Goal: Information Seeking & Learning: Learn about a topic

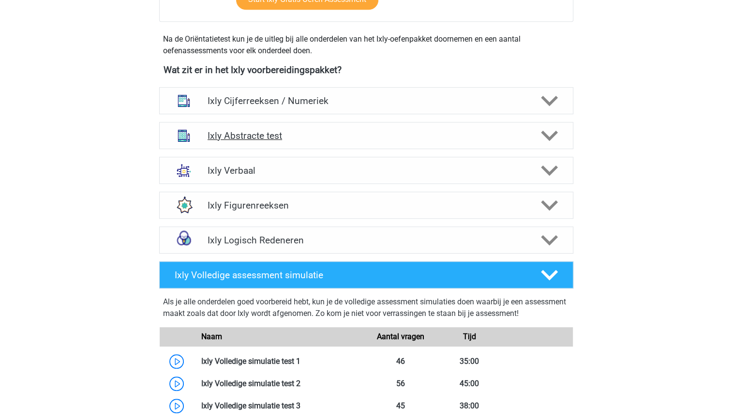
scroll to position [334, 0]
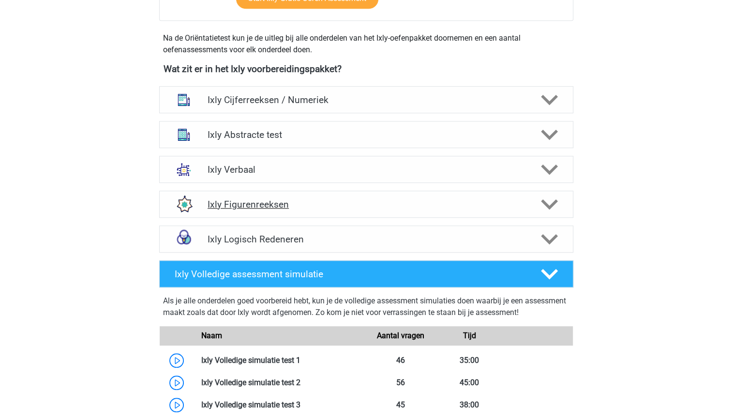
click at [353, 203] on h4 "Ixly Figurenreeksen" at bounding box center [366, 204] width 317 height 11
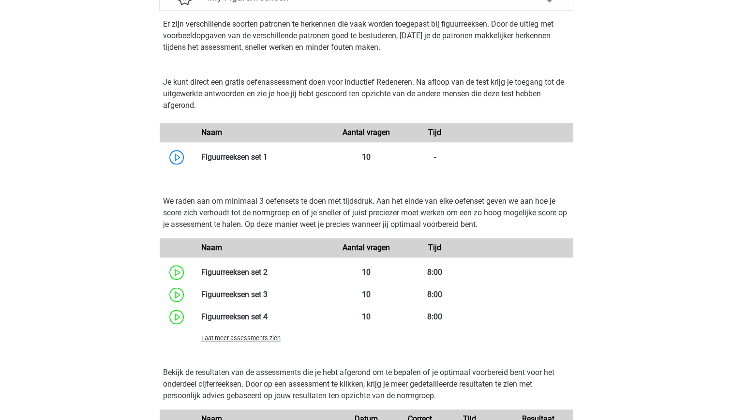
scroll to position [535, 0]
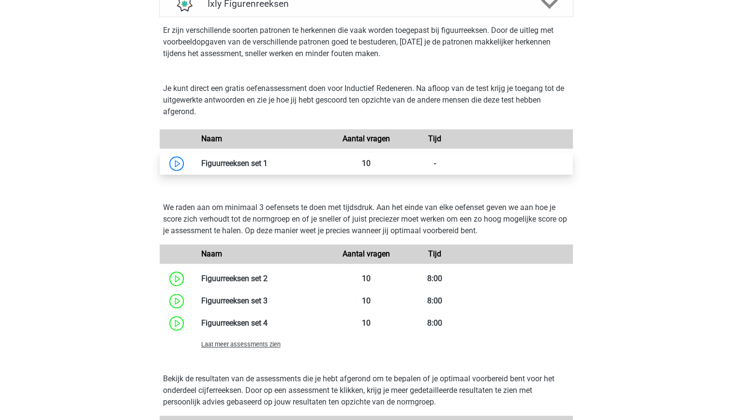
click at [268, 165] on link at bounding box center [268, 163] width 0 height 9
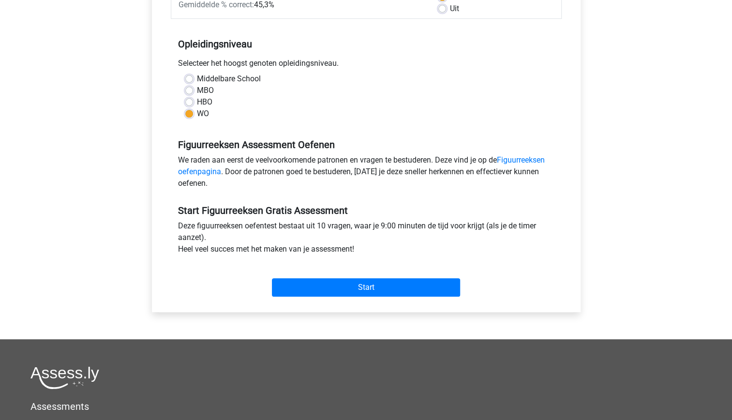
scroll to position [177, 0]
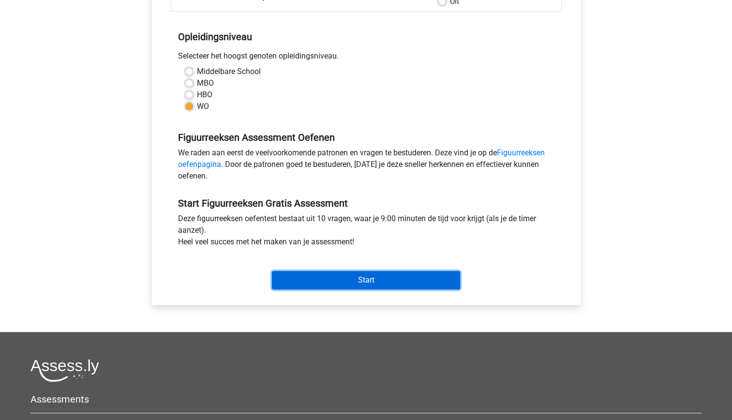
click at [335, 275] on input "Start" at bounding box center [366, 280] width 188 height 18
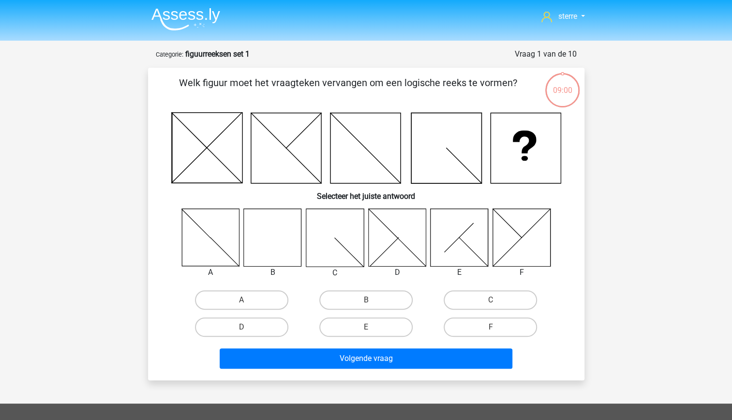
scroll to position [43, 0]
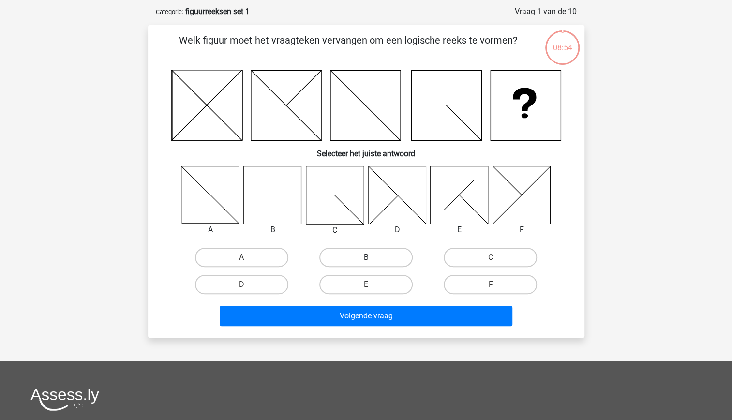
click at [355, 255] on label "B" at bounding box center [365, 257] width 93 height 19
click at [366, 257] on input "B" at bounding box center [369, 260] width 6 height 6
radio input "true"
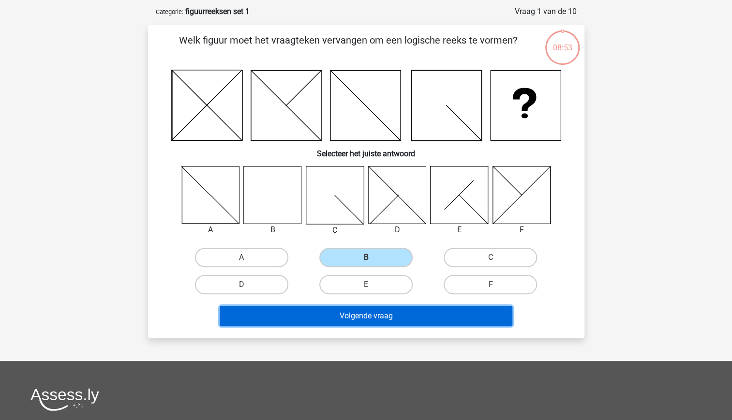
click at [370, 316] on button "Volgende vraag" at bounding box center [366, 316] width 293 height 20
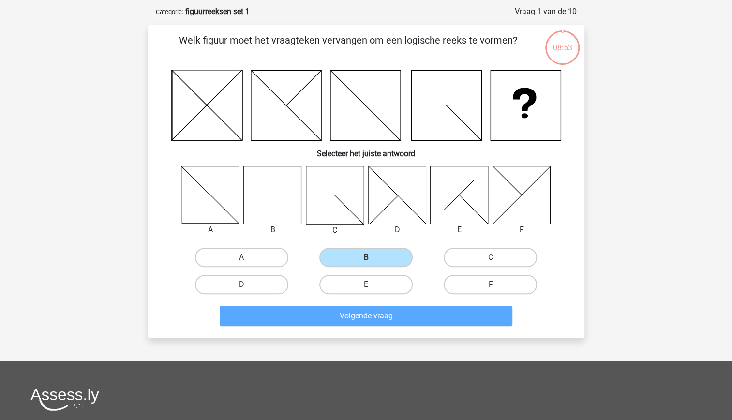
scroll to position [48, 0]
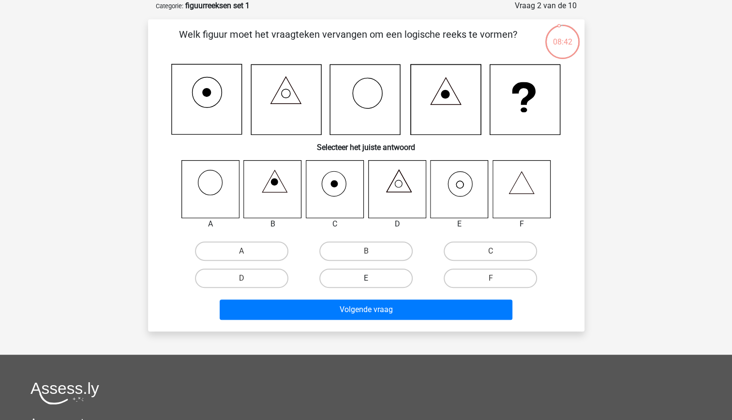
click at [369, 276] on label "E" at bounding box center [365, 277] width 93 height 19
click at [369, 278] on input "E" at bounding box center [369, 281] width 6 height 6
radio input "true"
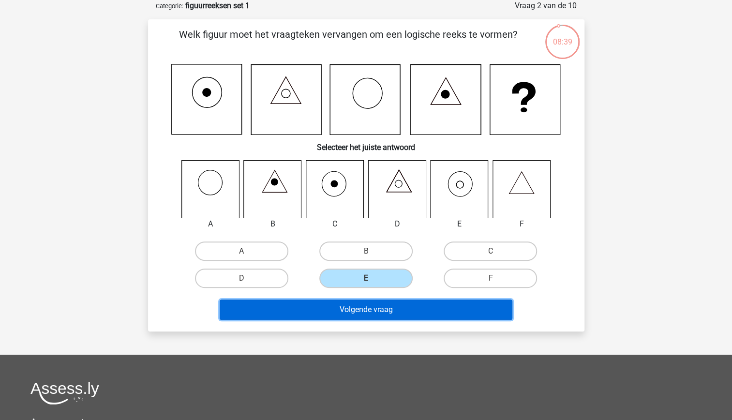
click at [385, 307] on button "Volgende vraag" at bounding box center [366, 309] width 293 height 20
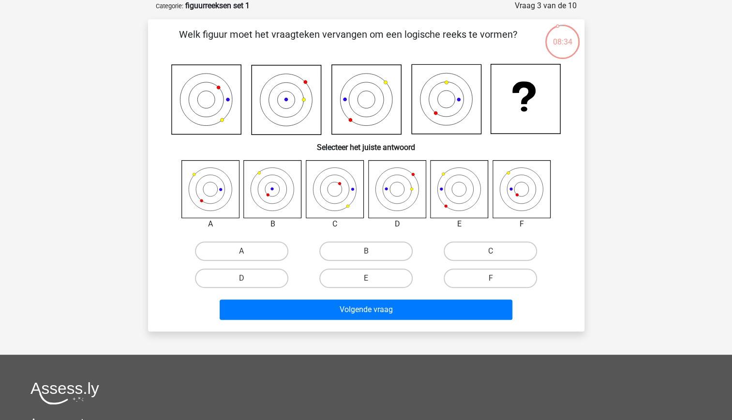
scroll to position [23, 0]
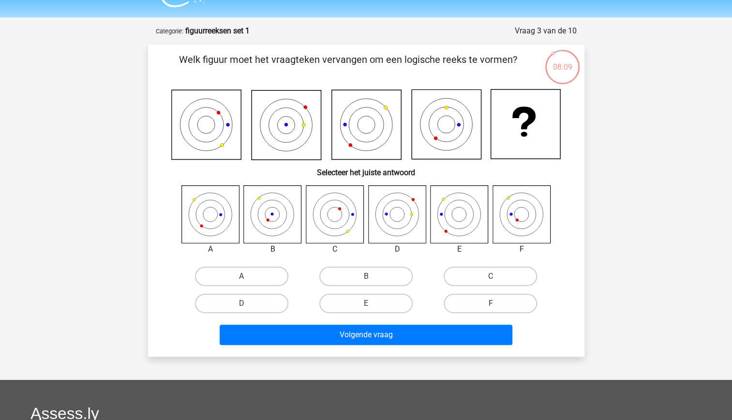
click at [394, 217] on icon at bounding box center [397, 214] width 58 height 58
click at [396, 223] on icon at bounding box center [397, 214] width 58 height 58
click at [243, 312] on label "D" at bounding box center [241, 303] width 93 height 19
click at [243, 310] on input "D" at bounding box center [244, 306] width 6 height 6
radio input "true"
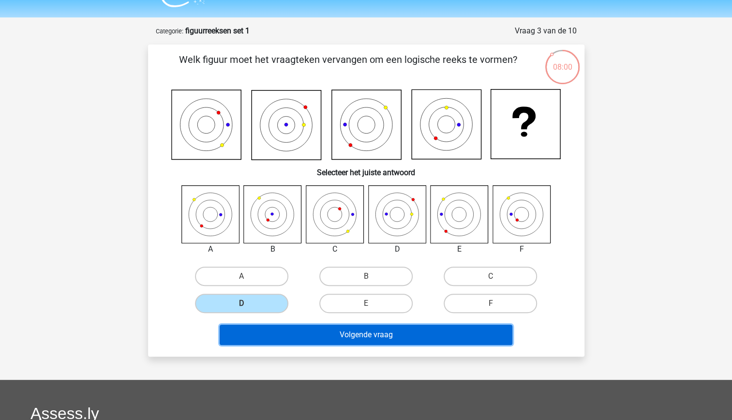
click at [311, 328] on button "Volgende vraag" at bounding box center [366, 335] width 293 height 20
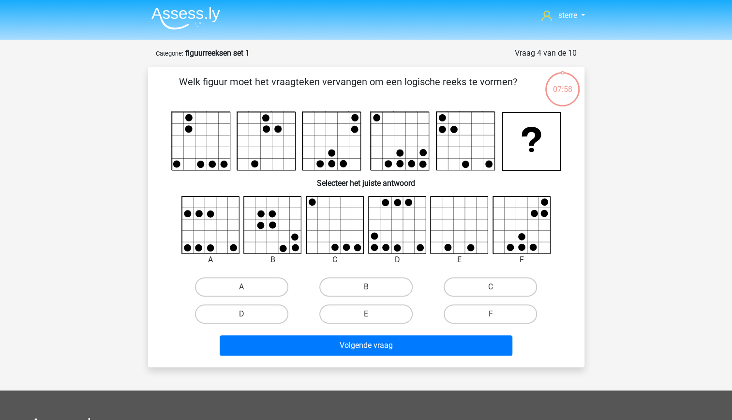
scroll to position [0, 0]
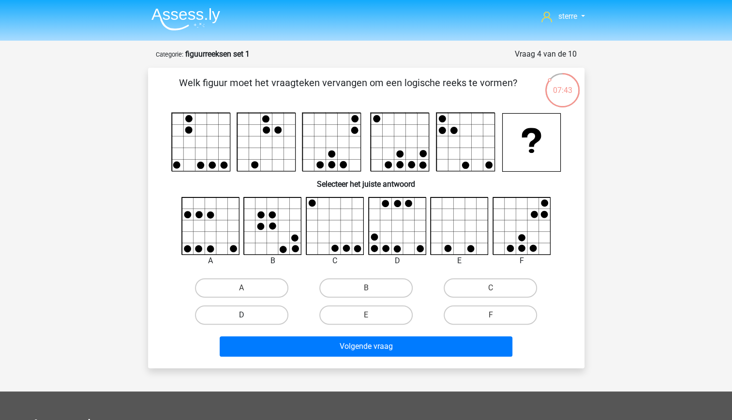
click at [272, 315] on label "D" at bounding box center [241, 314] width 93 height 19
click at [248, 315] on input "D" at bounding box center [244, 318] width 6 height 6
radio input "true"
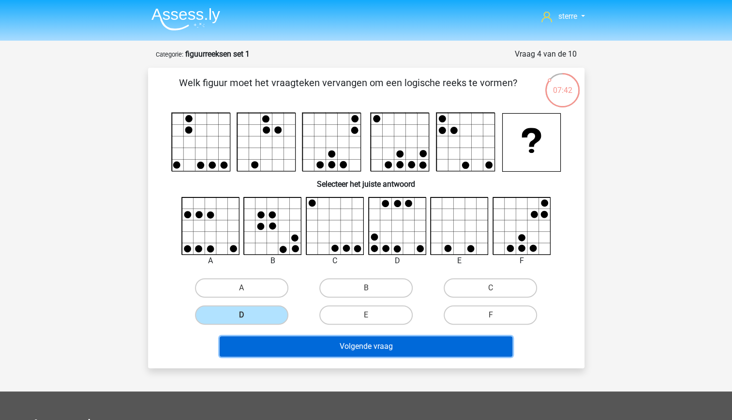
click at [332, 340] on button "Volgende vraag" at bounding box center [366, 346] width 293 height 20
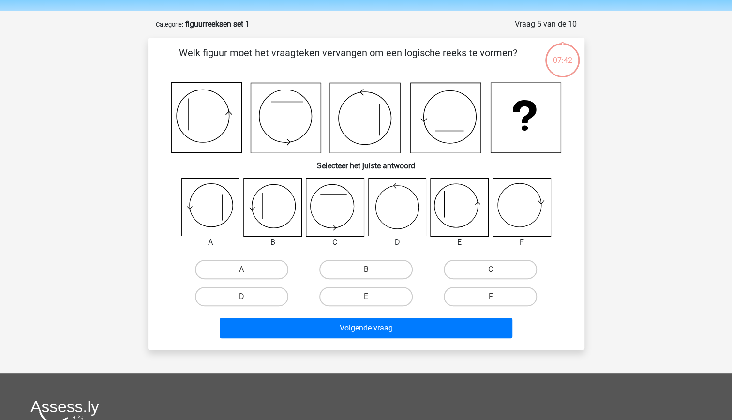
scroll to position [48, 0]
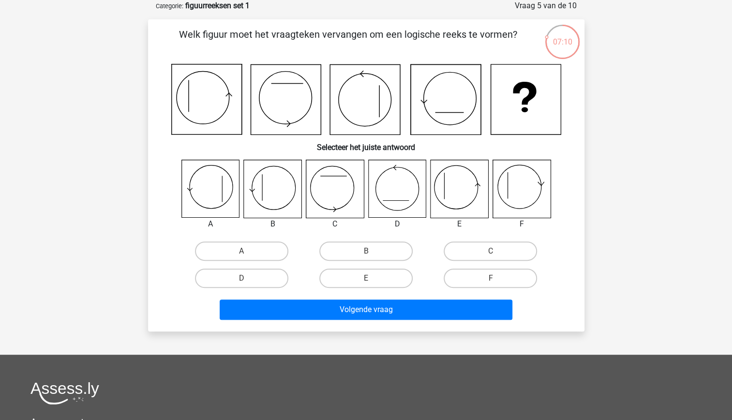
click at [274, 194] on icon at bounding box center [273, 189] width 58 height 58
click at [362, 248] on label "B" at bounding box center [365, 250] width 93 height 19
click at [366, 251] on input "B" at bounding box center [369, 254] width 6 height 6
radio input "true"
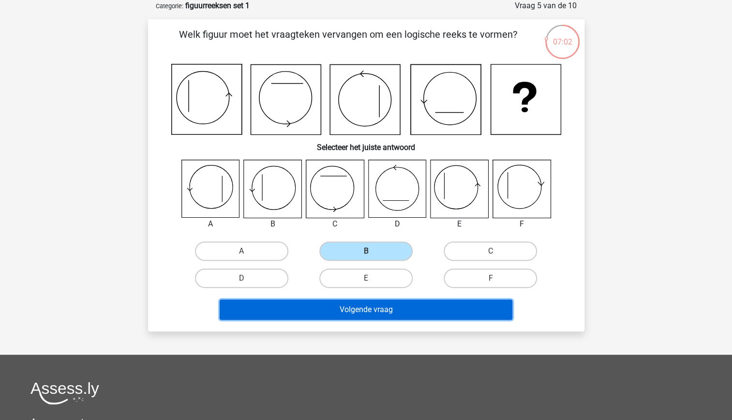
click at [374, 305] on button "Volgende vraag" at bounding box center [366, 309] width 293 height 20
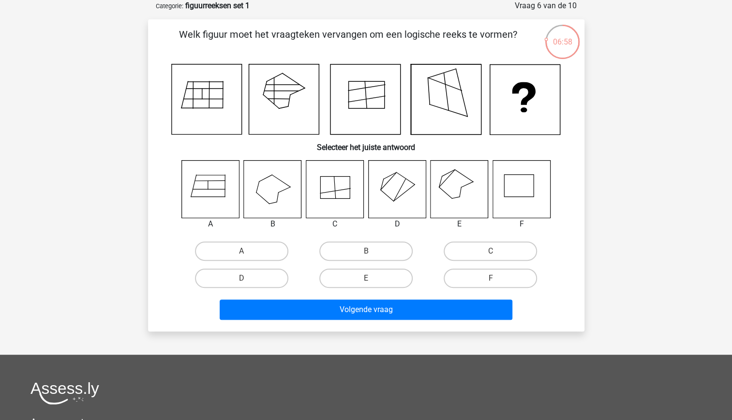
scroll to position [35, 0]
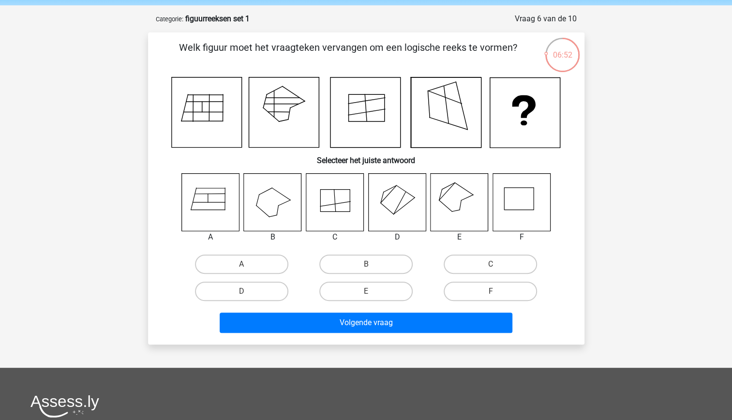
click at [482, 214] on icon at bounding box center [460, 202] width 58 height 58
click at [355, 293] on label "E" at bounding box center [365, 291] width 93 height 19
click at [366, 293] on input "E" at bounding box center [369, 294] width 6 height 6
radio input "true"
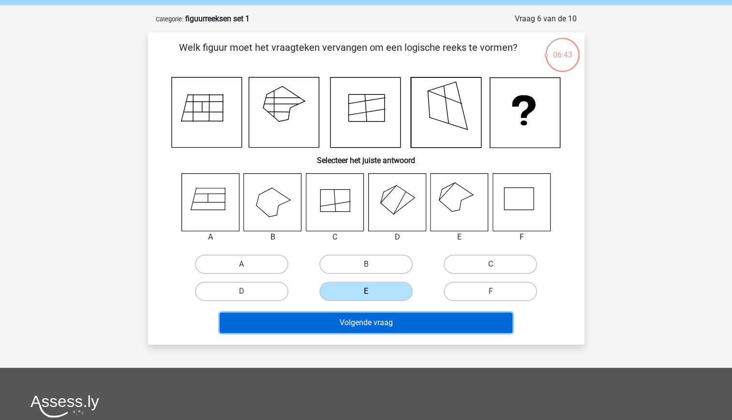
click at [365, 323] on button "Volgende vraag" at bounding box center [366, 323] width 293 height 20
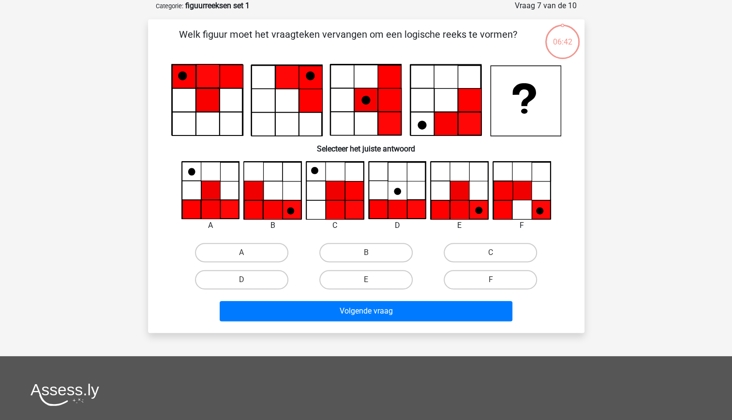
scroll to position [0, 0]
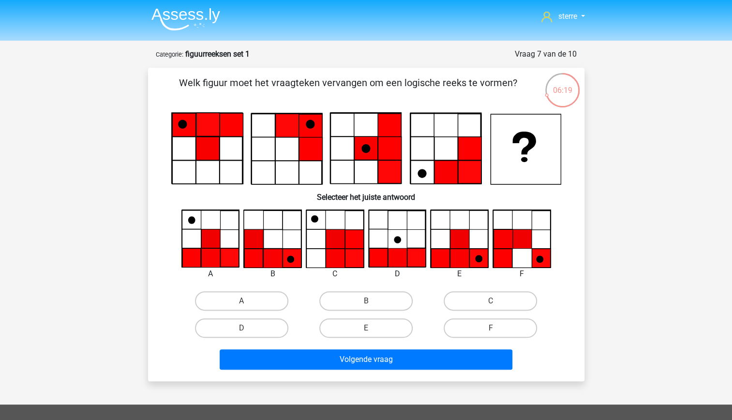
click at [458, 257] on icon at bounding box center [459, 258] width 19 height 19
click at [364, 329] on label "E" at bounding box center [365, 327] width 93 height 19
click at [366, 329] on input "E" at bounding box center [369, 331] width 6 height 6
radio input "true"
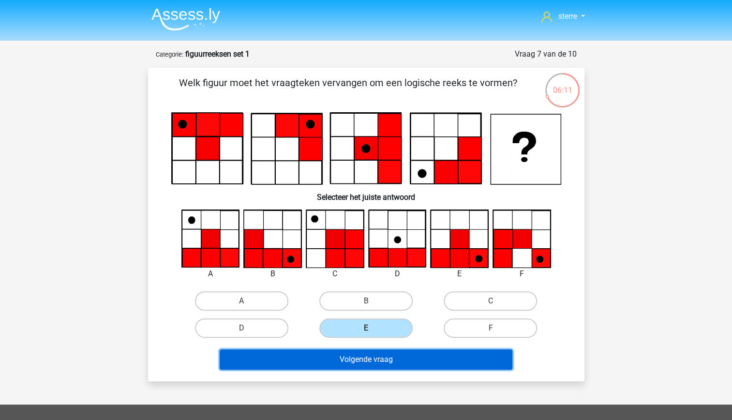
click at [399, 363] on button "Volgende vraag" at bounding box center [366, 359] width 293 height 20
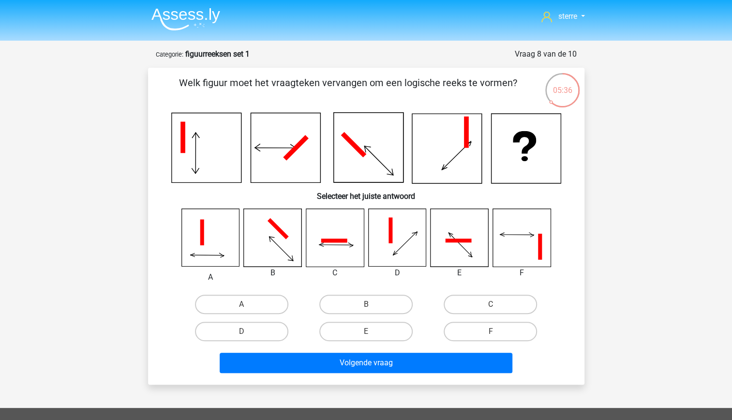
click at [533, 248] on icon at bounding box center [521, 238] width 58 height 58
click at [536, 256] on icon at bounding box center [521, 238] width 58 height 58
click at [472, 338] on label "F" at bounding box center [490, 331] width 93 height 19
click at [491, 338] on input "F" at bounding box center [494, 334] width 6 height 6
radio input "true"
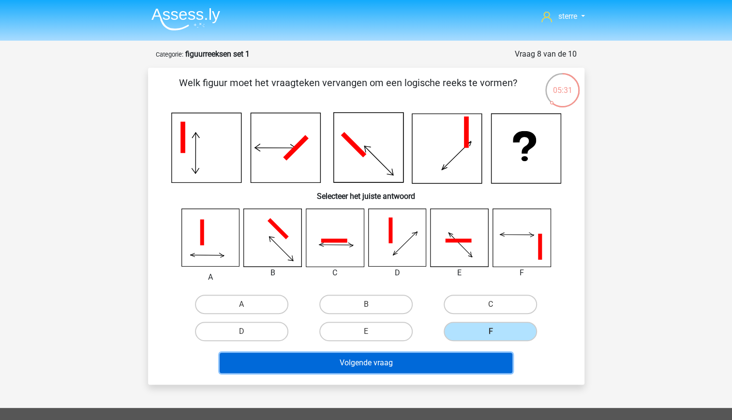
click at [442, 369] on button "Volgende vraag" at bounding box center [366, 363] width 293 height 20
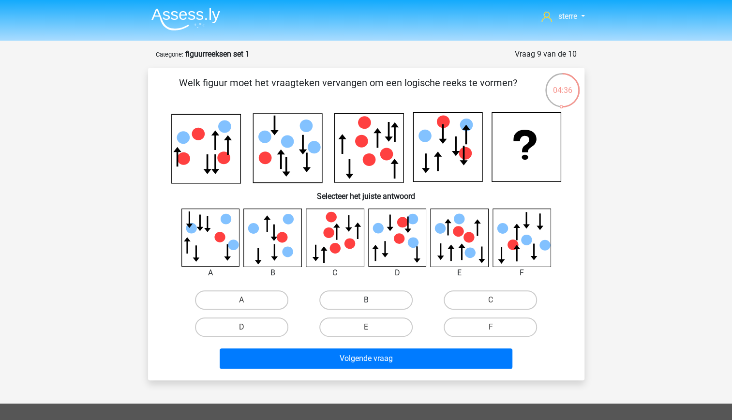
click at [381, 300] on label "B" at bounding box center [365, 299] width 93 height 19
click at [372, 300] on input "B" at bounding box center [369, 303] width 6 height 6
radio input "true"
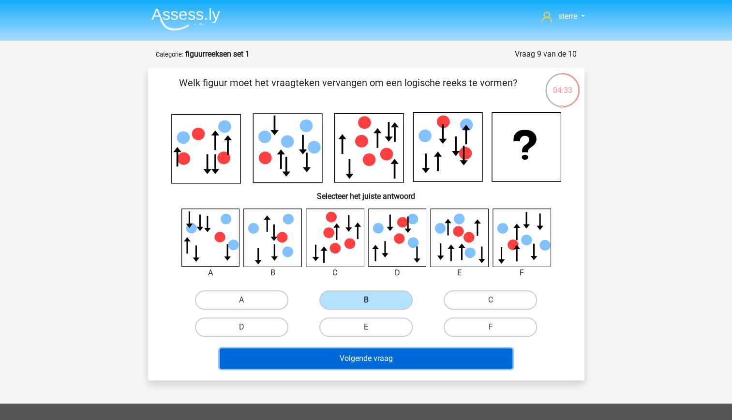
click at [403, 354] on button "Volgende vraag" at bounding box center [366, 358] width 293 height 20
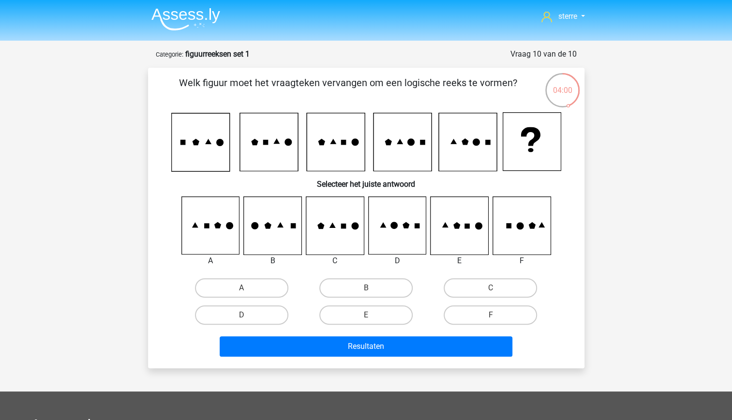
click at [343, 242] on icon at bounding box center [335, 226] width 58 height 58
click at [515, 292] on label "C" at bounding box center [490, 287] width 93 height 19
click at [497, 292] on input "C" at bounding box center [494, 291] width 6 height 6
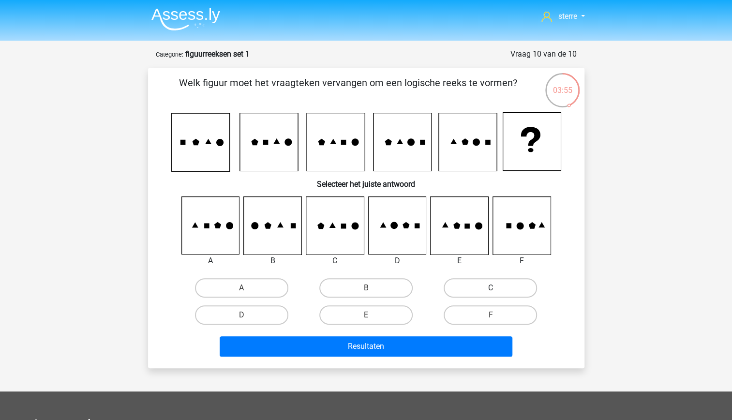
radio input "true"
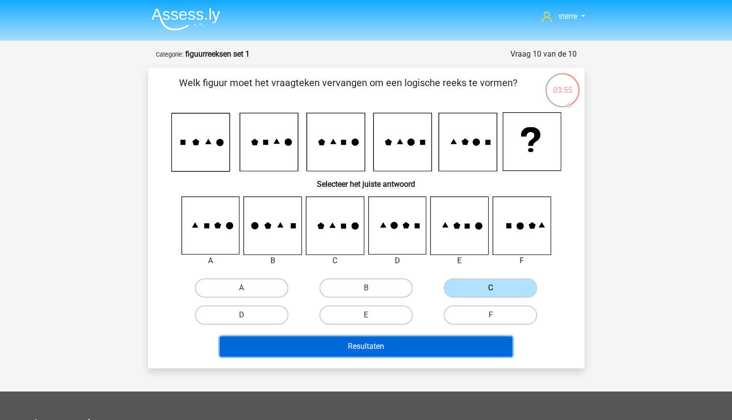
click at [459, 348] on button "Resultaten" at bounding box center [366, 346] width 293 height 20
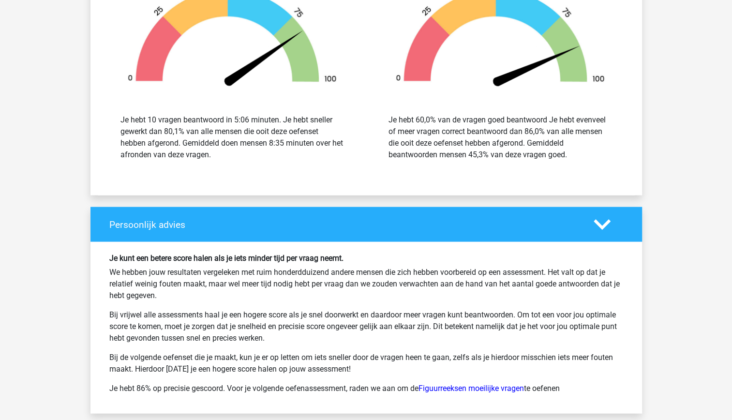
scroll to position [1384, 0]
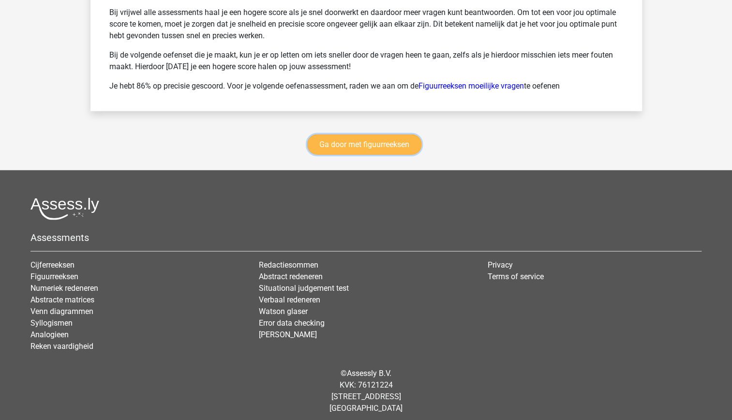
click at [349, 142] on link "Ga door met figuurreeksen" at bounding box center [364, 144] width 114 height 20
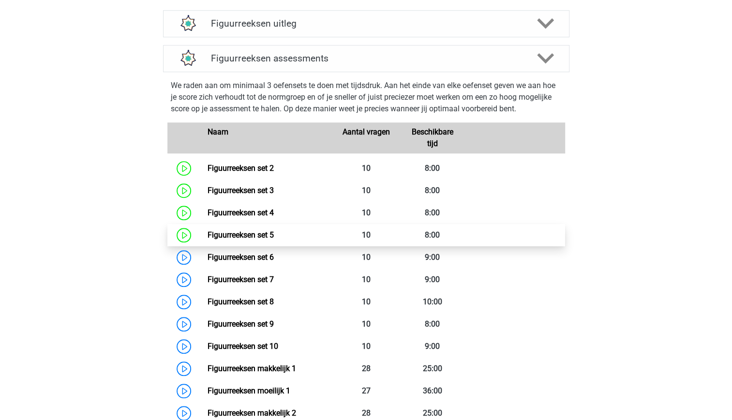
scroll to position [379, 0]
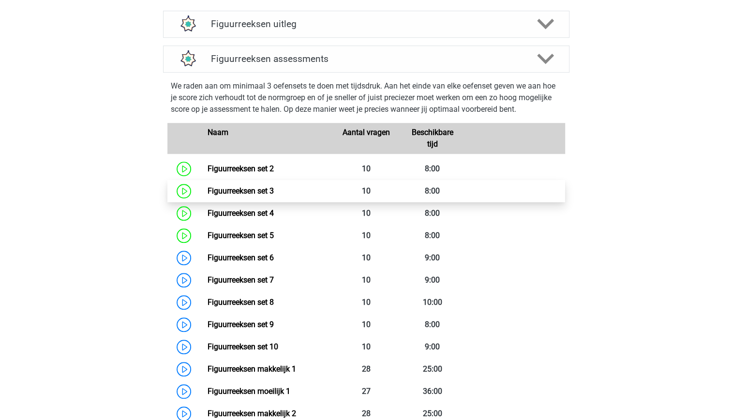
click at [274, 194] on link "Figuurreeksen set 3" at bounding box center [241, 190] width 66 height 9
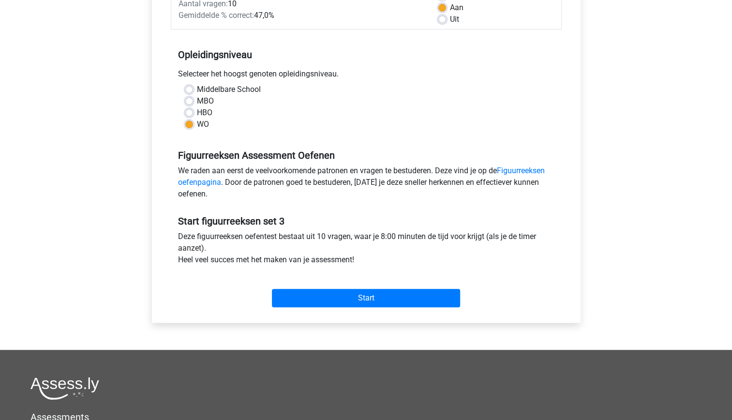
scroll to position [160, 0]
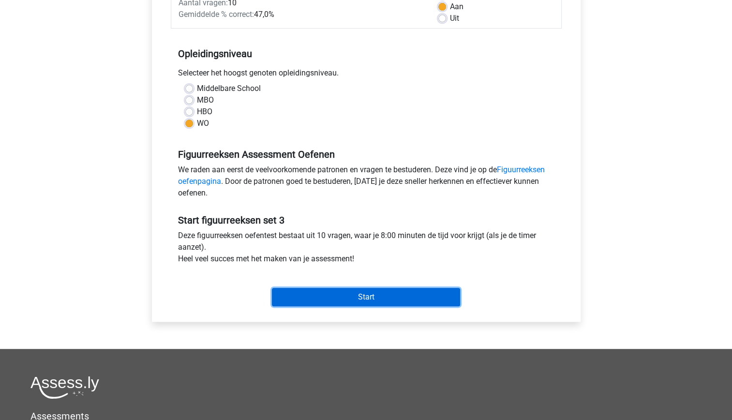
click at [361, 297] on input "Start" at bounding box center [366, 297] width 188 height 18
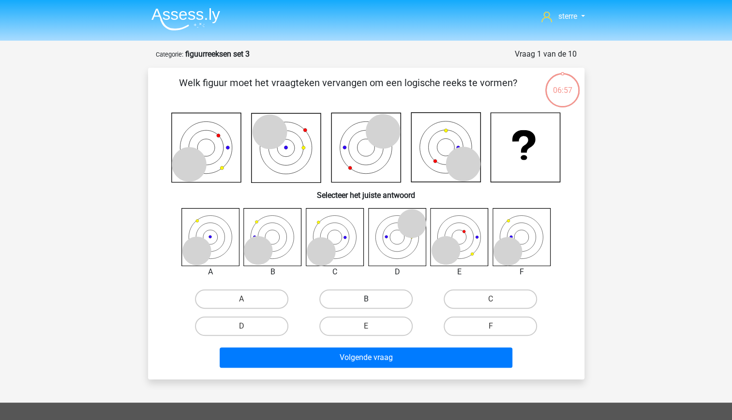
click at [344, 292] on label "B" at bounding box center [365, 298] width 93 height 19
click at [366, 299] on input "B" at bounding box center [369, 302] width 6 height 6
radio input "true"
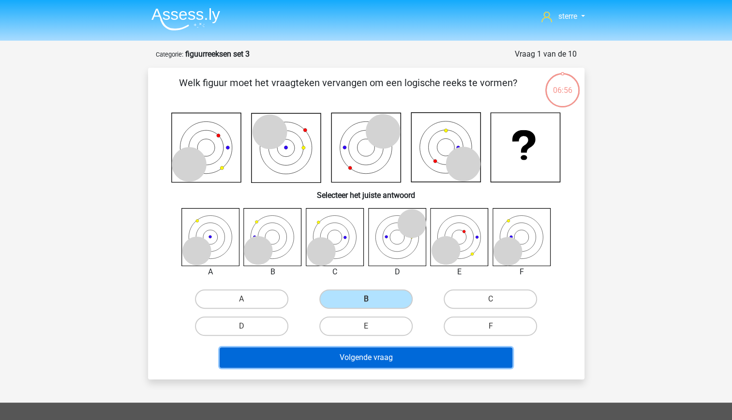
click at [368, 353] on button "Volgende vraag" at bounding box center [366, 357] width 293 height 20
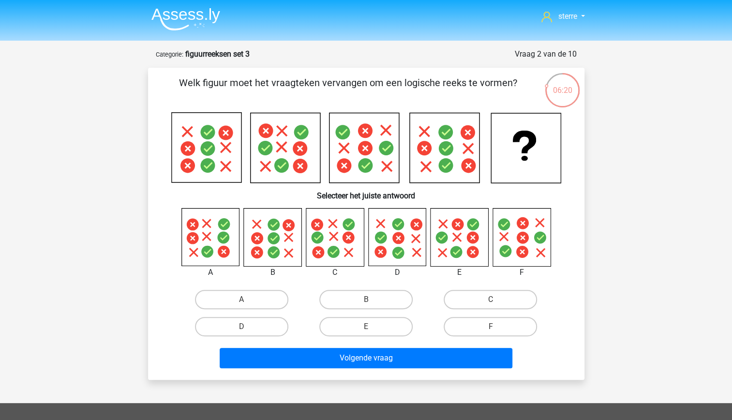
click at [563, 153] on div at bounding box center [366, 147] width 405 height 71
click at [350, 241] on icon at bounding box center [348, 237] width 12 height 12
click at [468, 299] on label "C" at bounding box center [490, 299] width 93 height 19
click at [491, 299] on input "C" at bounding box center [494, 302] width 6 height 6
radio input "true"
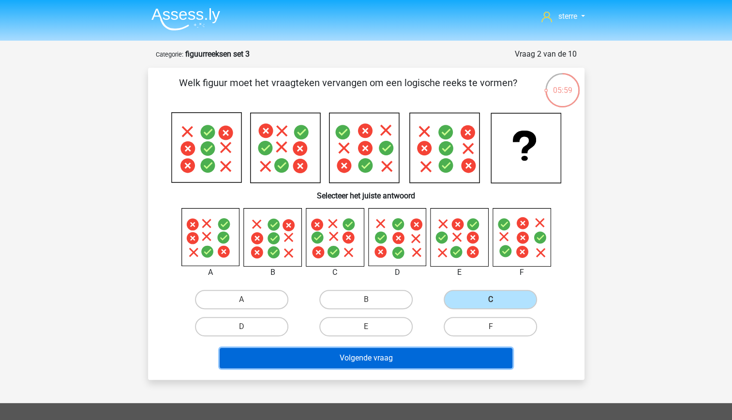
click at [361, 362] on button "Volgende vraag" at bounding box center [366, 358] width 293 height 20
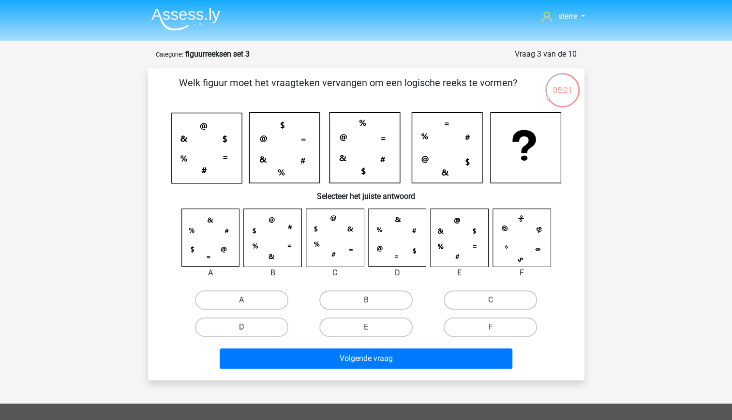
click at [270, 329] on label "D" at bounding box center [241, 326] width 93 height 19
click at [248, 329] on input "D" at bounding box center [244, 330] width 6 height 6
radio input "true"
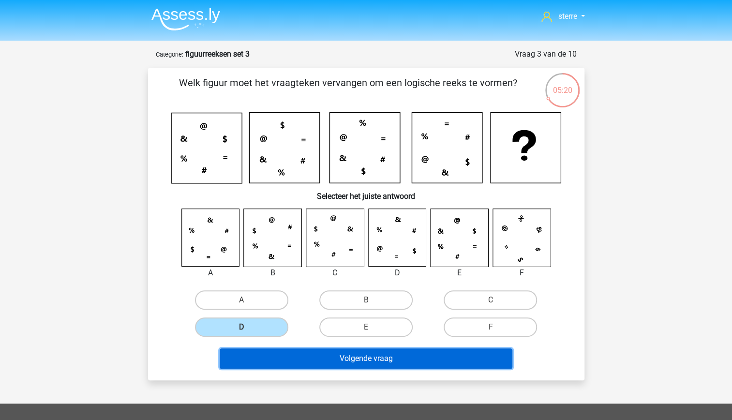
click at [358, 351] on button "Volgende vraag" at bounding box center [366, 358] width 293 height 20
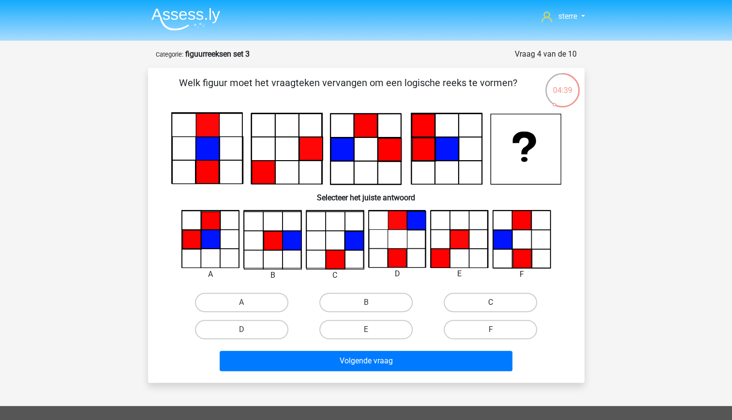
click at [511, 302] on label "C" at bounding box center [490, 302] width 93 height 19
click at [497, 302] on input "C" at bounding box center [494, 305] width 6 height 6
radio input "true"
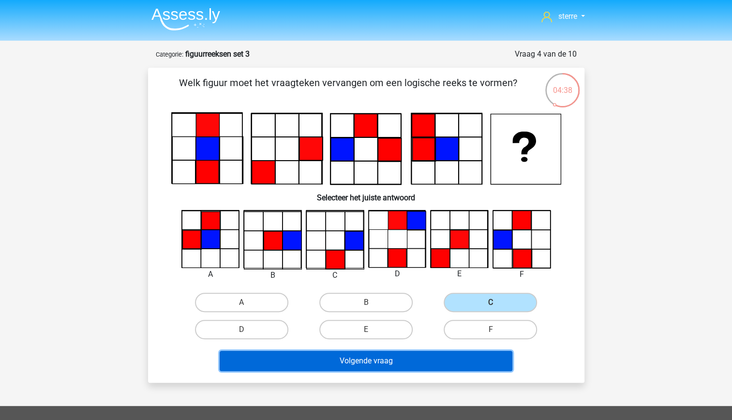
click at [411, 363] on button "Volgende vraag" at bounding box center [366, 361] width 293 height 20
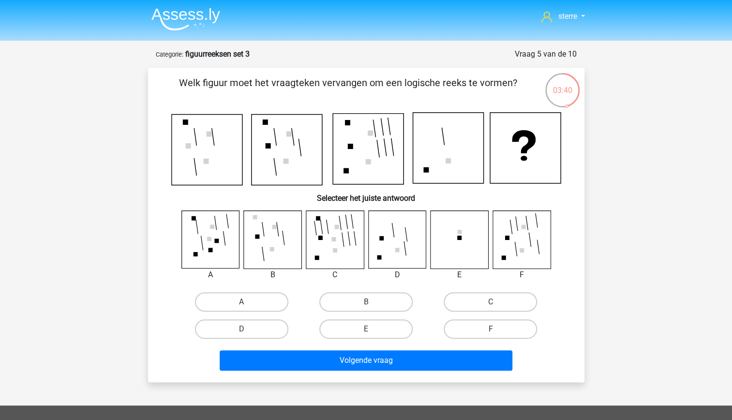
click at [283, 238] on icon at bounding box center [284, 238] width 2 height 15
click at [399, 300] on label "B" at bounding box center [365, 301] width 93 height 19
click at [372, 302] on input "B" at bounding box center [369, 305] width 6 height 6
radio input "true"
click at [255, 334] on label "D" at bounding box center [241, 328] width 93 height 19
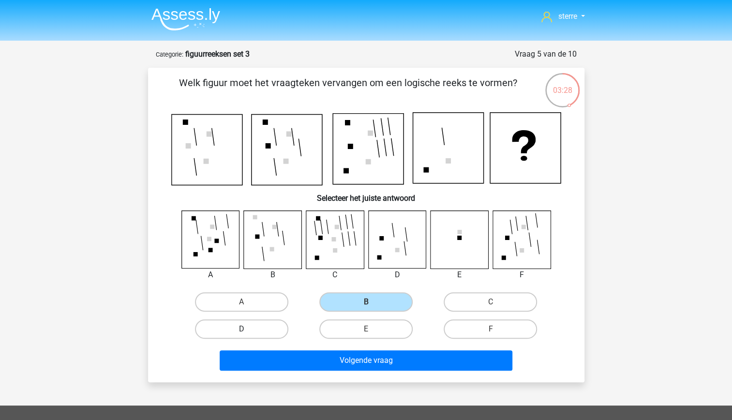
click at [248, 334] on input "D" at bounding box center [244, 332] width 6 height 6
radio input "true"
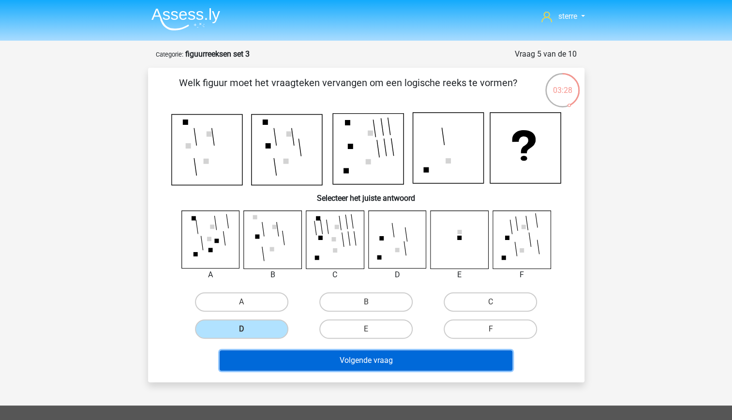
click at [323, 356] on button "Volgende vraag" at bounding box center [366, 360] width 293 height 20
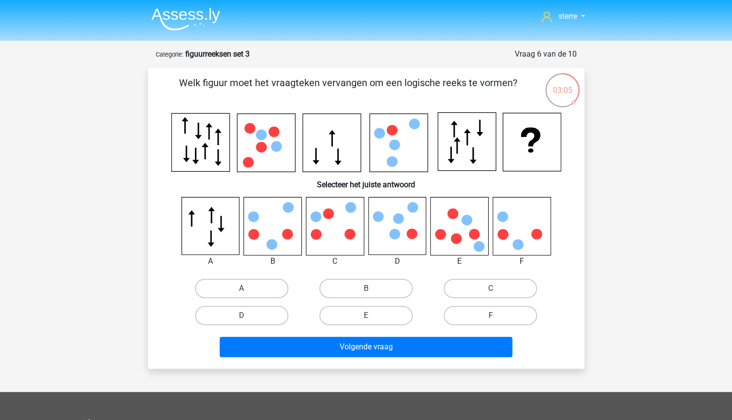
click at [339, 240] on icon at bounding box center [335, 226] width 58 height 58
click at [494, 289] on input "C" at bounding box center [494, 291] width 6 height 6
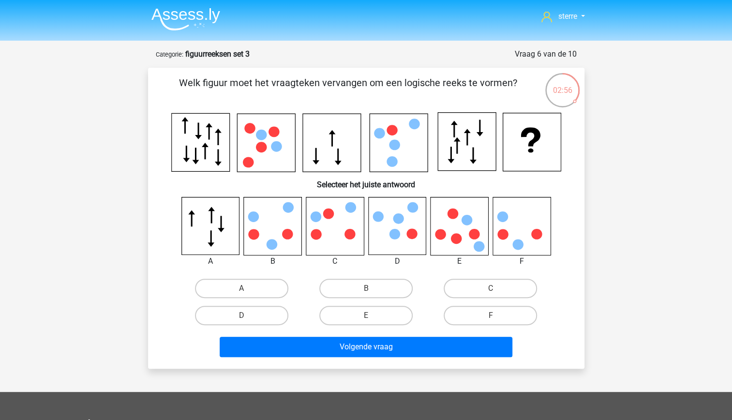
radio input "true"
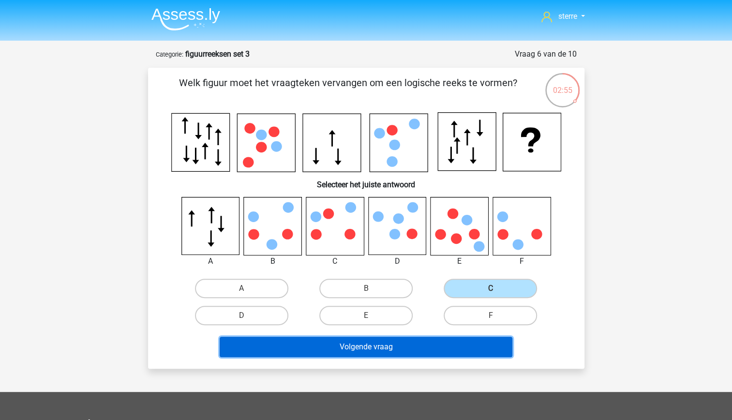
click at [394, 348] on button "Volgende vraag" at bounding box center [366, 347] width 293 height 20
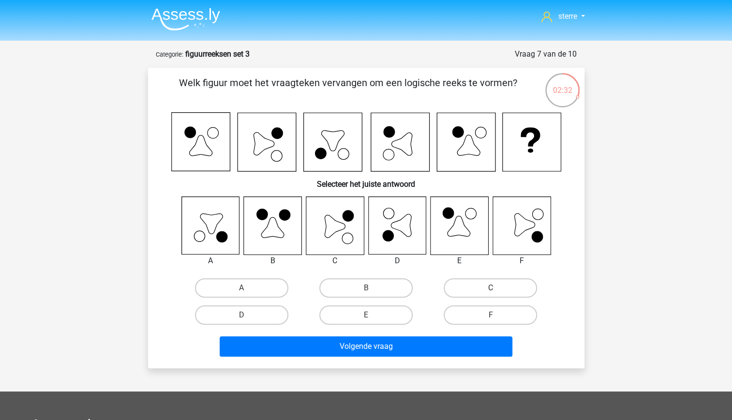
click at [507, 289] on label "C" at bounding box center [490, 287] width 93 height 19
click at [497, 289] on input "C" at bounding box center [494, 291] width 6 height 6
radio input "true"
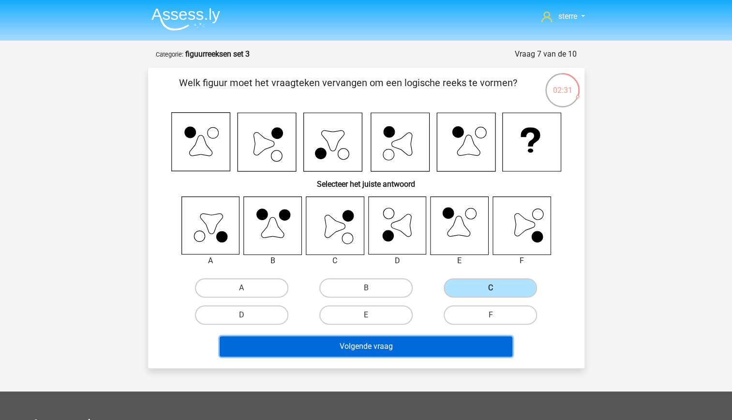
click at [419, 348] on button "Volgende vraag" at bounding box center [366, 346] width 293 height 20
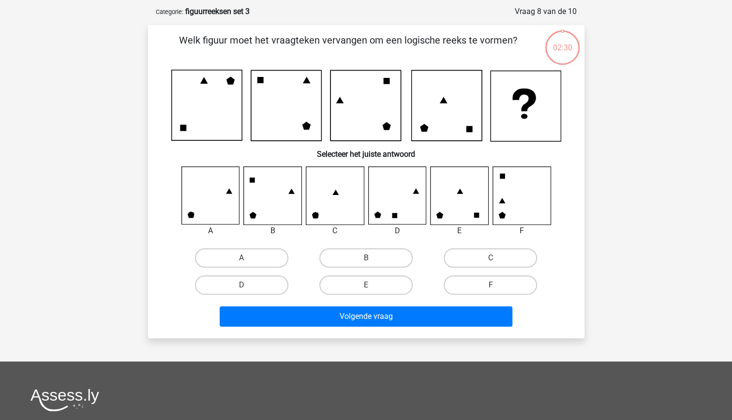
scroll to position [20, 0]
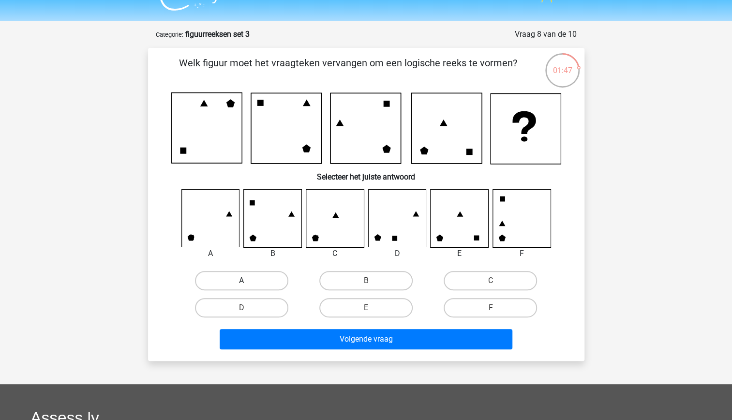
click at [253, 274] on label "A" at bounding box center [241, 280] width 93 height 19
click at [248, 281] on input "A" at bounding box center [244, 284] width 6 height 6
radio input "true"
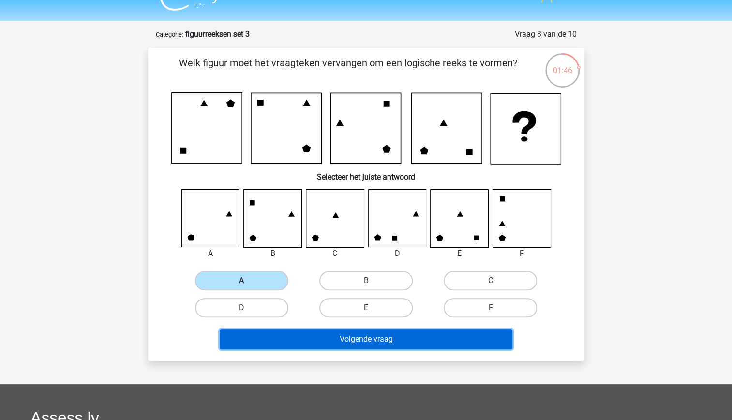
click at [332, 336] on button "Volgende vraag" at bounding box center [366, 339] width 293 height 20
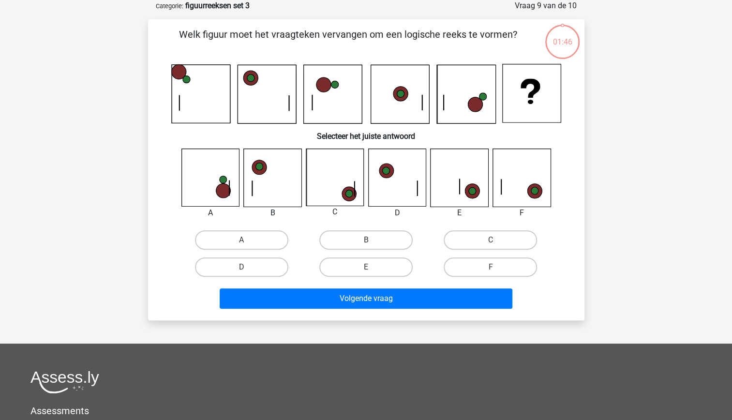
scroll to position [0, 0]
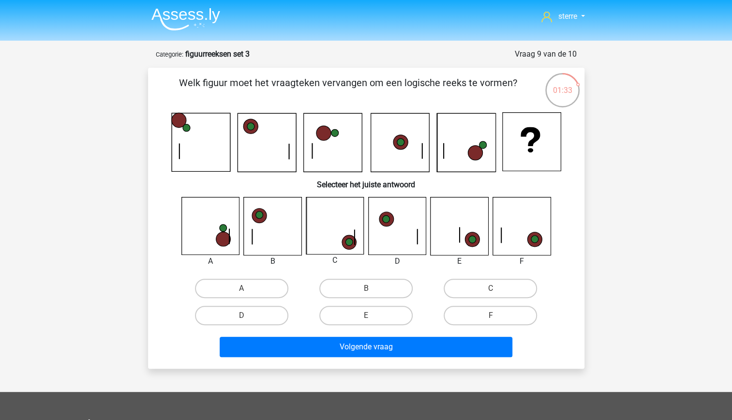
click at [557, 158] on icon at bounding box center [531, 142] width 59 height 59
click at [502, 286] on label "C" at bounding box center [490, 288] width 93 height 19
click at [497, 288] on input "C" at bounding box center [494, 291] width 6 height 6
radio input "true"
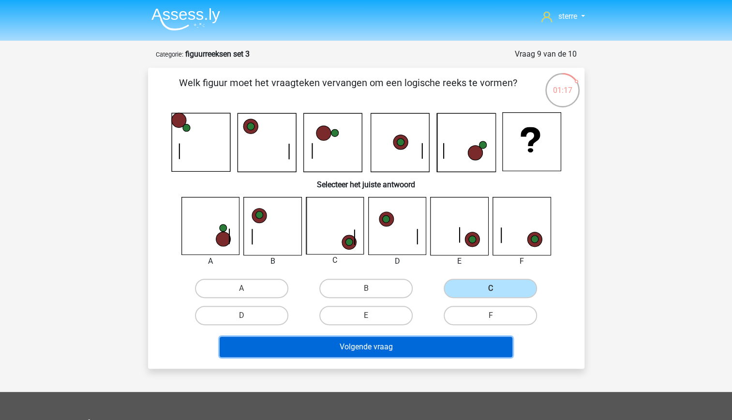
click at [432, 342] on button "Volgende vraag" at bounding box center [366, 347] width 293 height 20
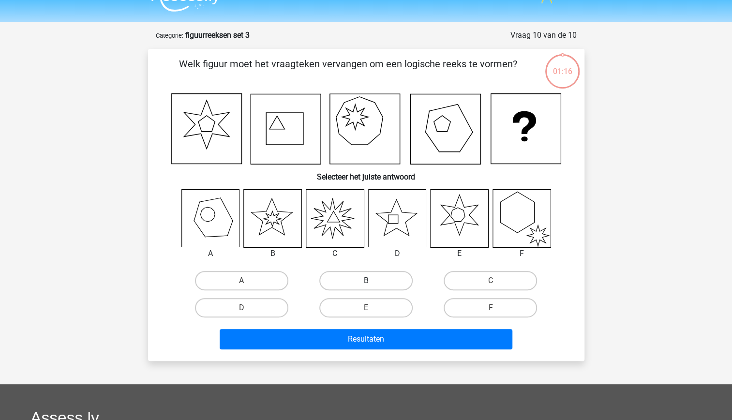
scroll to position [14, 0]
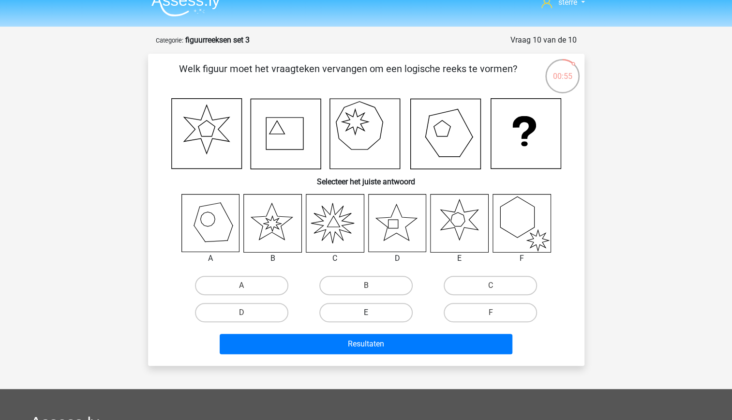
click at [361, 316] on label "E" at bounding box center [365, 312] width 93 height 19
click at [366, 316] on input "E" at bounding box center [369, 316] width 6 height 6
radio input "true"
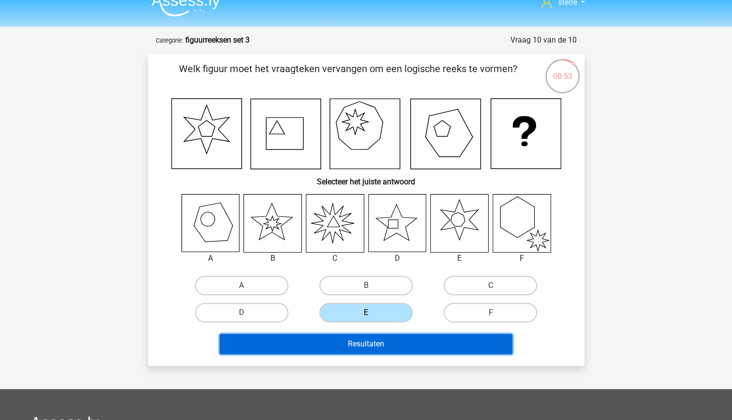
click at [386, 346] on button "Resultaten" at bounding box center [366, 344] width 293 height 20
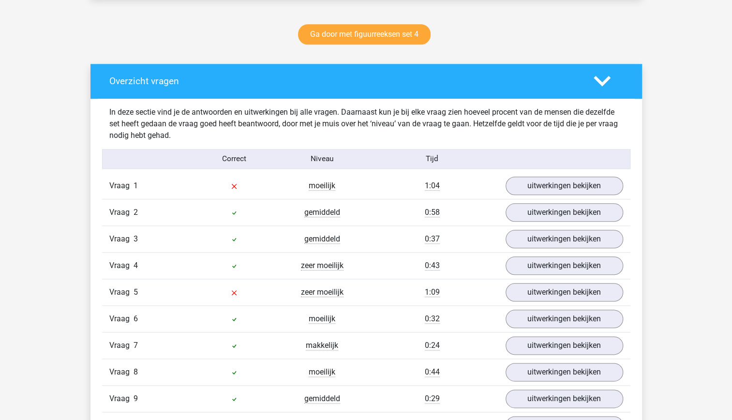
scroll to position [526, 0]
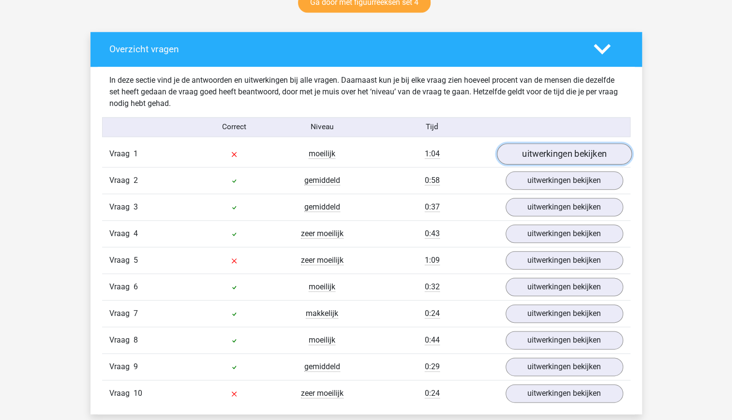
click at [546, 156] on link "uitwerkingen bekijken" at bounding box center [563, 153] width 135 height 21
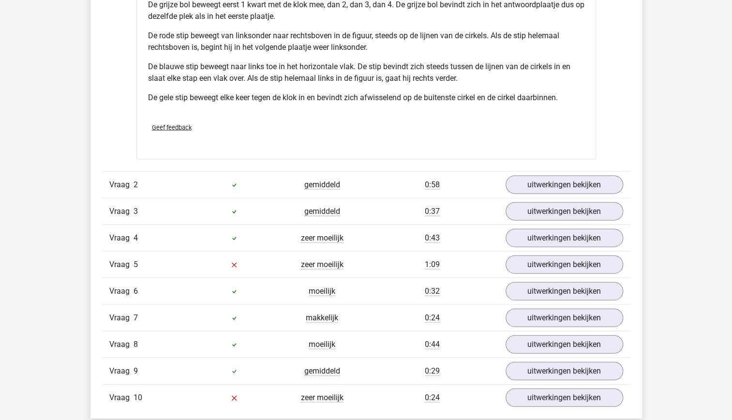
scroll to position [1184, 0]
click at [559, 268] on link "uitwerkingen bekijken" at bounding box center [563, 263] width 135 height 21
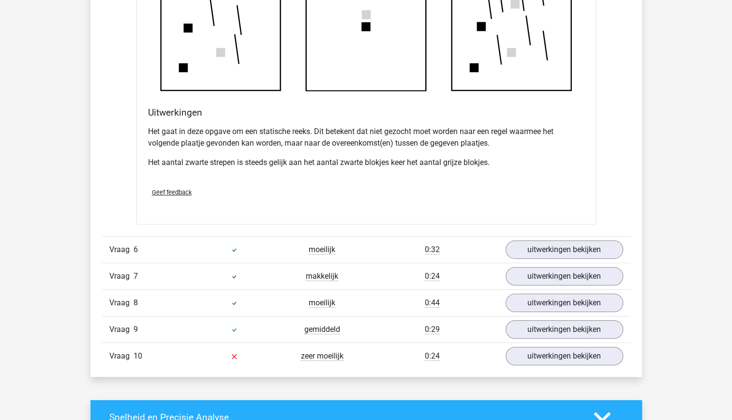
scroll to position [1799, 0]
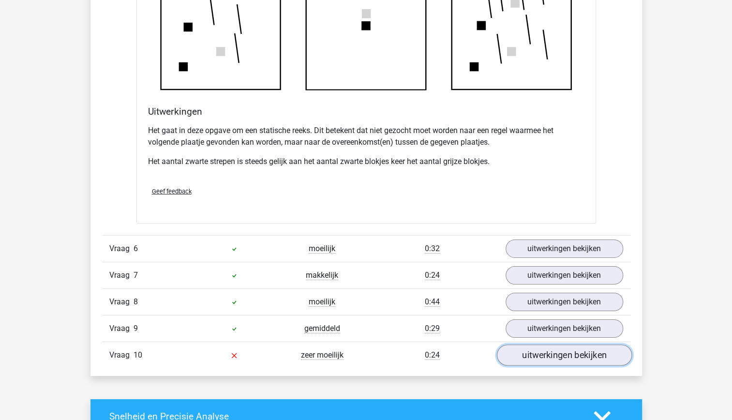
click at [545, 351] on link "uitwerkingen bekijken" at bounding box center [563, 354] width 135 height 21
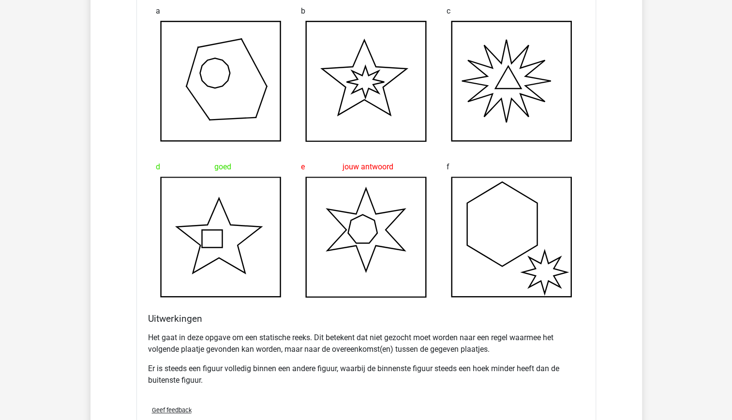
scroll to position [2295, 0]
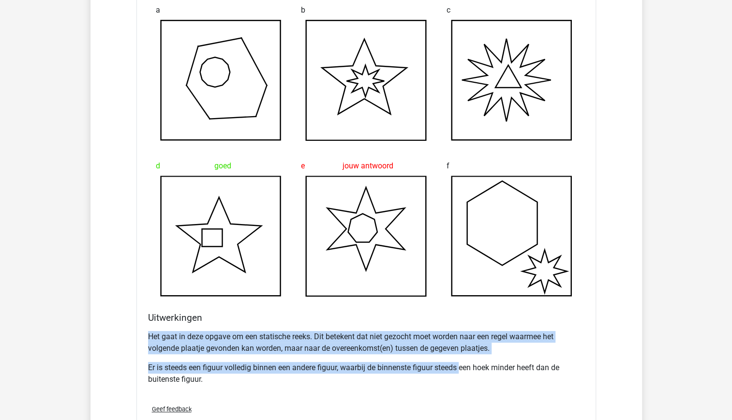
drag, startPoint x: 462, startPoint y: 361, endPoint x: 392, endPoint y: 313, distance: 84.8
click at [392, 313] on div "Uitwerkingen Het gaat in deze opgave om een statische reeks. Dit betekent dat n…" at bounding box center [366, 354] width 444 height 85
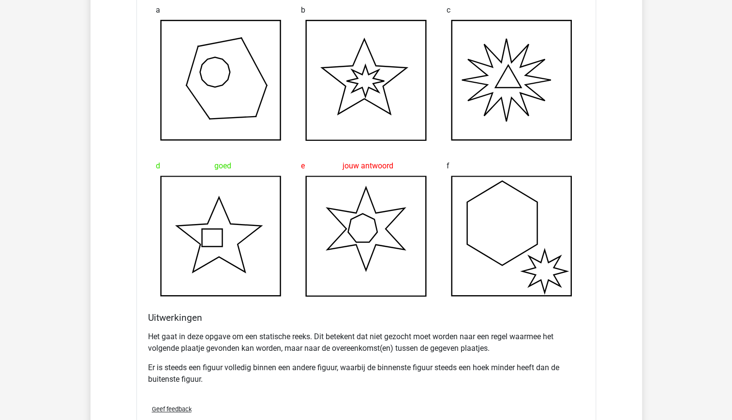
drag, startPoint x: 392, startPoint y: 313, endPoint x: 451, endPoint y: 387, distance: 95.0
click at [451, 387] on div "Het gaat in deze opgave om een statische reeks. Dit betekent dat niet gezocht m…" at bounding box center [366, 362] width 436 height 70
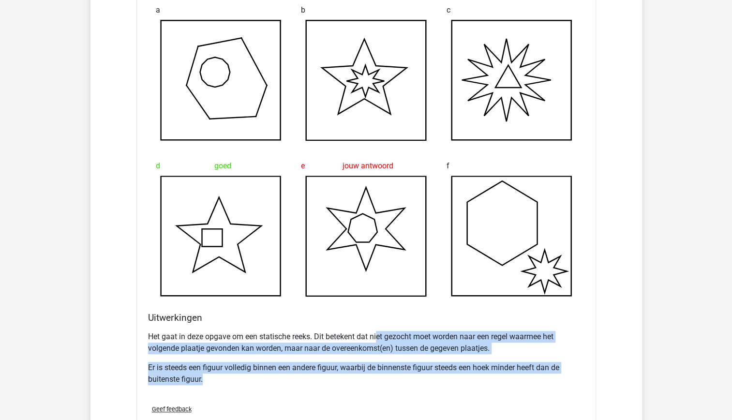
drag, startPoint x: 451, startPoint y: 387, endPoint x: 361, endPoint y: 321, distance: 111.8
click at [361, 321] on div "Uitwerkingen Het gaat in deze opgave om een statische reeks. Dit betekent dat n…" at bounding box center [366, 354] width 444 height 85
drag, startPoint x: 361, startPoint y: 321, endPoint x: 415, endPoint y: 396, distance: 92.2
click at [415, 397] on div "Geef feedback" at bounding box center [366, 409] width 444 height 25
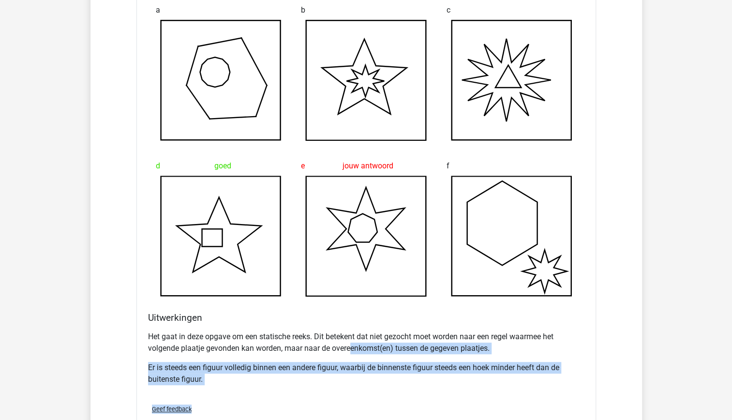
drag, startPoint x: 415, startPoint y: 396, endPoint x: 324, endPoint y: 326, distance: 114.2
click at [324, 326] on div "Welk figuur moet het vraagteken vervangen om een logische reeks te vormen? a b …" at bounding box center [366, 162] width 460 height 558
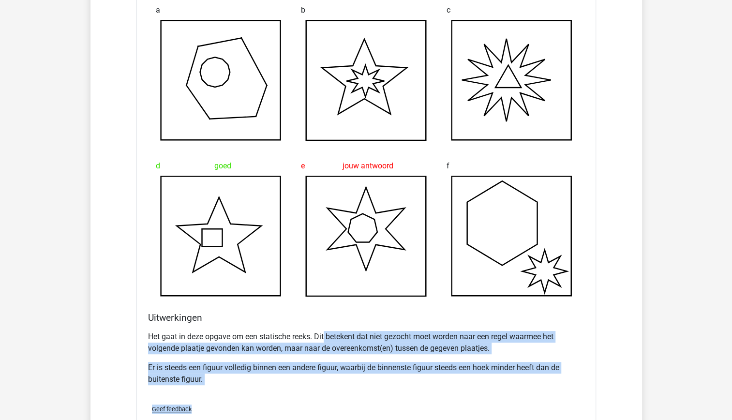
drag, startPoint x: 324, startPoint y: 326, endPoint x: 376, endPoint y: 370, distance: 68.0
click at [376, 370] on p "Er is steeds een figuur volledig binnen een andere figuur, waarbij de binnenste…" at bounding box center [366, 373] width 436 height 23
click at [241, 362] on p "Er is steeds een figuur volledig binnen een andere figuur, waarbij de binnenste…" at bounding box center [366, 373] width 436 height 23
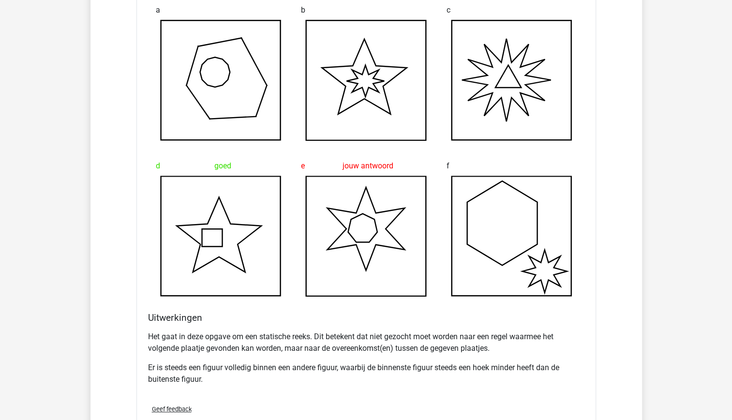
click at [247, 369] on p "Er is steeds een figuur volledig binnen een andere figuur, waarbij de binnenste…" at bounding box center [366, 373] width 436 height 23
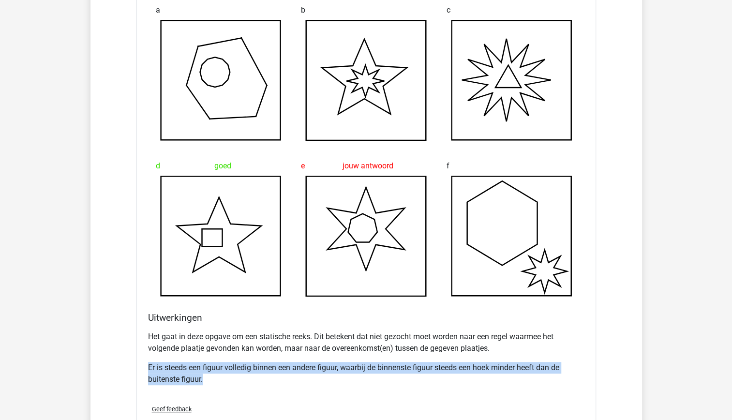
click at [247, 369] on p "Er is steeds een figuur volledig binnen een andere figuur, waarbij de binnenste…" at bounding box center [366, 373] width 436 height 23
drag, startPoint x: 247, startPoint y: 369, endPoint x: 238, endPoint y: 383, distance: 16.5
click at [238, 383] on div "Het gaat in deze opgave om een statische reeks. Dit betekent dat niet gezocht m…" at bounding box center [366, 362] width 436 height 70
click at [203, 351] on div "Het gaat in deze opgave om een statische reeks. Dit betekent dat niet gezocht m…" at bounding box center [366, 362] width 436 height 70
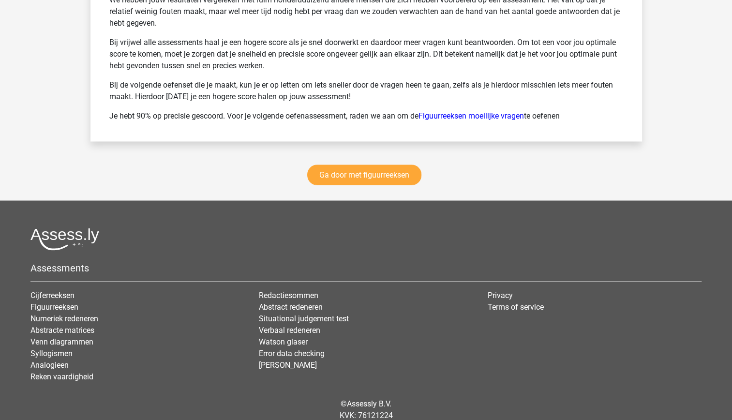
scroll to position [3170, 0]
click at [333, 165] on link "Ga door met figuurreeksen" at bounding box center [364, 174] width 114 height 20
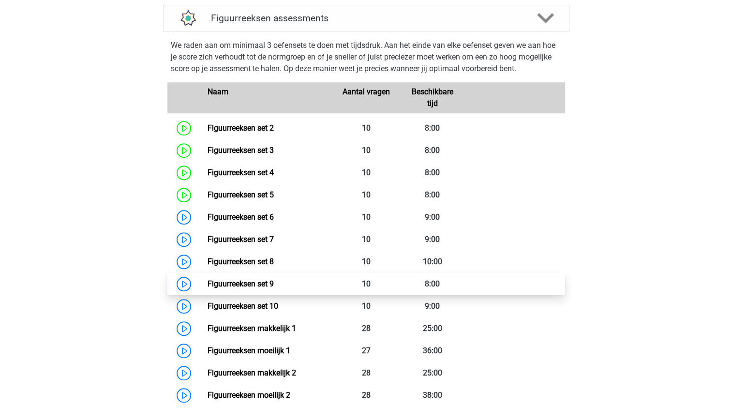
scroll to position [419, 0]
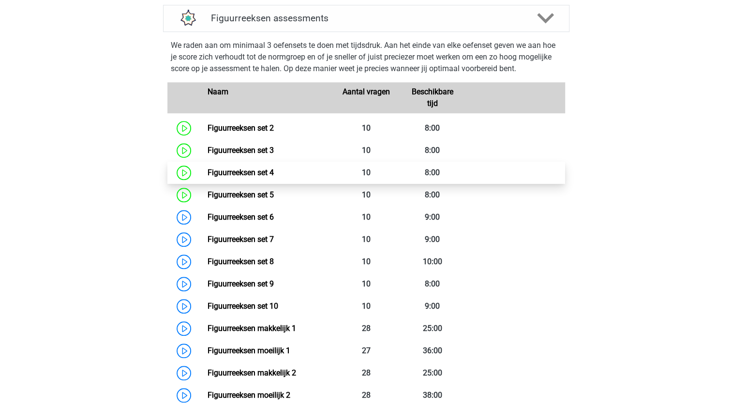
click at [208, 177] on link "Figuurreeksen set 4" at bounding box center [241, 172] width 66 height 9
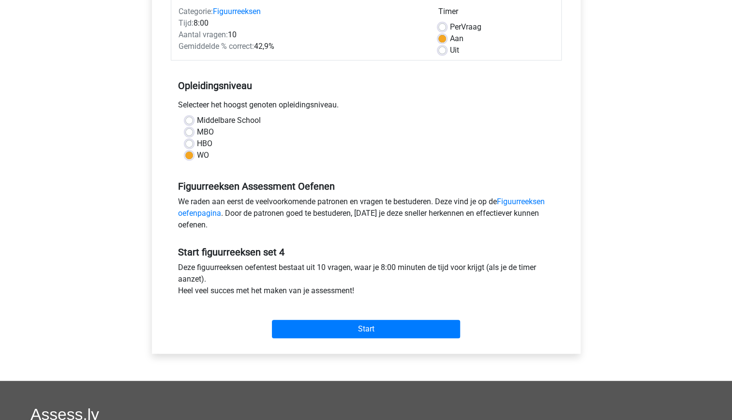
scroll to position [157, 0]
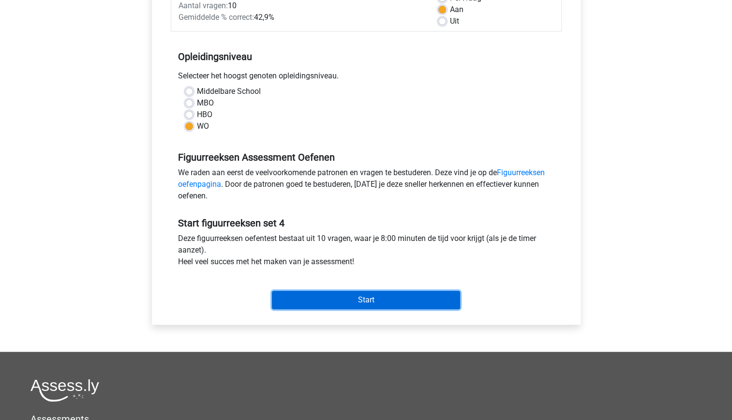
click at [301, 300] on input "Start" at bounding box center [366, 300] width 188 height 18
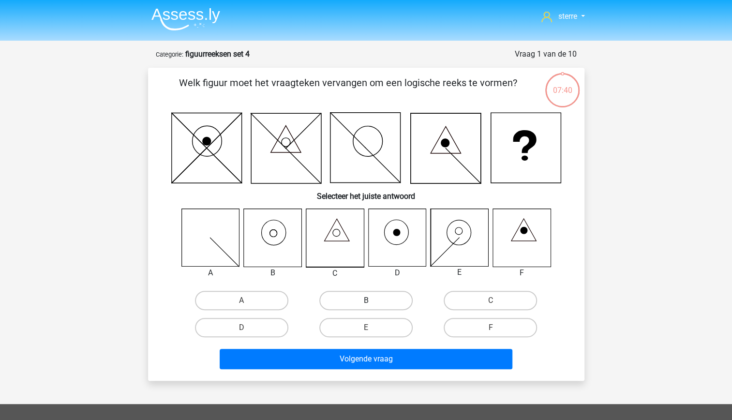
click at [335, 301] on label "B" at bounding box center [365, 300] width 93 height 19
click at [366, 301] on input "B" at bounding box center [369, 303] width 6 height 6
radio input "true"
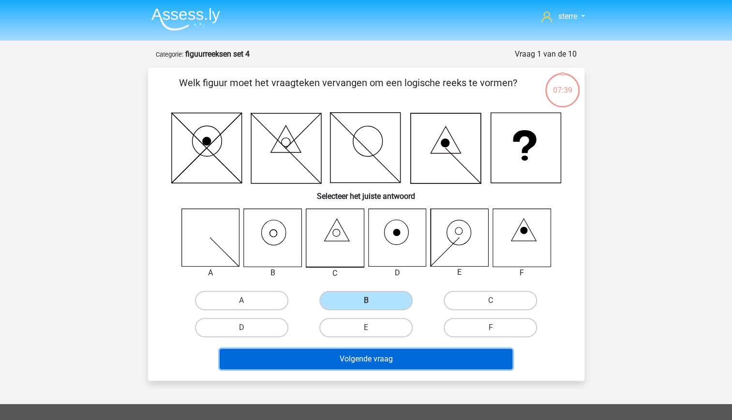
click at [363, 354] on button "Volgende vraag" at bounding box center [366, 359] width 293 height 20
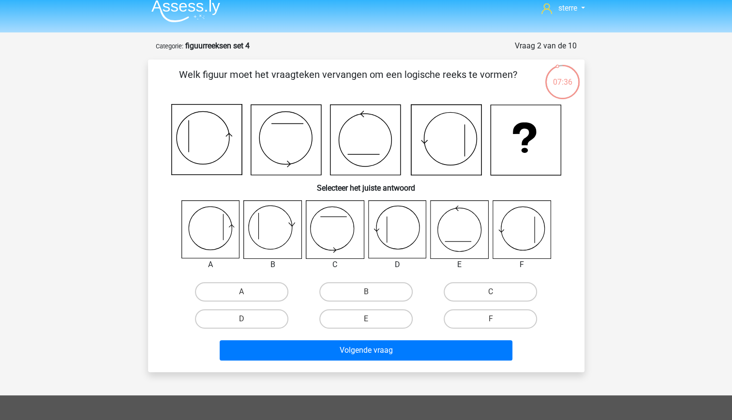
scroll to position [8, 0]
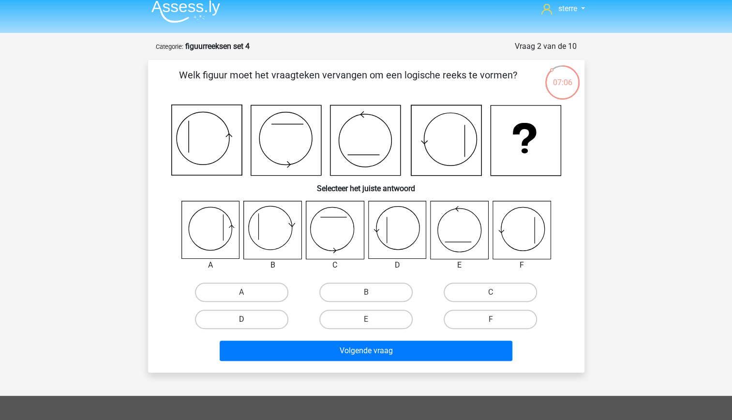
click at [260, 325] on label "D" at bounding box center [241, 319] width 93 height 19
click at [248, 325] on input "D" at bounding box center [244, 322] width 6 height 6
radio input "true"
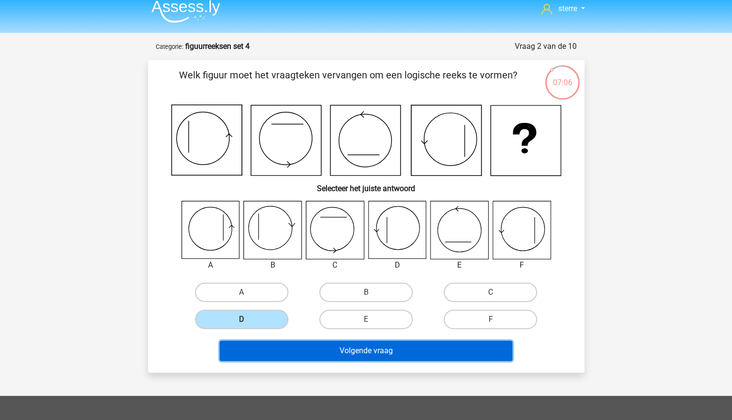
click at [348, 355] on button "Volgende vraag" at bounding box center [366, 351] width 293 height 20
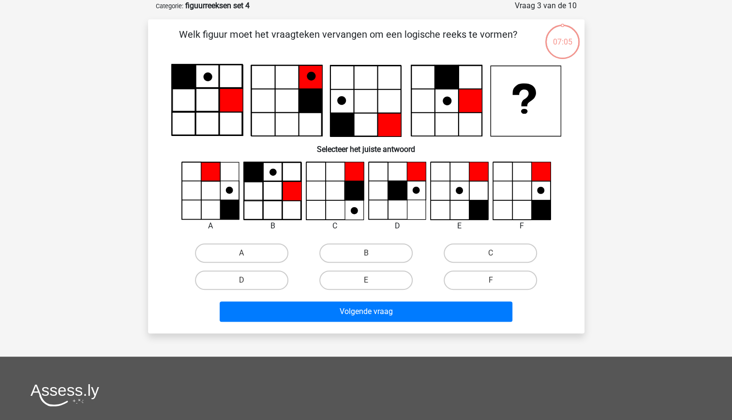
scroll to position [3, 0]
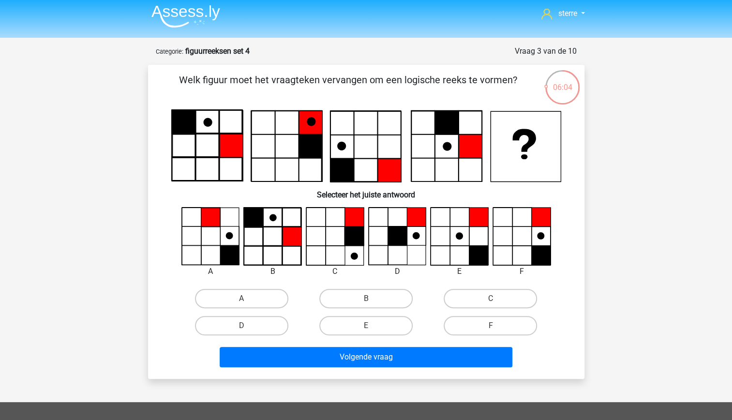
click at [462, 251] on icon at bounding box center [460, 237] width 58 height 58
click at [486, 321] on label "F" at bounding box center [490, 325] width 93 height 19
click at [491, 326] on input "F" at bounding box center [494, 329] width 6 height 6
radio input "true"
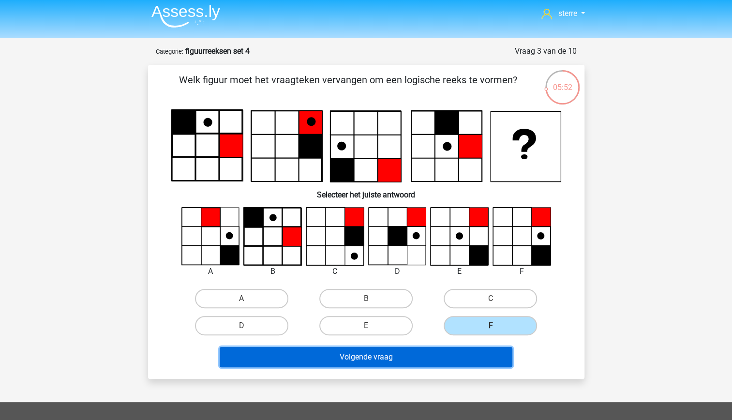
click at [410, 353] on button "Volgende vraag" at bounding box center [366, 357] width 293 height 20
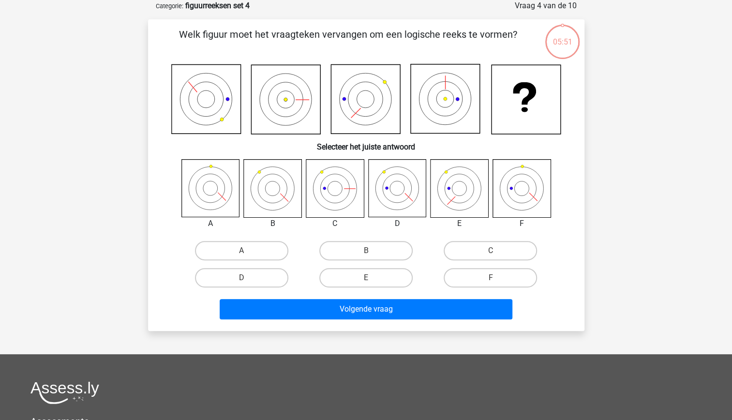
scroll to position [0, 0]
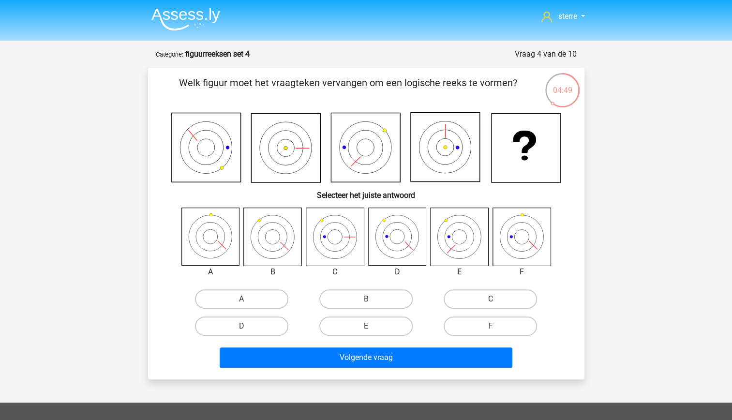
click at [274, 230] on icon at bounding box center [273, 237] width 58 height 58
click at [370, 299] on input "B" at bounding box center [369, 302] width 6 height 6
radio input "true"
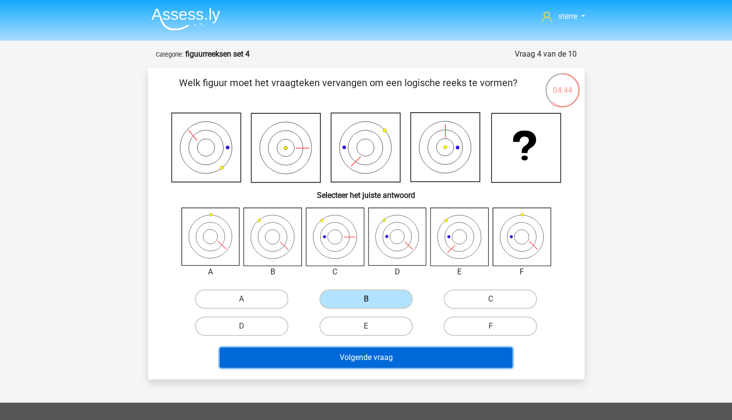
click at [402, 363] on button "Volgende vraag" at bounding box center [366, 357] width 293 height 20
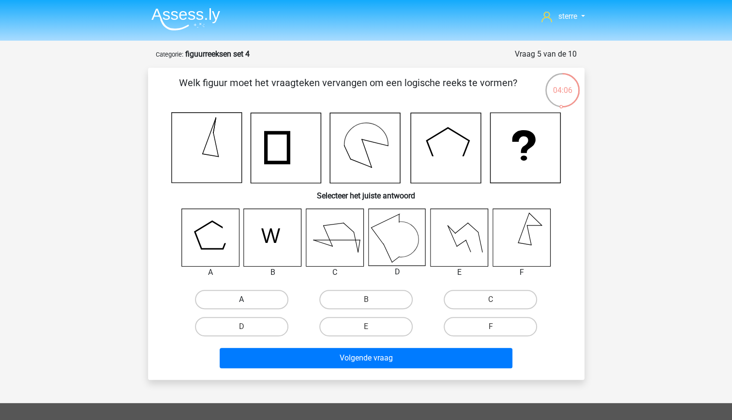
click at [271, 299] on label "A" at bounding box center [241, 299] width 93 height 19
click at [248, 299] on input "A" at bounding box center [244, 302] width 6 height 6
radio input "true"
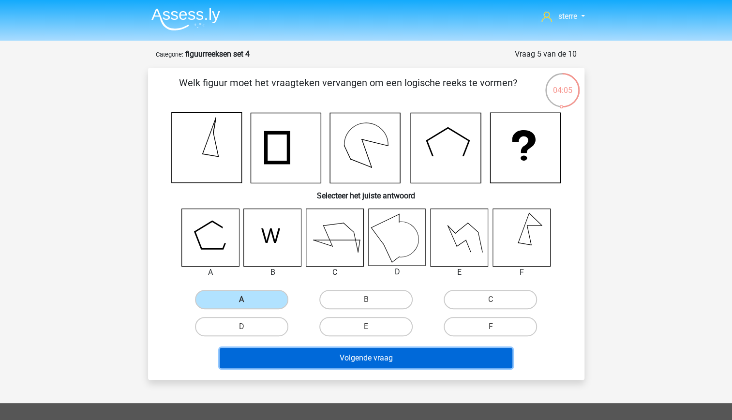
click at [361, 359] on button "Volgende vraag" at bounding box center [366, 358] width 293 height 20
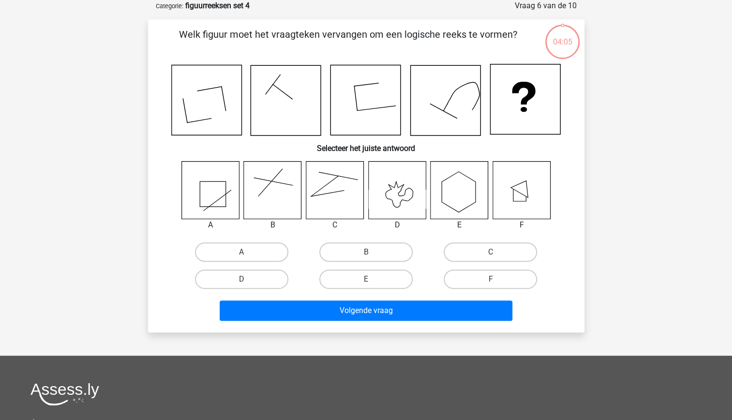
scroll to position [6, 0]
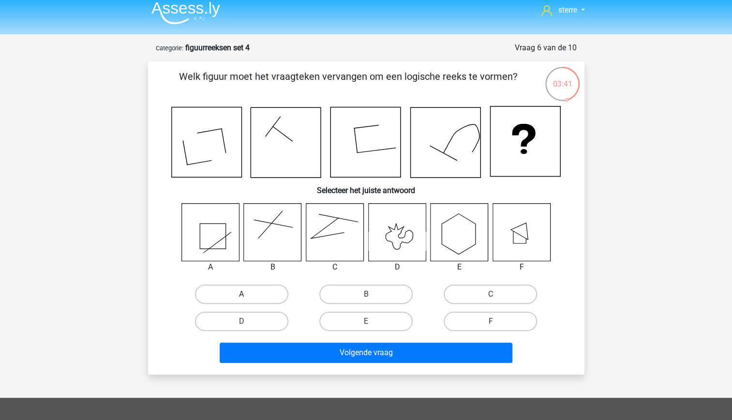
click at [254, 289] on label "A" at bounding box center [241, 293] width 93 height 19
click at [248, 294] on input "A" at bounding box center [244, 297] width 6 height 6
radio input "true"
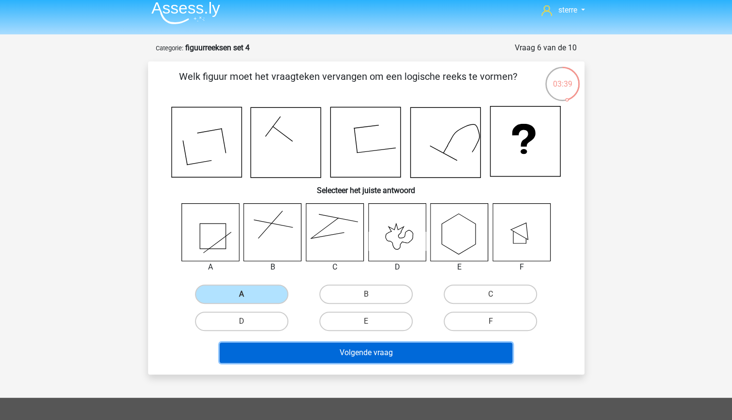
click at [361, 357] on button "Volgende vraag" at bounding box center [366, 352] width 293 height 20
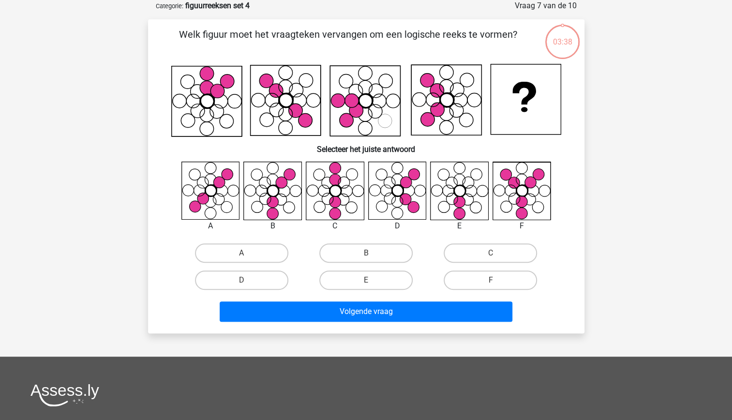
scroll to position [0, 0]
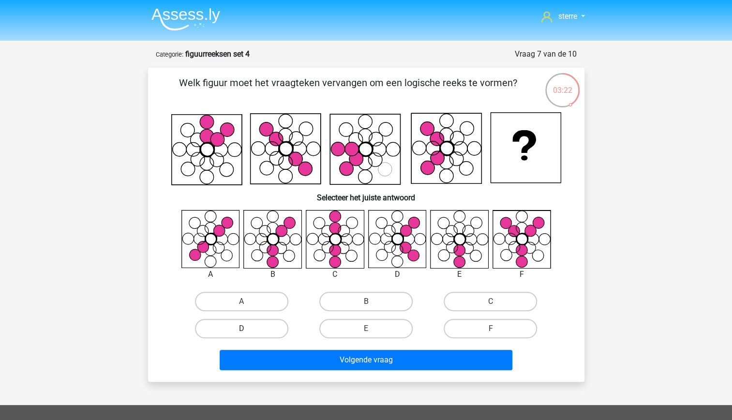
click at [272, 329] on label "D" at bounding box center [241, 328] width 93 height 19
click at [248, 329] on input "D" at bounding box center [244, 331] width 6 height 6
radio input "true"
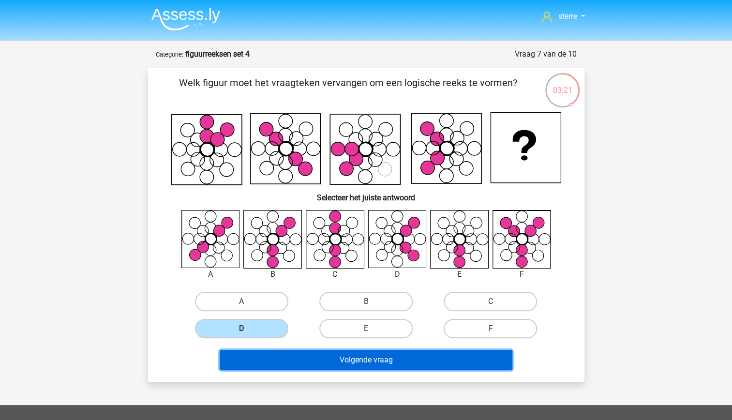
click at [337, 364] on button "Volgende vraag" at bounding box center [366, 360] width 293 height 20
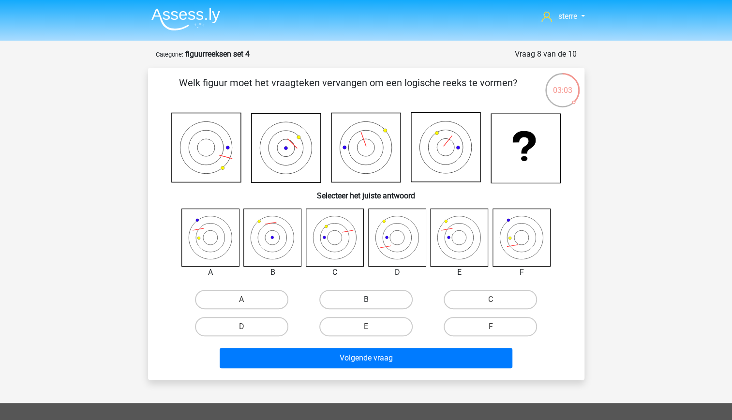
click at [351, 305] on label "B" at bounding box center [365, 299] width 93 height 19
click at [366, 305] on input "B" at bounding box center [369, 302] width 6 height 6
radio input "true"
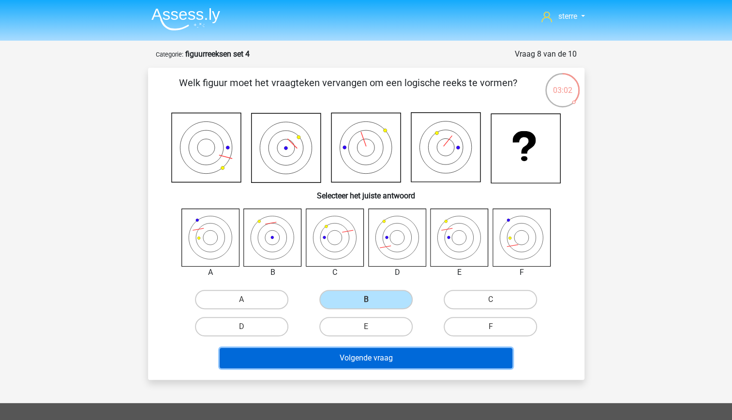
click at [375, 361] on button "Volgende vraag" at bounding box center [366, 358] width 293 height 20
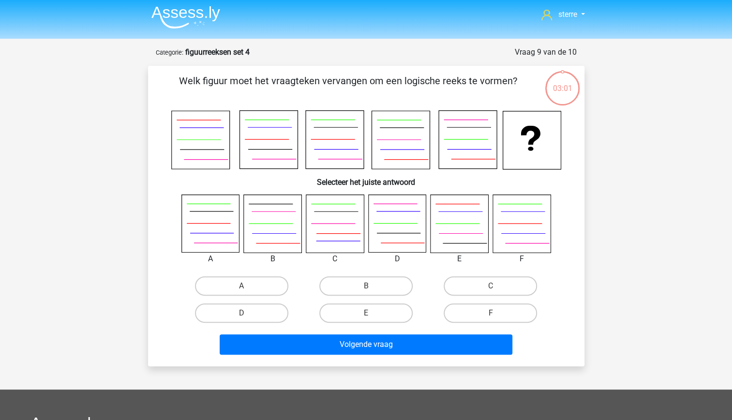
scroll to position [0, 0]
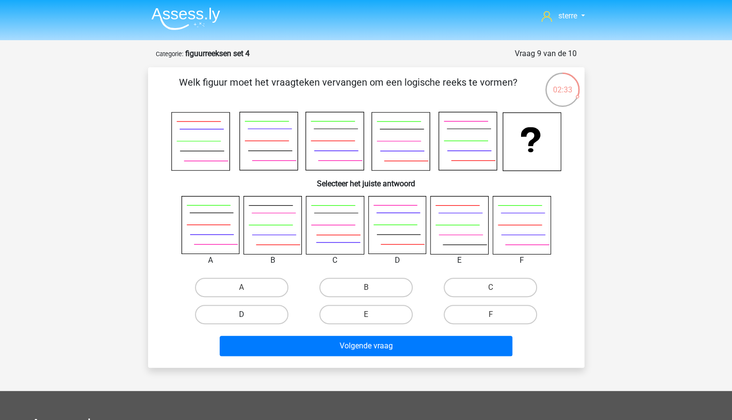
click at [256, 318] on label "D" at bounding box center [241, 314] width 93 height 19
click at [248, 318] on input "D" at bounding box center [244, 317] width 6 height 6
radio input "true"
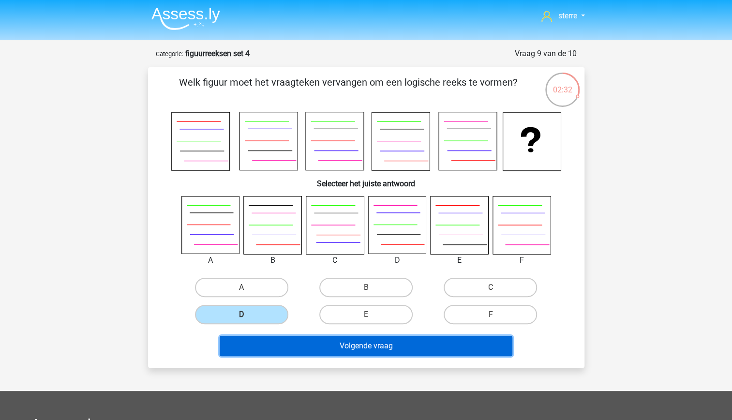
click at [328, 341] on button "Volgende vraag" at bounding box center [366, 346] width 293 height 20
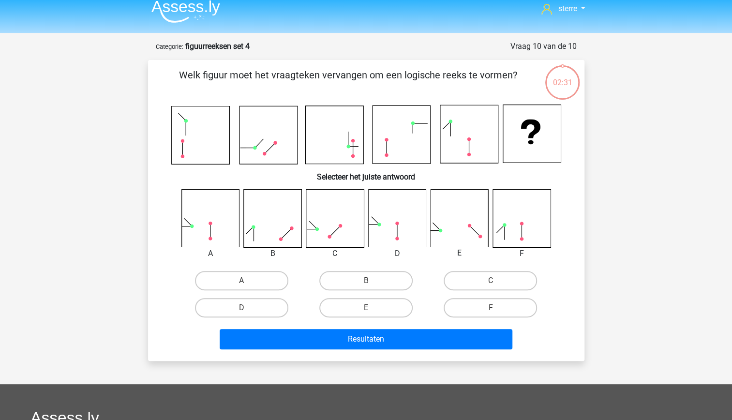
scroll to position [5, 0]
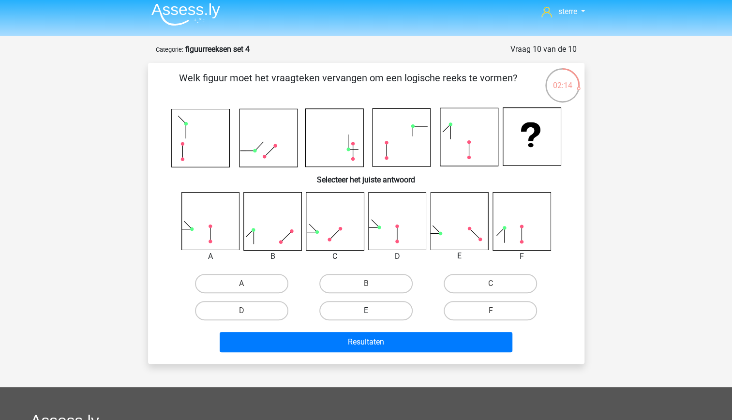
click at [381, 319] on label "E" at bounding box center [365, 310] width 93 height 19
click at [372, 317] on input "E" at bounding box center [369, 314] width 6 height 6
radio input "true"
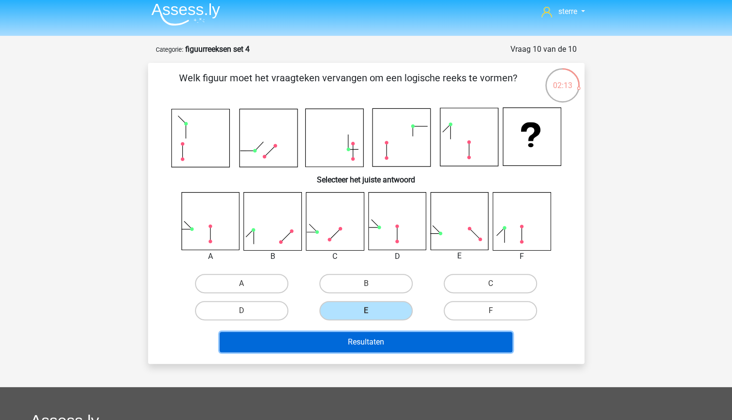
click at [390, 338] on button "Resultaten" at bounding box center [366, 342] width 293 height 20
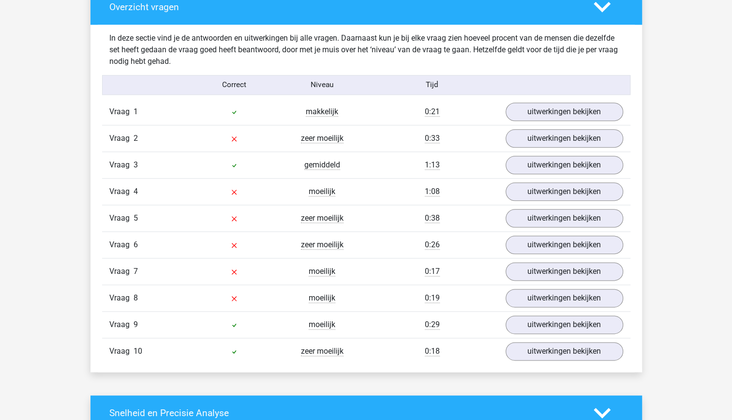
scroll to position [567, 0]
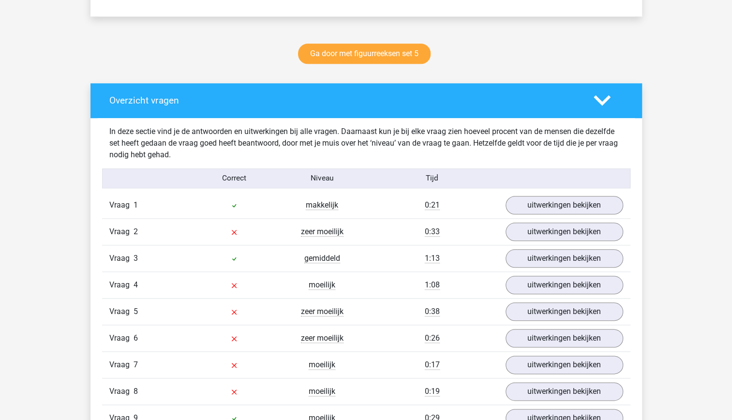
click at [548, 142] on div "In deze sectie vind je de antwoorden en uitwerkingen bij alle vragen. Daarnaast…" at bounding box center [366, 143] width 528 height 35
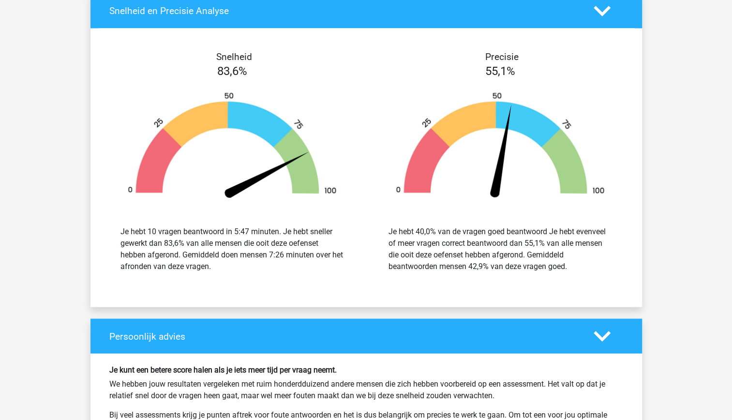
scroll to position [969, 0]
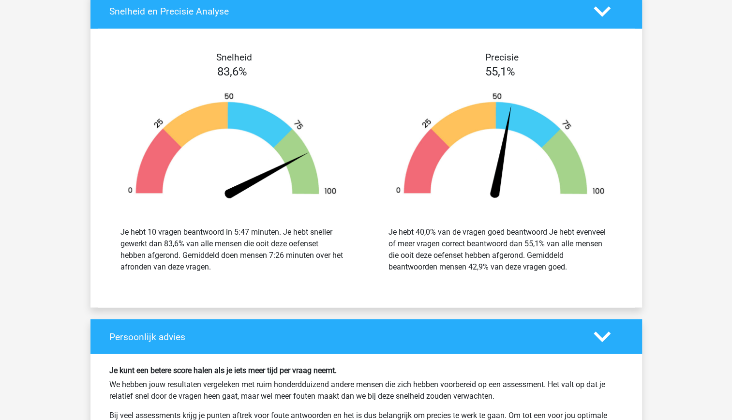
click at [569, 253] on div "Je hebt 40,0% van de vragen goed beantwoord Je hebt evenveel of meer vragen cor…" at bounding box center [499, 249] width 223 height 46
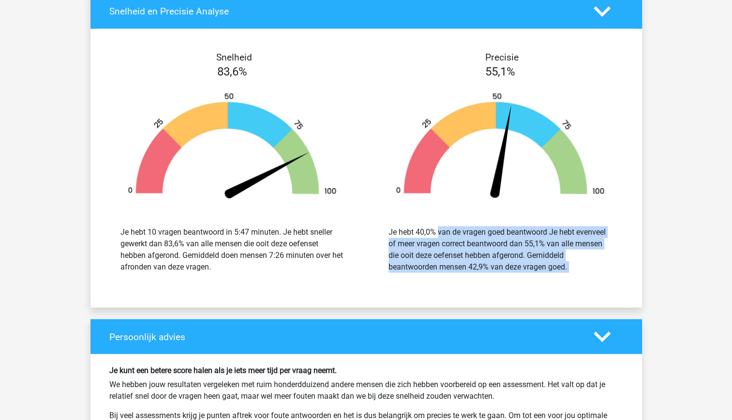
drag, startPoint x: 569, startPoint y: 253, endPoint x: 491, endPoint y: 221, distance: 84.5
click at [491, 226] on div "Je hebt 40,0% van de vragen goed beantwoord Je hebt evenveel of meer vragen cor…" at bounding box center [499, 249] width 223 height 46
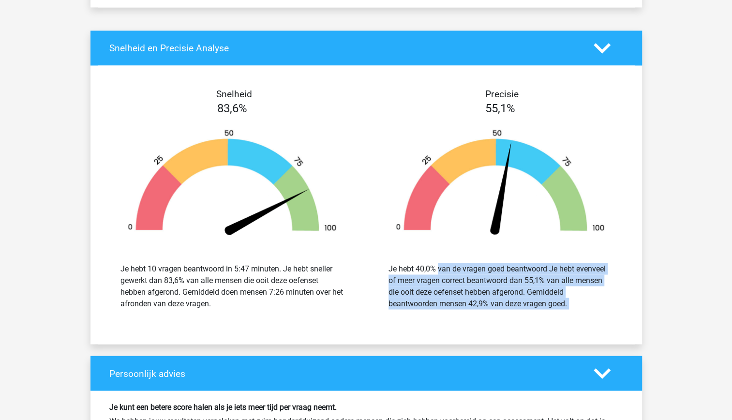
click at [411, 89] on h4 "Precisie" at bounding box center [502, 94] width 250 height 11
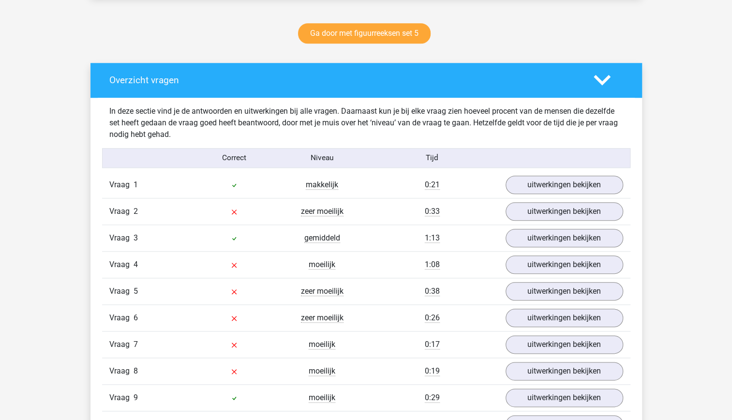
scroll to position [618, 0]
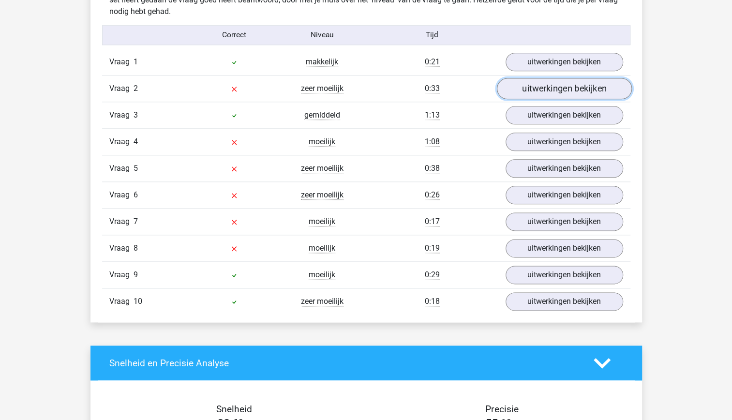
click at [551, 93] on link "uitwerkingen bekijken" at bounding box center [563, 88] width 135 height 21
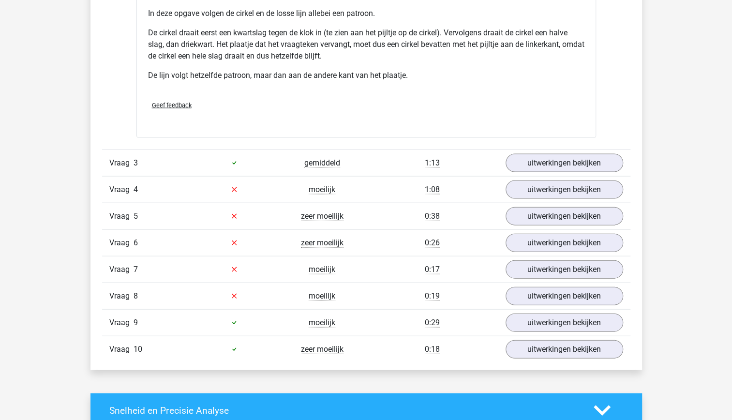
scroll to position [1172, 0]
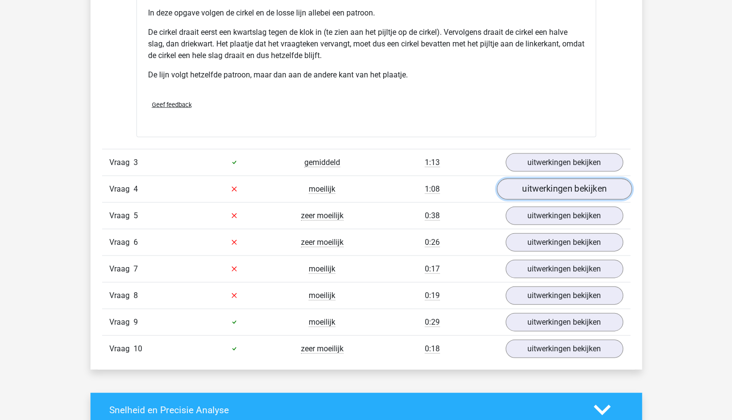
click at [551, 186] on link "uitwerkingen bekijken" at bounding box center [563, 189] width 135 height 21
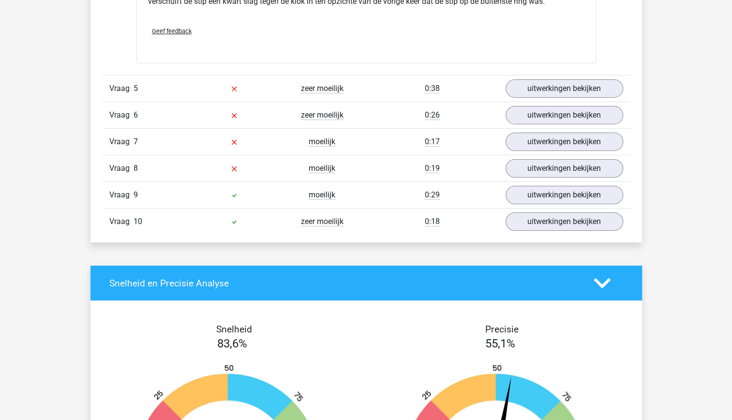
scroll to position [1954, 0]
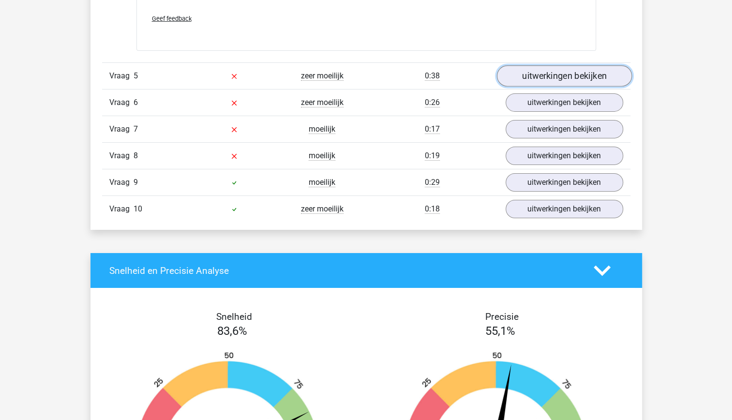
click at [552, 74] on link "uitwerkingen bekijken" at bounding box center [563, 75] width 135 height 21
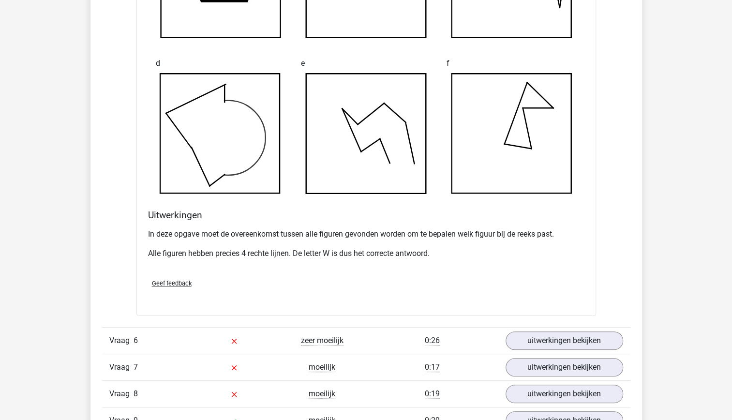
scroll to position [2284, 0]
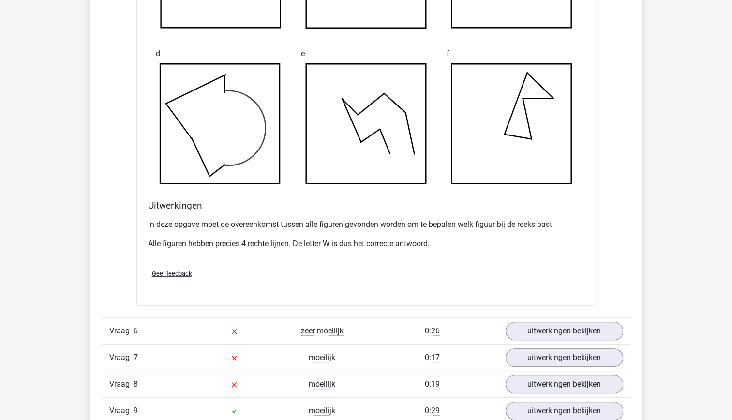
click at [516, 233] on div "In deze opgave moet de overeenkomst tussen alle figuren gevonden worden om te b…" at bounding box center [366, 238] width 436 height 46
drag, startPoint x: 516, startPoint y: 233, endPoint x: 459, endPoint y: 233, distance: 57.6
click at [459, 233] on div "In deze opgave moet de overeenkomst tussen alle figuren gevonden worden om te b…" at bounding box center [366, 238] width 436 height 46
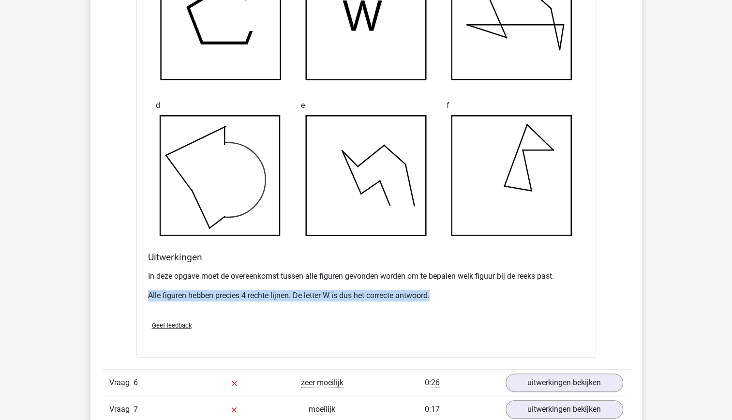
scroll to position [2231, 0]
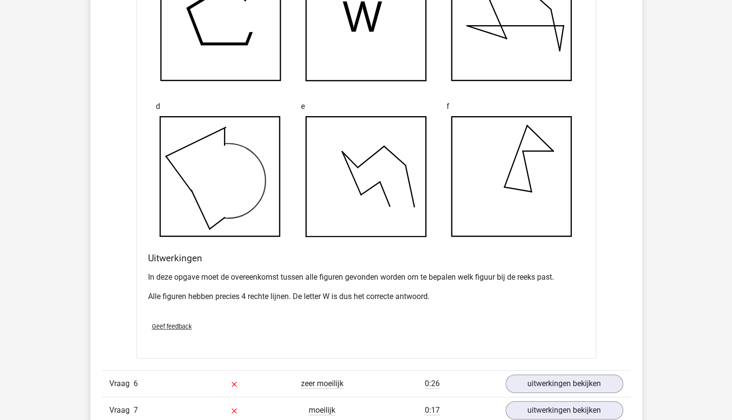
click at [338, 277] on p "In deze opgave moet de overeenkomst tussen alle figuren gevonden worden om te b…" at bounding box center [366, 277] width 436 height 12
drag, startPoint x: 338, startPoint y: 277, endPoint x: 402, endPoint y: 300, distance: 68.4
click at [402, 300] on div "In deze opgave moet de overeenkomst tussen alle figuren gevonden worden om te b…" at bounding box center [366, 291] width 436 height 46
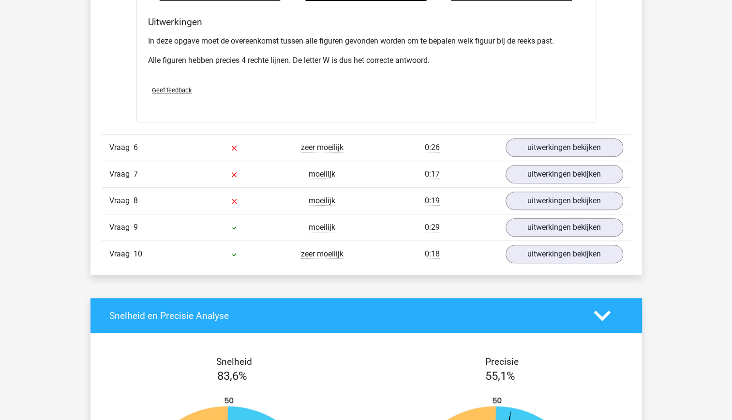
scroll to position [2467, 0]
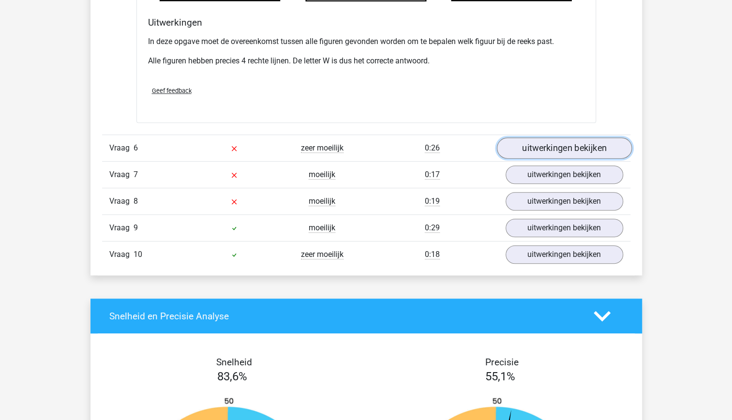
click at [571, 143] on link "uitwerkingen bekijken" at bounding box center [563, 147] width 135 height 21
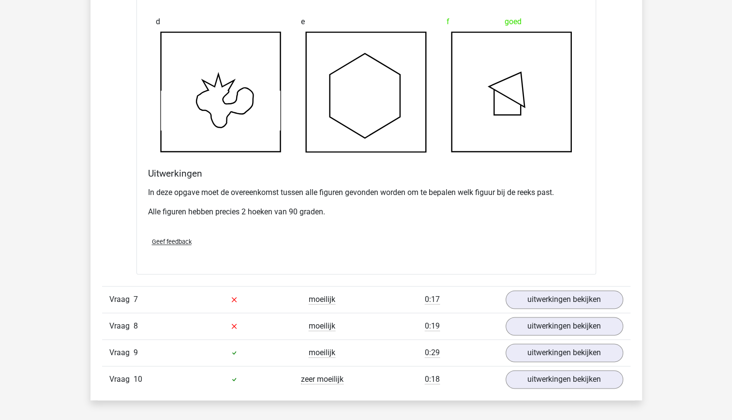
scroll to position [2976, 0]
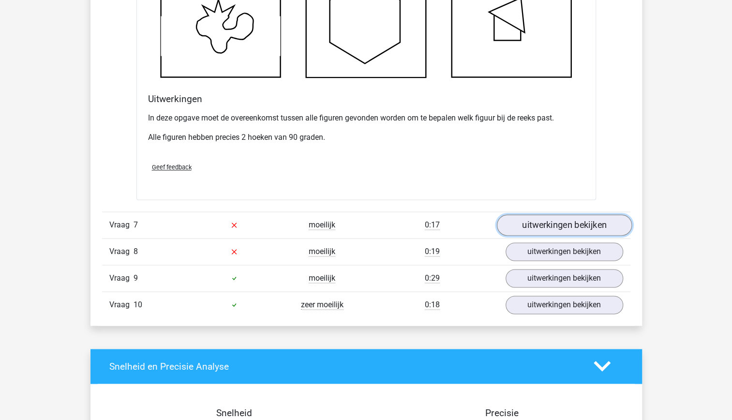
click at [585, 218] on link "uitwerkingen bekijken" at bounding box center [563, 224] width 135 height 21
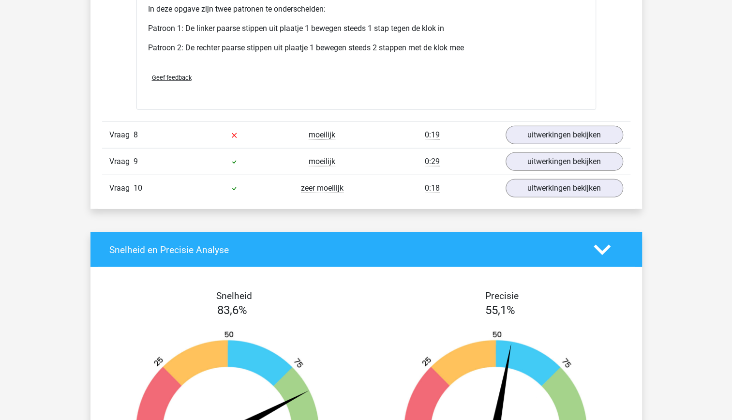
scroll to position [3531, 0]
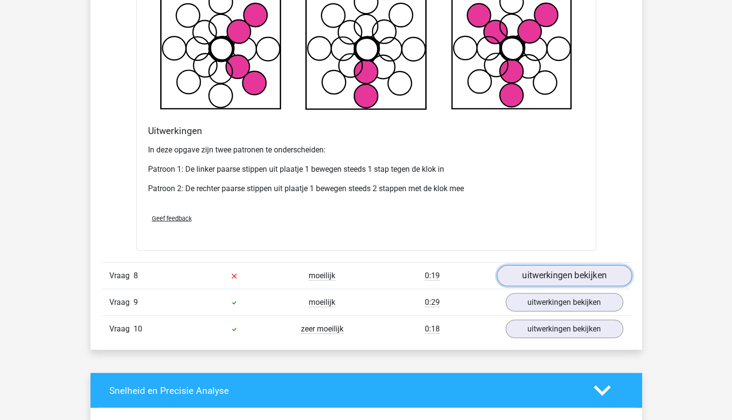
click at [544, 266] on link "uitwerkingen bekijken" at bounding box center [563, 275] width 135 height 21
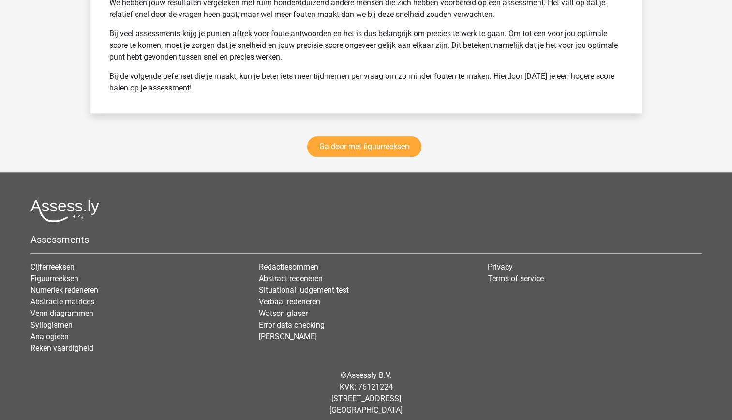
scroll to position [4924, 0]
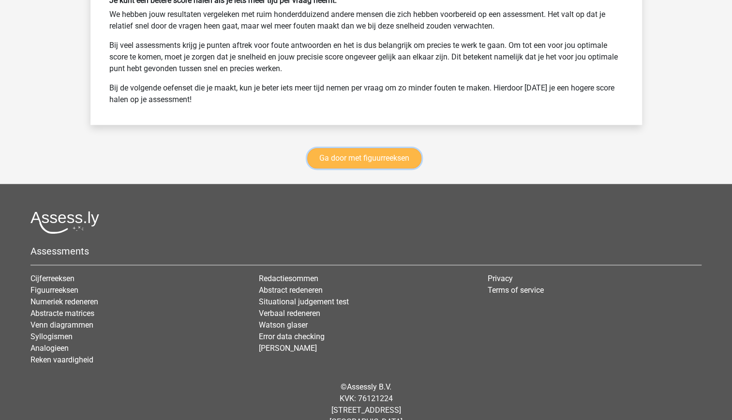
click at [354, 155] on link "Ga door met figuurreeksen" at bounding box center [364, 158] width 114 height 20
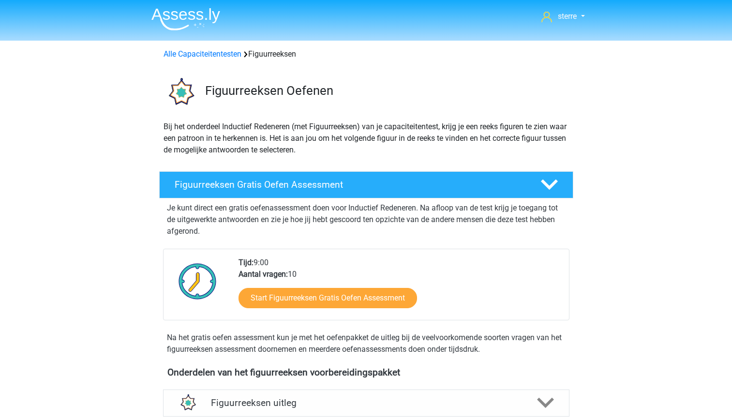
scroll to position [419, 0]
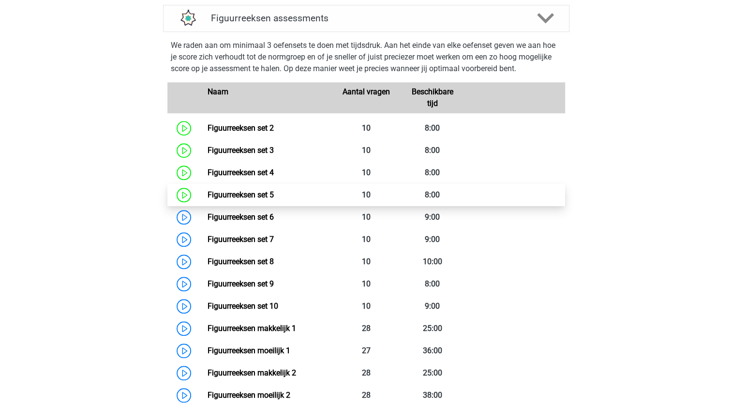
click at [256, 198] on link "Figuurreeksen set 5" at bounding box center [241, 194] width 66 height 9
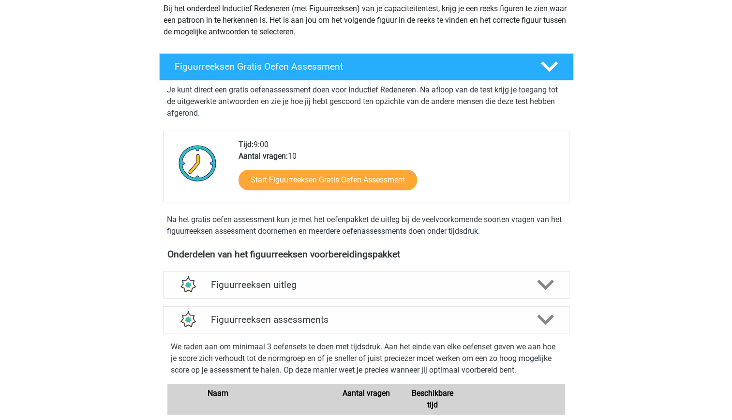
scroll to position [117, 0]
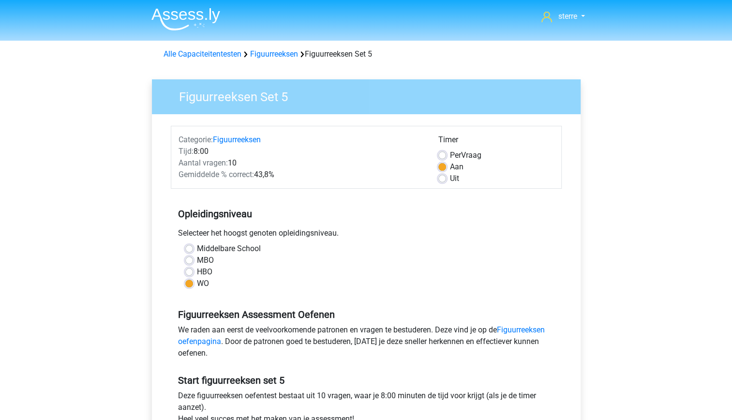
scroll to position [343, 0]
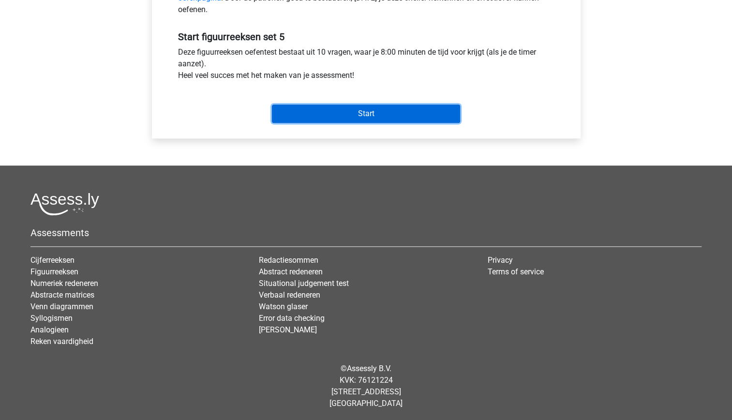
click at [351, 109] on input "Start" at bounding box center [366, 113] width 188 height 18
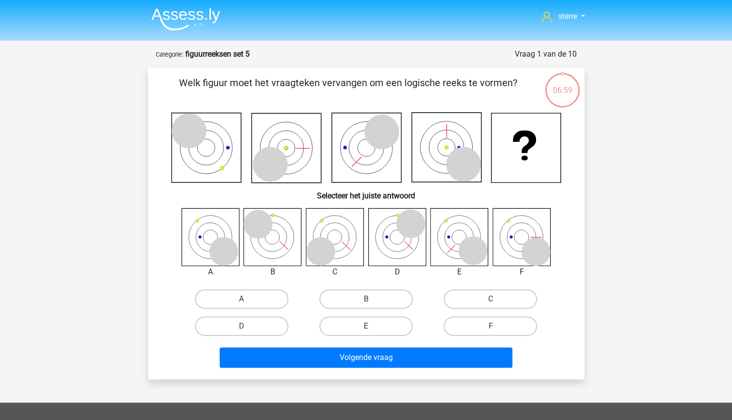
click at [540, 249] on icon at bounding box center [535, 252] width 29 height 29
click at [396, 239] on icon at bounding box center [397, 237] width 58 height 58
click at [396, 240] on icon at bounding box center [397, 237] width 58 height 58
drag, startPoint x: 396, startPoint y: 240, endPoint x: 405, endPoint y: 256, distance: 18.8
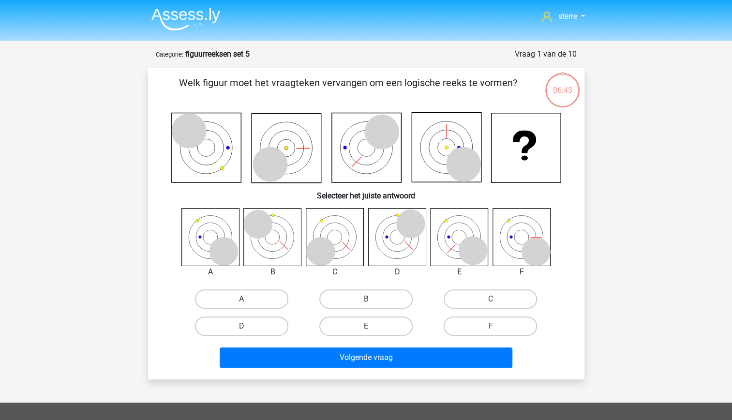
click at [405, 256] on icon at bounding box center [397, 237] width 58 height 58
click at [258, 299] on label "A" at bounding box center [241, 298] width 93 height 19
click at [248, 299] on input "A" at bounding box center [244, 302] width 6 height 6
radio input "true"
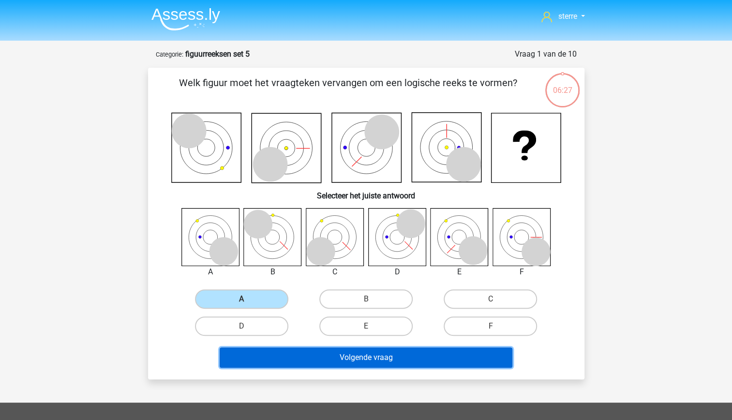
click at [345, 356] on button "Volgende vraag" at bounding box center [366, 357] width 293 height 20
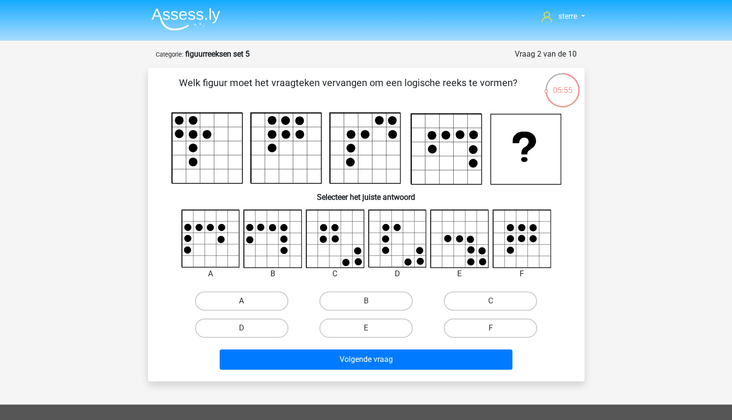
click at [225, 302] on label "A" at bounding box center [241, 300] width 93 height 19
click at [241, 302] on input "A" at bounding box center [244, 304] width 6 height 6
radio input "true"
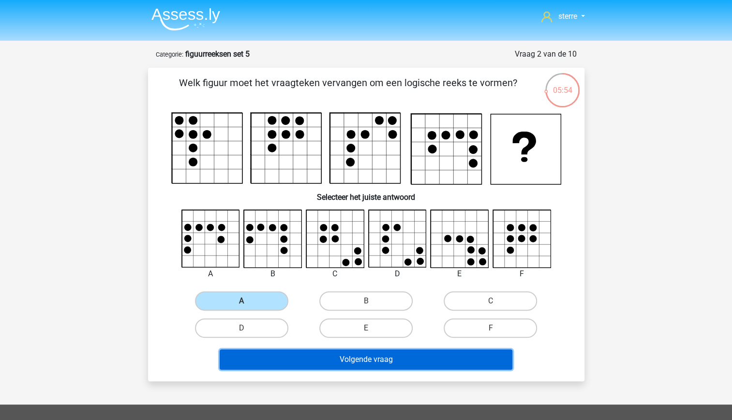
click at [318, 357] on button "Volgende vraag" at bounding box center [366, 359] width 293 height 20
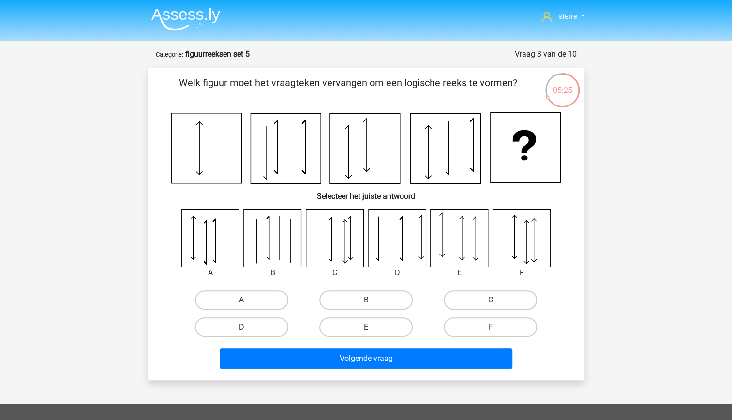
click at [265, 325] on label "D" at bounding box center [241, 326] width 93 height 19
click at [248, 327] on input "D" at bounding box center [244, 330] width 6 height 6
radio input "true"
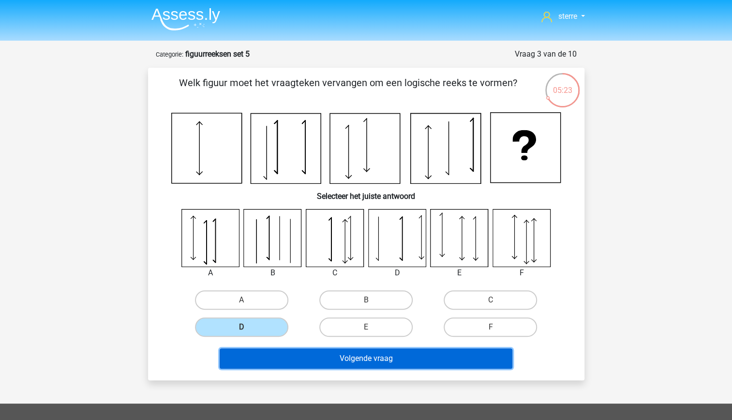
click at [363, 357] on button "Volgende vraag" at bounding box center [366, 358] width 293 height 20
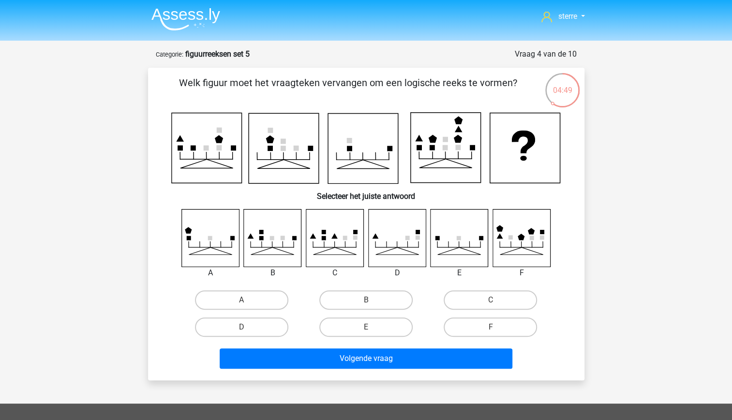
click at [505, 251] on icon at bounding box center [521, 238] width 58 height 58
click at [518, 334] on label "F" at bounding box center [490, 326] width 93 height 19
click at [497, 333] on input "F" at bounding box center [494, 330] width 6 height 6
radio input "true"
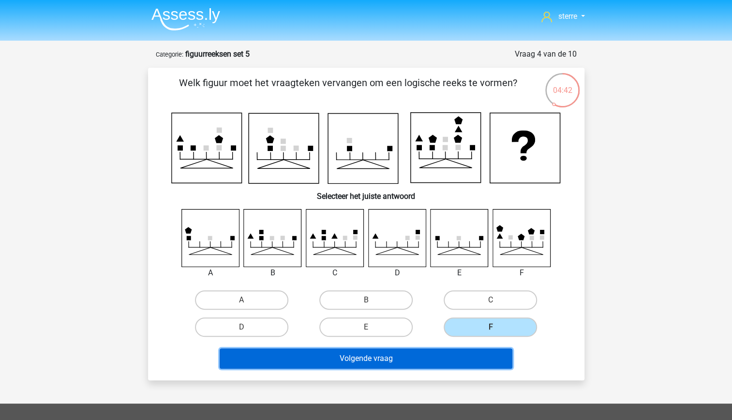
click at [464, 356] on button "Volgende vraag" at bounding box center [366, 358] width 293 height 20
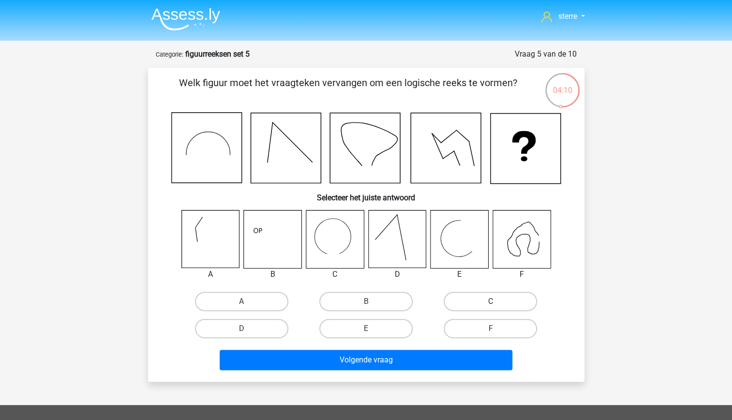
click at [490, 296] on label "C" at bounding box center [490, 301] width 93 height 19
click at [491, 301] on input "C" at bounding box center [494, 304] width 6 height 6
radio input "true"
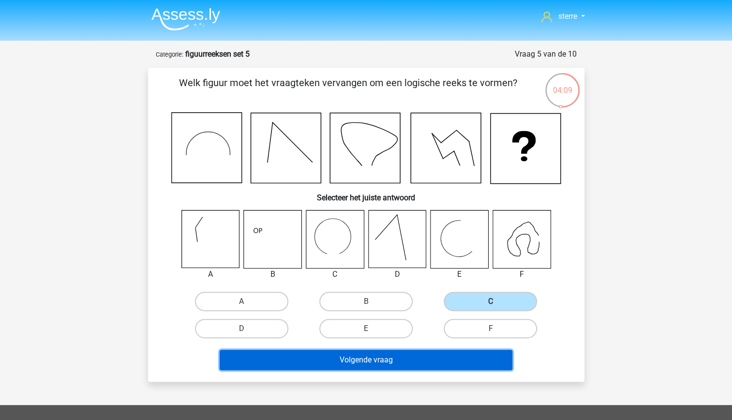
click at [392, 361] on button "Volgende vraag" at bounding box center [366, 360] width 293 height 20
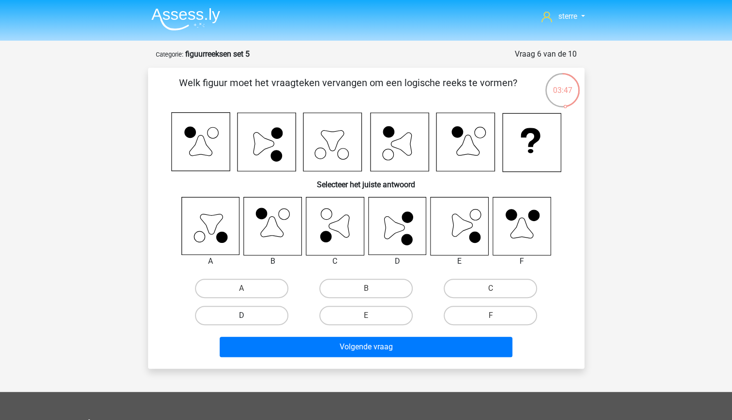
click at [267, 317] on label "D" at bounding box center [241, 315] width 93 height 19
click at [248, 317] on input "D" at bounding box center [244, 318] width 6 height 6
radio input "true"
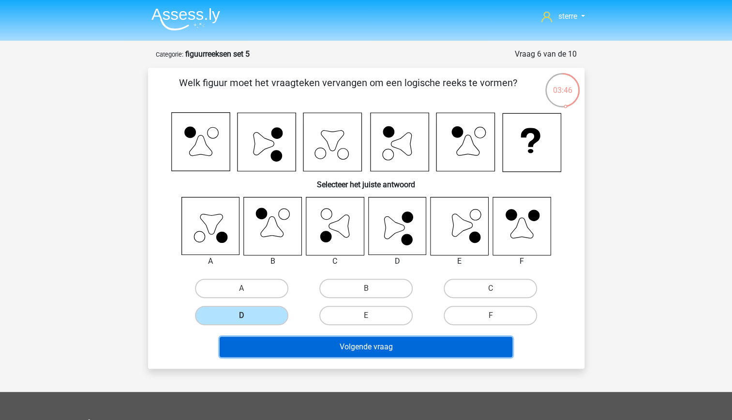
click at [315, 348] on button "Volgende vraag" at bounding box center [366, 347] width 293 height 20
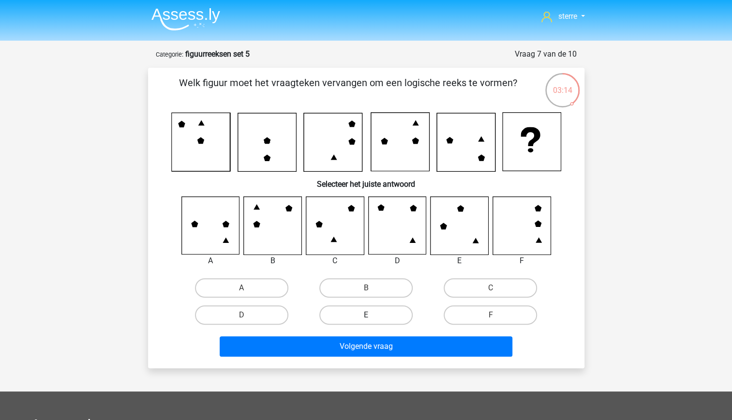
click at [357, 315] on label "E" at bounding box center [365, 314] width 93 height 19
click at [366, 315] on input "E" at bounding box center [369, 318] width 6 height 6
radio input "true"
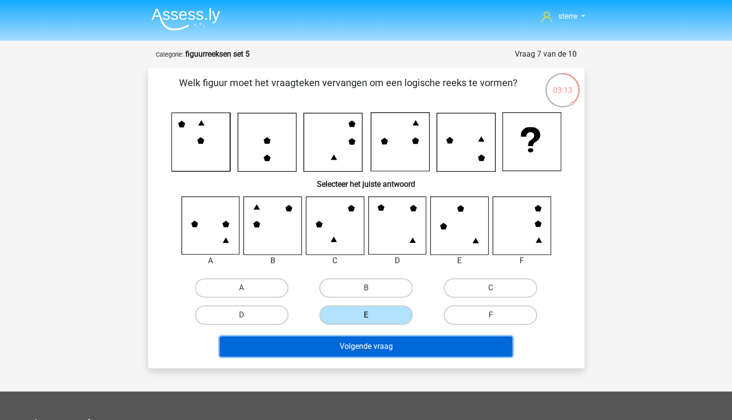
click at [379, 341] on button "Volgende vraag" at bounding box center [366, 346] width 293 height 20
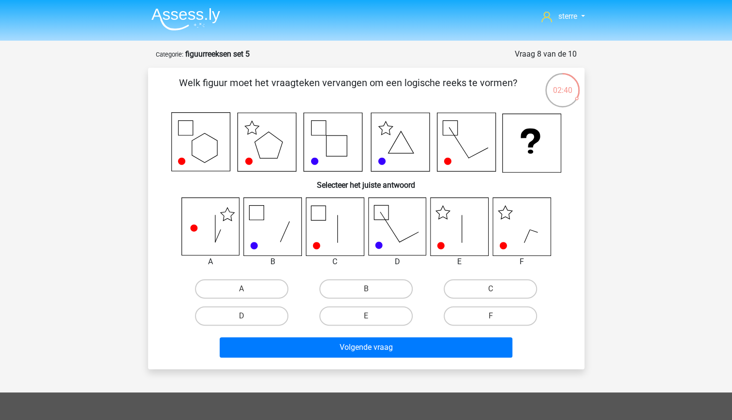
click at [535, 166] on icon at bounding box center [531, 143] width 59 height 59
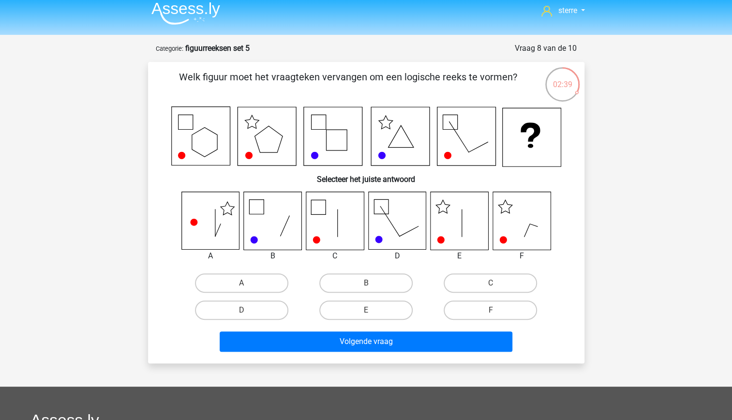
scroll to position [7, 0]
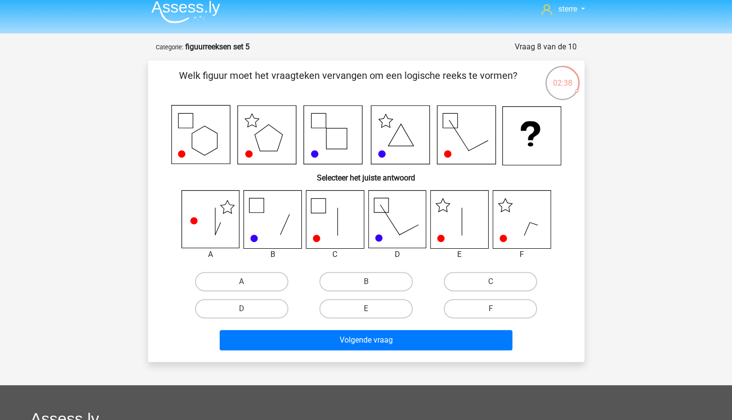
click at [536, 158] on icon at bounding box center [531, 136] width 59 height 59
drag, startPoint x: 536, startPoint y: 158, endPoint x: 529, endPoint y: 182, distance: 25.1
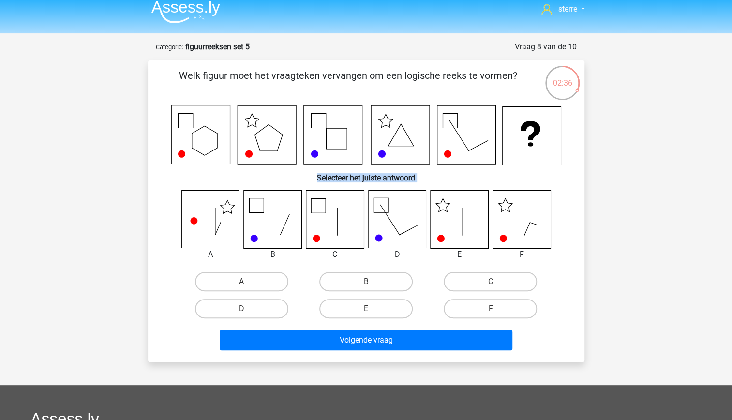
click at [529, 182] on h6 "Selecteer het juiste antwoord" at bounding box center [366, 173] width 405 height 17
click at [501, 284] on label "C" at bounding box center [490, 281] width 93 height 19
click at [497, 284] on input "C" at bounding box center [494, 285] width 6 height 6
radio input "true"
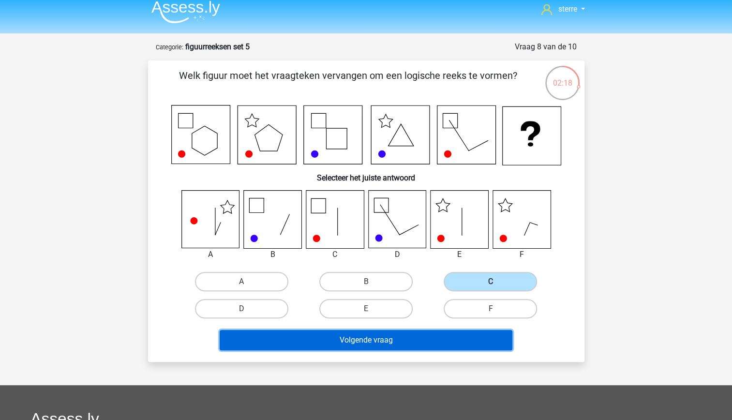
click at [446, 345] on button "Volgende vraag" at bounding box center [366, 340] width 293 height 20
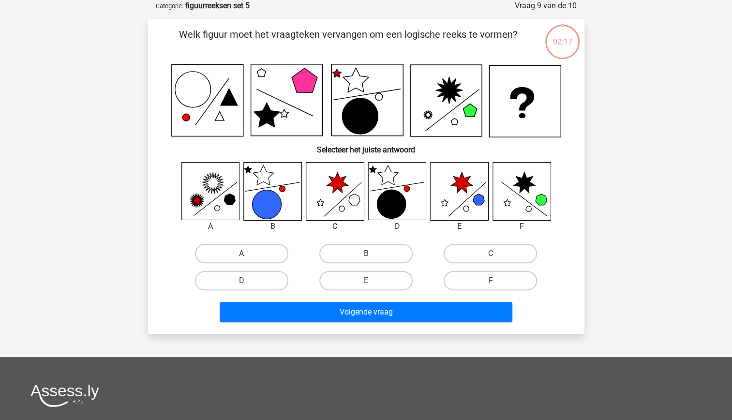
scroll to position [0, 0]
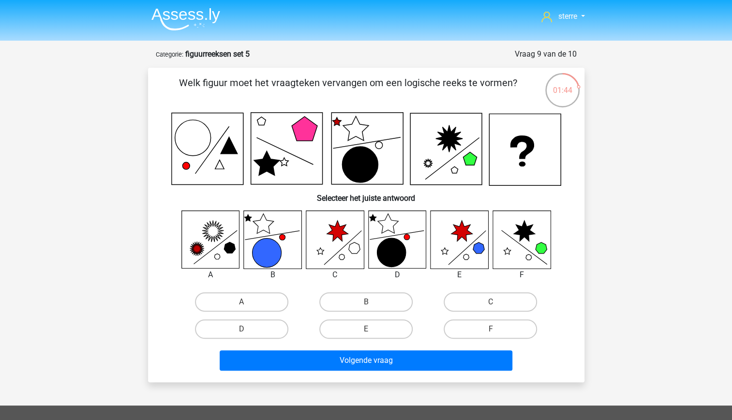
click at [475, 259] on icon at bounding box center [460, 240] width 58 height 58
click at [472, 258] on icon at bounding box center [460, 240] width 58 height 58
click at [474, 297] on label "C" at bounding box center [490, 301] width 93 height 19
click at [491, 302] on input "C" at bounding box center [494, 305] width 6 height 6
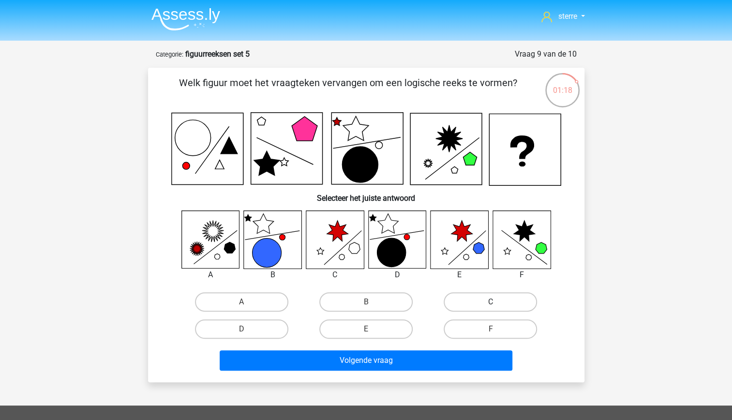
radio input "true"
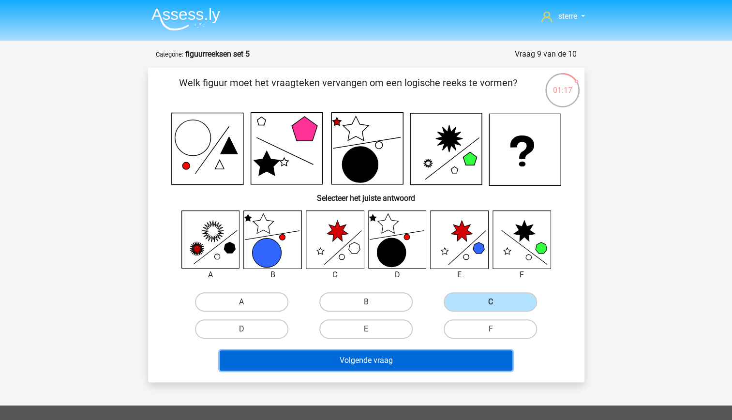
click at [402, 359] on button "Volgende vraag" at bounding box center [366, 360] width 293 height 20
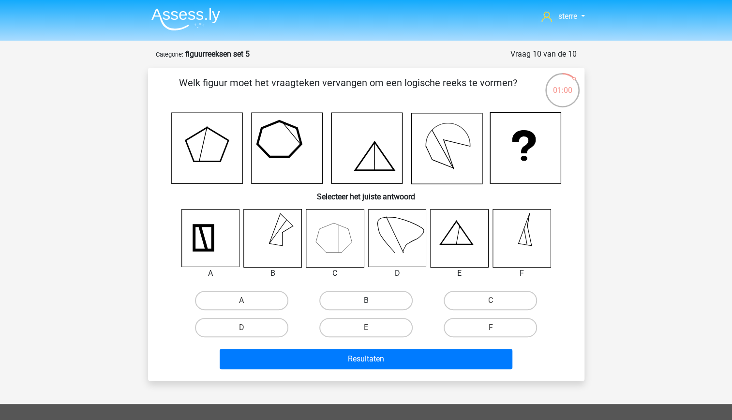
click at [354, 303] on label "B" at bounding box center [365, 300] width 93 height 19
click at [366, 303] on input "B" at bounding box center [369, 303] width 6 height 6
radio input "true"
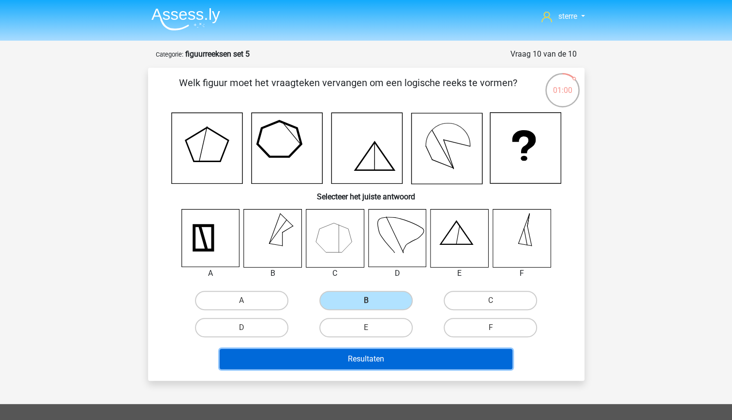
click at [382, 359] on button "Resultaten" at bounding box center [366, 359] width 293 height 20
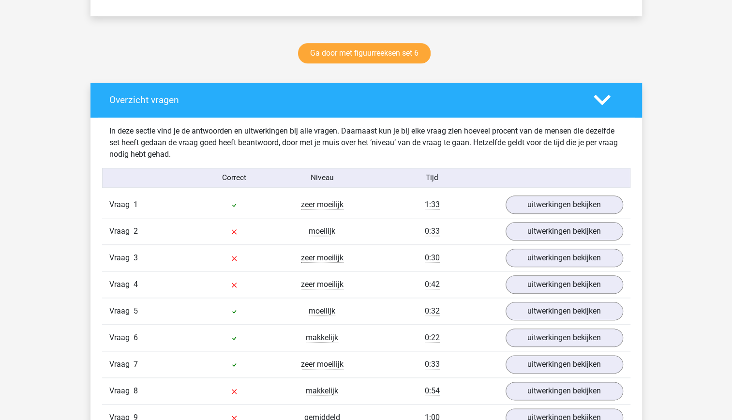
scroll to position [444, 0]
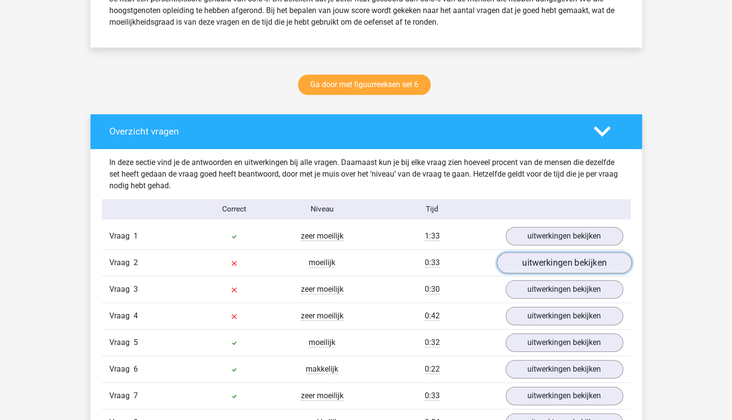
click at [543, 266] on link "uitwerkingen bekijken" at bounding box center [563, 262] width 135 height 21
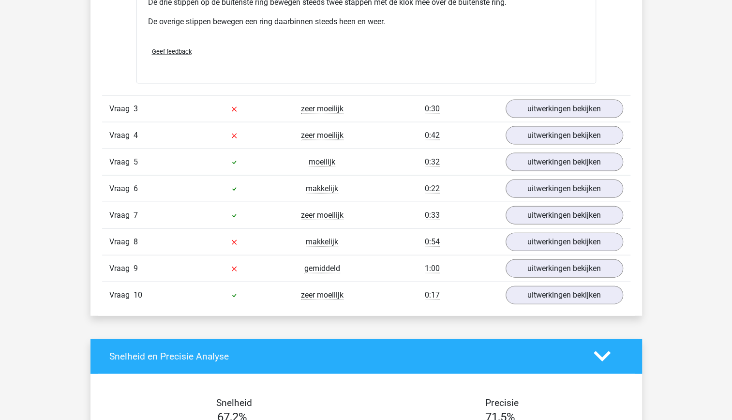
scroll to position [1172, 0]
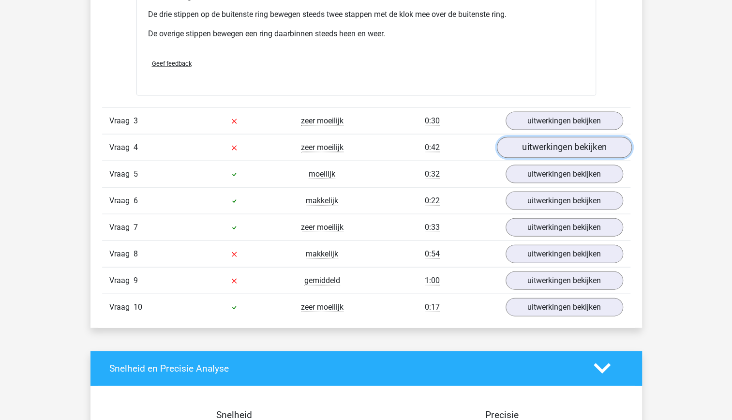
click at [561, 149] on link "uitwerkingen bekijken" at bounding box center [563, 147] width 135 height 21
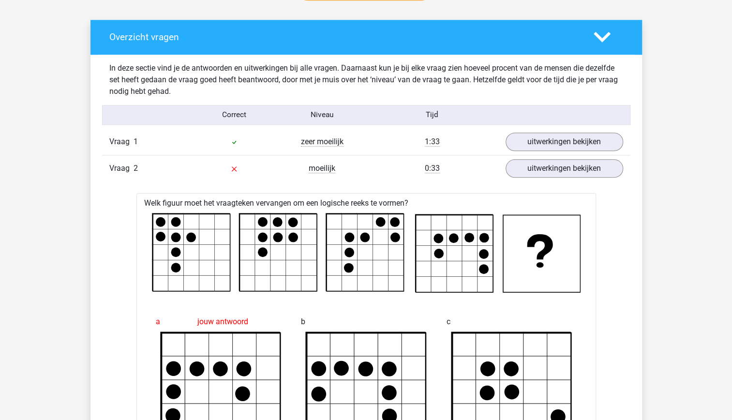
scroll to position [538, 0]
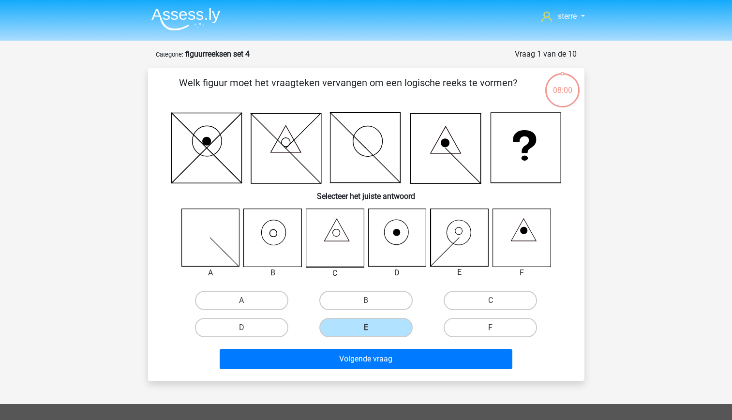
scroll to position [5, 0]
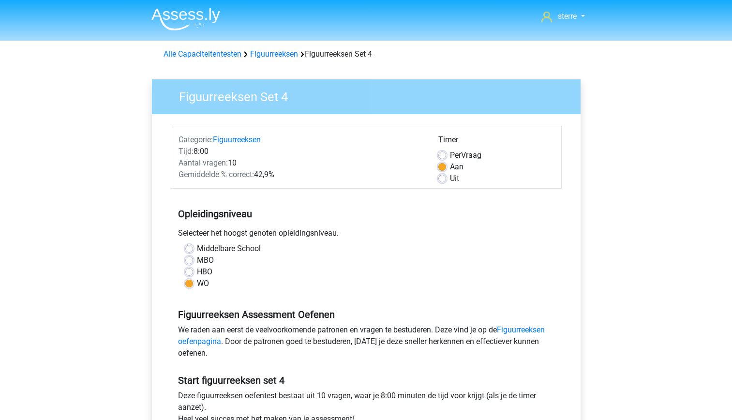
scroll to position [157, 0]
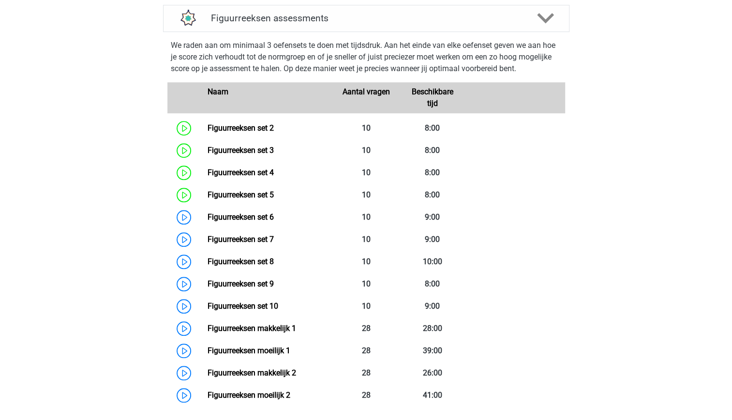
scroll to position [419, 0]
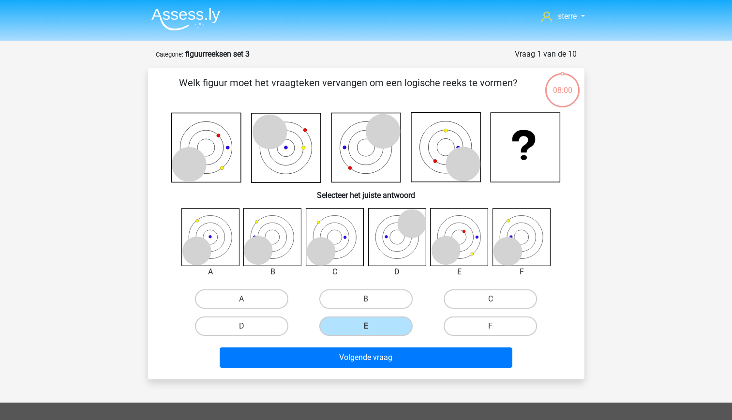
scroll to position [14, 0]
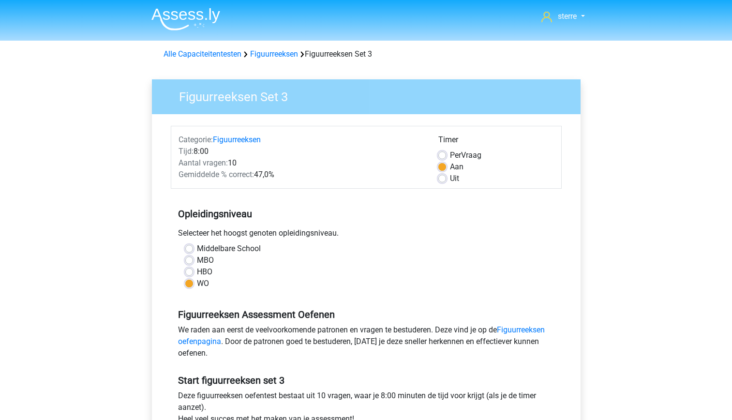
scroll to position [160, 0]
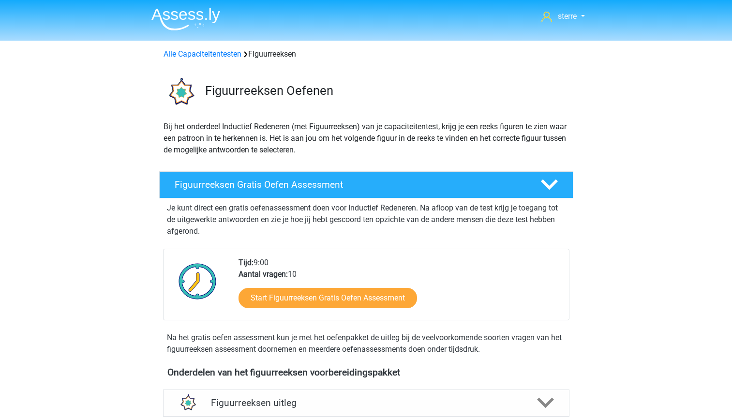
scroll to position [379, 0]
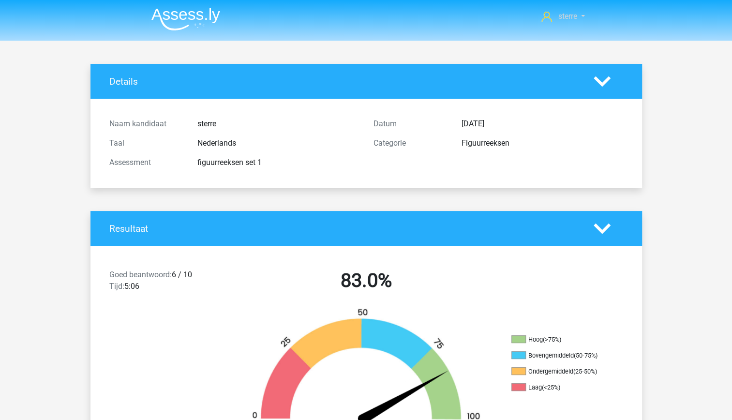
click at [568, 14] on span "sterre" at bounding box center [567, 16] width 19 height 9
click at [452, 34] on header "sterre sterreklazes@live.nl" at bounding box center [366, 20] width 732 height 41
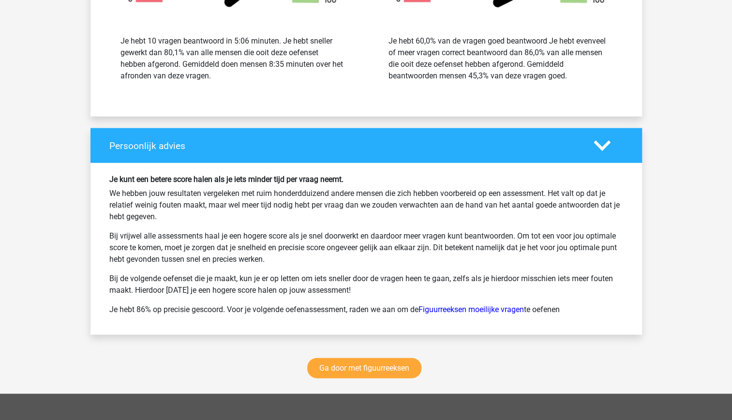
scroll to position [1384, 0]
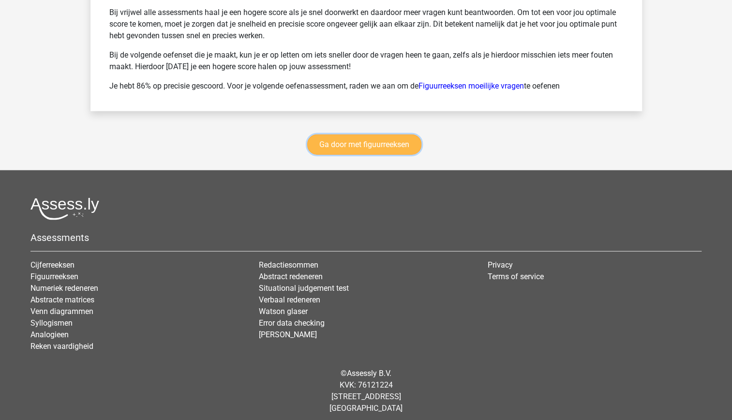
click at [342, 143] on link "Ga door met figuurreeksen" at bounding box center [364, 144] width 114 height 20
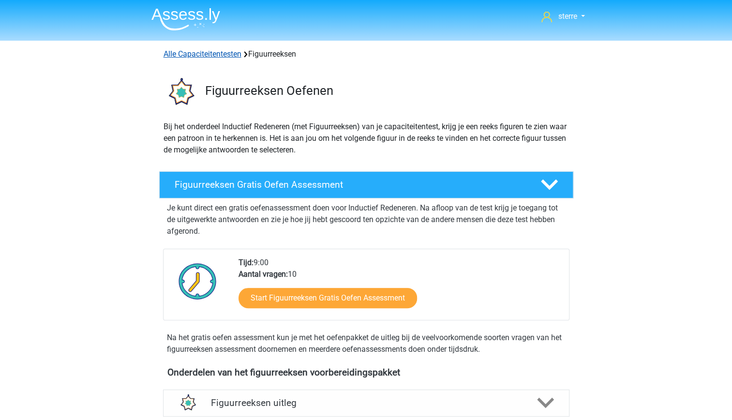
click at [206, 56] on link "Alle Capaciteitentesten" at bounding box center [203, 53] width 78 height 9
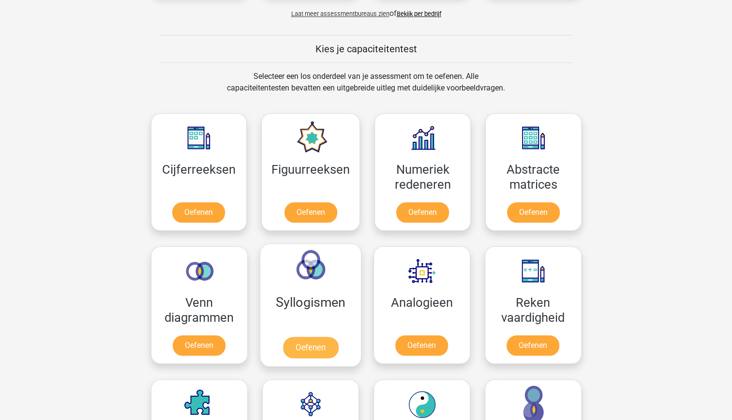
scroll to position [331, 0]
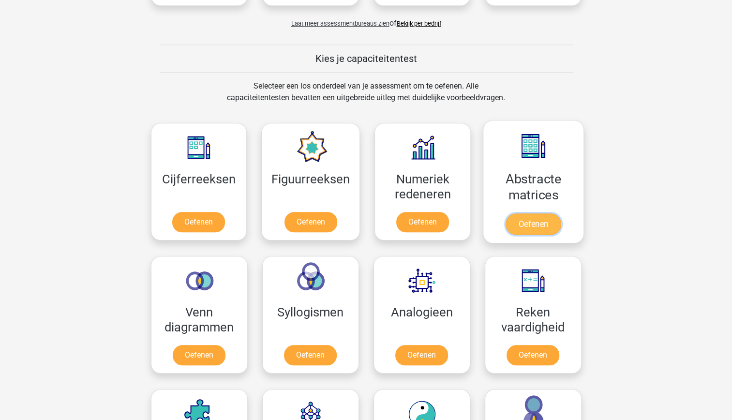
click at [553, 213] on link "Oefenen" at bounding box center [533, 223] width 55 height 21
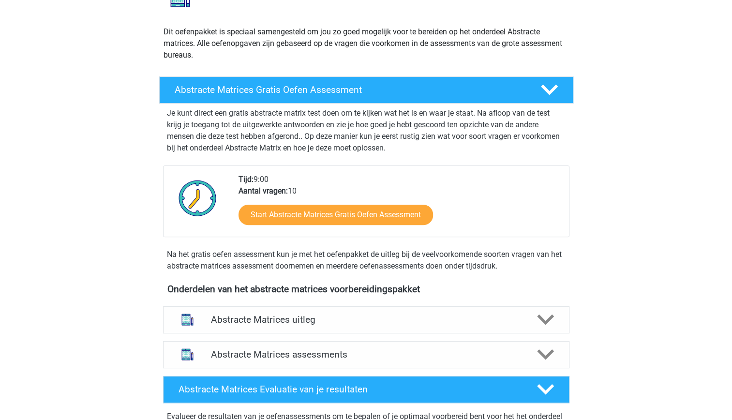
scroll to position [105, 0]
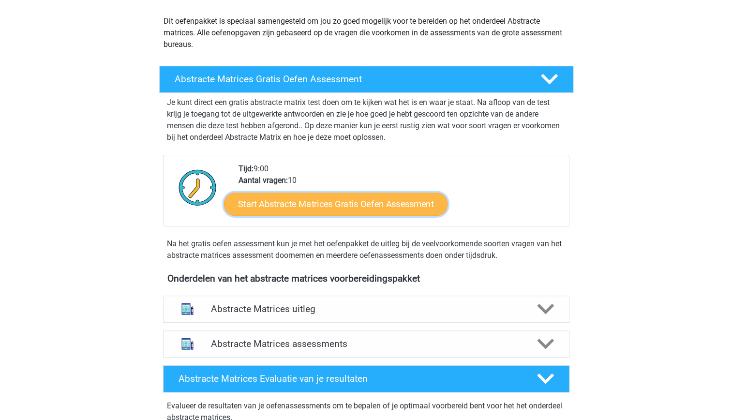
click at [368, 201] on link "Start Abstracte Matrices Gratis Oefen Assessment" at bounding box center [335, 203] width 223 height 23
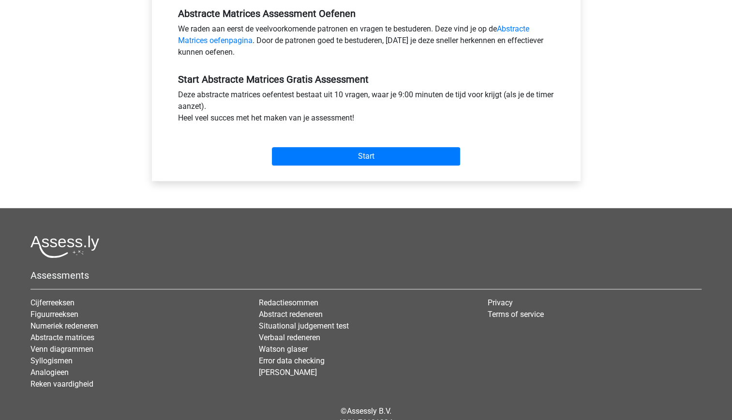
scroll to position [307, 0]
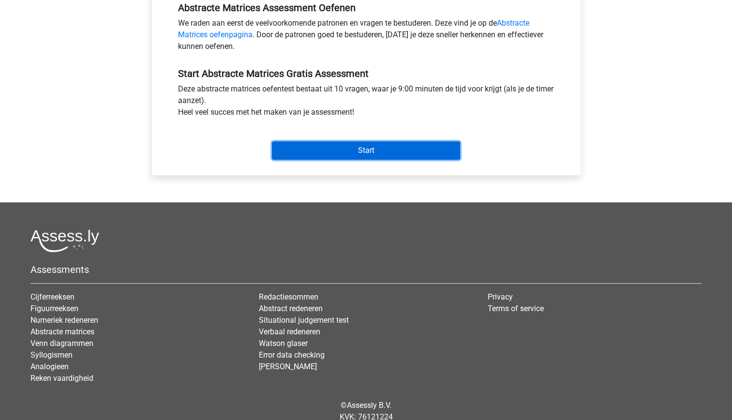
click at [346, 150] on input "Start" at bounding box center [366, 150] width 188 height 18
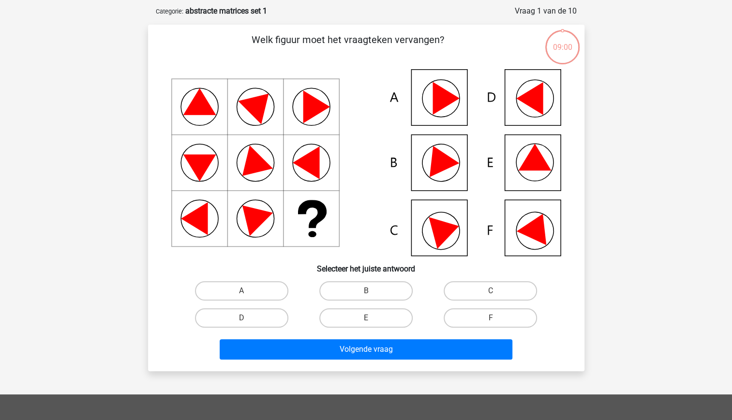
scroll to position [44, 0]
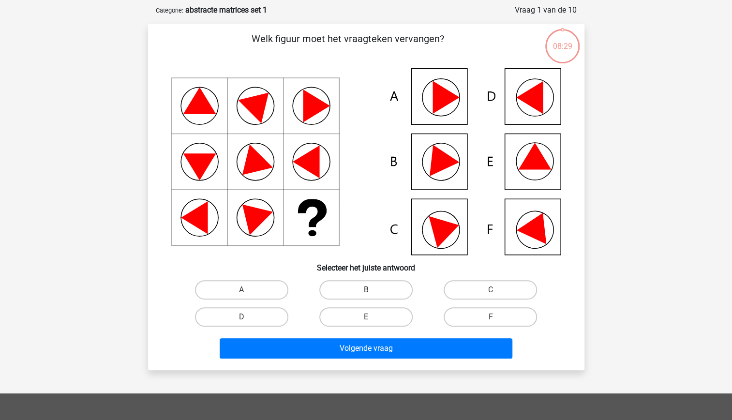
click at [353, 298] on label "B" at bounding box center [365, 289] width 93 height 19
click at [366, 296] on input "B" at bounding box center [369, 293] width 6 height 6
radio input "true"
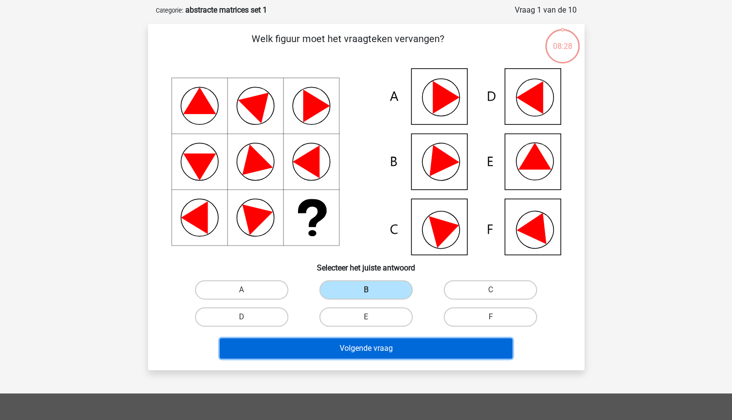
click at [385, 355] on button "Volgende vraag" at bounding box center [366, 348] width 293 height 20
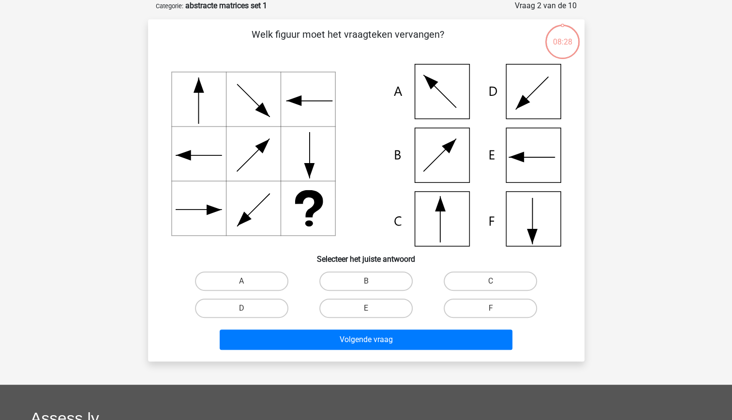
scroll to position [0, 0]
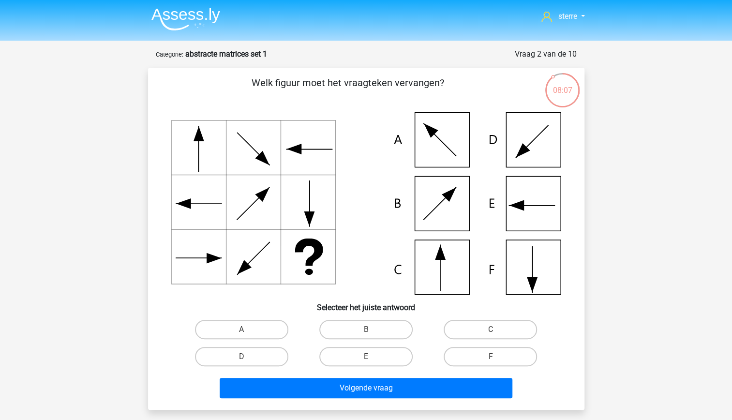
click at [245, 331] on input "A" at bounding box center [244, 332] width 6 height 6
radio input "true"
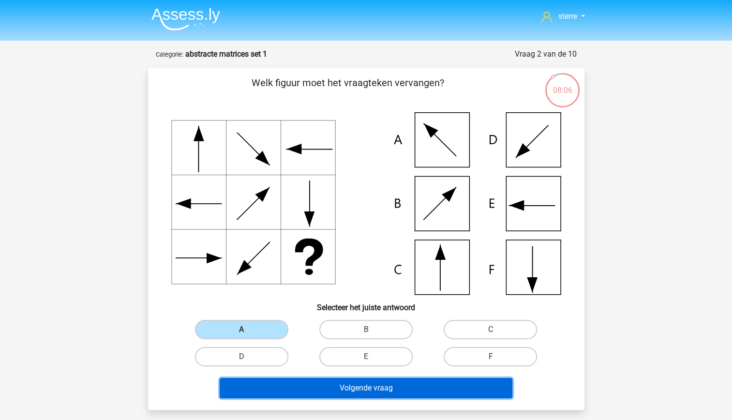
click at [360, 385] on button "Volgende vraag" at bounding box center [366, 388] width 293 height 20
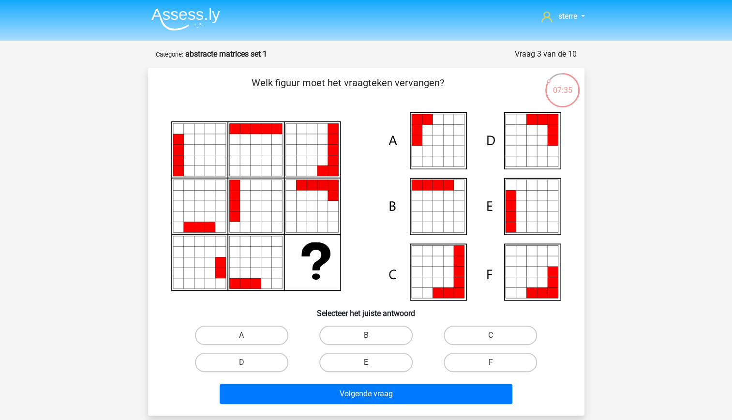
click at [349, 355] on label "E" at bounding box center [365, 362] width 93 height 19
click at [366, 362] on input "E" at bounding box center [369, 365] width 6 height 6
radio input "true"
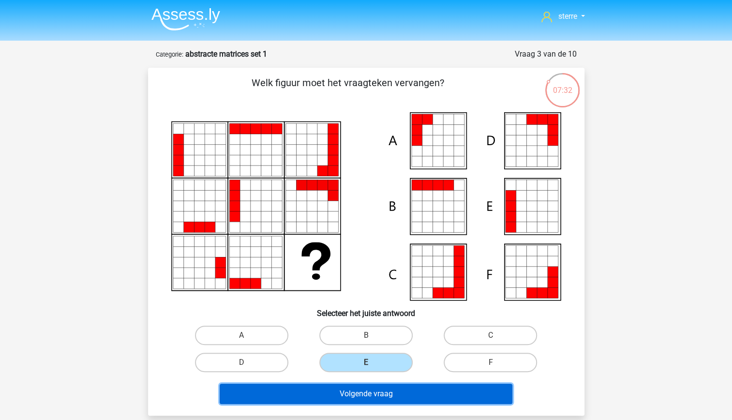
click at [396, 392] on button "Volgende vraag" at bounding box center [366, 394] width 293 height 20
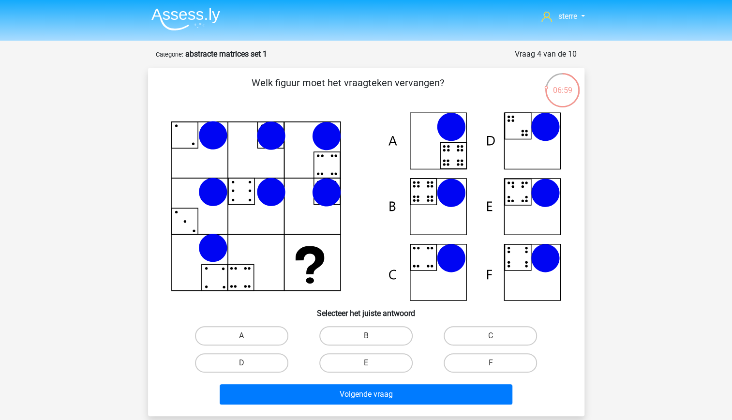
click at [431, 199] on icon at bounding box center [366, 206] width 390 height 189
click at [375, 337] on label "B" at bounding box center [365, 335] width 93 height 19
click at [372, 337] on input "B" at bounding box center [369, 339] width 6 height 6
radio input "true"
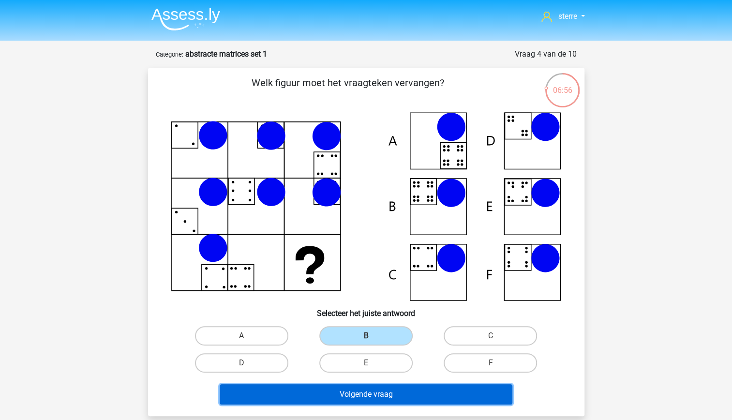
click at [407, 396] on button "Volgende vraag" at bounding box center [366, 394] width 293 height 20
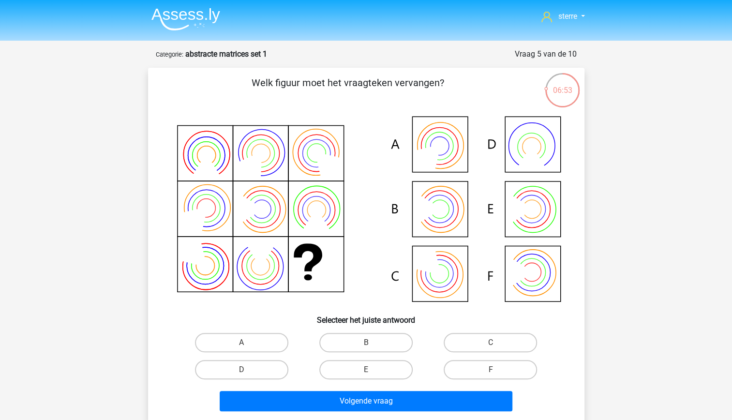
scroll to position [21, 0]
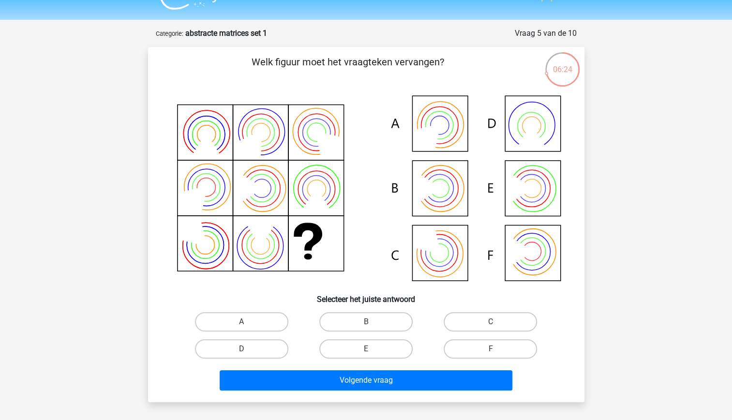
click at [293, 245] on icon at bounding box center [366, 188] width 390 height 195
click at [485, 351] on label "F" at bounding box center [490, 348] width 93 height 19
click at [491, 351] on input "F" at bounding box center [494, 352] width 6 height 6
radio input "true"
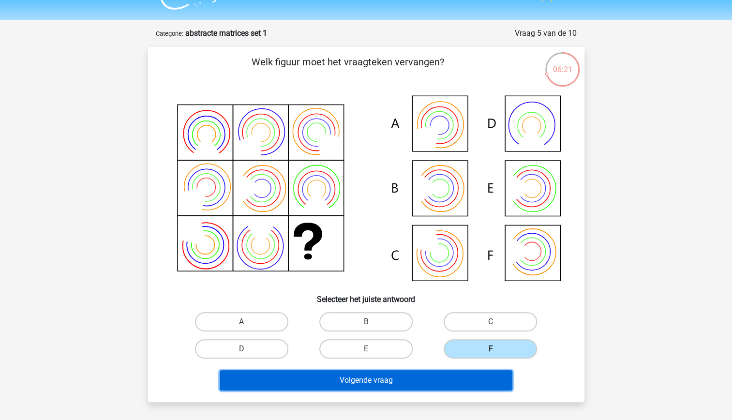
click at [467, 379] on button "Volgende vraag" at bounding box center [366, 380] width 293 height 20
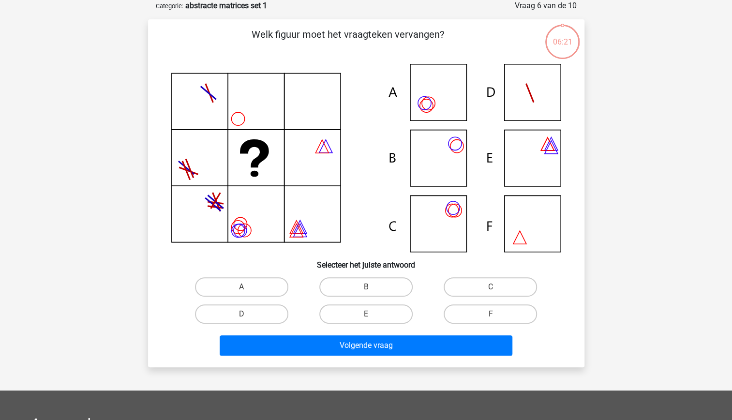
scroll to position [9, 0]
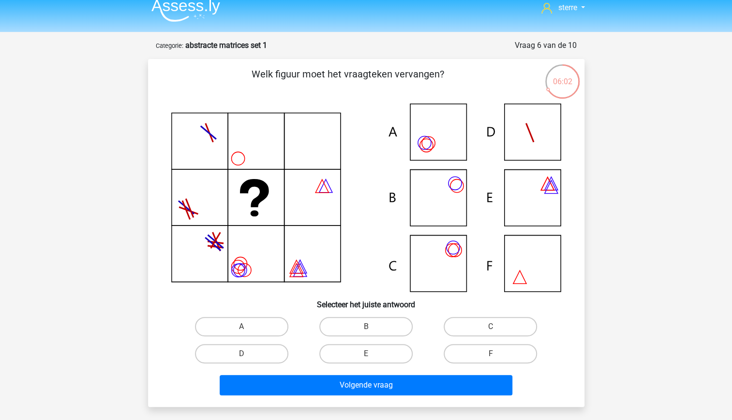
click at [274, 217] on icon at bounding box center [366, 198] width 390 height 188
click at [428, 141] on icon at bounding box center [366, 198] width 390 height 188
click at [360, 320] on label "B" at bounding box center [365, 326] width 93 height 19
click at [366, 327] on input "B" at bounding box center [369, 330] width 6 height 6
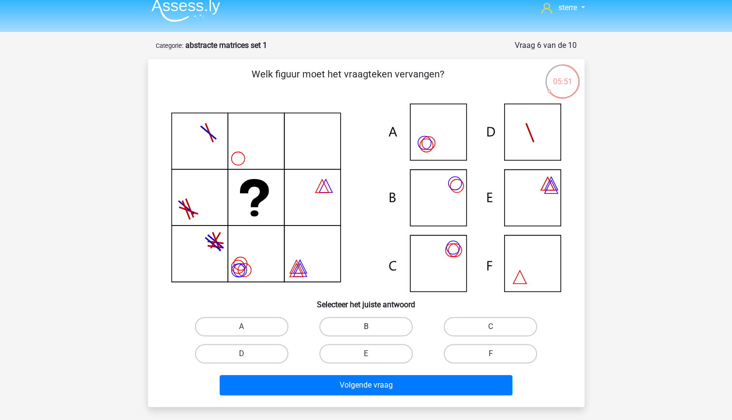
radio input "true"
click at [255, 330] on label "A" at bounding box center [241, 326] width 93 height 19
click at [248, 330] on input "A" at bounding box center [244, 330] width 6 height 6
radio input "true"
click at [371, 329] on input "B" at bounding box center [369, 330] width 6 height 6
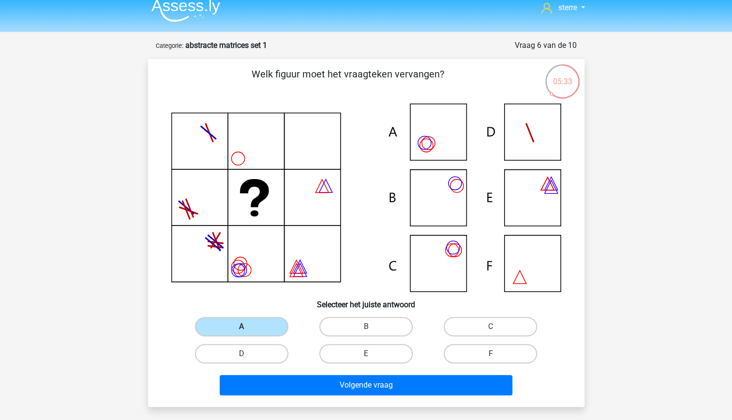
radio input "true"
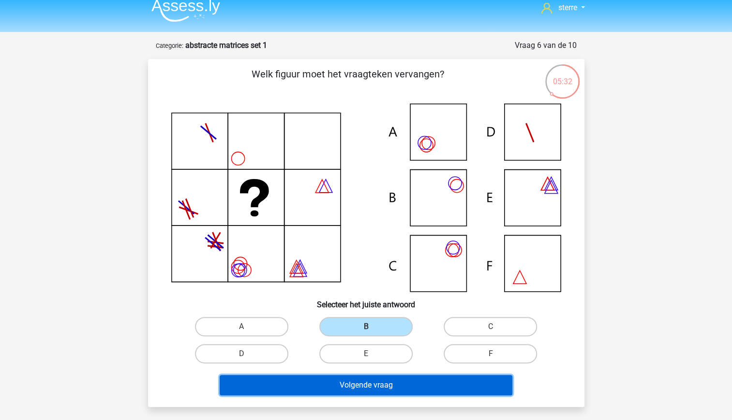
click at [402, 391] on button "Volgende vraag" at bounding box center [366, 385] width 293 height 20
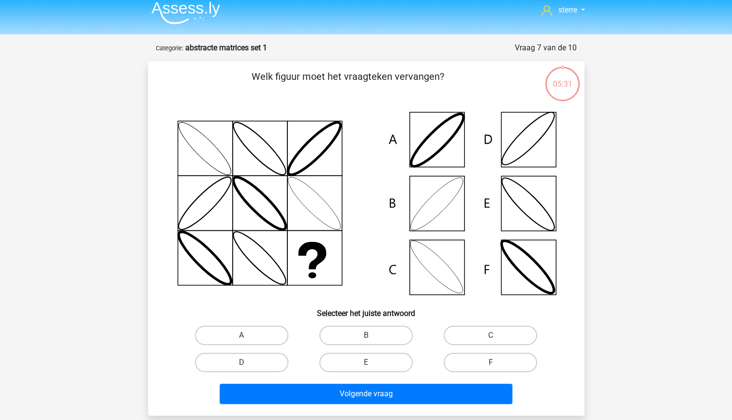
scroll to position [5, 0]
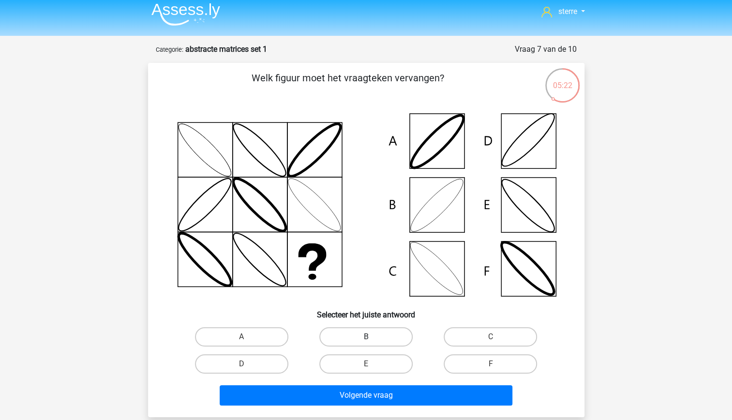
click at [361, 342] on label "B" at bounding box center [365, 336] width 93 height 19
click at [366, 342] on input "B" at bounding box center [369, 340] width 6 height 6
radio input "true"
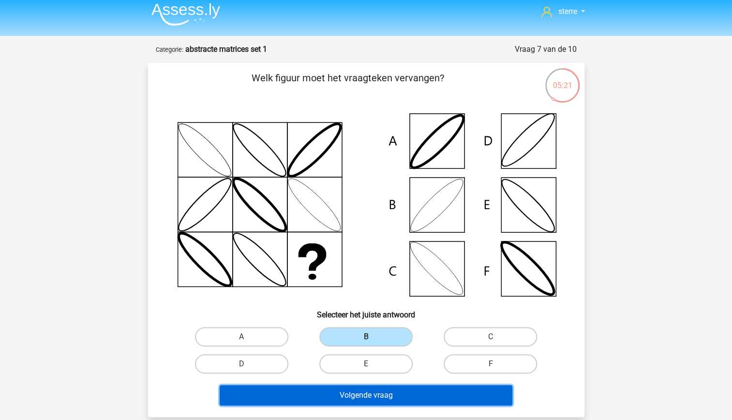
click at [412, 402] on button "Volgende vraag" at bounding box center [366, 395] width 293 height 20
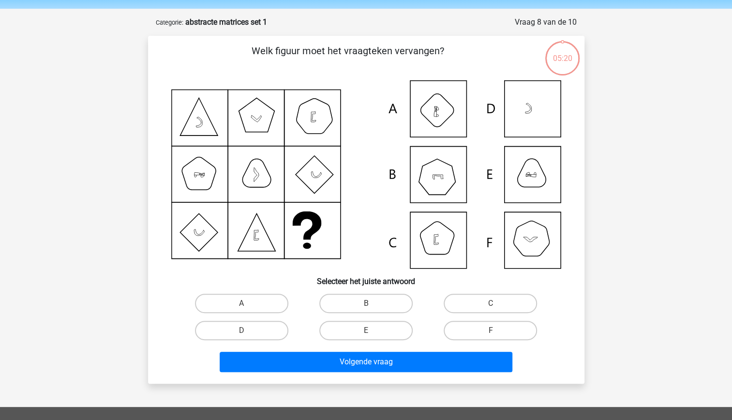
scroll to position [0, 0]
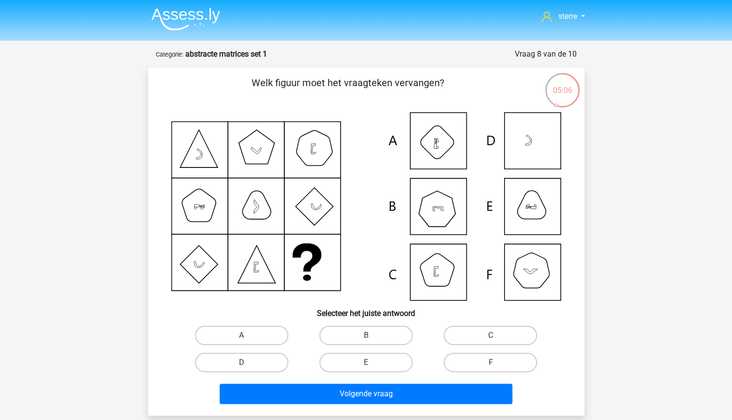
click at [315, 264] on icon at bounding box center [306, 257] width 29 height 28
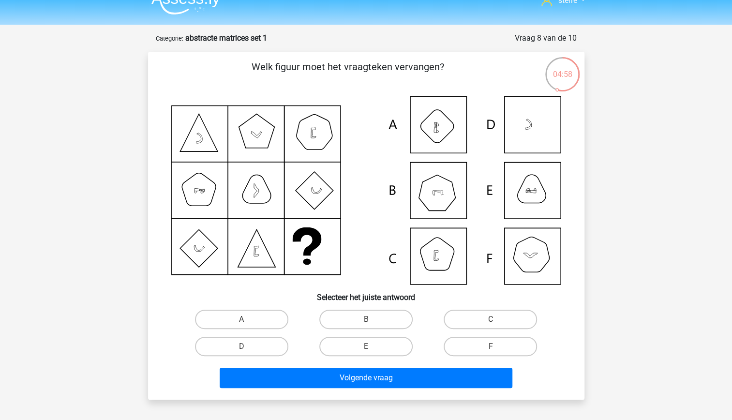
scroll to position [18, 0]
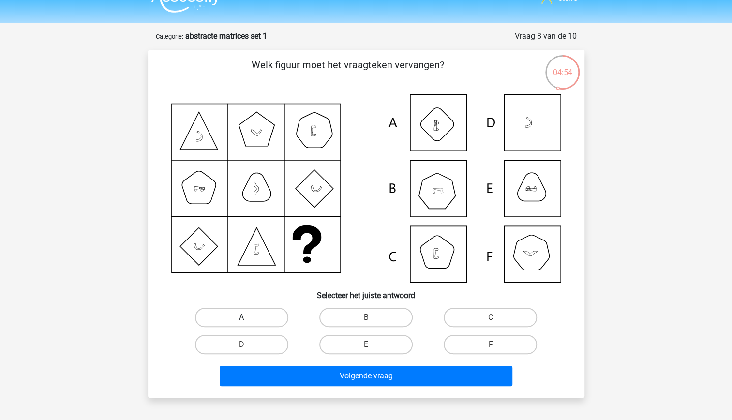
click at [259, 313] on label "A" at bounding box center [241, 317] width 93 height 19
click at [248, 317] on input "A" at bounding box center [244, 320] width 6 height 6
radio input "true"
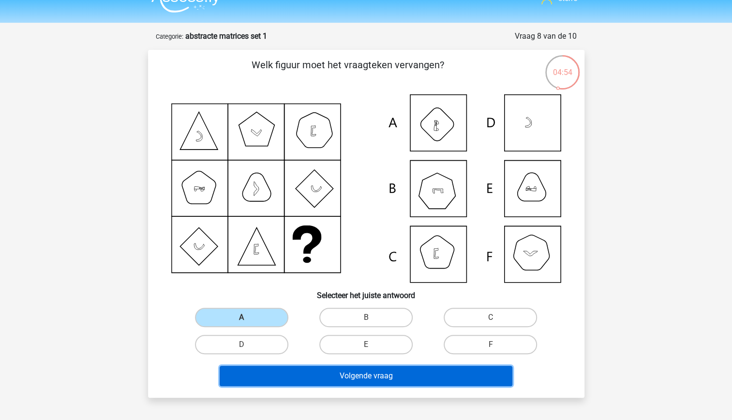
click at [346, 375] on button "Volgende vraag" at bounding box center [366, 376] width 293 height 20
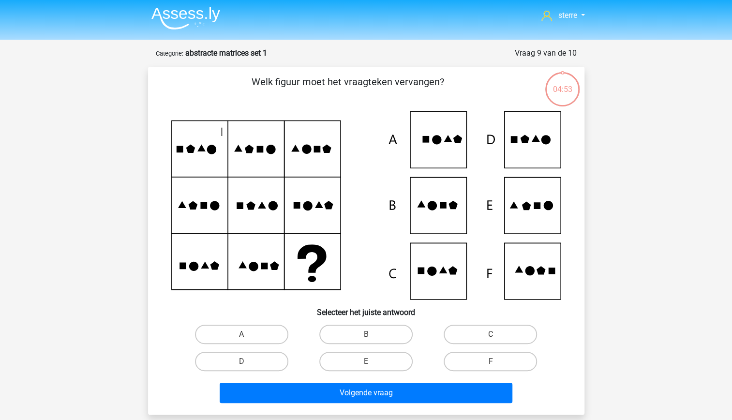
scroll to position [0, 0]
click at [367, 357] on label "E" at bounding box center [365, 361] width 93 height 19
click at [367, 362] on input "E" at bounding box center [369, 365] width 6 height 6
radio input "true"
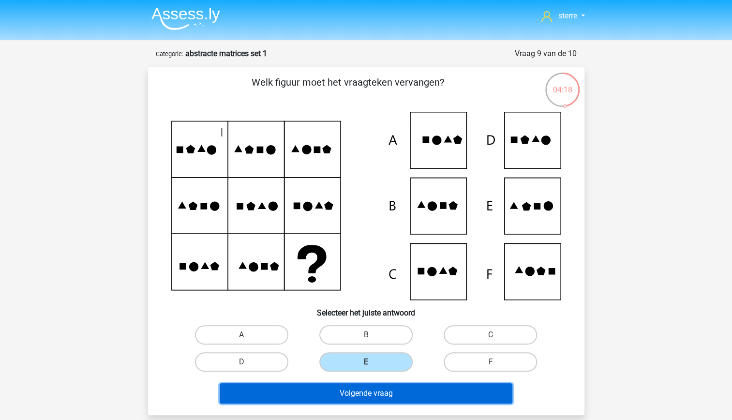
click at [377, 391] on button "Volgende vraag" at bounding box center [366, 393] width 293 height 20
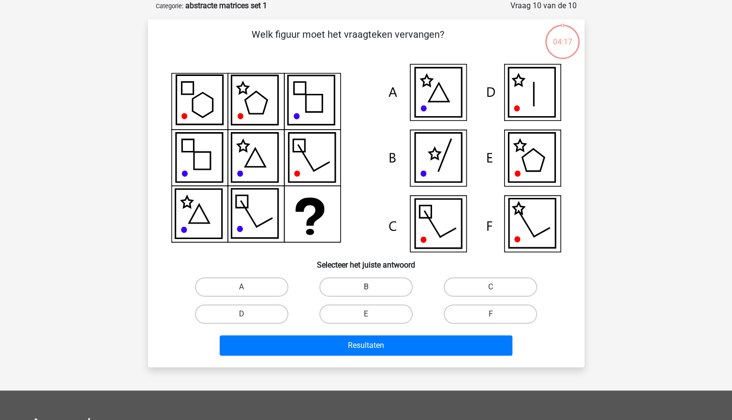
scroll to position [12, 0]
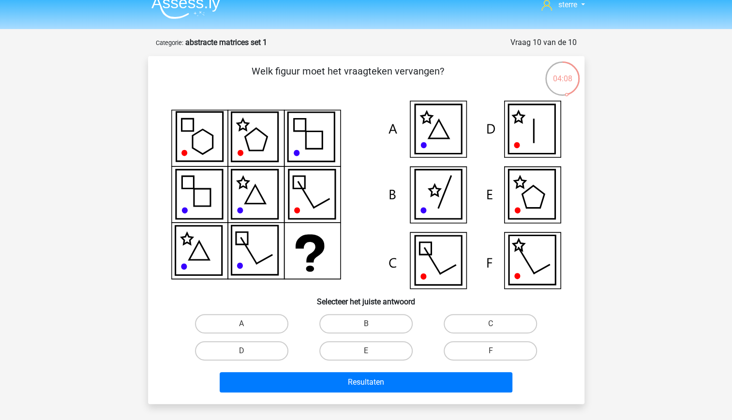
click at [302, 269] on icon at bounding box center [366, 195] width 390 height 188
click at [255, 151] on icon at bounding box center [254, 136] width 46 height 49
click at [316, 209] on icon at bounding box center [311, 194] width 46 height 49
click at [320, 257] on icon at bounding box center [366, 195] width 390 height 188
click at [367, 349] on label "E" at bounding box center [365, 350] width 93 height 19
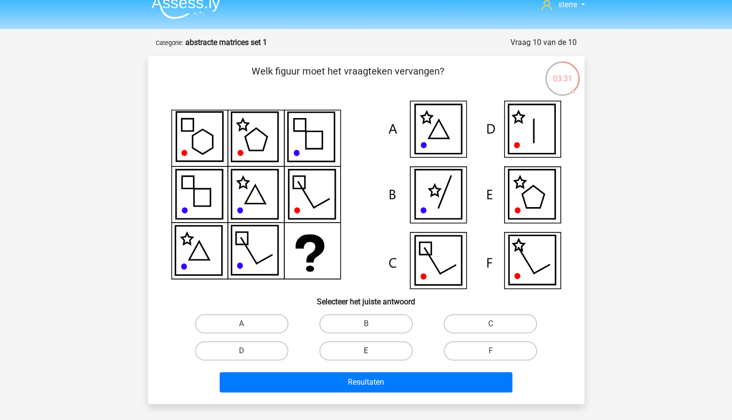
click at [367, 351] on input "E" at bounding box center [369, 354] width 6 height 6
radio input "true"
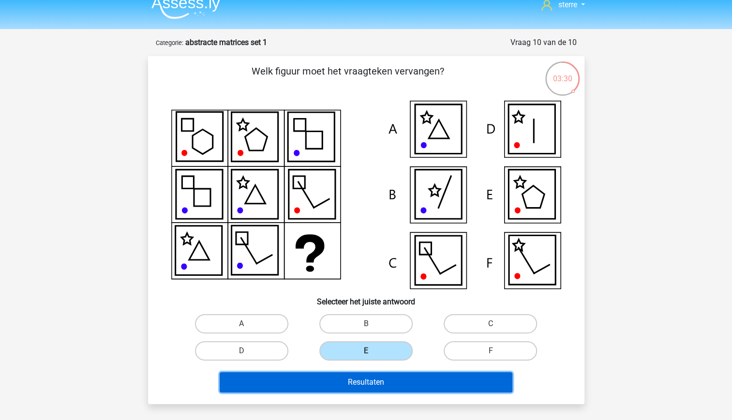
click at [393, 385] on button "Resultaten" at bounding box center [366, 382] width 293 height 20
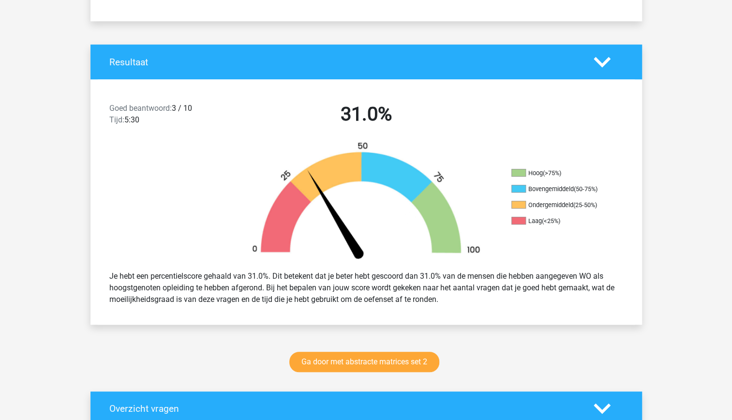
scroll to position [177, 0]
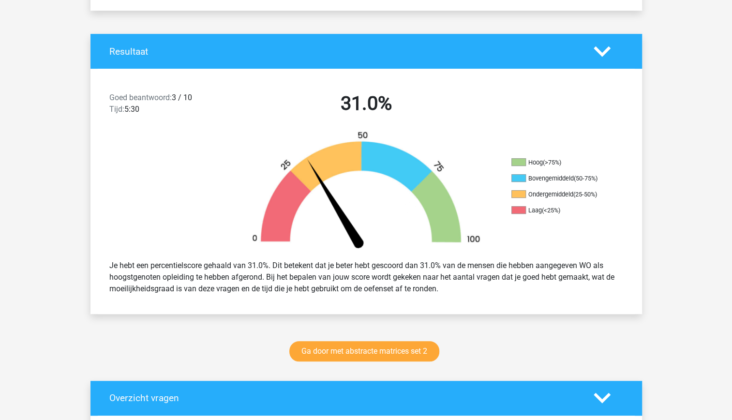
click at [337, 147] on img at bounding box center [366, 191] width 261 height 121
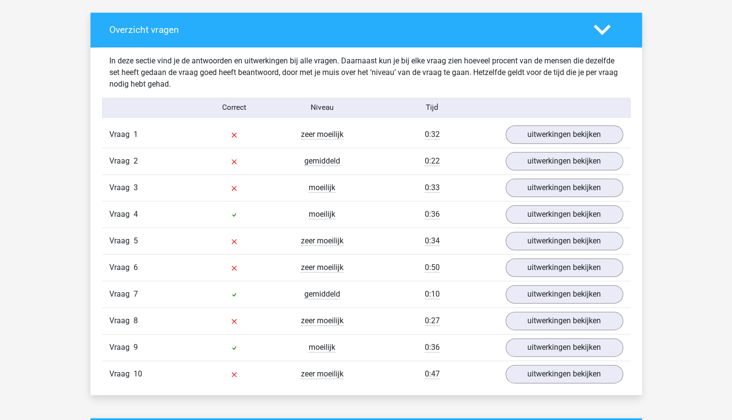
scroll to position [546, 0]
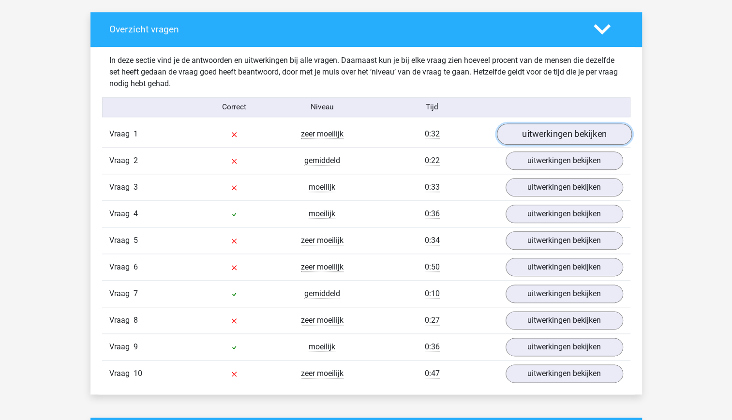
click at [549, 133] on link "uitwerkingen bekijken" at bounding box center [563, 133] width 135 height 21
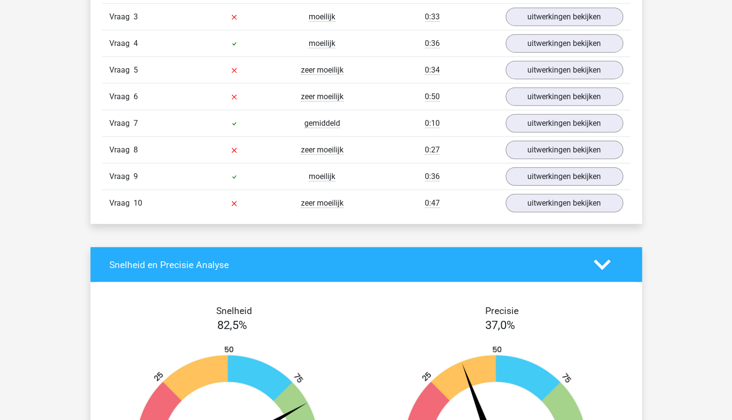
scroll to position [1274, 0]
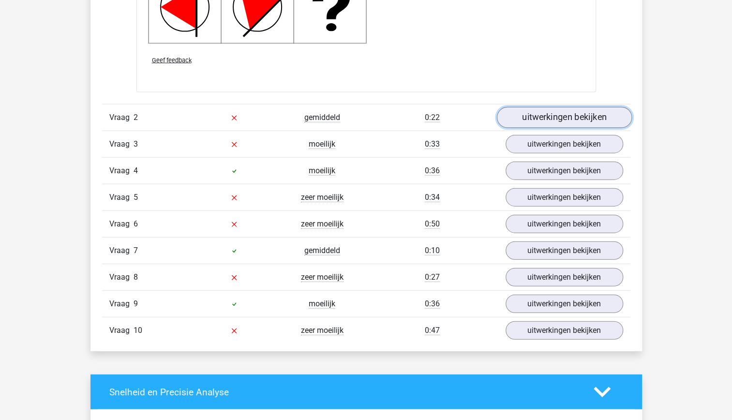
click at [568, 126] on link "uitwerkingen bekijken" at bounding box center [563, 117] width 135 height 21
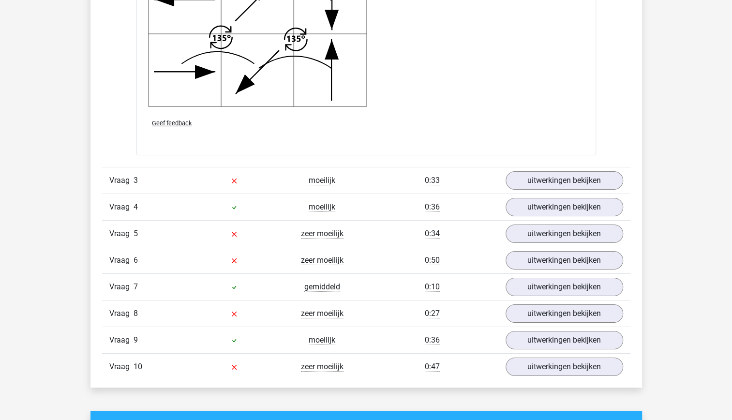
scroll to position [1937, 0]
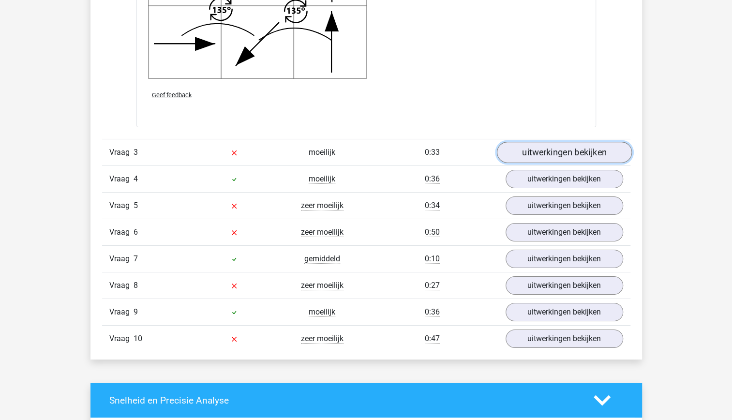
click at [557, 148] on link "uitwerkingen bekijken" at bounding box center [563, 152] width 135 height 21
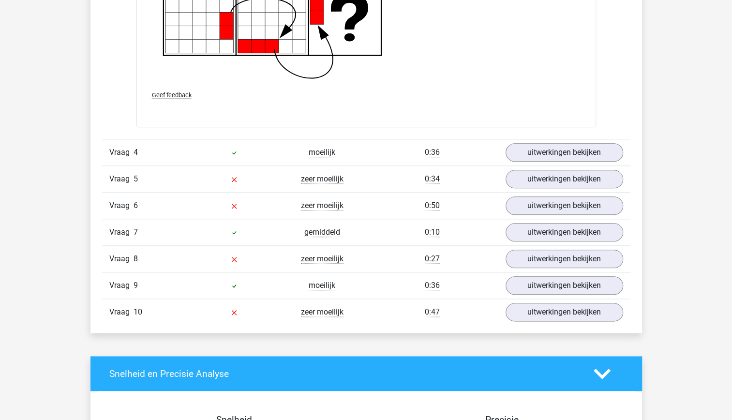
scroll to position [2713, 0]
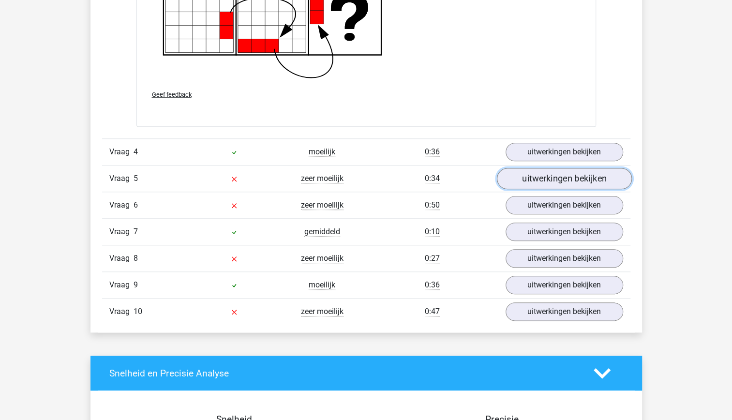
click at [531, 182] on link "uitwerkingen bekijken" at bounding box center [563, 178] width 135 height 21
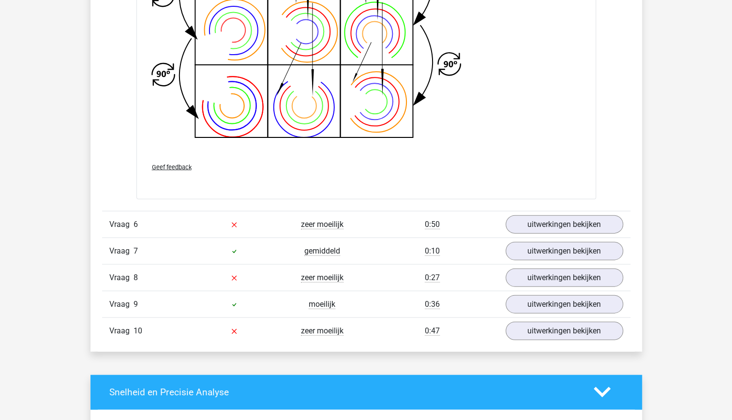
scroll to position [3406, 0]
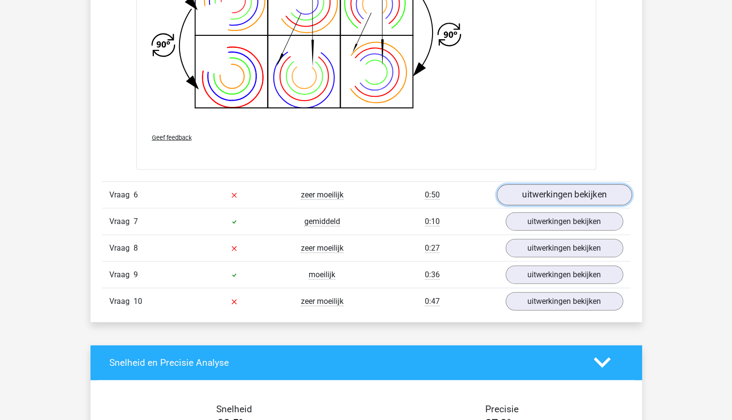
click at [559, 190] on link "uitwerkingen bekijken" at bounding box center [563, 194] width 135 height 21
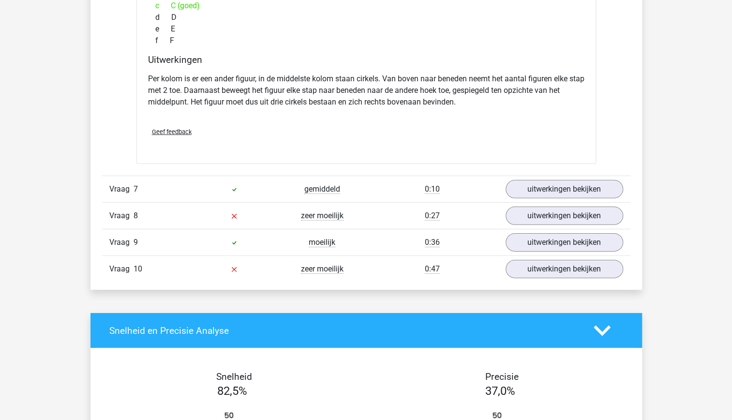
scroll to position [3889, 0]
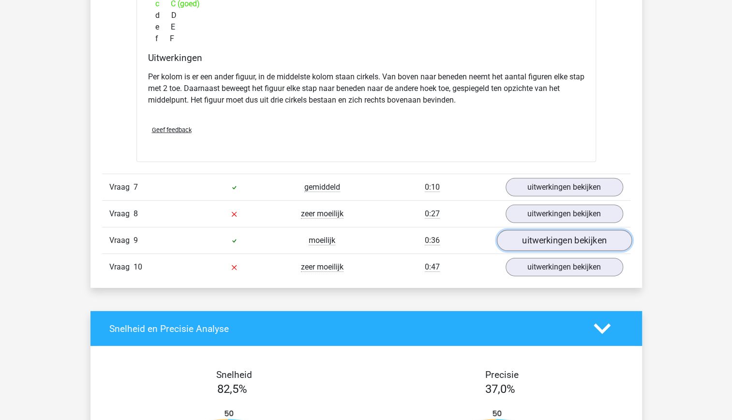
click at [582, 237] on link "uitwerkingen bekijken" at bounding box center [563, 240] width 135 height 21
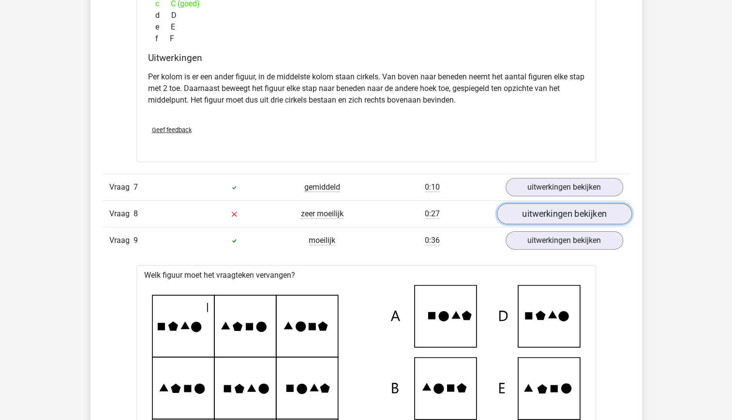
click at [562, 203] on link "uitwerkingen bekijken" at bounding box center [563, 213] width 135 height 21
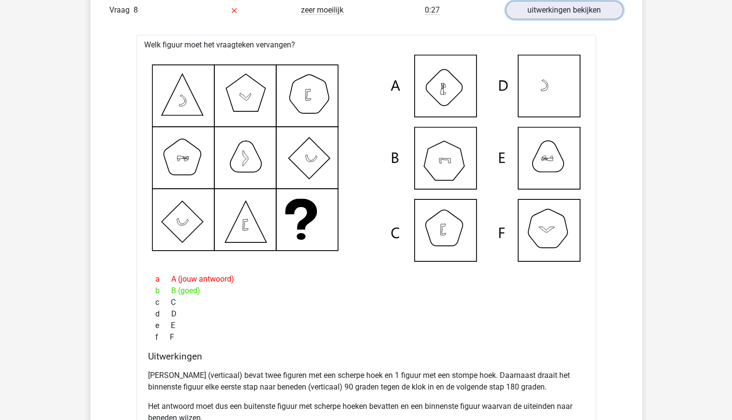
scroll to position [4099, 0]
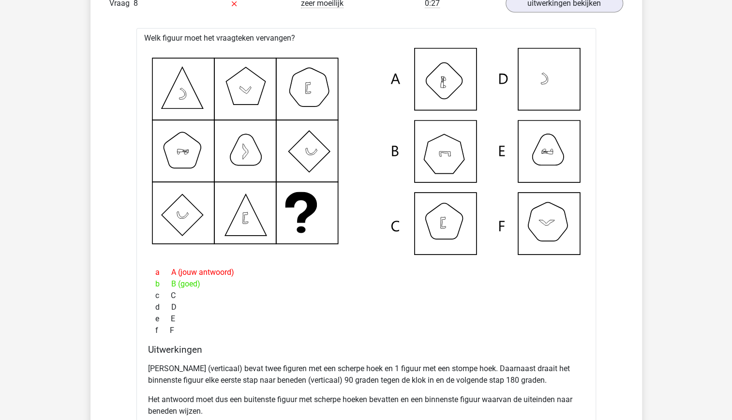
click at [456, 157] on icon at bounding box center [366, 151] width 429 height 207
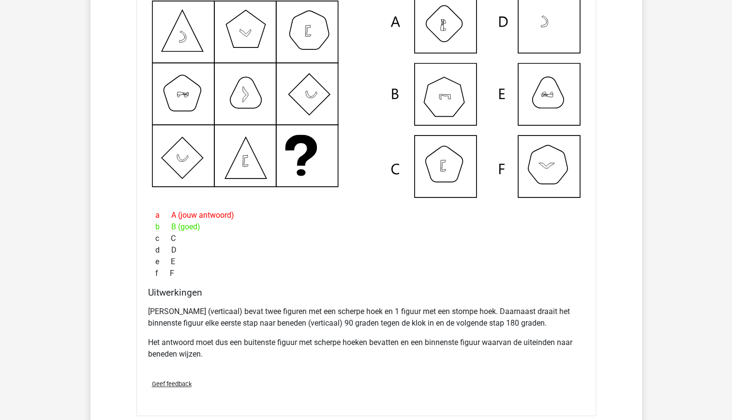
scroll to position [4157, 0]
click at [437, 309] on p "Elke kolom (verticaal) bevat twee figuren met een scherpe hoek en 1 figuur met …" at bounding box center [366, 316] width 436 height 23
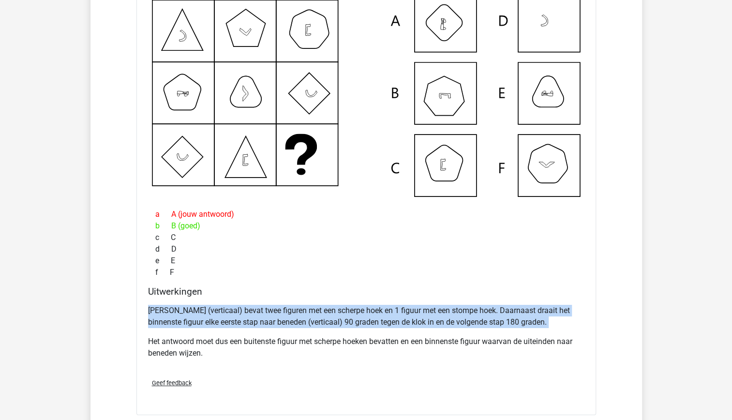
drag, startPoint x: 437, startPoint y: 309, endPoint x: 451, endPoint y: 338, distance: 32.0
click at [451, 338] on p "Het antwoord moet dus een buitenste figuur met scherpe hoeken bevatten en een b…" at bounding box center [366, 347] width 436 height 23
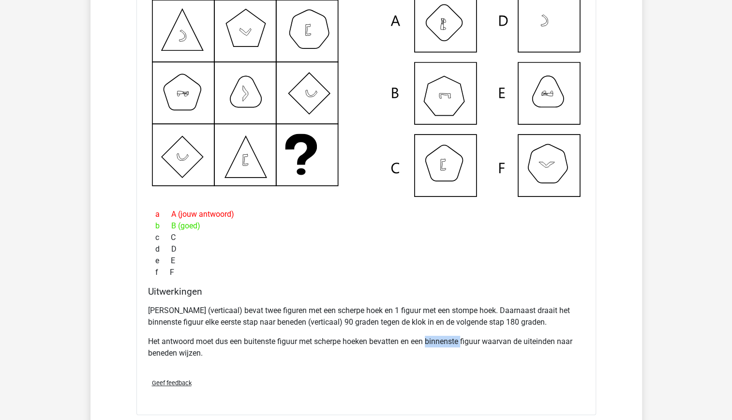
click at [451, 338] on p "Het antwoord moet dus een buitenste figuur met scherpe hoeken bevatten en een b…" at bounding box center [366, 347] width 436 height 23
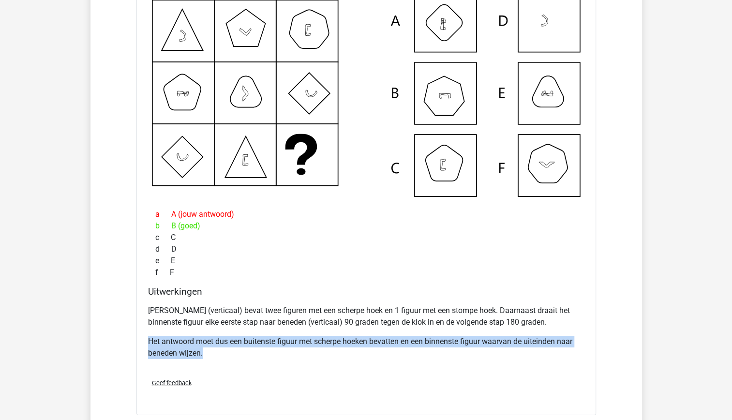
drag, startPoint x: 451, startPoint y: 338, endPoint x: 451, endPoint y: 372, distance: 33.9
click at [451, 372] on div "Geef feedback" at bounding box center [366, 383] width 444 height 25
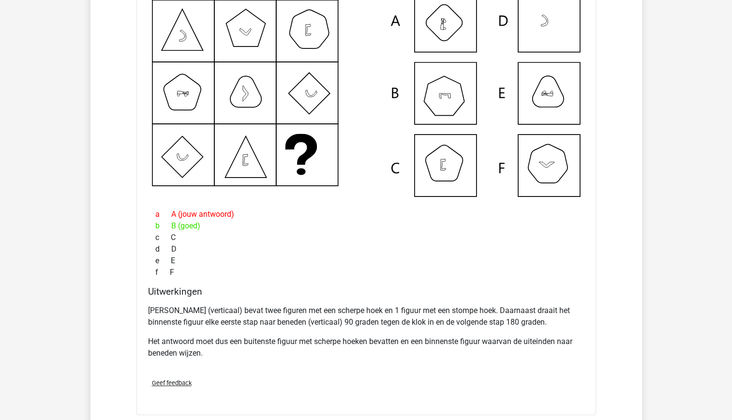
click at [414, 326] on div "Elke kolom (verticaal) bevat twee figuren met een scherpe hoek en 1 figuur met …" at bounding box center [366, 336] width 436 height 70
drag, startPoint x: 414, startPoint y: 326, endPoint x: 440, endPoint y: 359, distance: 42.1
click at [440, 359] on div "Elke kolom (verticaal) bevat twee figuren met een scherpe hoek en 1 figuur met …" at bounding box center [366, 336] width 436 height 70
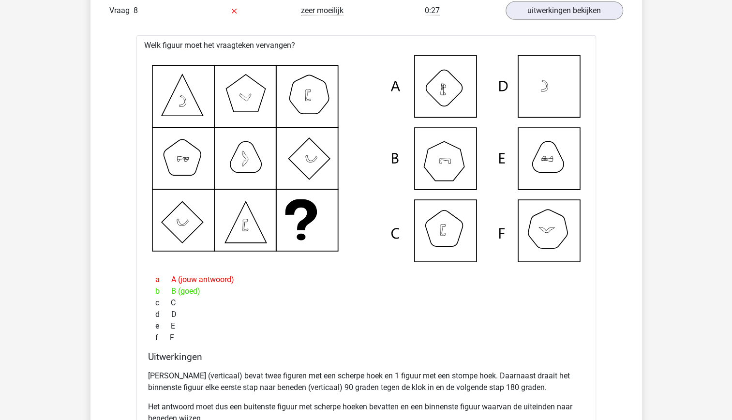
scroll to position [4159, 0]
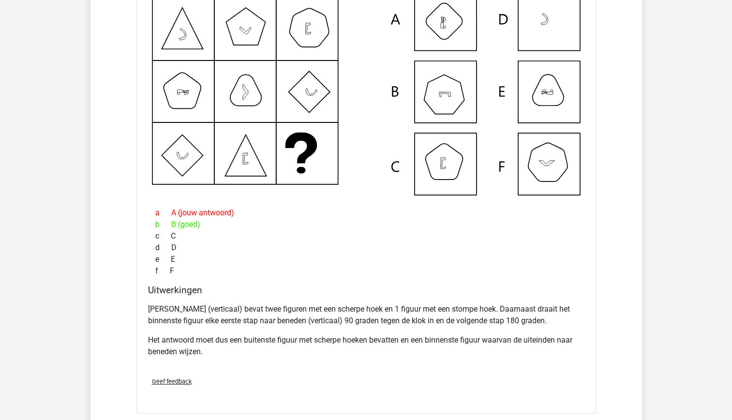
click at [402, 313] on p "Elke kolom (verticaal) bevat twee figuren met een scherpe hoek en 1 figuur met …" at bounding box center [366, 314] width 436 height 23
click at [425, 353] on div "Elke kolom (verticaal) bevat twee figuren met een scherpe hoek en 1 figuur met …" at bounding box center [366, 334] width 436 height 70
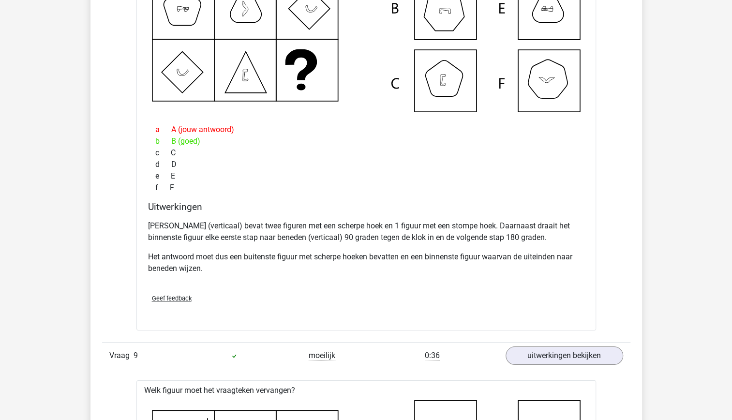
scroll to position [4263, 0]
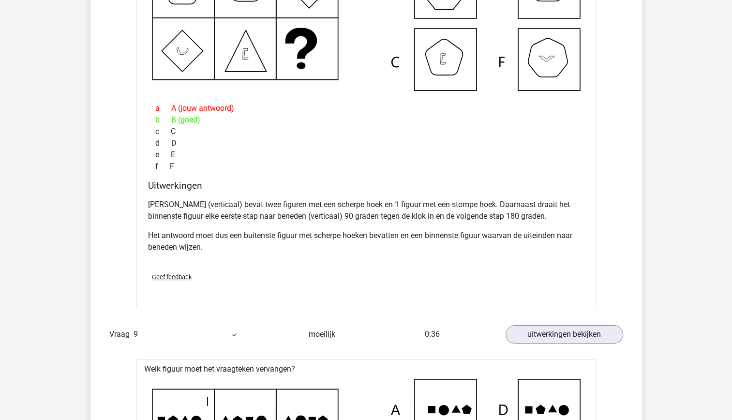
click at [409, 230] on p "Het antwoord moet dus een buitenste figuur met scherpe hoeken bevatten en een b…" at bounding box center [366, 241] width 436 height 23
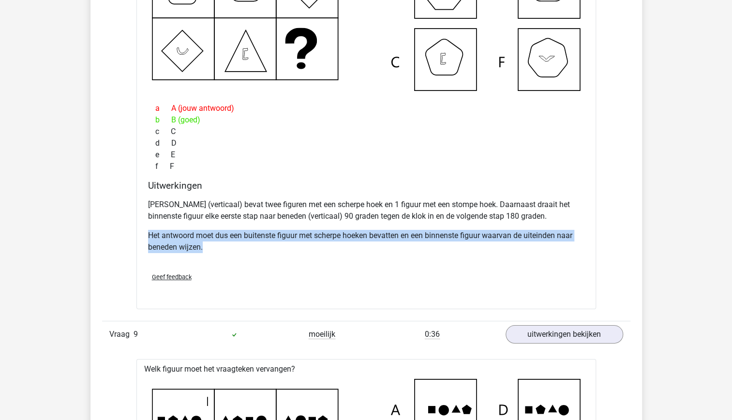
drag, startPoint x: 409, startPoint y: 226, endPoint x: 391, endPoint y: 260, distance: 39.0
click at [391, 265] on div "Geef feedback" at bounding box center [366, 277] width 444 height 25
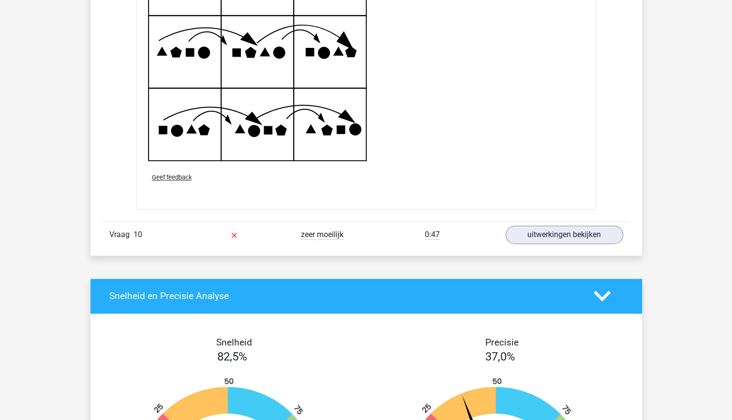
scroll to position [5078, 0]
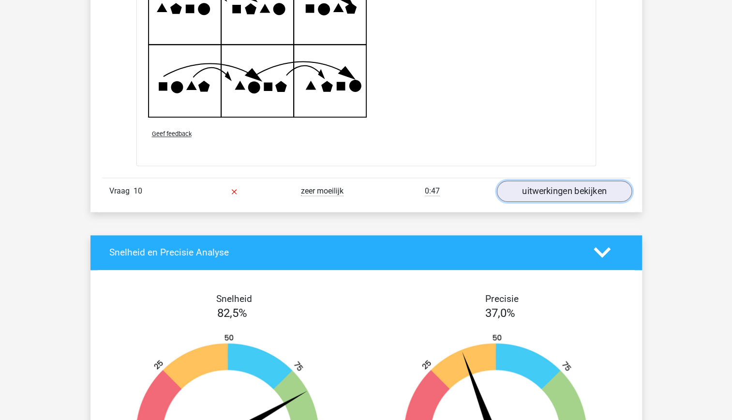
click at [517, 187] on link "uitwerkingen bekijken" at bounding box center [563, 190] width 135 height 21
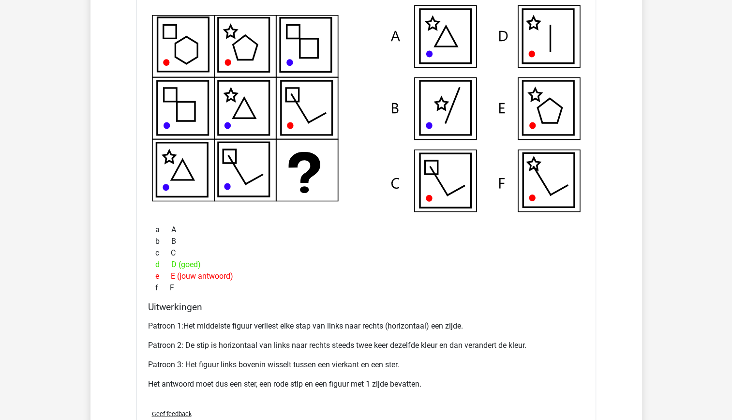
scroll to position [5310, 0]
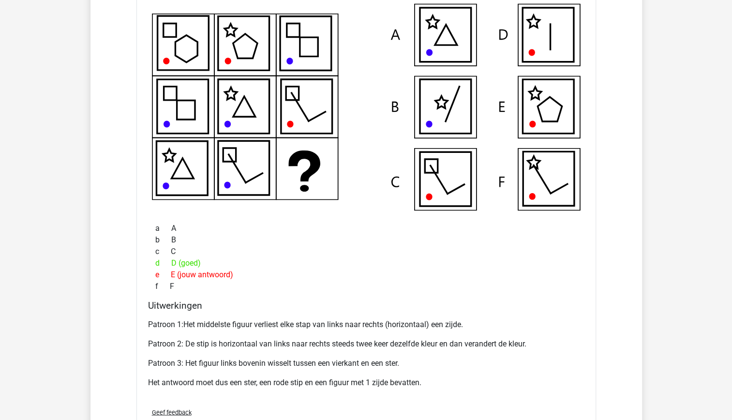
click at [385, 348] on div "Patroon 1:Het middelste figuur verliest elke stap van links naar rechts (horizo…" at bounding box center [366, 356] width 436 height 85
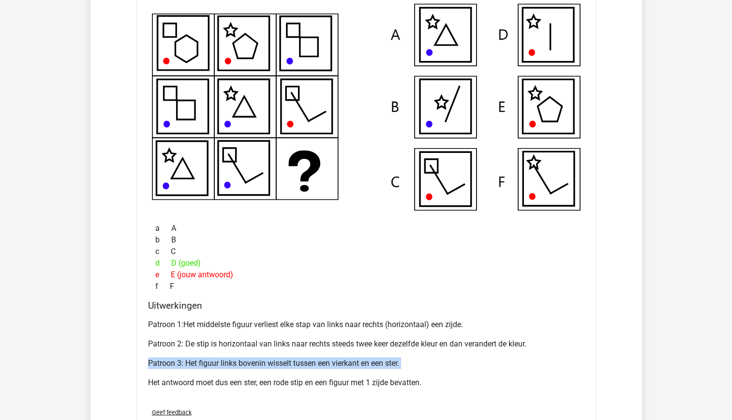
click at [385, 348] on div "Patroon 1:Het middelste figuur verliest elke stap van links naar rechts (horizo…" at bounding box center [366, 356] width 436 height 85
drag, startPoint x: 385, startPoint y: 348, endPoint x: 347, endPoint y: 325, distance: 44.3
click at [347, 325] on div "Patroon 1:Het middelste figuur verliest elke stap van links naar rechts (horizo…" at bounding box center [366, 356] width 436 height 85
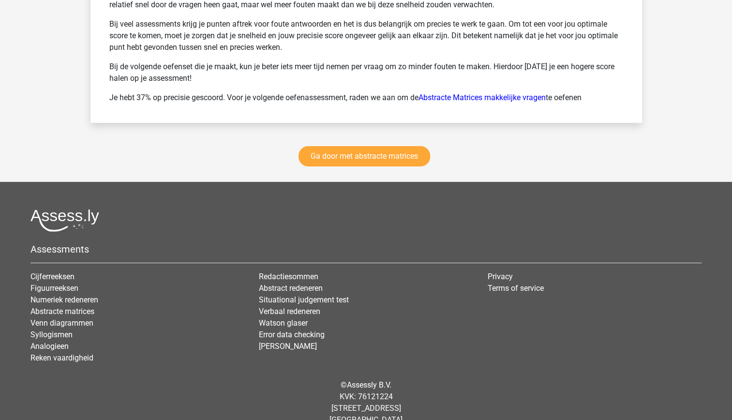
scroll to position [6201, 0]
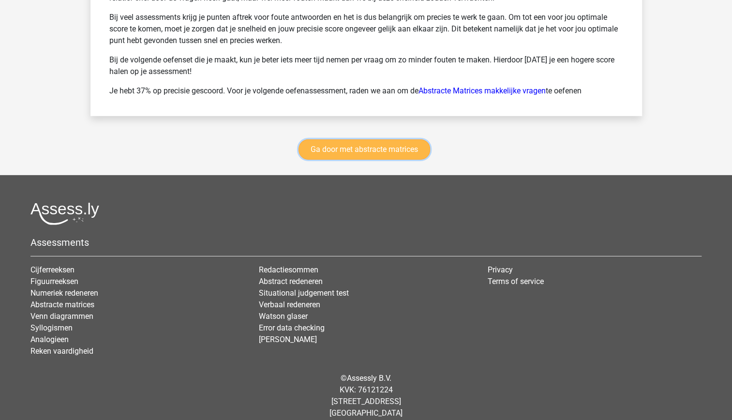
click at [366, 140] on link "Ga door met abstracte matrices" at bounding box center [364, 149] width 132 height 20
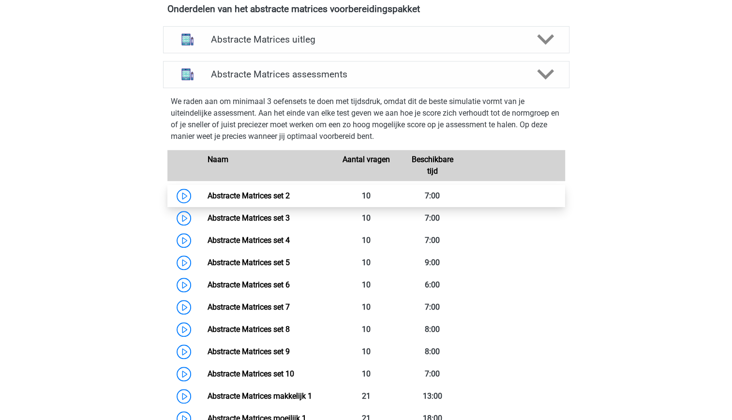
scroll to position [379, 0]
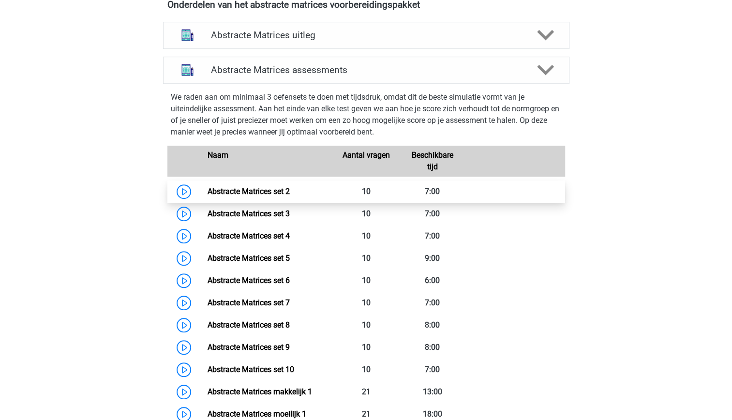
click at [223, 191] on link "Abstracte Matrices set 2" at bounding box center [249, 191] width 82 height 9
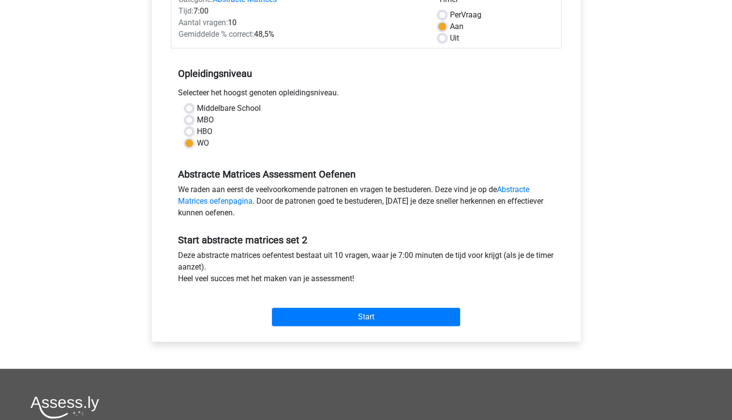
scroll to position [182, 0]
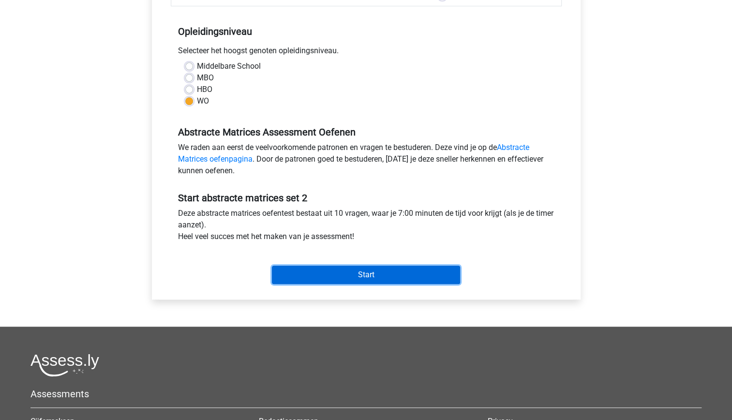
click at [370, 281] on input "Start" at bounding box center [366, 275] width 188 height 18
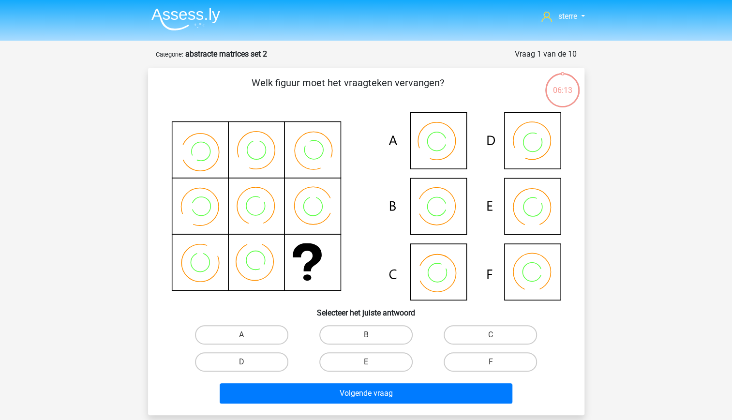
click at [533, 216] on icon at bounding box center [532, 207] width 27 height 27
click at [533, 216] on icon at bounding box center [366, 206] width 390 height 188
click at [372, 367] on label "E" at bounding box center [365, 361] width 93 height 19
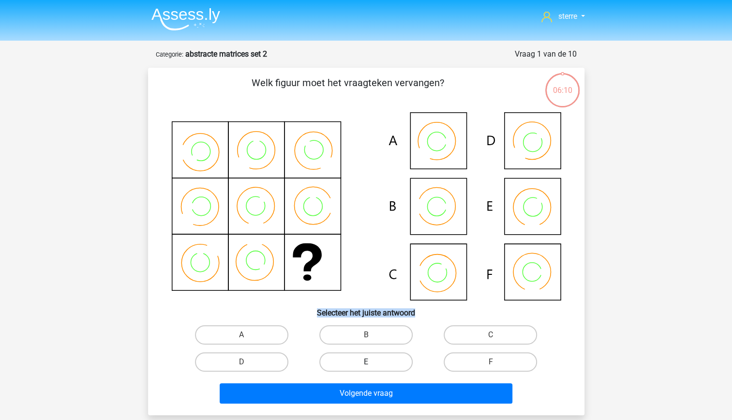
click at [372, 367] on input "E" at bounding box center [369, 365] width 6 height 6
radio input "true"
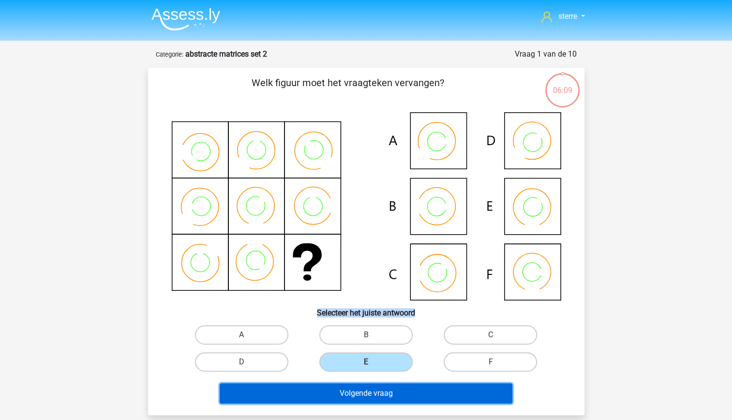
click at [382, 393] on button "Volgende vraag" at bounding box center [366, 393] width 293 height 20
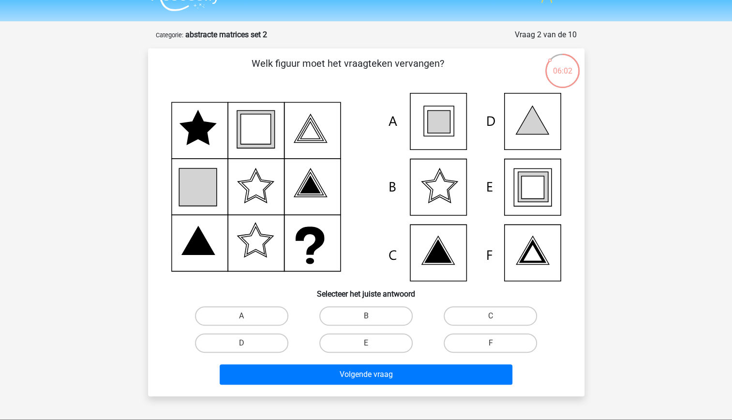
scroll to position [17, 0]
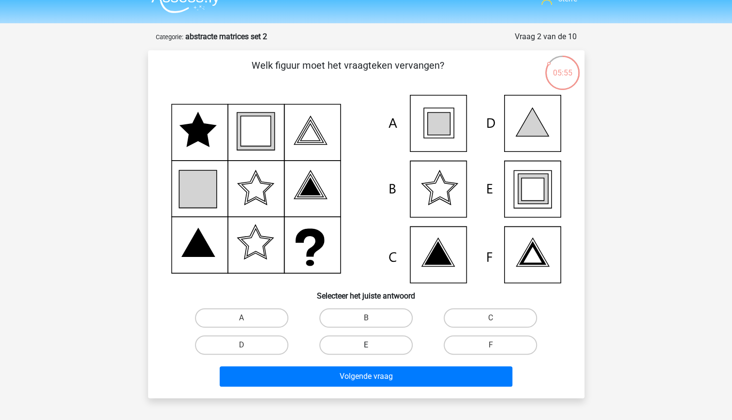
click at [370, 344] on label "E" at bounding box center [365, 344] width 93 height 19
click at [370, 345] on input "E" at bounding box center [369, 348] width 6 height 6
radio input "true"
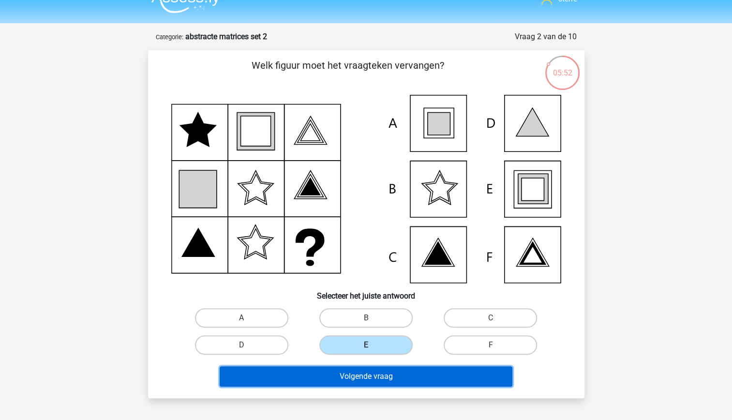
click at [387, 373] on button "Volgende vraag" at bounding box center [366, 376] width 293 height 20
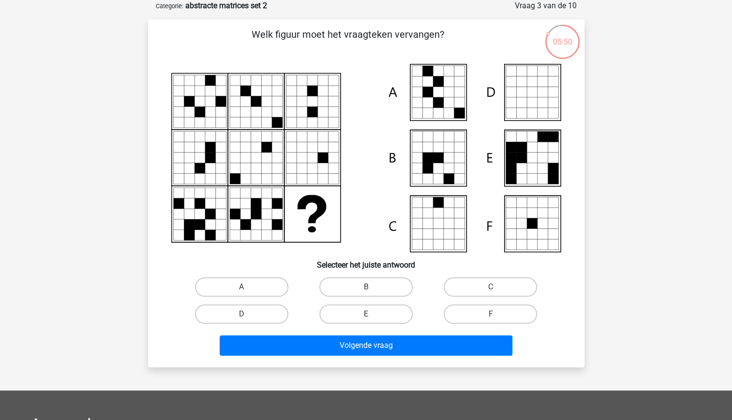
scroll to position [18, 0]
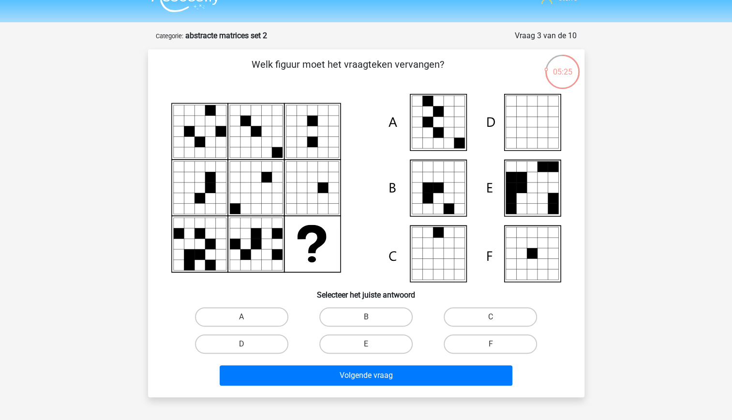
click at [521, 206] on icon at bounding box center [521, 209] width 11 height 11
click at [448, 257] on icon at bounding box center [448, 253] width 11 height 11
click at [463, 265] on icon at bounding box center [459, 264] width 11 height 11
click at [506, 310] on label "C" at bounding box center [490, 316] width 93 height 19
click at [497, 317] on input "C" at bounding box center [494, 320] width 6 height 6
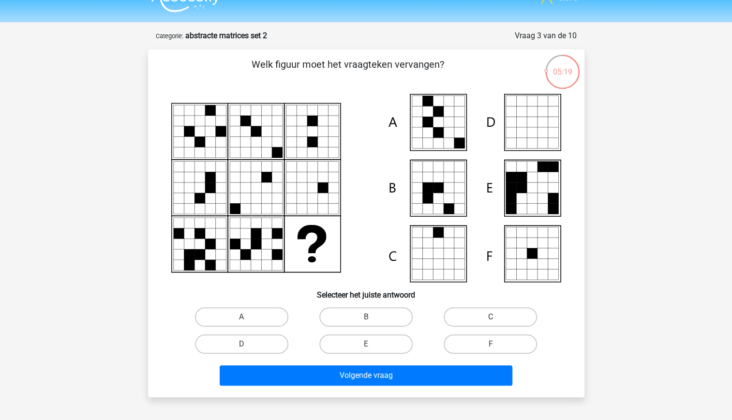
radio input "true"
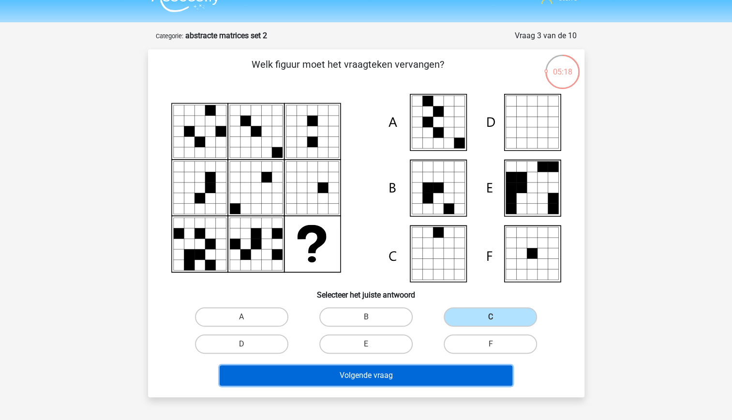
click at [453, 369] on button "Volgende vraag" at bounding box center [366, 375] width 293 height 20
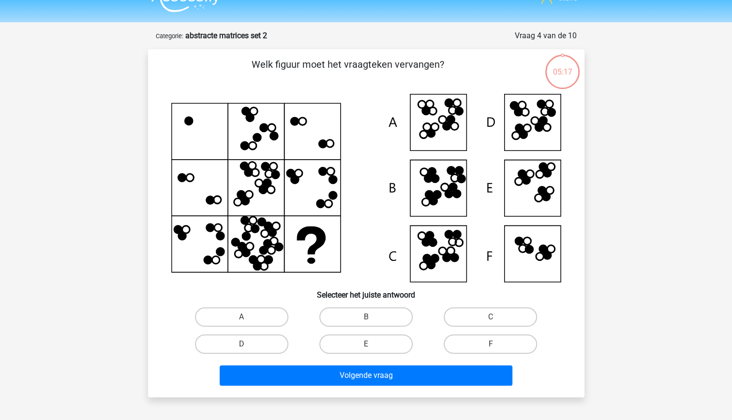
scroll to position [48, 0]
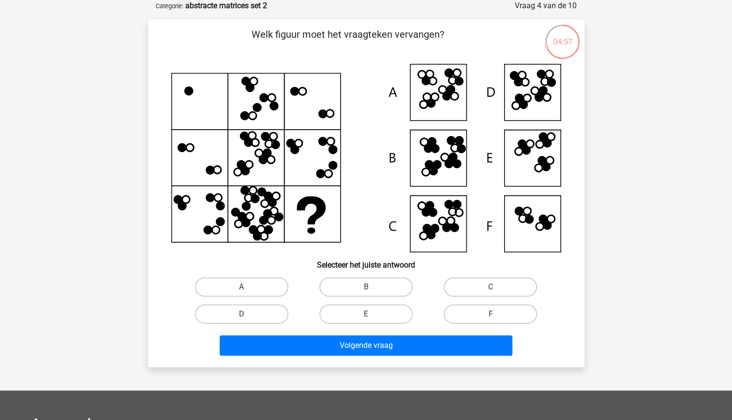
click at [426, 227] on icon at bounding box center [427, 228] width 8 height 8
click at [464, 285] on label "C" at bounding box center [490, 286] width 93 height 19
click at [491, 287] on input "C" at bounding box center [494, 290] width 6 height 6
radio input "true"
click at [244, 311] on label "D" at bounding box center [241, 313] width 93 height 19
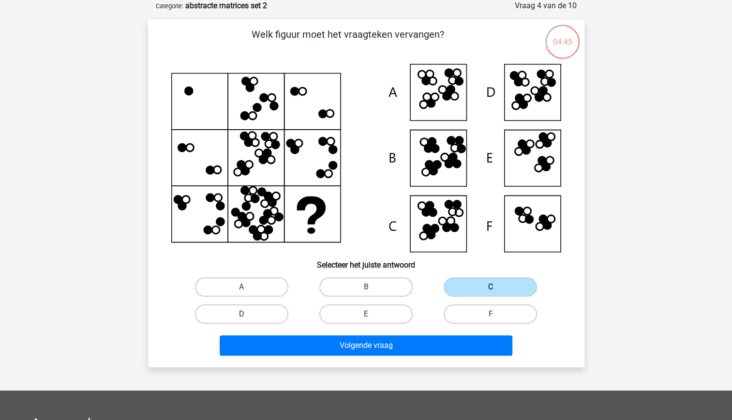
click at [244, 314] on input "D" at bounding box center [244, 317] width 6 height 6
radio input "true"
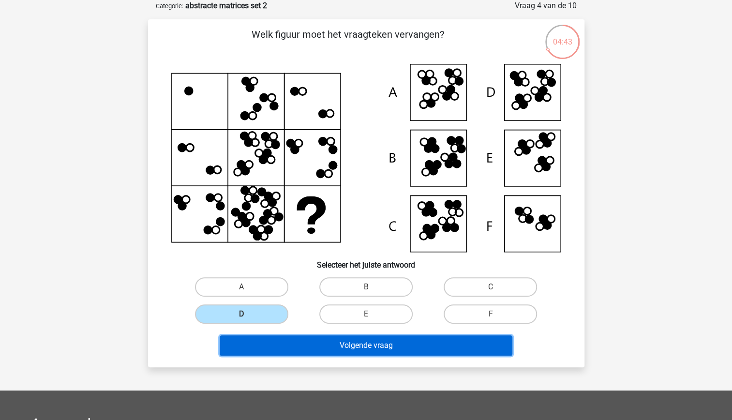
click at [378, 342] on button "Volgende vraag" at bounding box center [366, 345] width 293 height 20
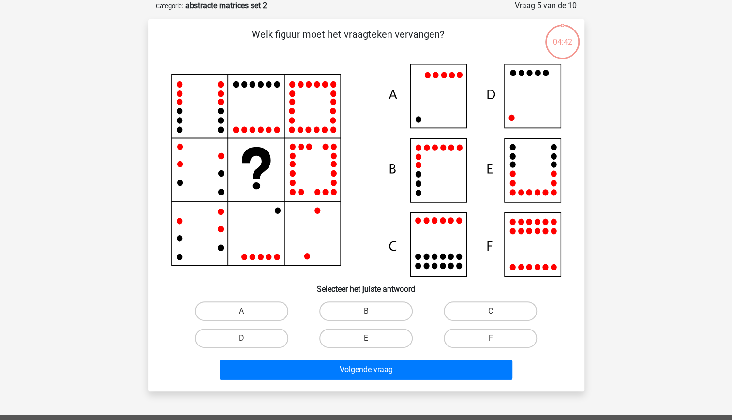
scroll to position [0, 0]
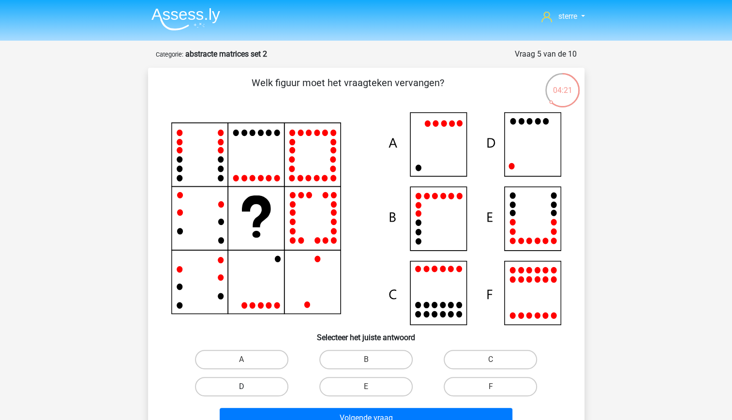
click at [268, 385] on label "D" at bounding box center [241, 386] width 93 height 19
click at [248, 387] on input "D" at bounding box center [244, 390] width 6 height 6
radio input "true"
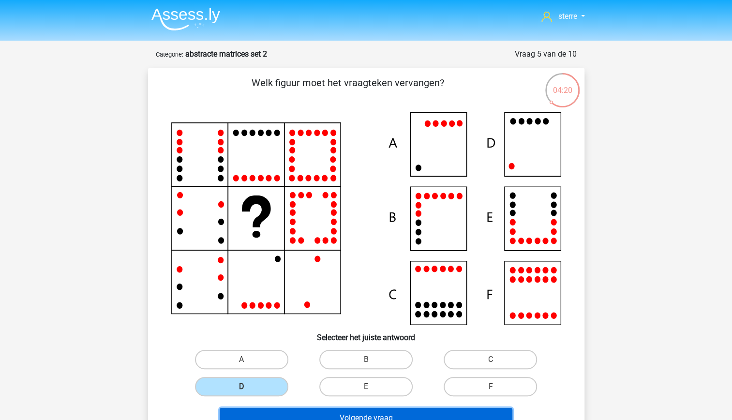
click at [318, 414] on button "Volgende vraag" at bounding box center [366, 418] width 293 height 20
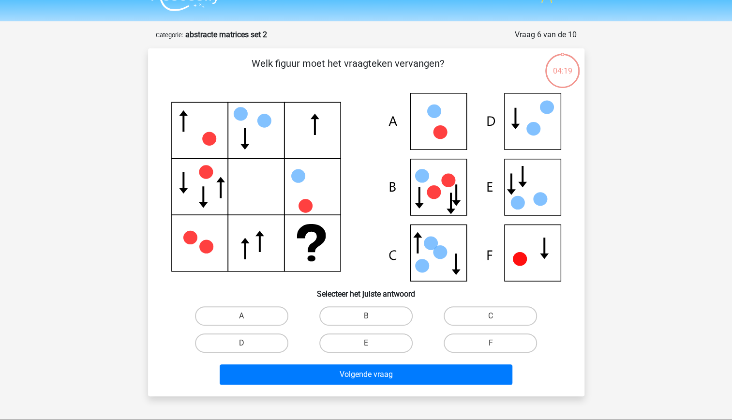
scroll to position [18, 0]
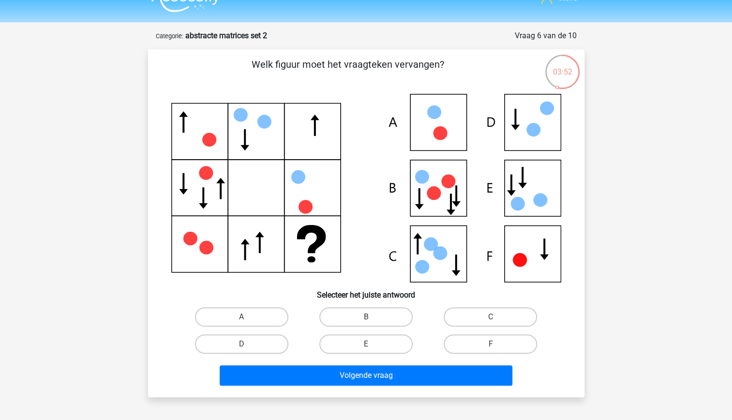
click at [328, 252] on icon at bounding box center [366, 188] width 390 height 189
click at [543, 122] on icon at bounding box center [366, 188] width 390 height 189
click at [522, 133] on icon at bounding box center [366, 188] width 390 height 189
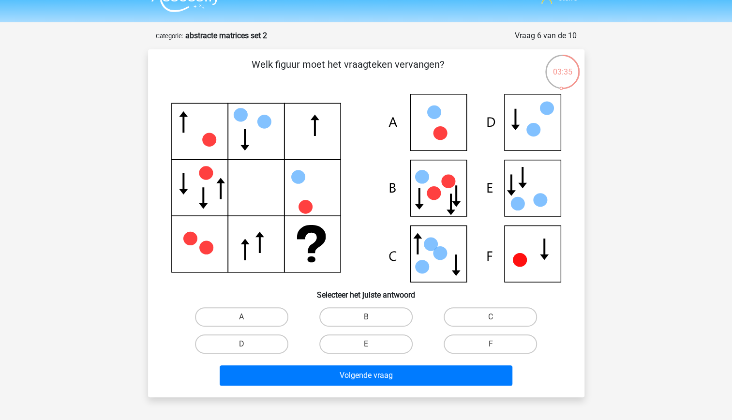
click at [522, 133] on icon at bounding box center [366, 188] width 390 height 189
click at [267, 347] on label "D" at bounding box center [241, 343] width 93 height 19
click at [248, 347] on input "D" at bounding box center [244, 347] width 6 height 6
radio input "true"
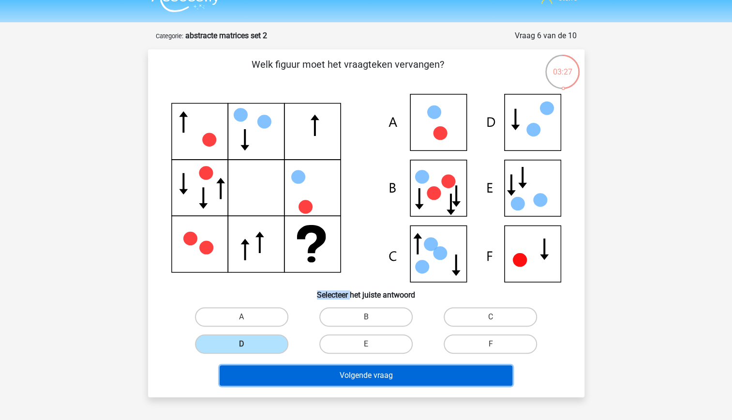
click at [337, 368] on button "Volgende vraag" at bounding box center [366, 375] width 293 height 20
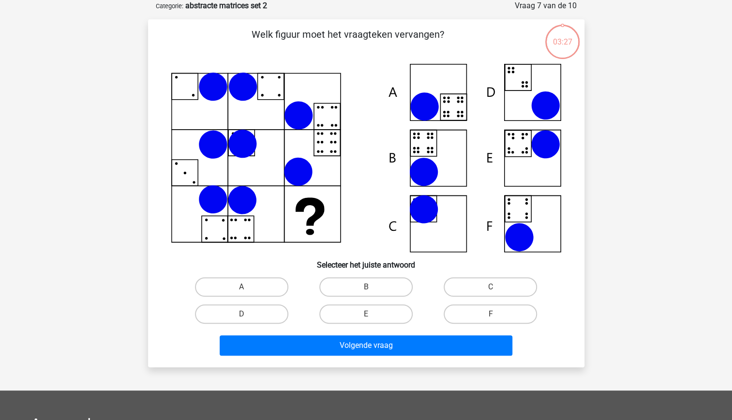
scroll to position [8, 0]
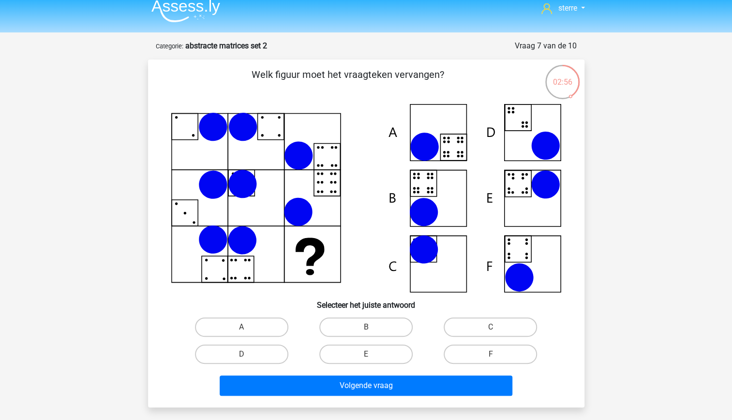
click at [333, 269] on icon at bounding box center [366, 198] width 390 height 188
click at [341, 275] on icon at bounding box center [366, 198] width 390 height 188
click at [338, 278] on icon at bounding box center [366, 198] width 390 height 188
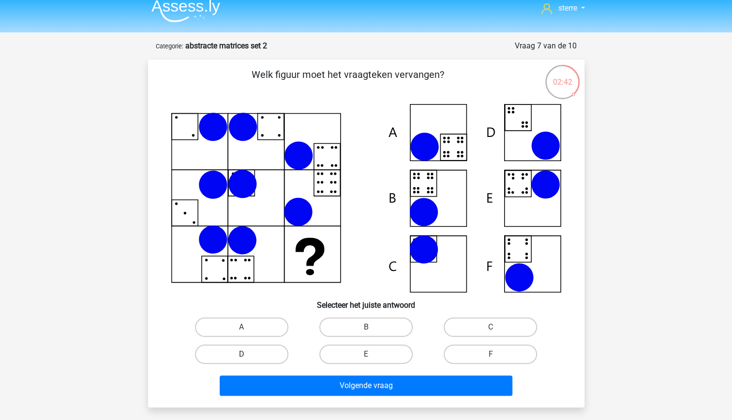
click at [258, 352] on label "D" at bounding box center [241, 353] width 93 height 19
click at [248, 354] on input "D" at bounding box center [244, 357] width 6 height 6
radio input "true"
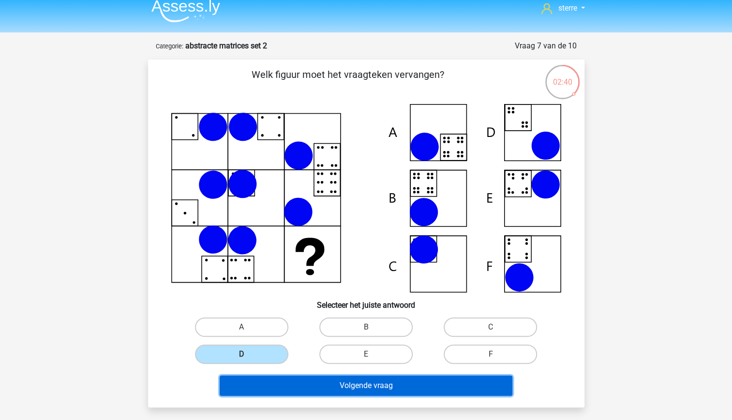
click at [377, 388] on button "Volgende vraag" at bounding box center [366, 385] width 293 height 20
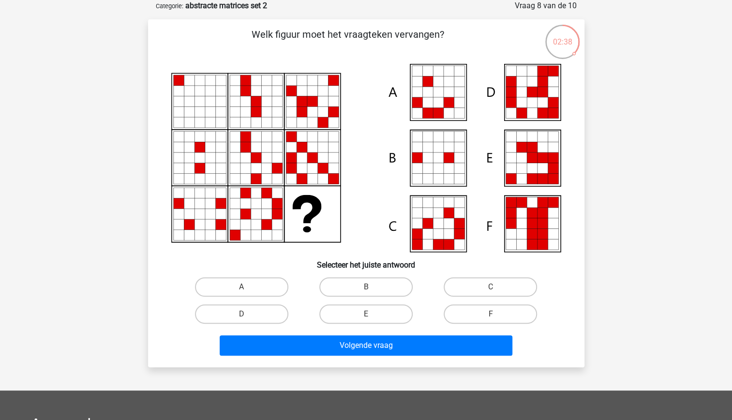
scroll to position [0, 0]
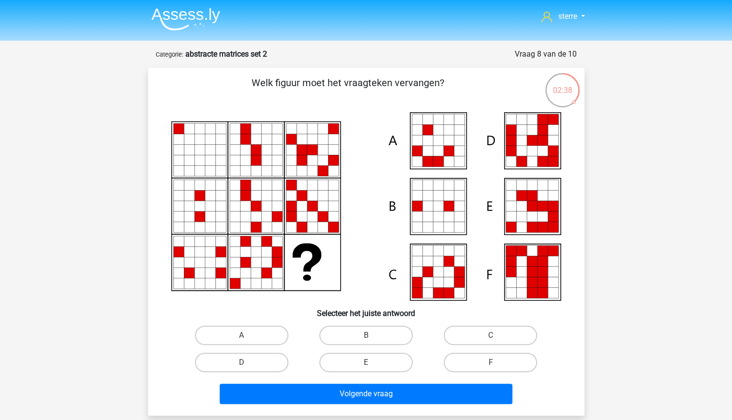
click at [187, 137] on icon at bounding box center [189, 139] width 11 height 11
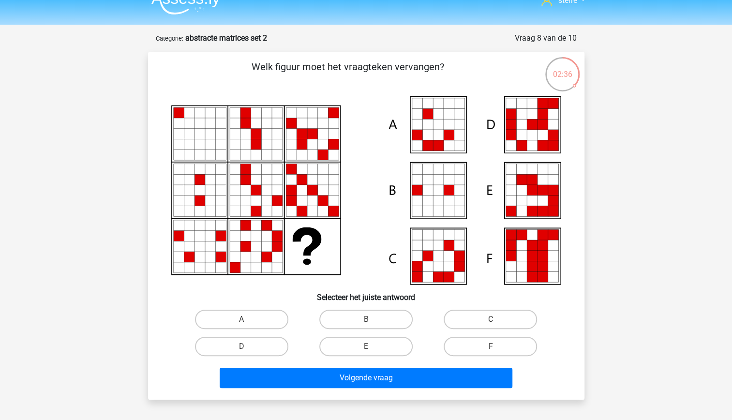
scroll to position [16, 0]
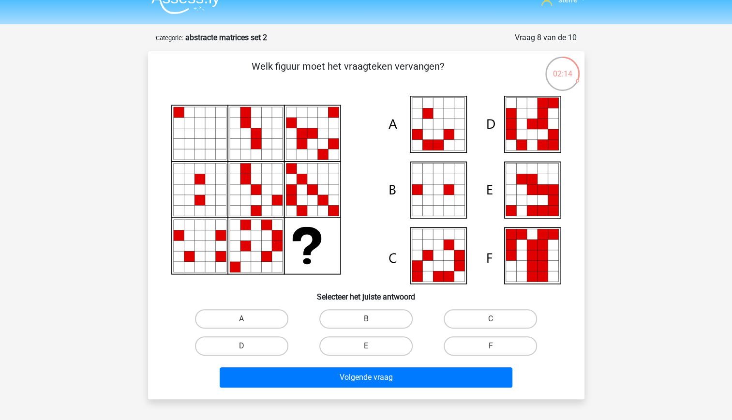
click at [544, 119] on icon at bounding box center [542, 124] width 11 height 11
click at [550, 198] on icon at bounding box center [553, 200] width 11 height 11
click at [383, 338] on label "E" at bounding box center [365, 345] width 93 height 19
click at [372, 346] on input "E" at bounding box center [369, 349] width 6 height 6
radio input "true"
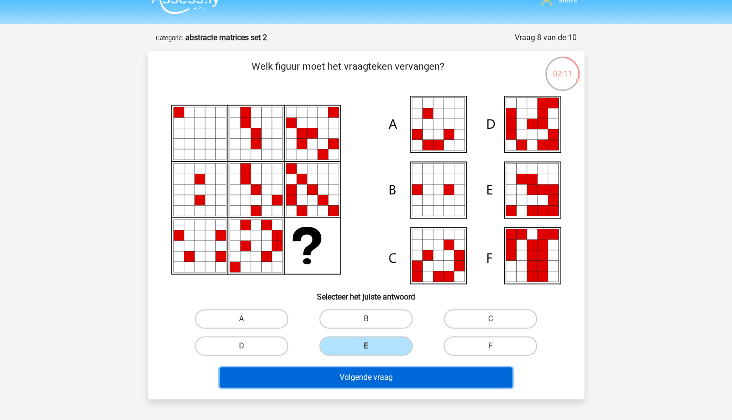
click at [394, 370] on button "Volgende vraag" at bounding box center [366, 377] width 293 height 20
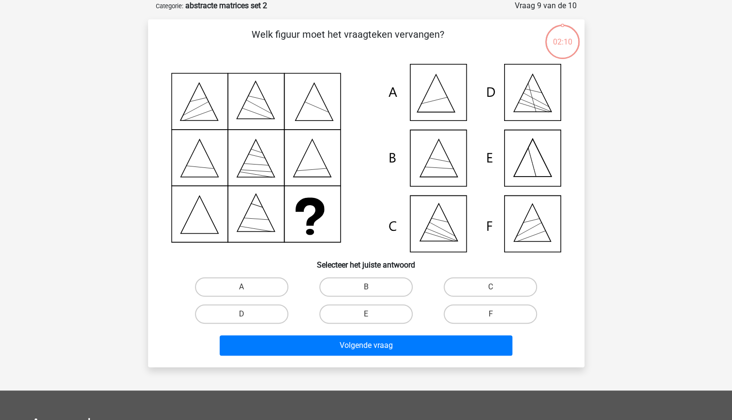
scroll to position [0, 0]
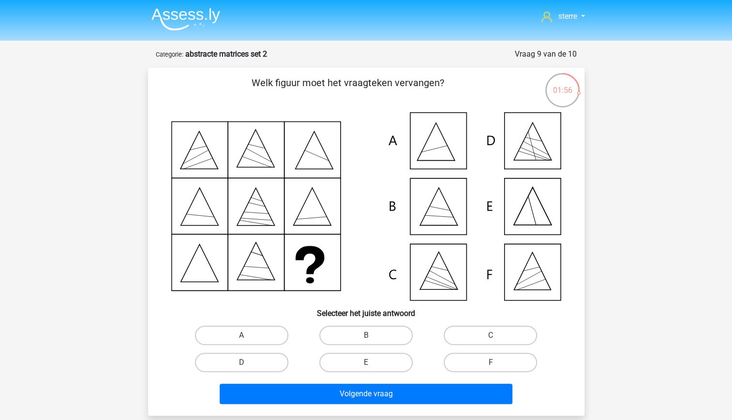
click at [328, 264] on icon at bounding box center [366, 206] width 390 height 188
click at [307, 249] on icon at bounding box center [309, 260] width 29 height 28
click at [311, 253] on icon at bounding box center [309, 260] width 29 height 28
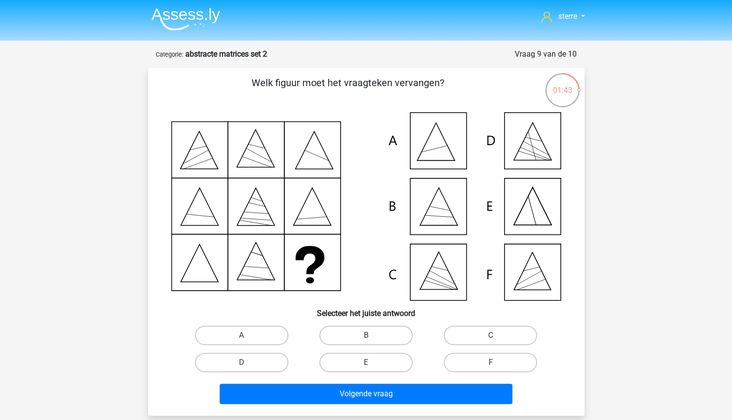
click at [311, 253] on icon at bounding box center [309, 260] width 29 height 28
click at [313, 256] on icon at bounding box center [366, 206] width 390 height 188
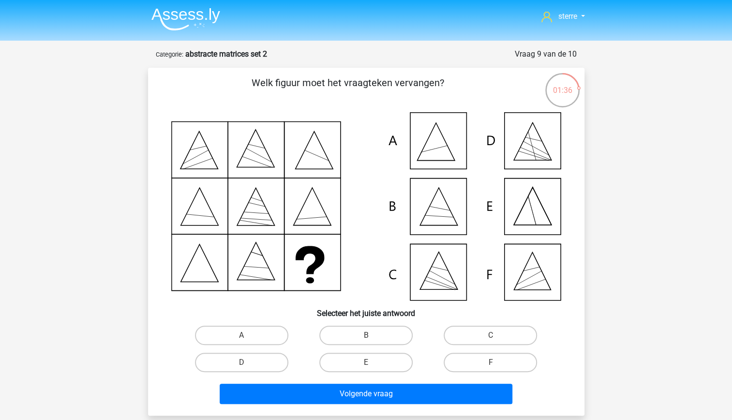
click at [446, 284] on icon at bounding box center [366, 206] width 390 height 188
click at [473, 337] on label "C" at bounding box center [490, 335] width 93 height 19
click at [491, 337] on input "C" at bounding box center [494, 338] width 6 height 6
radio input "true"
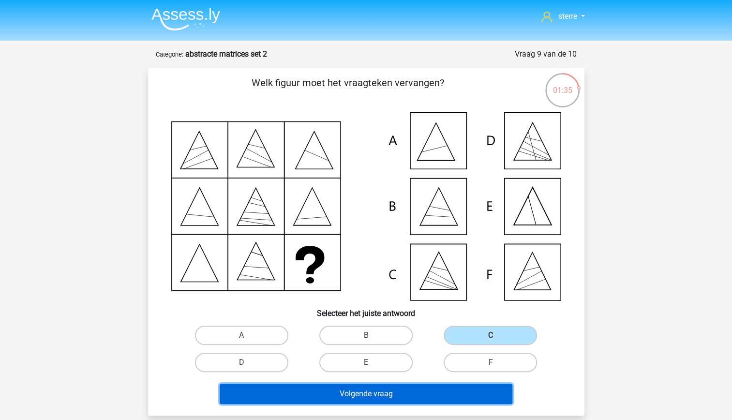
click at [458, 399] on button "Volgende vraag" at bounding box center [366, 394] width 293 height 20
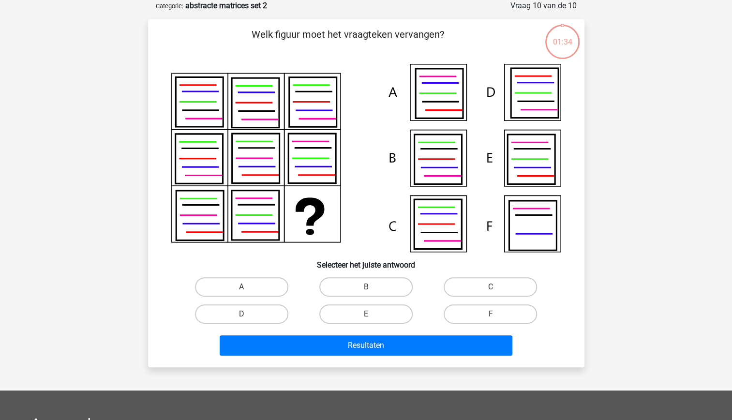
scroll to position [12, 0]
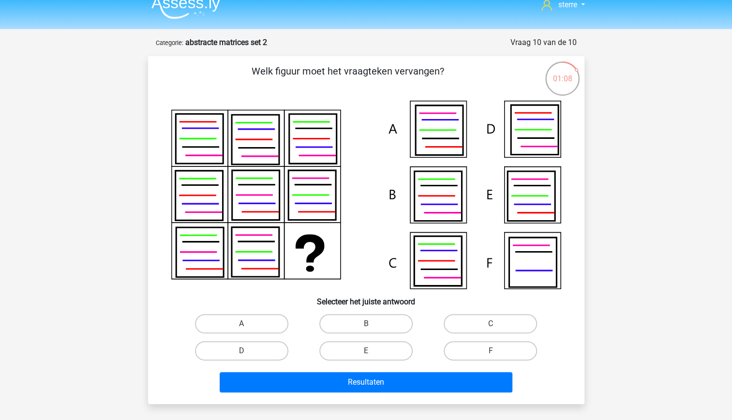
click at [532, 200] on icon at bounding box center [530, 195] width 47 height 49
click at [375, 351] on label "E" at bounding box center [365, 350] width 93 height 19
click at [372, 351] on input "E" at bounding box center [369, 354] width 6 height 6
radio input "true"
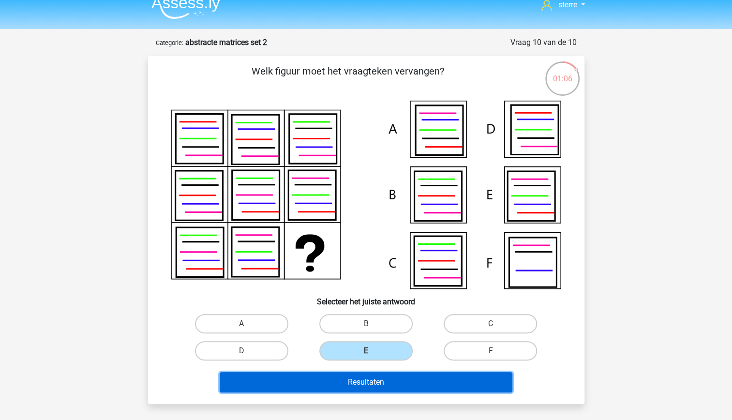
click at [397, 386] on button "Resultaten" at bounding box center [366, 382] width 293 height 20
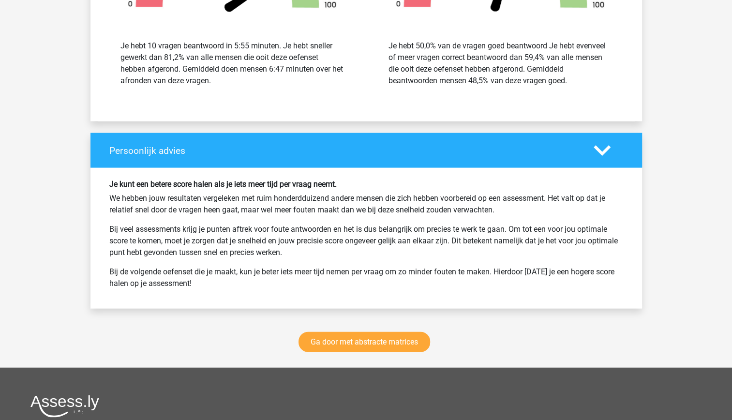
scroll to position [1353, 0]
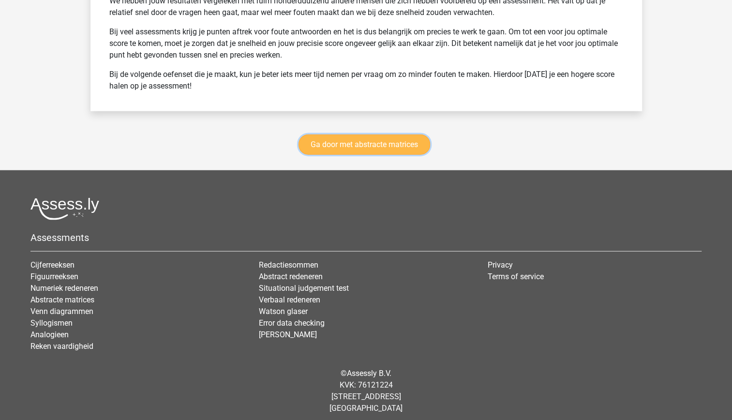
click at [363, 138] on link "Ga door met abstracte matrices" at bounding box center [364, 144] width 132 height 20
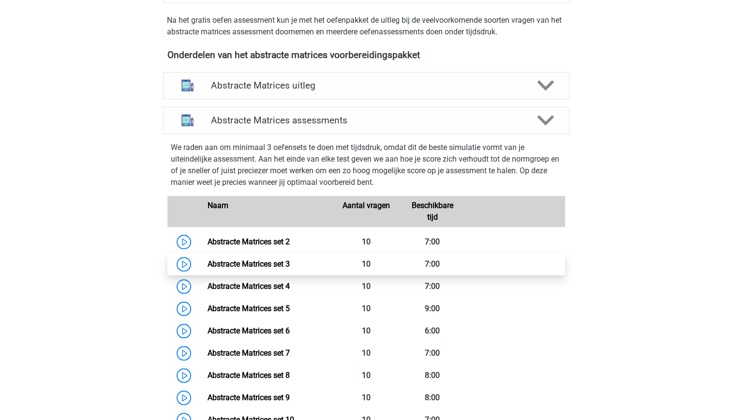
scroll to position [325, 0]
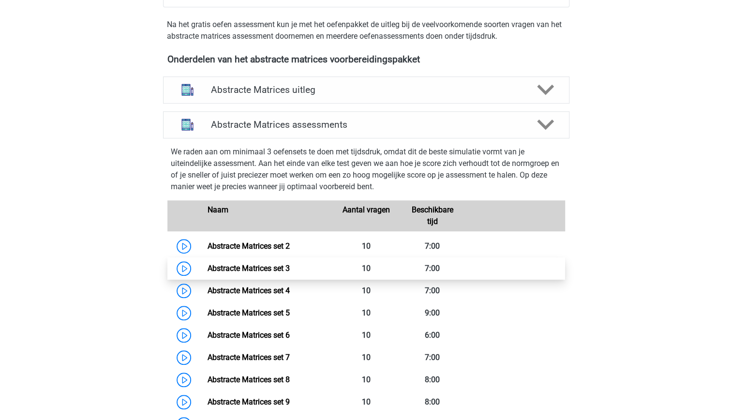
click at [279, 271] on link "Abstracte Matrices set 3" at bounding box center [249, 268] width 82 height 9
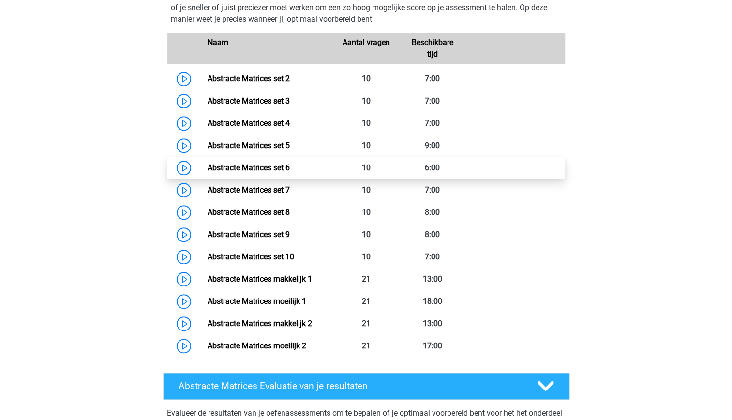
scroll to position [479, 0]
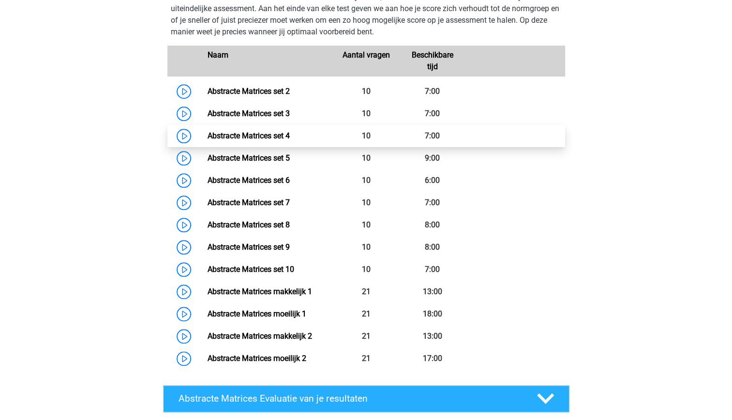
click at [266, 140] on link "Abstracte Matrices set 4" at bounding box center [249, 135] width 82 height 9
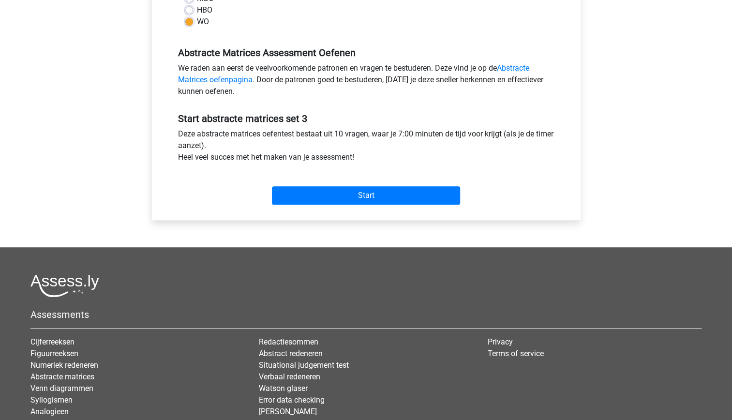
scroll to position [261, 0]
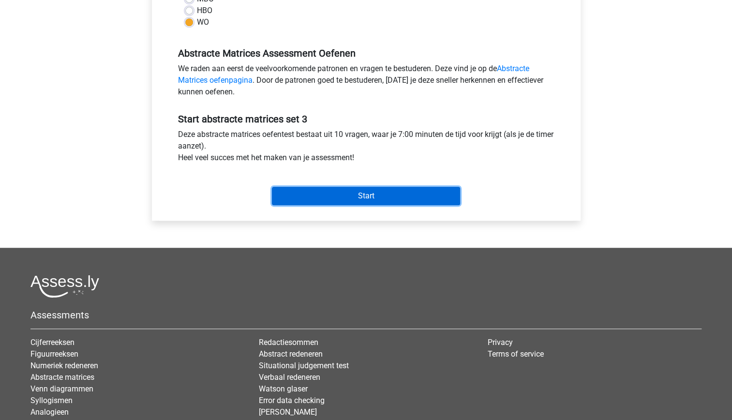
click at [349, 197] on input "Start" at bounding box center [366, 196] width 188 height 18
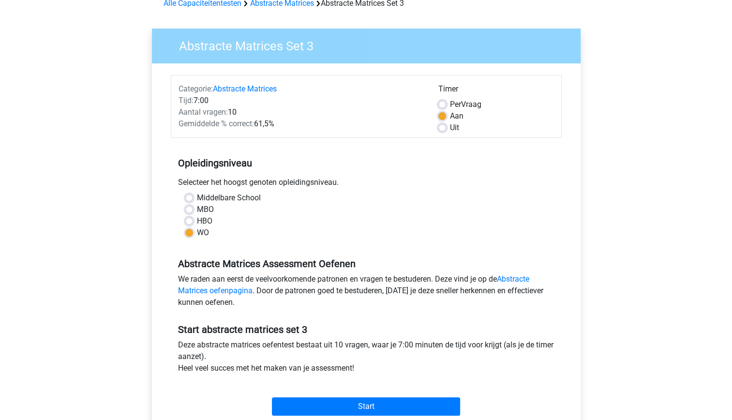
scroll to position [50, 0]
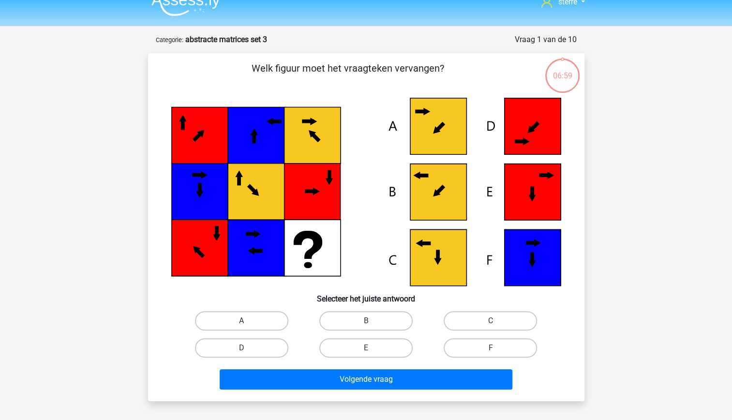
scroll to position [16, 0]
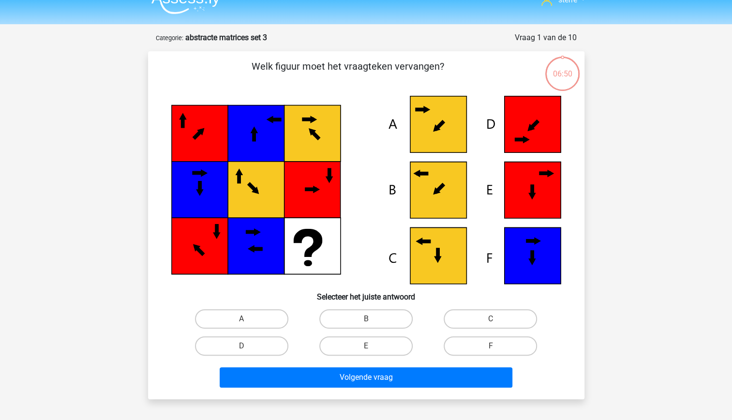
click at [326, 261] on icon at bounding box center [366, 190] width 390 height 188
click at [444, 193] on icon at bounding box center [438, 190] width 56 height 56
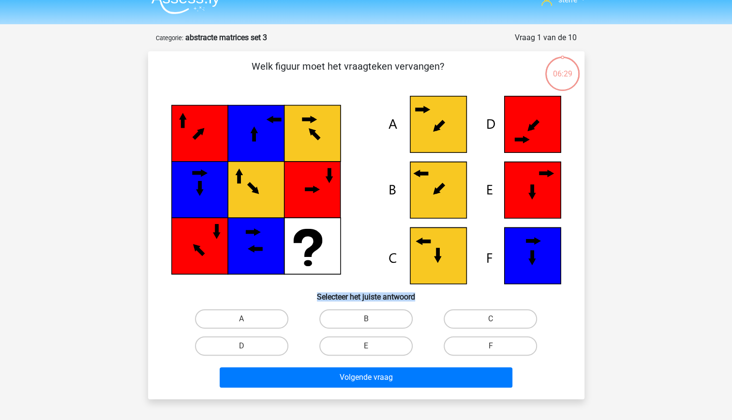
click at [439, 194] on icon at bounding box center [438, 190] width 56 height 56
click at [370, 320] on input "B" at bounding box center [369, 322] width 6 height 6
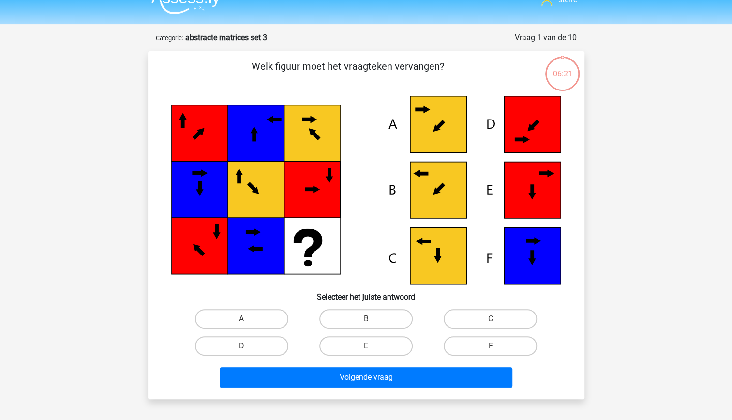
radio input "true"
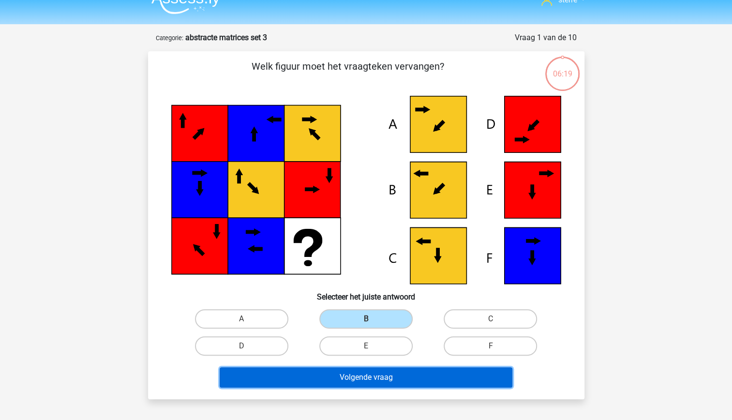
click at [390, 376] on button "Volgende vraag" at bounding box center [366, 377] width 293 height 20
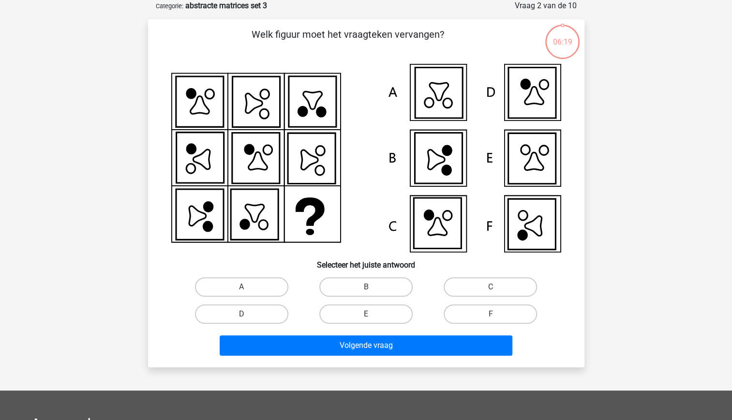
scroll to position [0, 0]
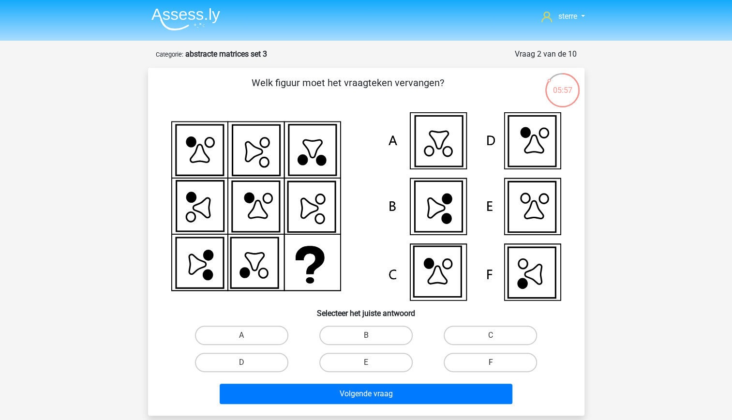
click at [451, 360] on label "F" at bounding box center [490, 362] width 93 height 19
click at [491, 362] on input "F" at bounding box center [494, 365] width 6 height 6
radio input "true"
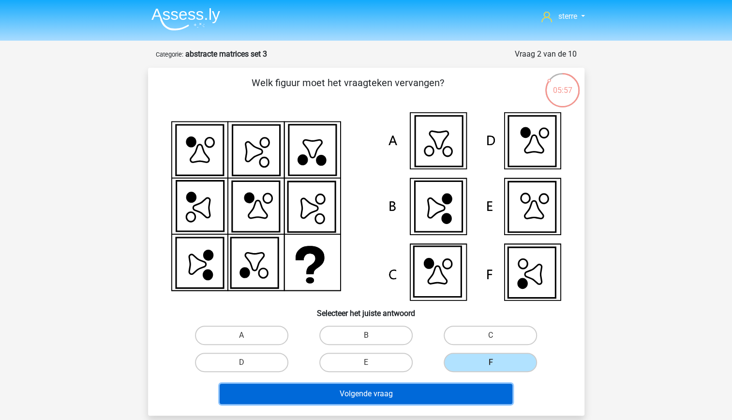
click at [442, 389] on button "Volgende vraag" at bounding box center [366, 394] width 293 height 20
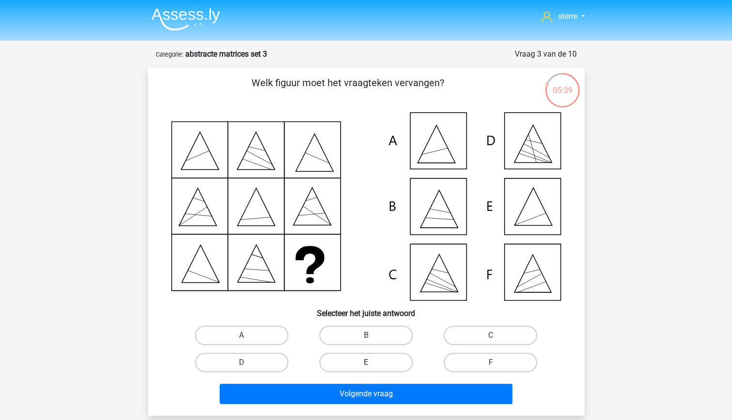
click at [378, 365] on label "E" at bounding box center [365, 362] width 93 height 19
click at [372, 365] on input "E" at bounding box center [369, 365] width 6 height 6
radio input "true"
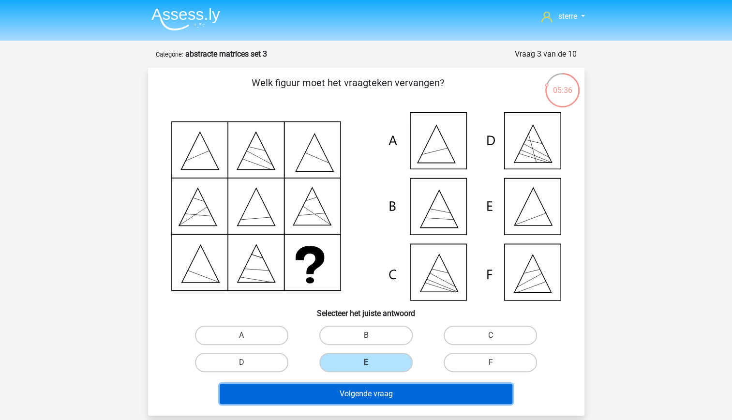
click at [399, 388] on button "Volgende vraag" at bounding box center [366, 394] width 293 height 20
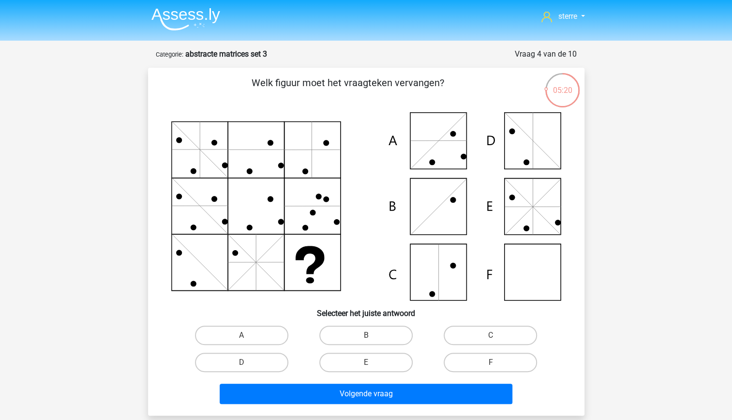
click at [316, 270] on icon at bounding box center [366, 206] width 390 height 188
click at [339, 225] on icon at bounding box center [366, 206] width 390 height 188
click at [324, 275] on icon at bounding box center [366, 206] width 390 height 188
click at [478, 357] on label "F" at bounding box center [490, 362] width 93 height 19
click at [491, 362] on input "F" at bounding box center [494, 365] width 6 height 6
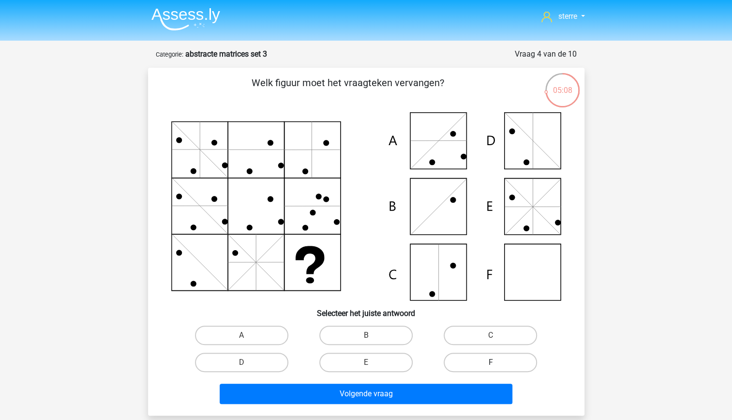
radio input "true"
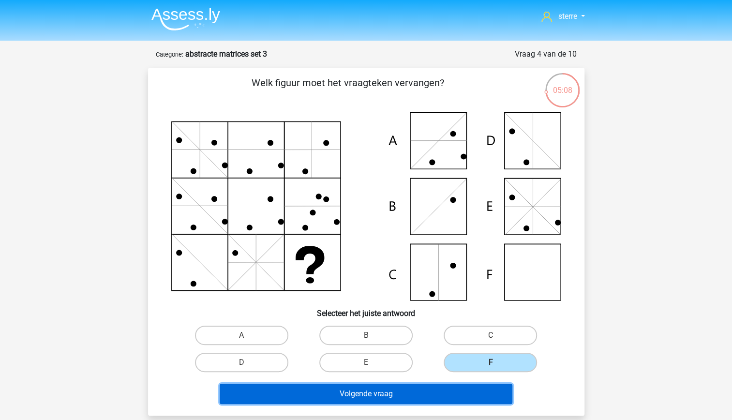
click at [434, 388] on button "Volgende vraag" at bounding box center [366, 394] width 293 height 20
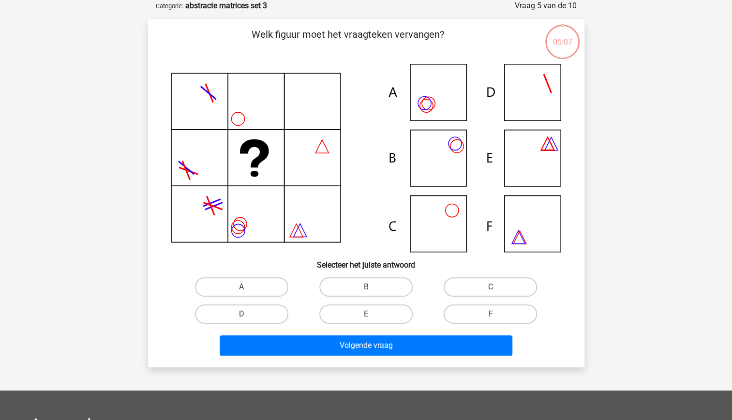
scroll to position [6, 0]
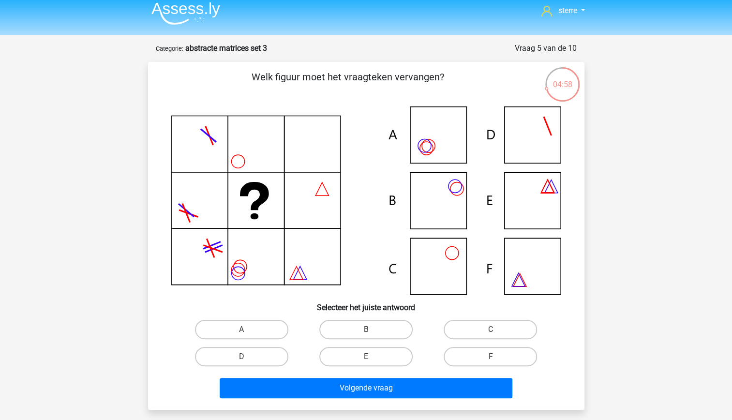
click at [381, 331] on label "B" at bounding box center [365, 329] width 93 height 19
click at [372, 331] on input "B" at bounding box center [369, 332] width 6 height 6
radio input "true"
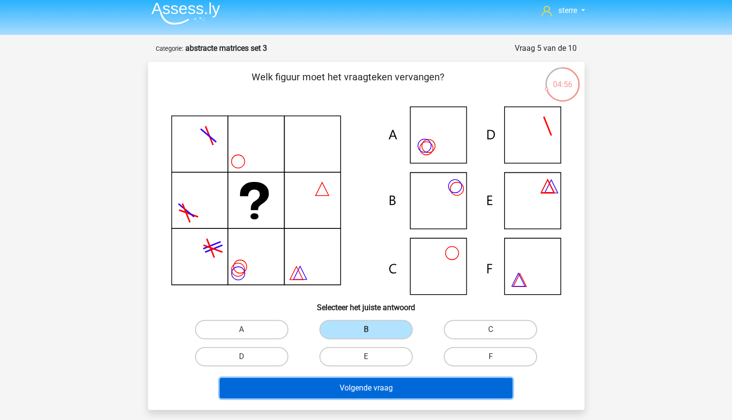
click at [419, 385] on button "Volgende vraag" at bounding box center [366, 388] width 293 height 20
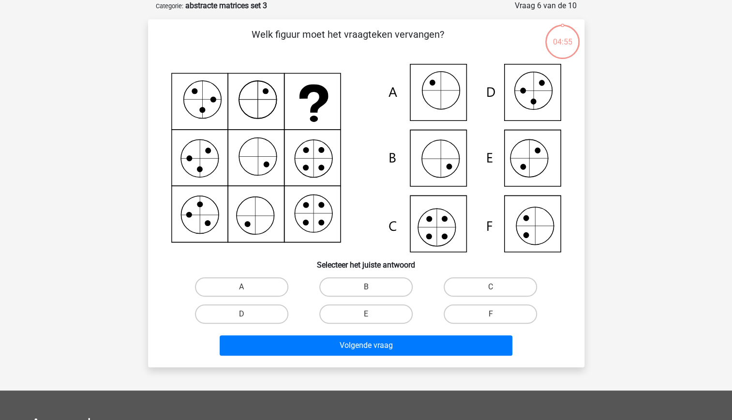
scroll to position [0, 0]
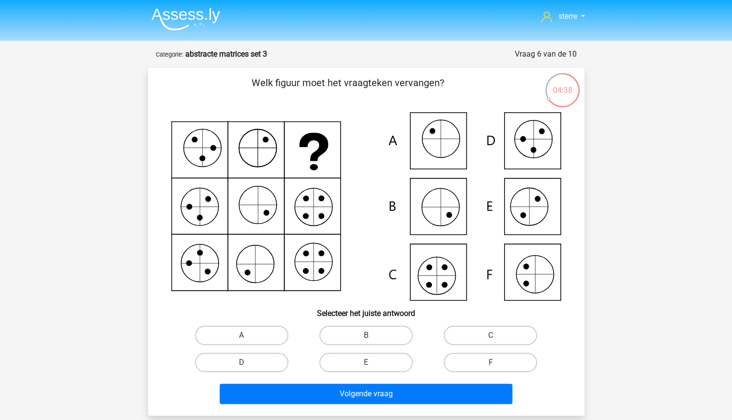
click at [317, 149] on icon at bounding box center [366, 206] width 390 height 188
click at [490, 324] on div "C" at bounding box center [490, 335] width 124 height 27
click at [488, 332] on label "C" at bounding box center [490, 335] width 93 height 19
click at [491, 335] on input "C" at bounding box center [494, 338] width 6 height 6
radio input "true"
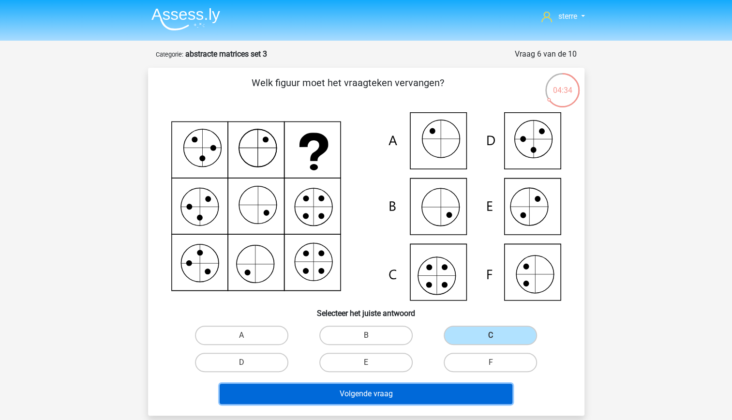
click at [441, 399] on button "Volgende vraag" at bounding box center [366, 394] width 293 height 20
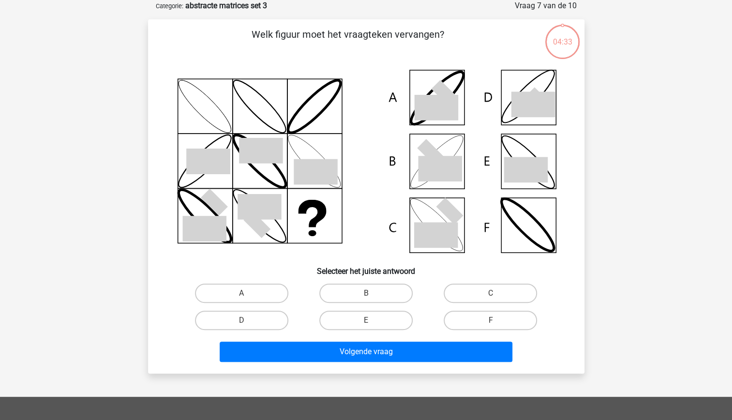
scroll to position [2, 0]
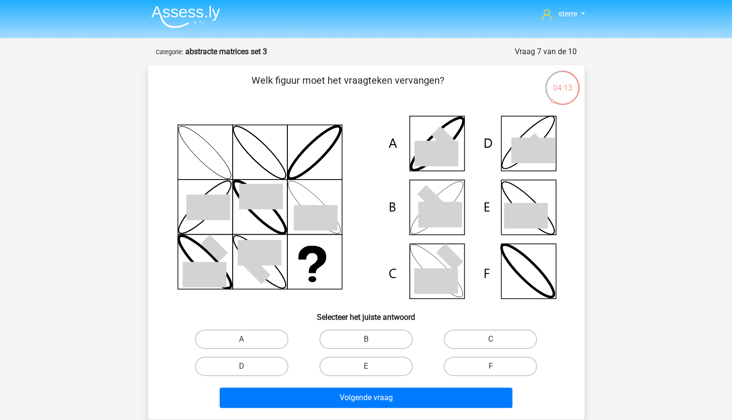
click at [441, 222] on icon at bounding box center [440, 215] width 44 height 26
click at [382, 340] on label "B" at bounding box center [365, 338] width 93 height 19
click at [372, 340] on input "B" at bounding box center [369, 342] width 6 height 6
radio input "true"
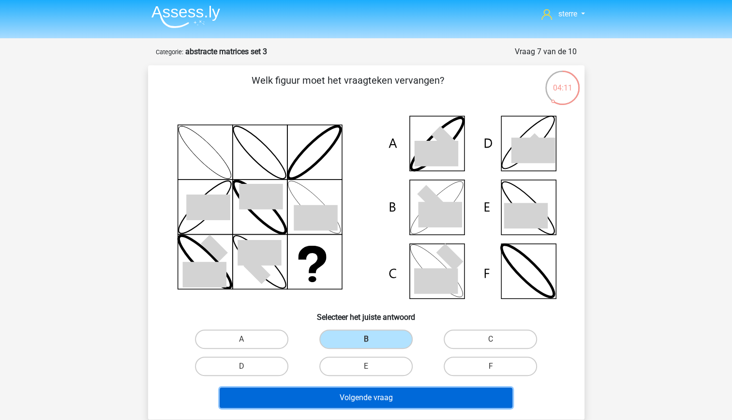
click at [419, 402] on button "Volgende vraag" at bounding box center [366, 397] width 293 height 20
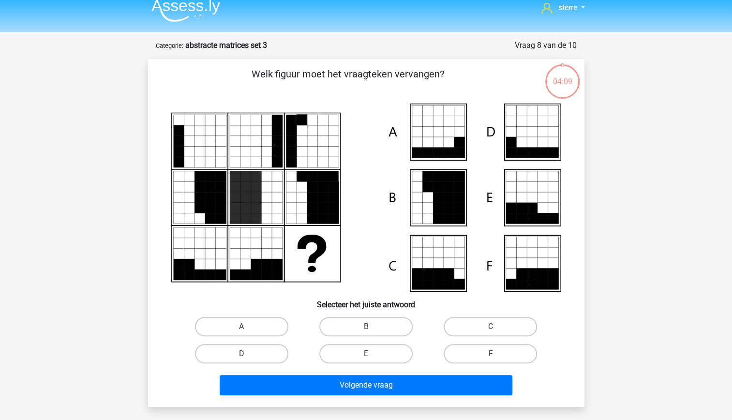
scroll to position [0, 0]
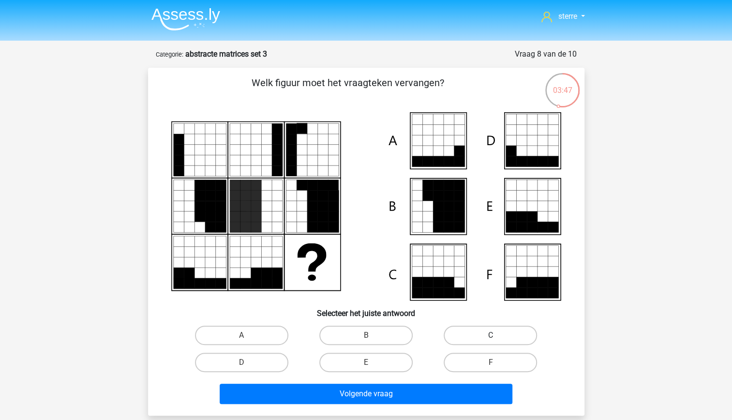
click at [491, 334] on label "C" at bounding box center [490, 335] width 93 height 19
click at [491, 335] on input "C" at bounding box center [494, 338] width 6 height 6
radio input "true"
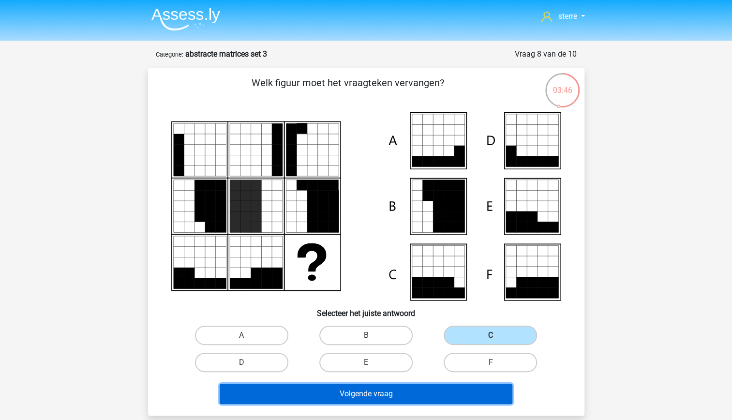
click at [440, 387] on button "Volgende vraag" at bounding box center [366, 394] width 293 height 20
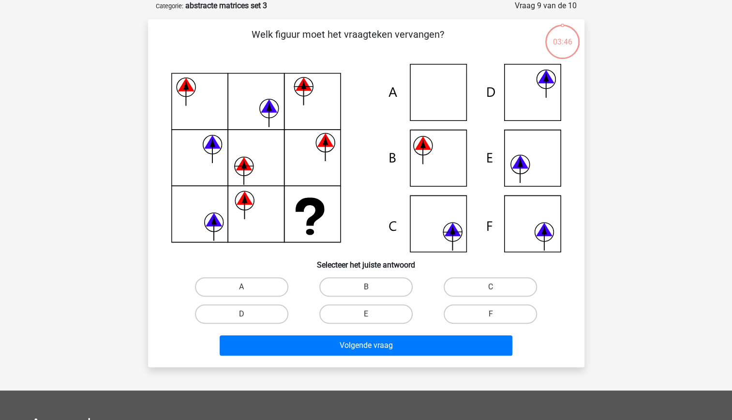
scroll to position [17, 0]
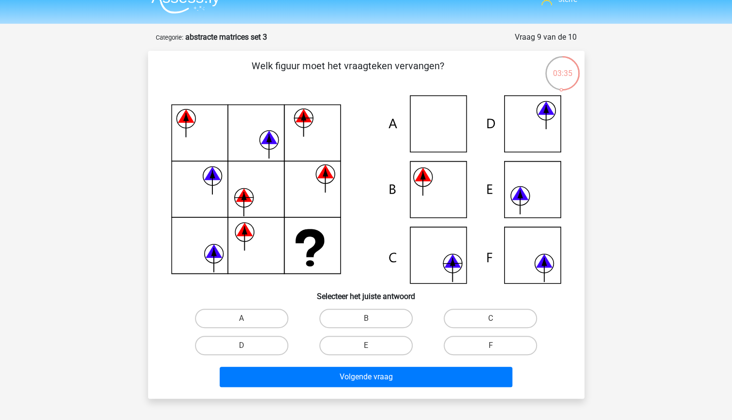
click at [325, 253] on icon at bounding box center [366, 189] width 390 height 188
click at [333, 266] on icon at bounding box center [366, 189] width 390 height 188
click at [478, 344] on label "F" at bounding box center [490, 345] width 93 height 19
click at [491, 345] on input "F" at bounding box center [494, 348] width 6 height 6
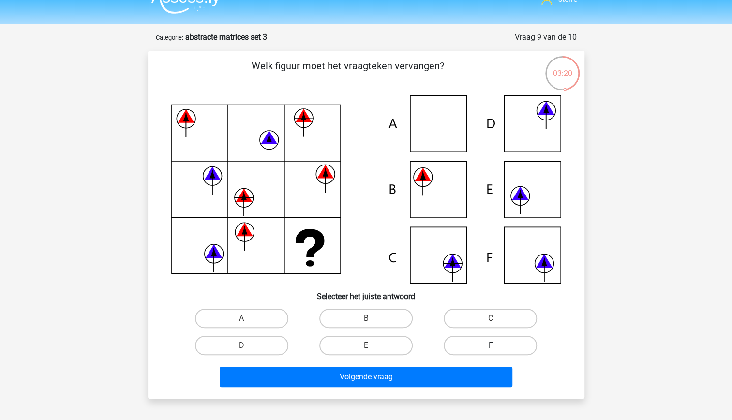
radio input "true"
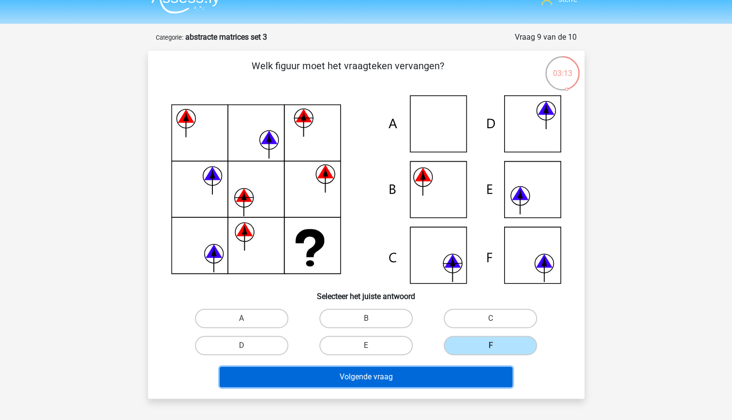
click at [428, 377] on button "Volgende vraag" at bounding box center [366, 377] width 293 height 20
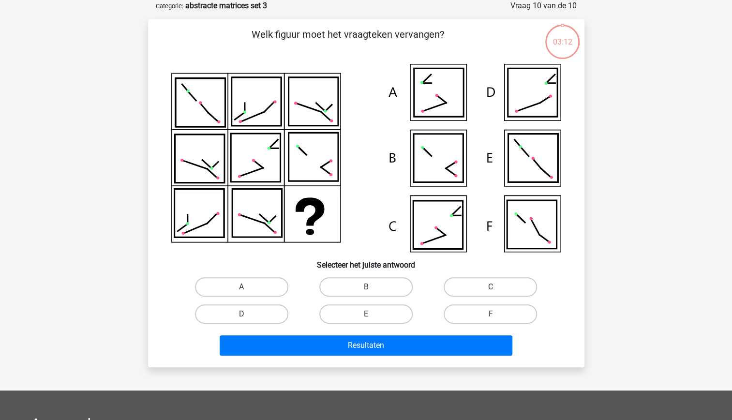
scroll to position [15, 0]
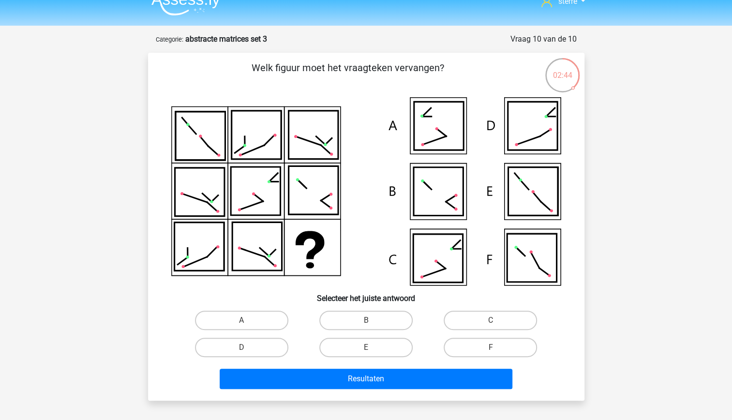
click at [337, 238] on icon at bounding box center [366, 191] width 390 height 188
click at [327, 236] on icon at bounding box center [366, 191] width 390 height 188
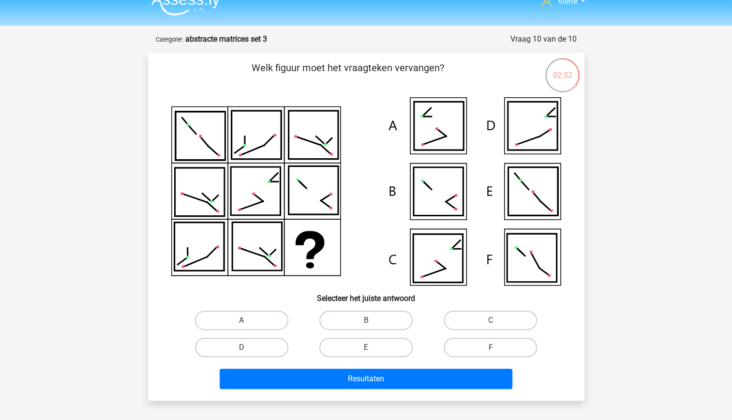
click at [327, 236] on icon at bounding box center [366, 191] width 390 height 188
click at [258, 321] on label "A" at bounding box center [241, 320] width 93 height 19
click at [248, 321] on input "A" at bounding box center [244, 323] width 6 height 6
radio input "true"
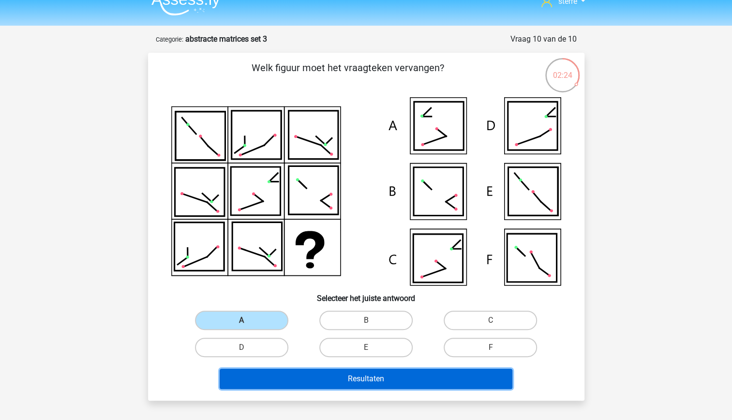
click at [380, 383] on button "Resultaten" at bounding box center [366, 379] width 293 height 20
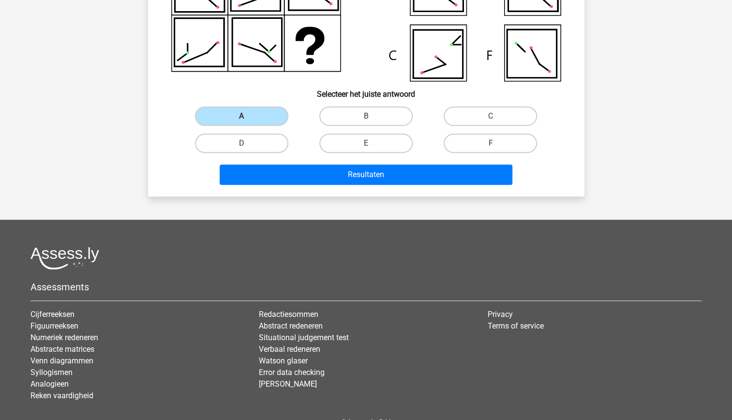
scroll to position [0, 0]
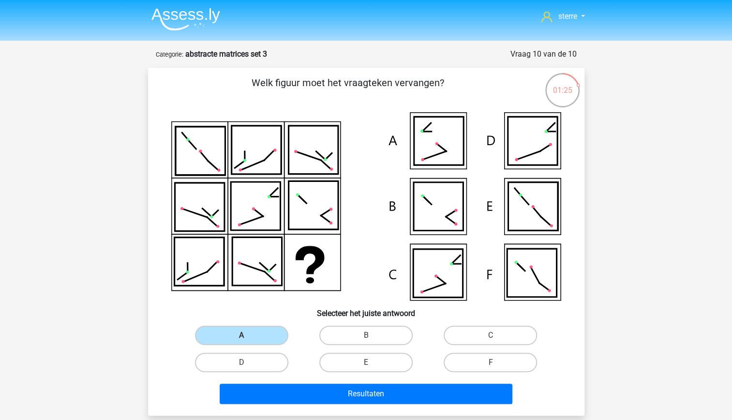
click at [201, 57] on strong "abstracte matrices set 3" at bounding box center [226, 53] width 82 height 9
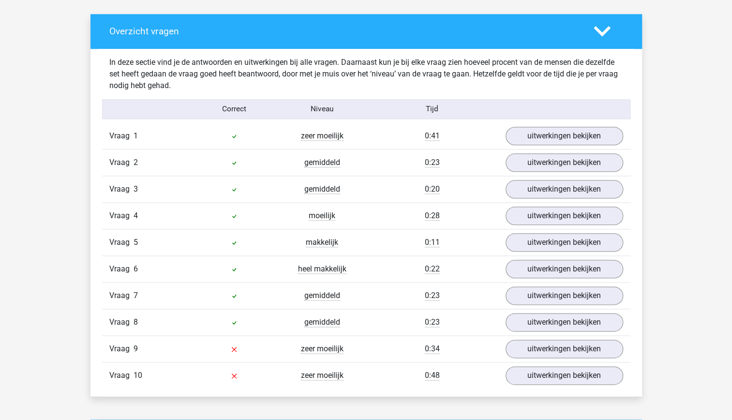
scroll to position [544, 0]
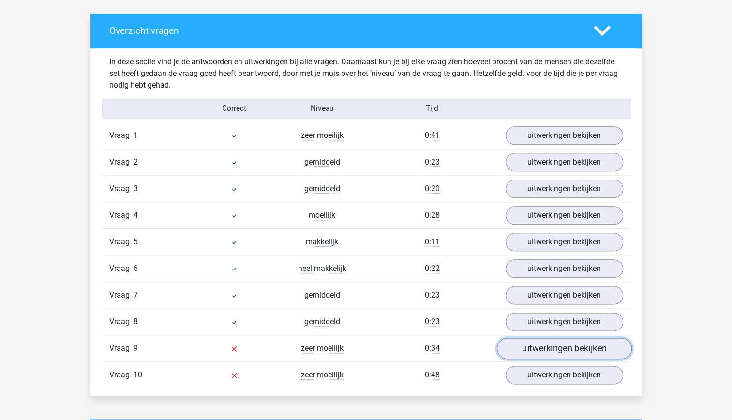
click at [539, 343] on link "uitwerkingen bekijken" at bounding box center [563, 348] width 135 height 21
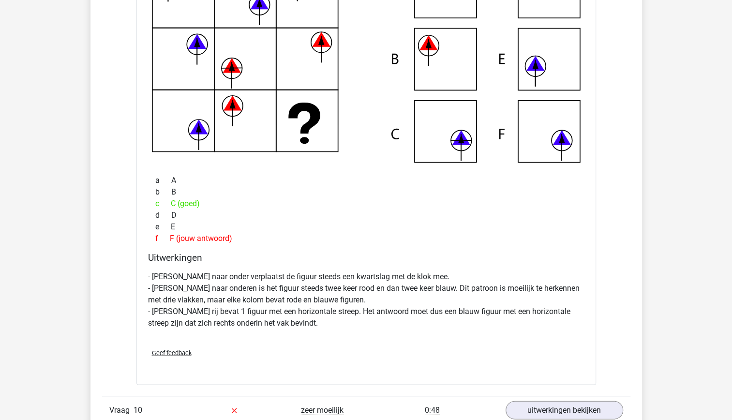
scroll to position [985, 0]
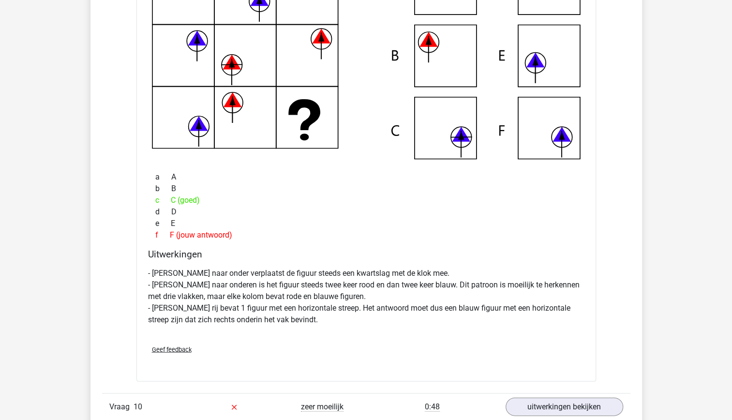
click at [493, 311] on p "- [PERSON_NAME] naar onder verplaatst de figuur steeds een kwartslag met de klo…" at bounding box center [366, 296] width 436 height 58
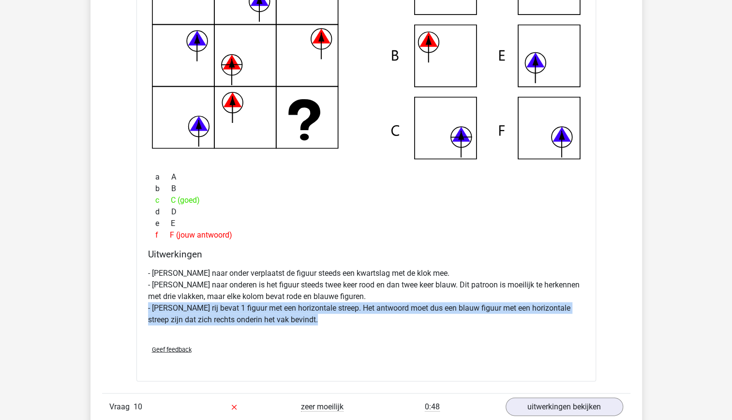
click at [493, 311] on p "- [PERSON_NAME] naar onder verplaatst de figuur steeds een kwartslag met de klo…" at bounding box center [366, 296] width 436 height 58
click at [411, 329] on div "- [PERSON_NAME] naar onder verplaatst de figuur steeds een kwartslag met de klo…" at bounding box center [366, 300] width 436 height 74
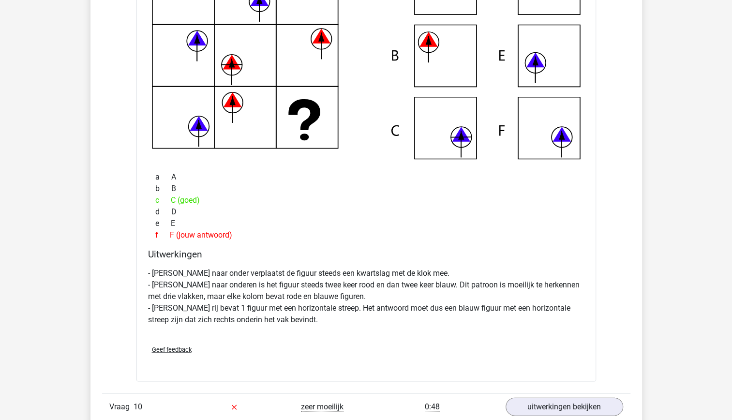
click at [411, 329] on div "- [PERSON_NAME] naar onder verplaatst de figuur steeds een kwartslag met de klo…" at bounding box center [366, 300] width 436 height 74
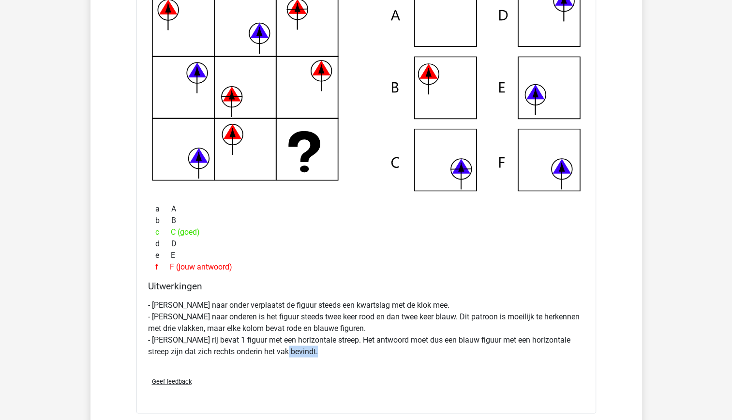
scroll to position [957, 0]
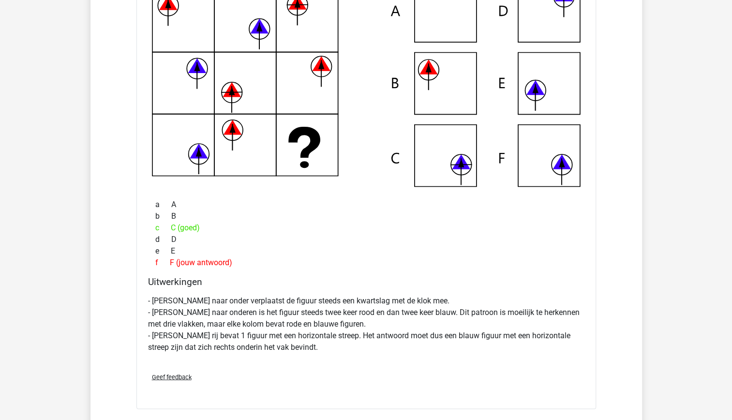
click at [411, 329] on p "- [PERSON_NAME] naar onder verplaatst de figuur steeds een kwartslag met de klo…" at bounding box center [366, 324] width 436 height 58
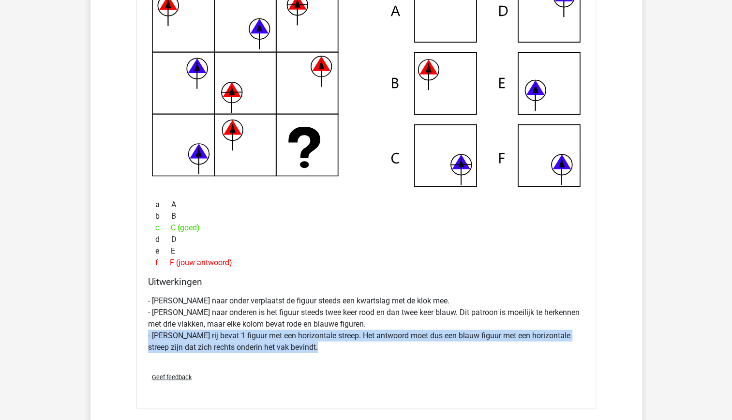
drag, startPoint x: 411, startPoint y: 329, endPoint x: 417, endPoint y: 346, distance: 18.4
click at [417, 346] on p "- [PERSON_NAME] naar onder verplaatst de figuur steeds een kwartslag met de klo…" at bounding box center [366, 324] width 436 height 58
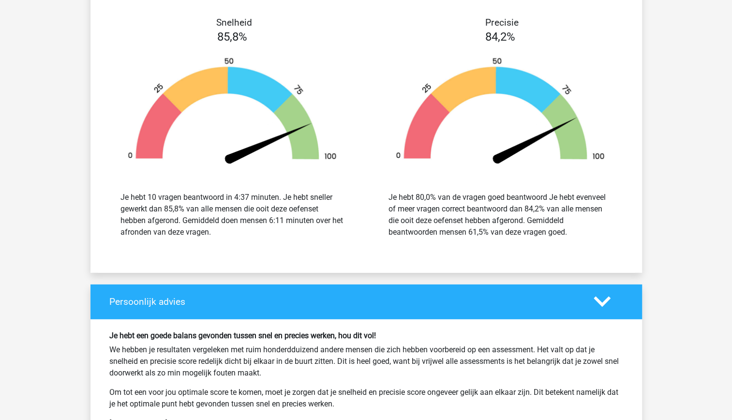
scroll to position [1509, 0]
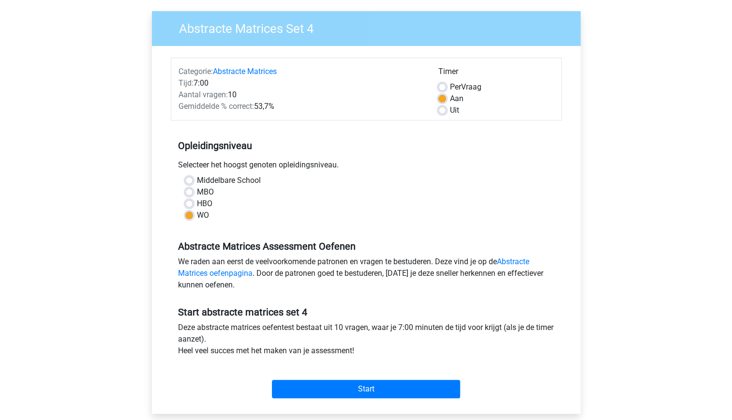
scroll to position [69, 0]
click at [387, 386] on input "Start" at bounding box center [366, 388] width 188 height 18
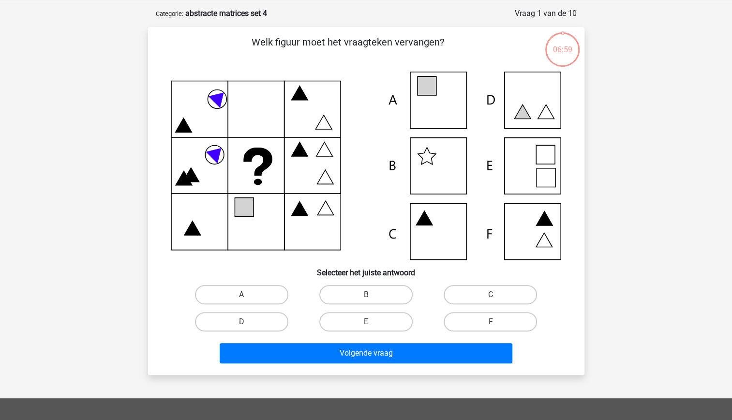
scroll to position [43, 0]
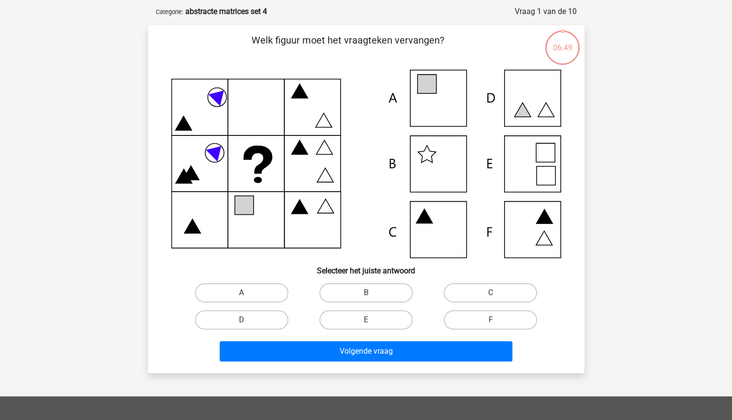
click at [367, 293] on input "B" at bounding box center [369, 296] width 6 height 6
radio input "true"
click at [253, 293] on label "A" at bounding box center [241, 292] width 93 height 19
click at [248, 293] on input "A" at bounding box center [244, 296] width 6 height 6
radio input "true"
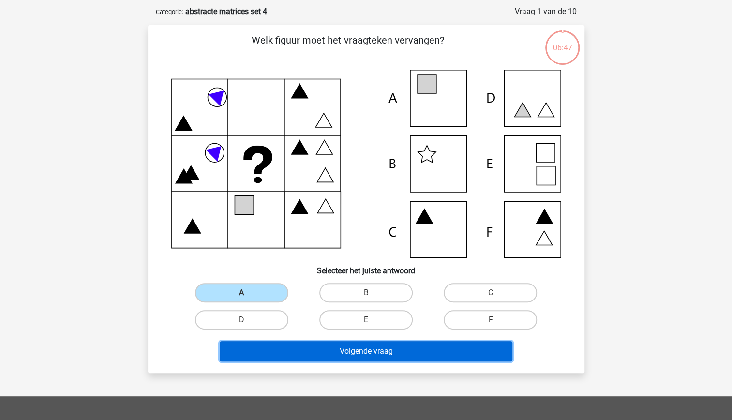
click at [358, 349] on button "Volgende vraag" at bounding box center [366, 351] width 293 height 20
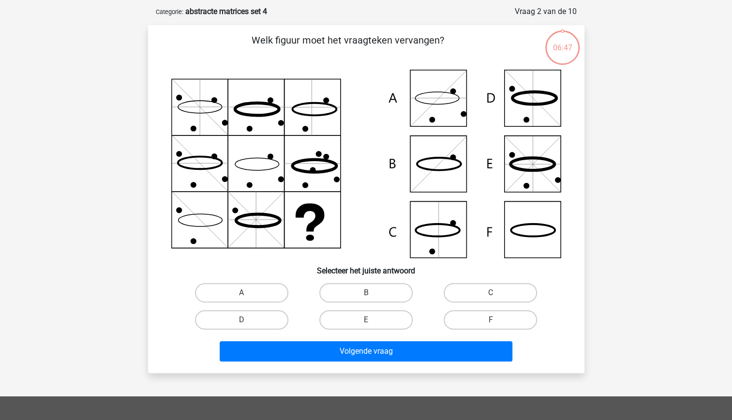
scroll to position [48, 0]
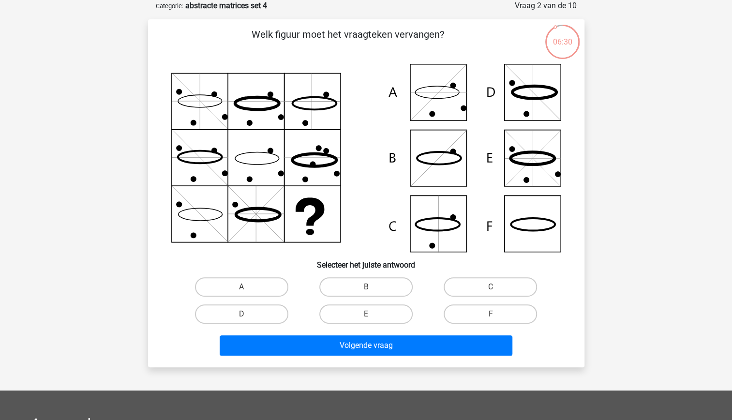
click at [311, 217] on icon at bounding box center [309, 211] width 29 height 28
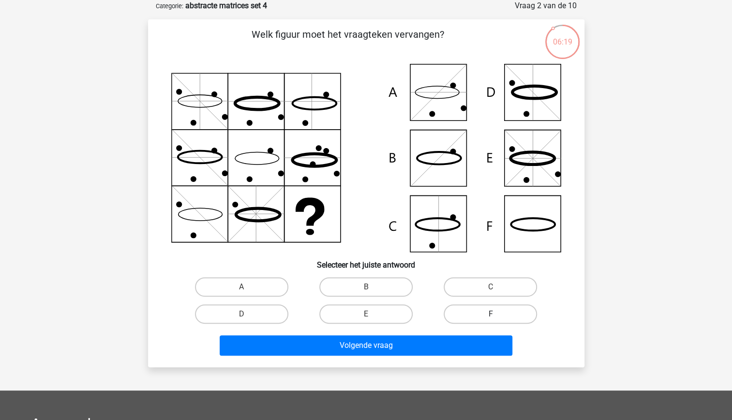
click at [487, 316] on label "F" at bounding box center [490, 313] width 93 height 19
click at [491, 316] on input "F" at bounding box center [494, 317] width 6 height 6
radio input "true"
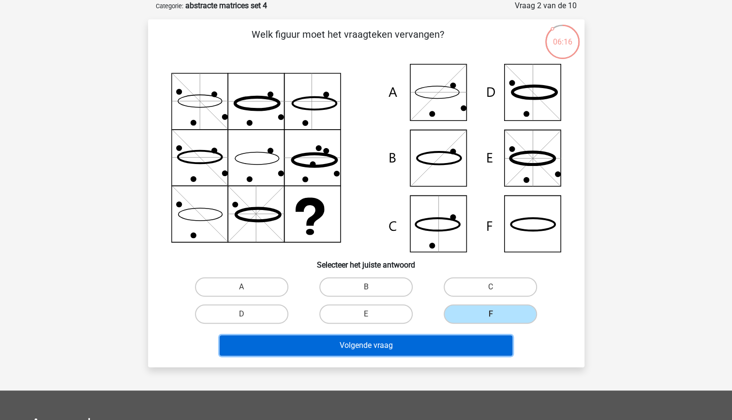
click at [392, 344] on button "Volgende vraag" at bounding box center [366, 345] width 293 height 20
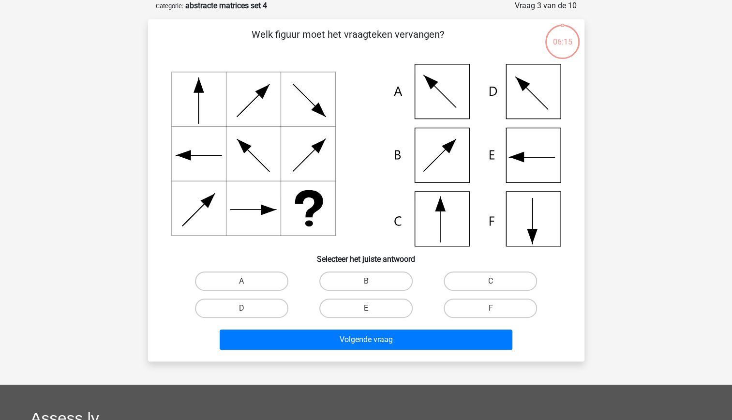
scroll to position [1, 0]
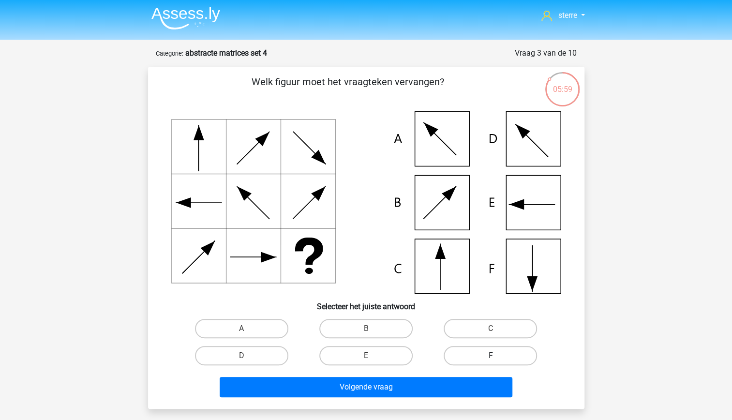
click at [473, 351] on label "F" at bounding box center [490, 355] width 93 height 19
click at [491, 356] on input "F" at bounding box center [494, 359] width 6 height 6
radio input "true"
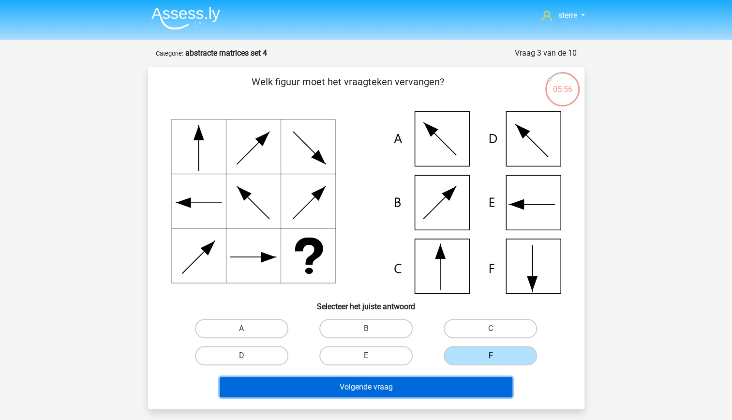
click at [410, 388] on button "Volgende vraag" at bounding box center [366, 387] width 293 height 20
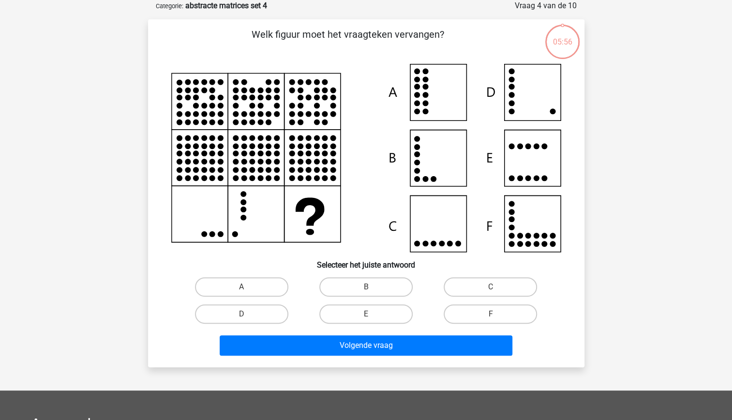
scroll to position [19, 0]
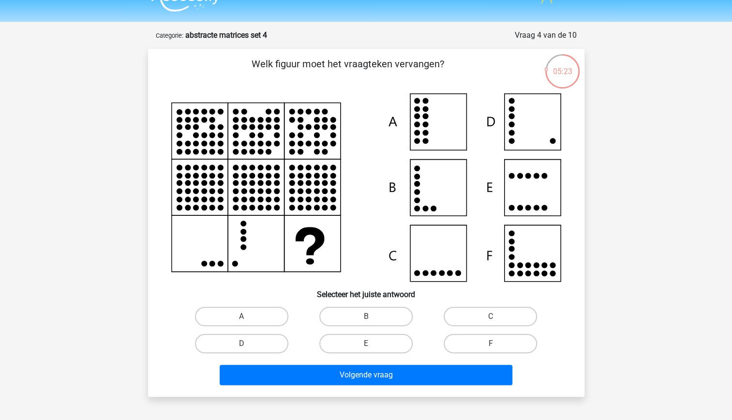
click at [300, 256] on icon at bounding box center [366, 187] width 390 height 188
click at [277, 339] on label "D" at bounding box center [241, 343] width 93 height 19
click at [248, 343] on input "D" at bounding box center [244, 346] width 6 height 6
radio input "true"
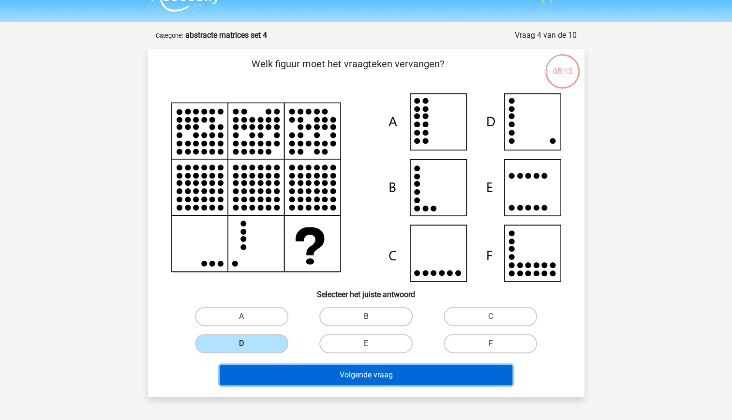
click at [382, 373] on button "Volgende vraag" at bounding box center [366, 375] width 293 height 20
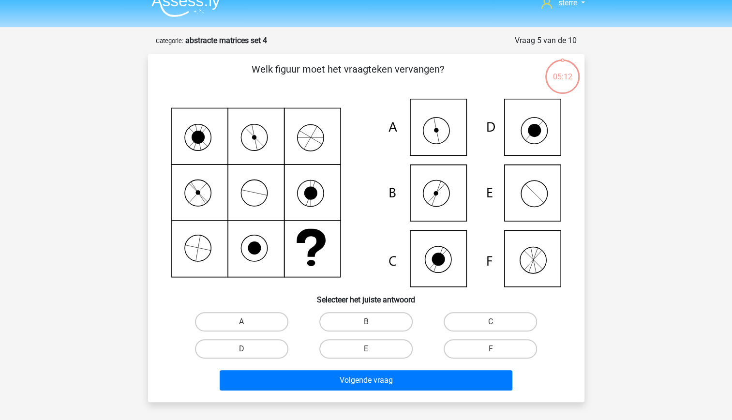
scroll to position [11, 0]
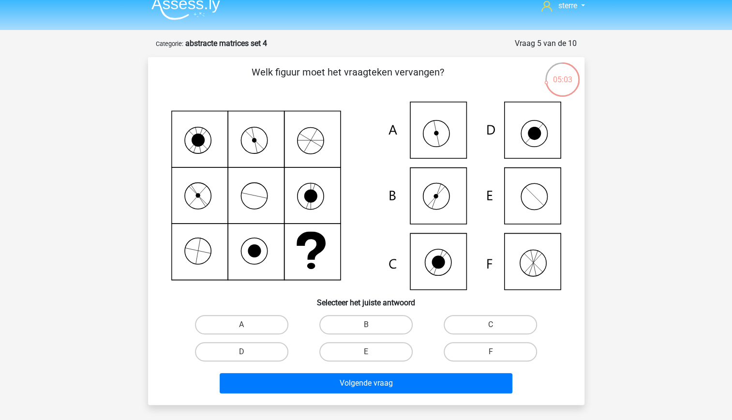
click at [317, 257] on icon at bounding box center [366, 196] width 390 height 188
click at [268, 324] on label "A" at bounding box center [241, 324] width 93 height 19
click at [248, 325] on input "A" at bounding box center [244, 328] width 6 height 6
radio input "true"
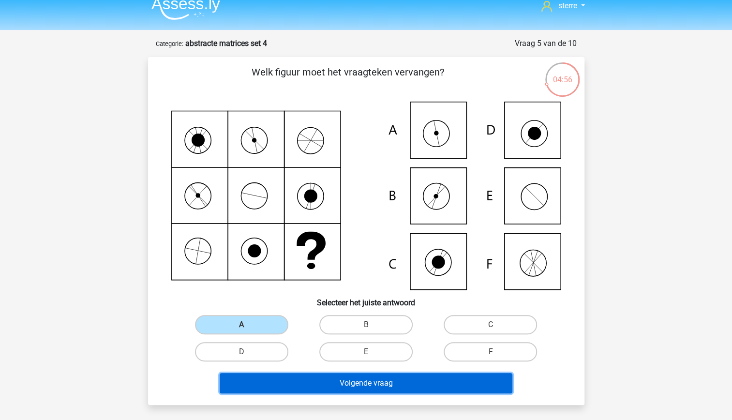
click at [388, 385] on button "Volgende vraag" at bounding box center [366, 383] width 293 height 20
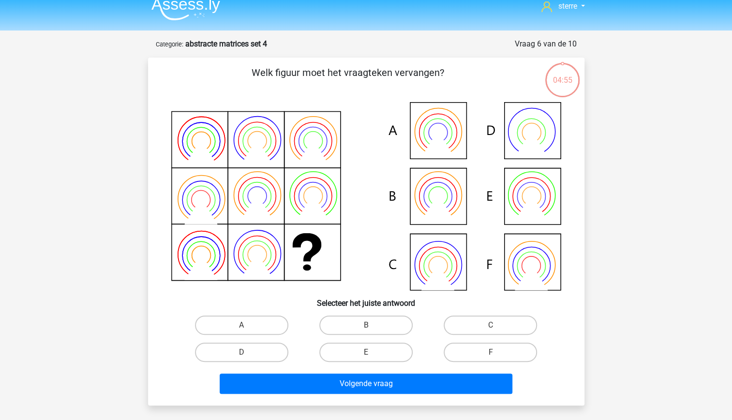
scroll to position [10, 0]
click at [378, 355] on label "E" at bounding box center [365, 352] width 93 height 19
click at [372, 355] on input "E" at bounding box center [369, 356] width 6 height 6
radio input "true"
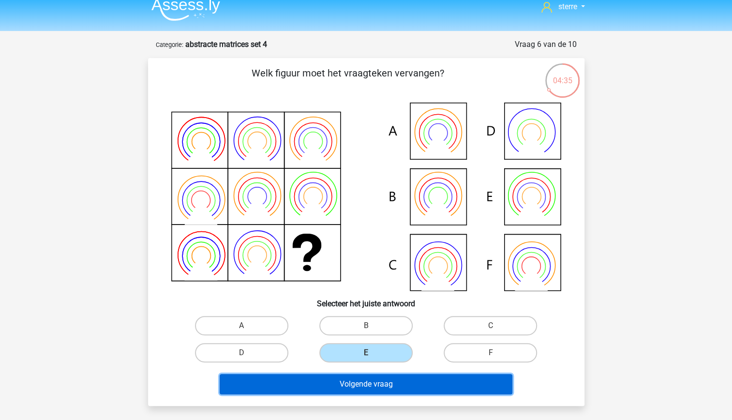
click at [404, 388] on button "Volgende vraag" at bounding box center [366, 384] width 293 height 20
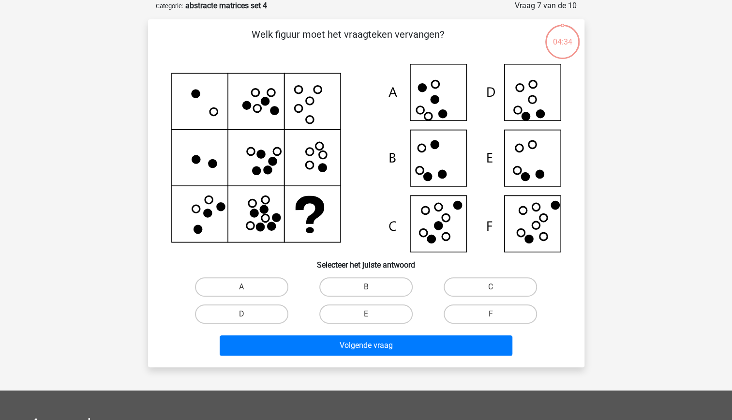
scroll to position [0, 0]
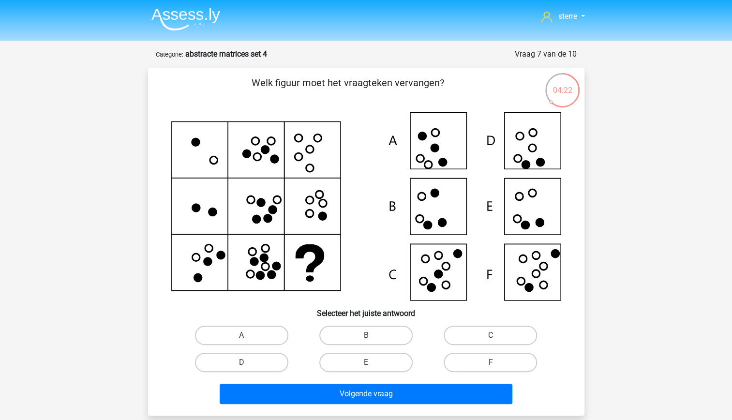
click at [320, 281] on icon at bounding box center [366, 206] width 390 height 188
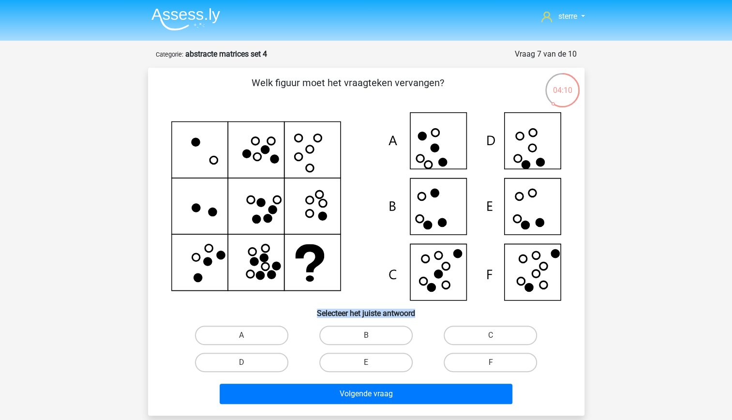
drag, startPoint x: 320, startPoint y: 281, endPoint x: 305, endPoint y: 266, distance: 21.2
click at [305, 266] on icon at bounding box center [366, 206] width 390 height 188
click at [480, 362] on label "F" at bounding box center [490, 362] width 93 height 19
click at [491, 362] on input "F" at bounding box center [494, 365] width 6 height 6
radio input "true"
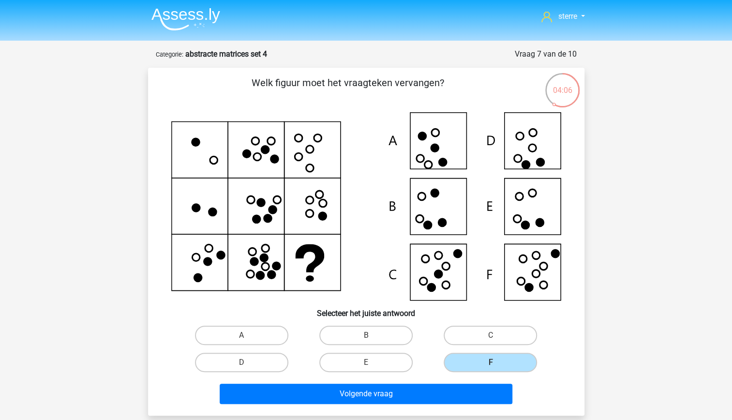
click at [449, 383] on div "Volgende vraag" at bounding box center [366, 392] width 405 height 32
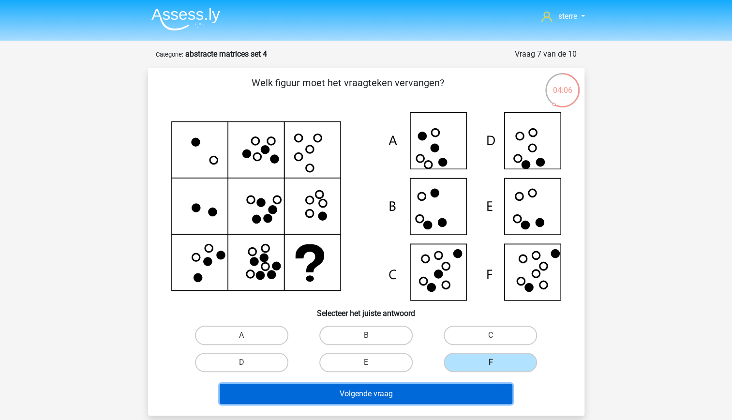
click at [448, 394] on button "Volgende vraag" at bounding box center [366, 394] width 293 height 20
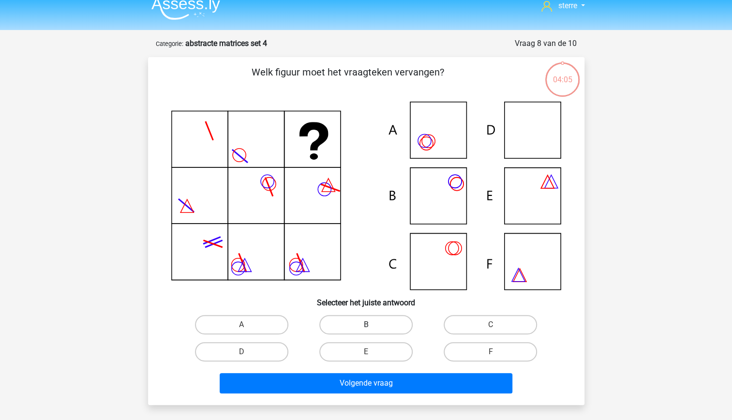
scroll to position [9, 0]
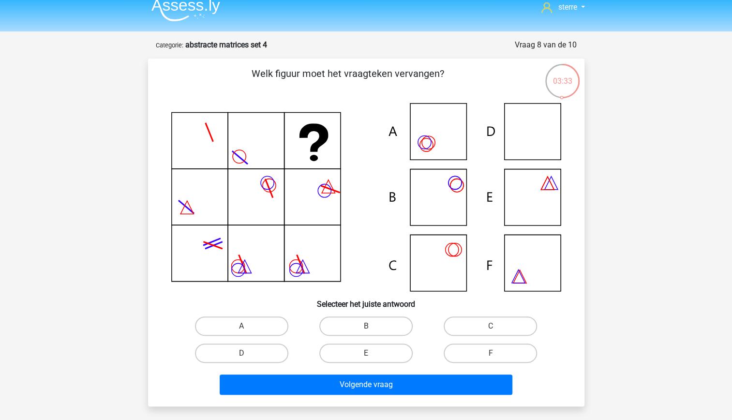
click at [328, 153] on icon at bounding box center [366, 197] width 390 height 188
click at [367, 349] on label "E" at bounding box center [365, 352] width 93 height 19
click at [367, 353] on input "E" at bounding box center [369, 356] width 6 height 6
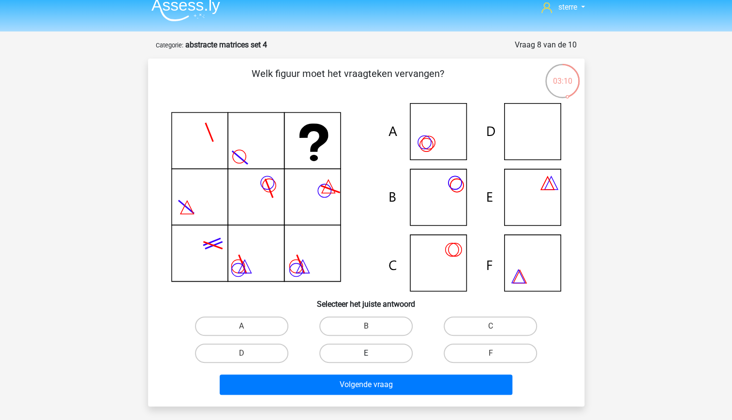
radio input "true"
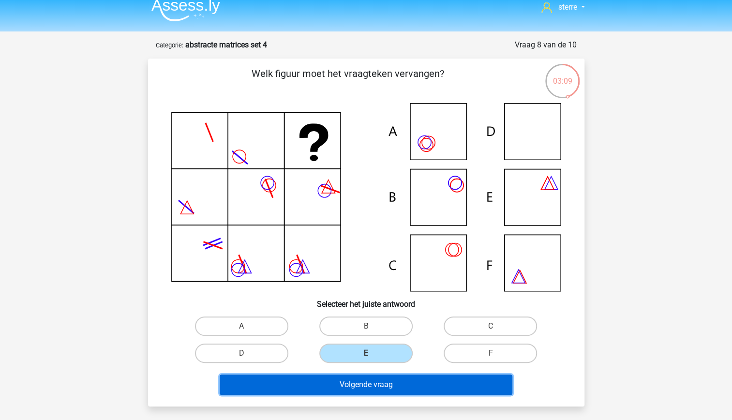
click at [393, 386] on button "Volgende vraag" at bounding box center [366, 384] width 293 height 20
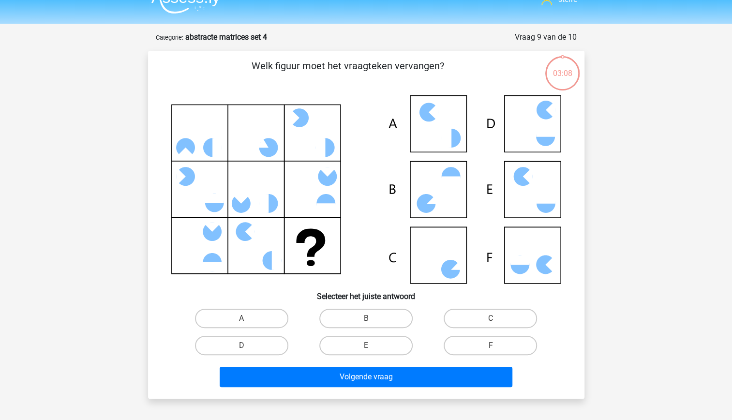
scroll to position [16, 0]
click at [547, 268] on icon at bounding box center [545, 265] width 19 height 19
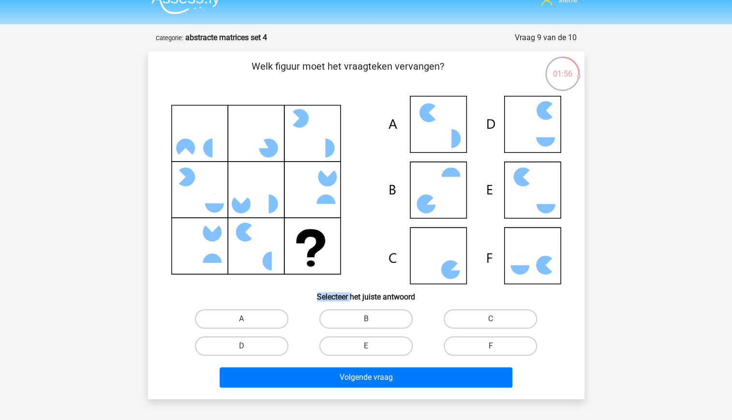
click at [547, 268] on icon at bounding box center [545, 265] width 19 height 19
click at [496, 313] on label "C" at bounding box center [490, 318] width 93 height 19
click at [496, 319] on input "C" at bounding box center [494, 322] width 6 height 6
radio input "true"
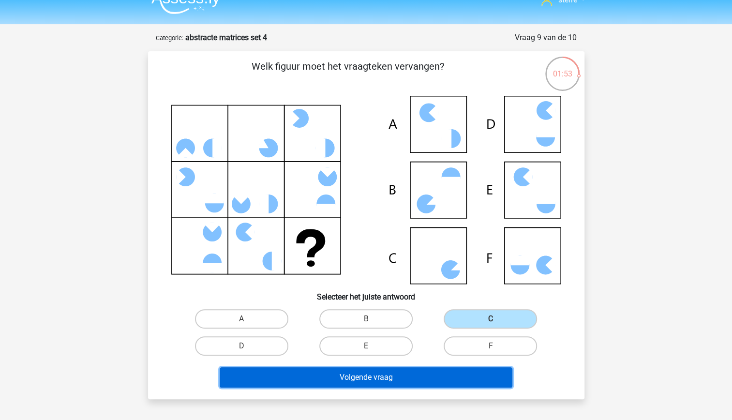
click at [402, 376] on button "Volgende vraag" at bounding box center [366, 377] width 293 height 20
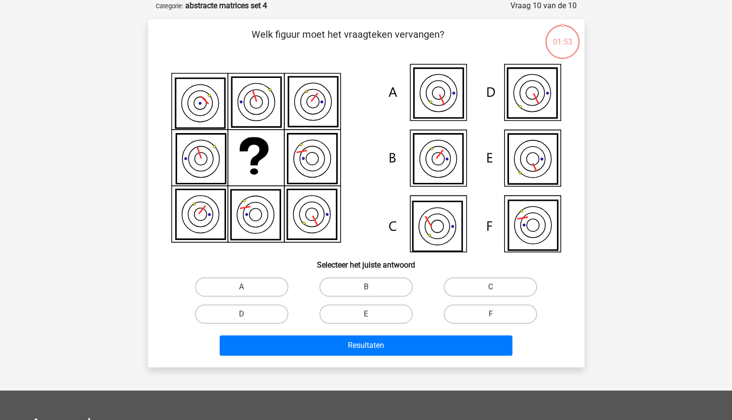
scroll to position [0, 0]
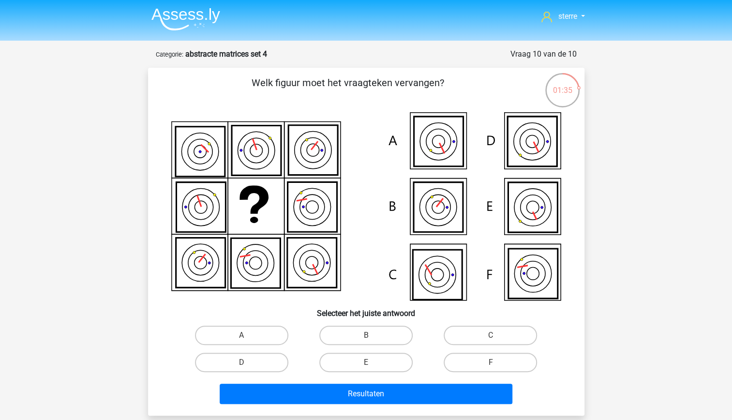
click at [210, 206] on icon at bounding box center [200, 207] width 49 height 50
click at [209, 205] on icon at bounding box center [200, 207] width 49 height 50
click at [371, 338] on input "B" at bounding box center [369, 338] width 6 height 6
radio input "true"
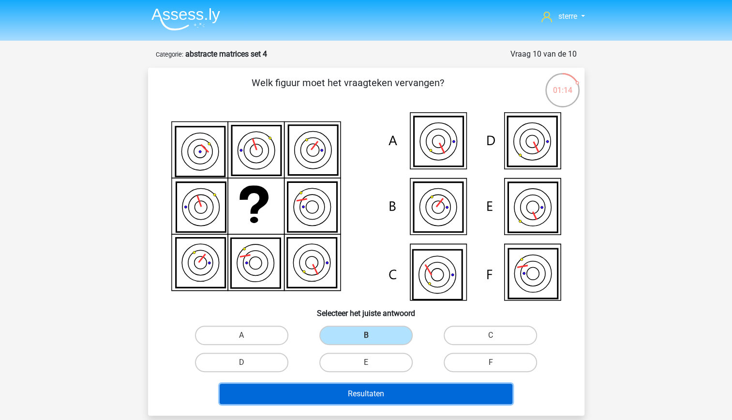
click at [397, 394] on button "Resultaten" at bounding box center [366, 394] width 293 height 20
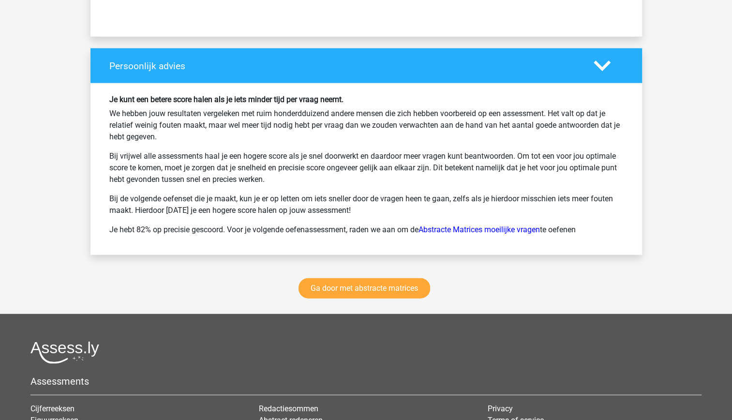
scroll to position [1260, 0]
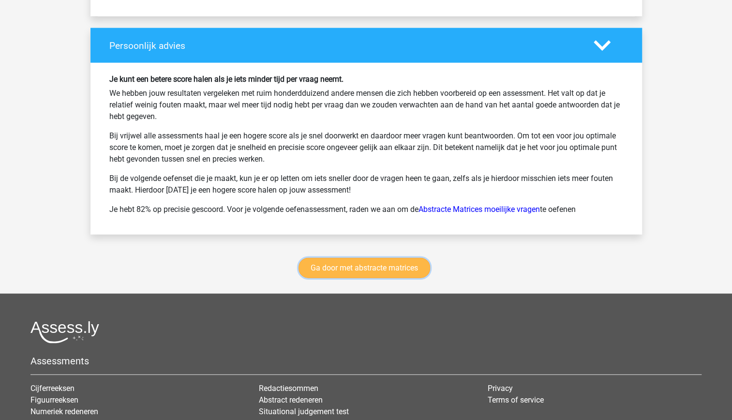
click at [355, 263] on link "Ga door met abstracte matrices" at bounding box center [364, 268] width 132 height 20
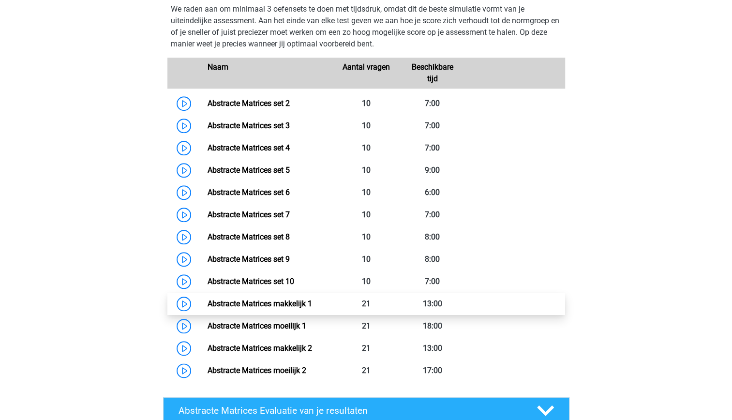
scroll to position [468, 0]
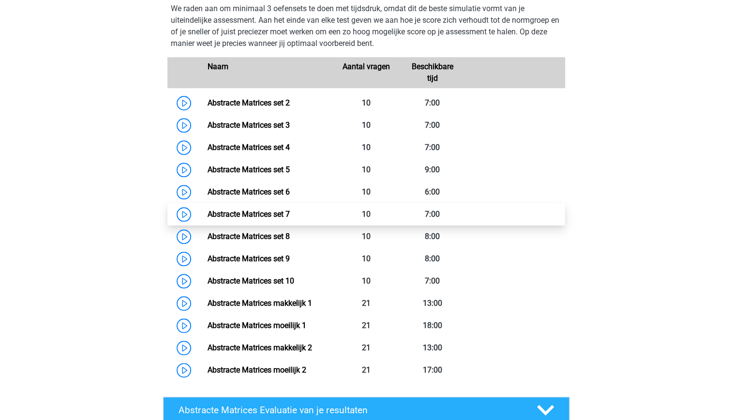
click at [273, 210] on link "Abstracte Matrices set 7" at bounding box center [249, 213] width 82 height 9
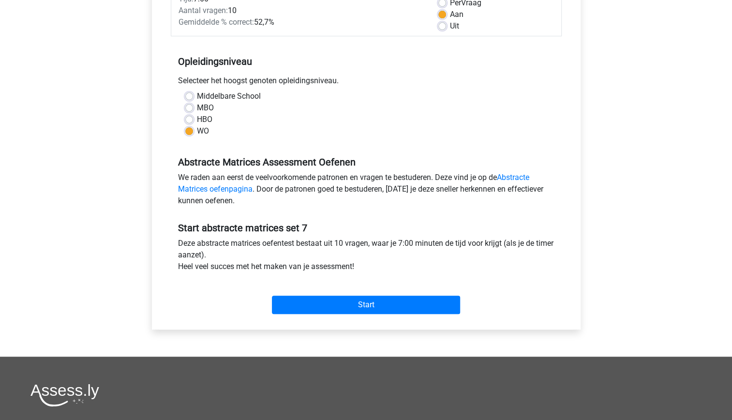
scroll to position [136, 0]
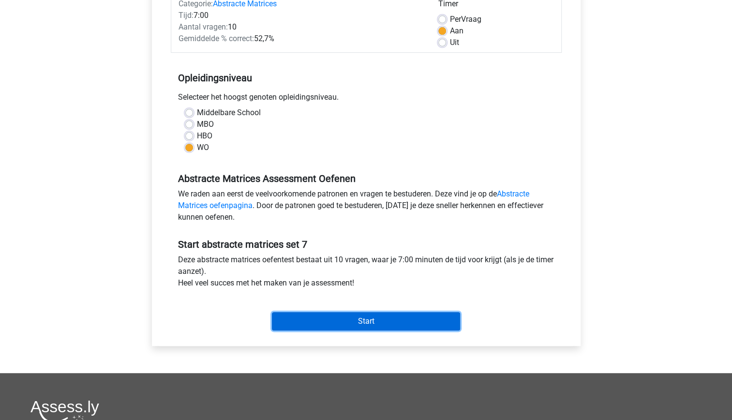
click at [409, 322] on input "Start" at bounding box center [366, 321] width 188 height 18
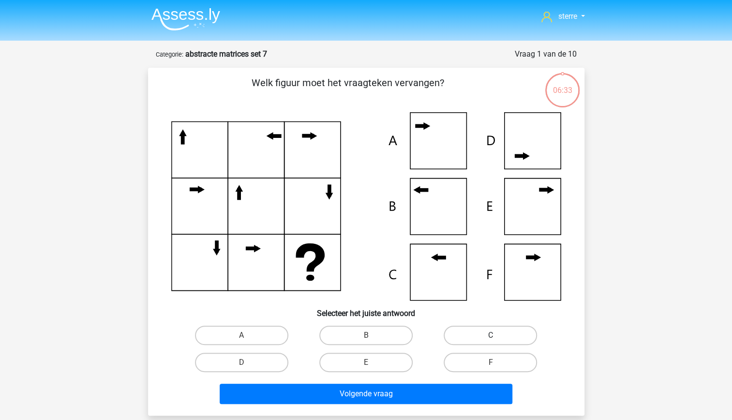
click at [475, 338] on label "C" at bounding box center [490, 335] width 93 height 19
click at [491, 338] on input "C" at bounding box center [494, 338] width 6 height 6
radio input "true"
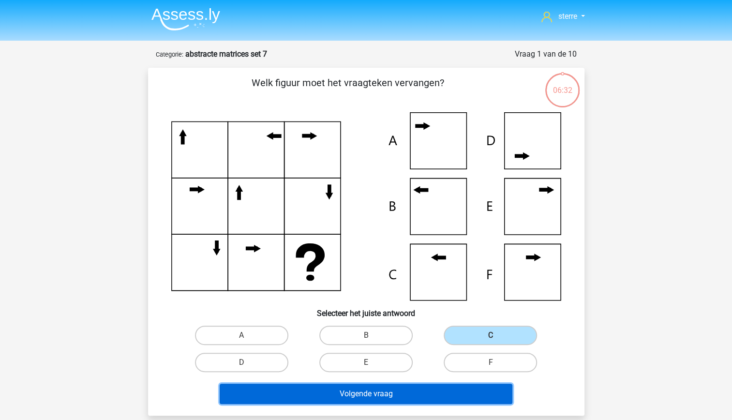
click at [432, 398] on button "Volgende vraag" at bounding box center [366, 394] width 293 height 20
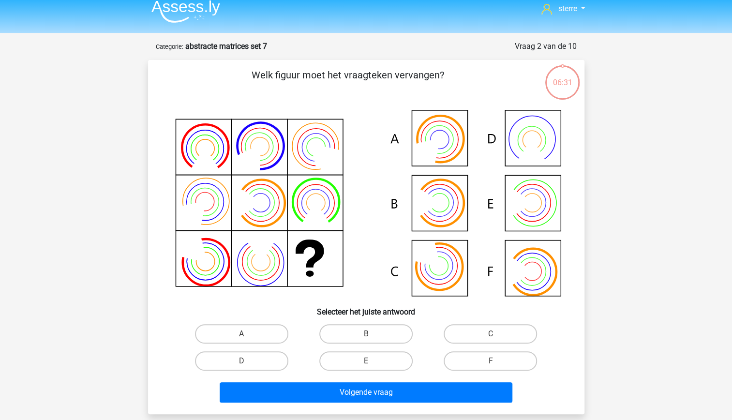
scroll to position [7, 0]
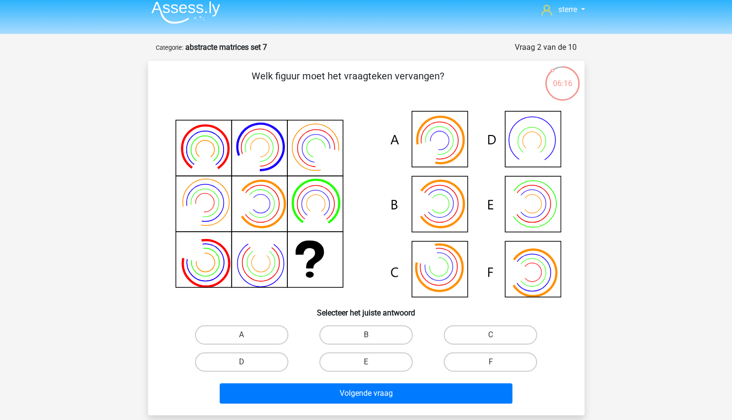
click at [299, 258] on icon at bounding box center [366, 202] width 390 height 195
click at [366, 362] on input "E" at bounding box center [369, 365] width 6 height 6
radio input "true"
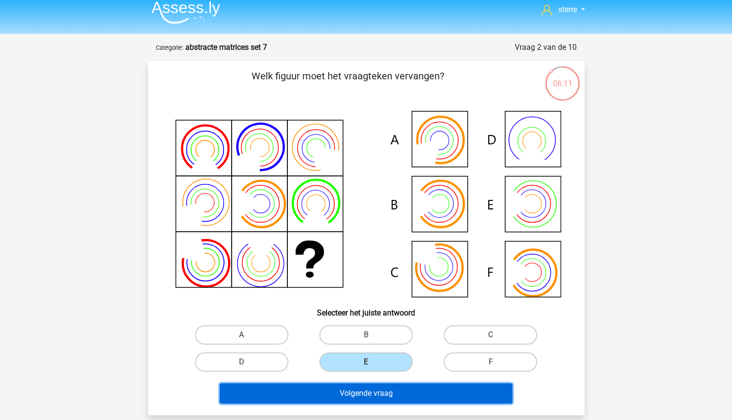
click at [387, 402] on button "Volgende vraag" at bounding box center [366, 393] width 293 height 20
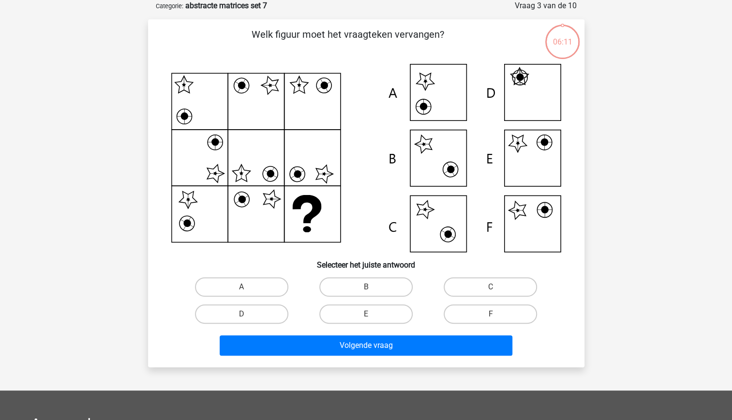
scroll to position [21, 0]
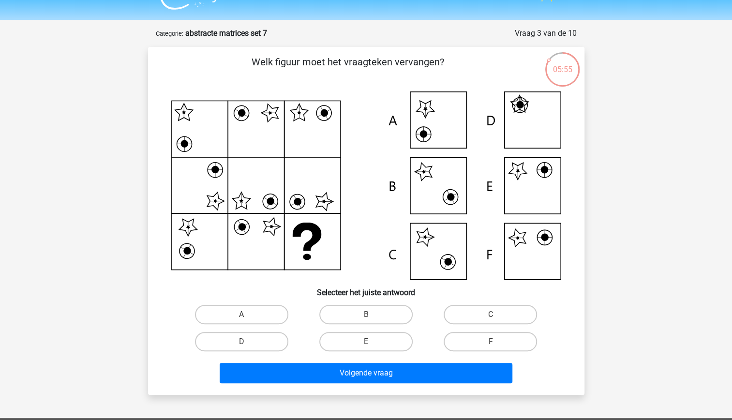
click at [341, 229] on icon at bounding box center [366, 185] width 390 height 188
click at [333, 225] on icon at bounding box center [366, 185] width 390 height 188
click at [382, 333] on label "E" at bounding box center [365, 341] width 93 height 19
click at [372, 342] on input "E" at bounding box center [369, 345] width 6 height 6
radio input "true"
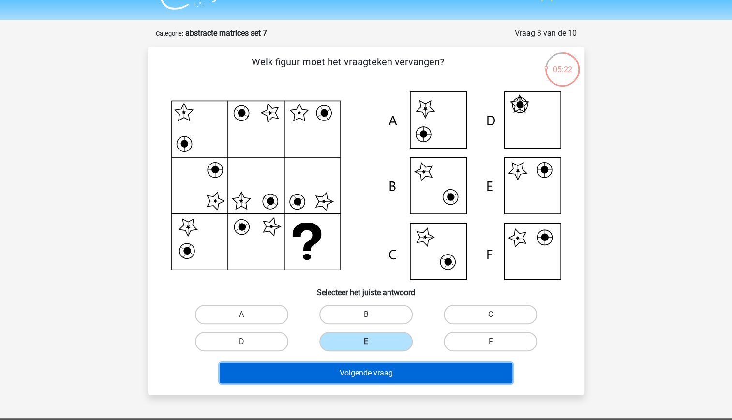
click at [400, 371] on button "Volgende vraag" at bounding box center [366, 373] width 293 height 20
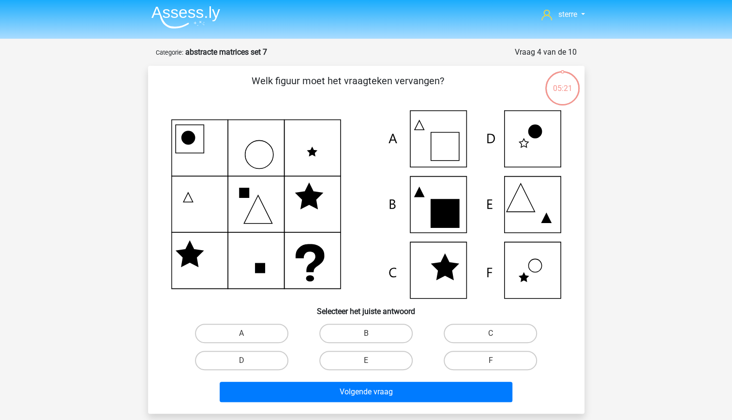
scroll to position [1, 0]
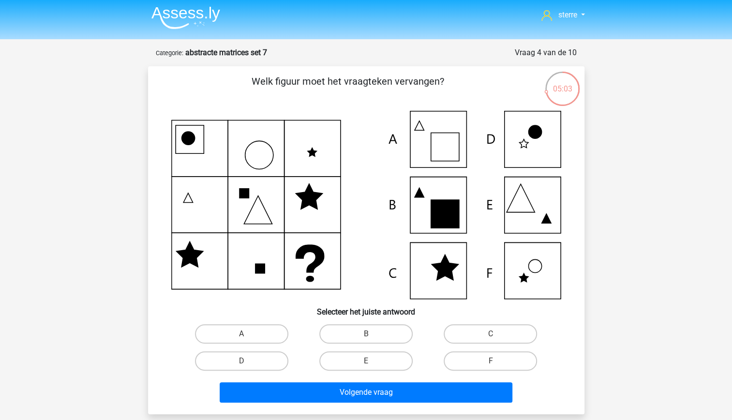
click at [321, 274] on icon at bounding box center [366, 205] width 390 height 188
click at [363, 328] on label "B" at bounding box center [365, 333] width 93 height 19
click at [366, 334] on input "B" at bounding box center [369, 337] width 6 height 6
radio input "true"
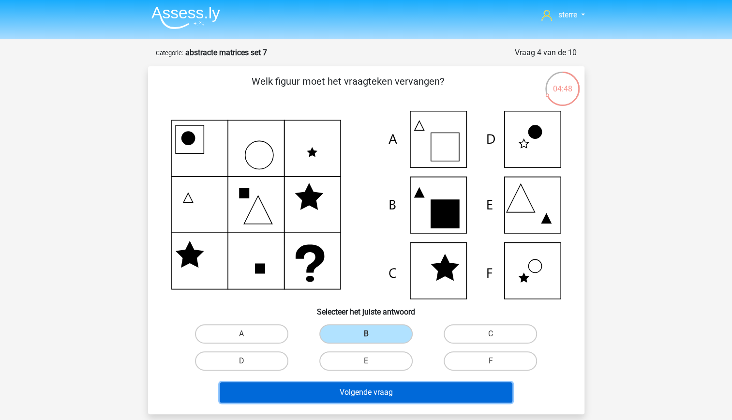
click at [394, 387] on button "Volgende vraag" at bounding box center [366, 392] width 293 height 20
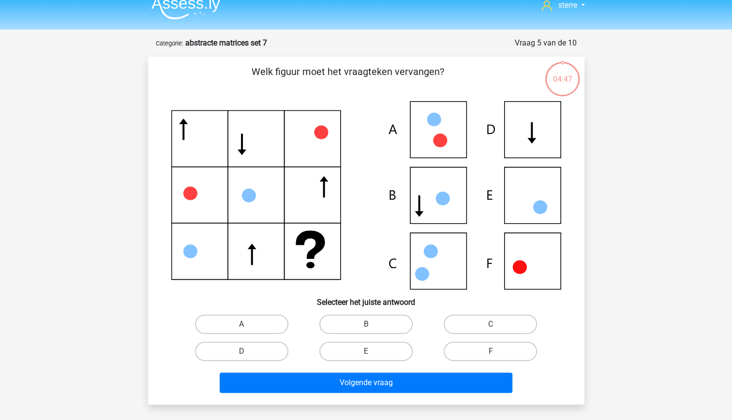
scroll to position [11, 0]
click at [554, 198] on icon at bounding box center [366, 196] width 390 height 188
click at [555, 202] on icon at bounding box center [366, 196] width 390 height 188
click at [390, 347] on label "E" at bounding box center [365, 351] width 93 height 19
click at [372, 352] on input "E" at bounding box center [369, 355] width 6 height 6
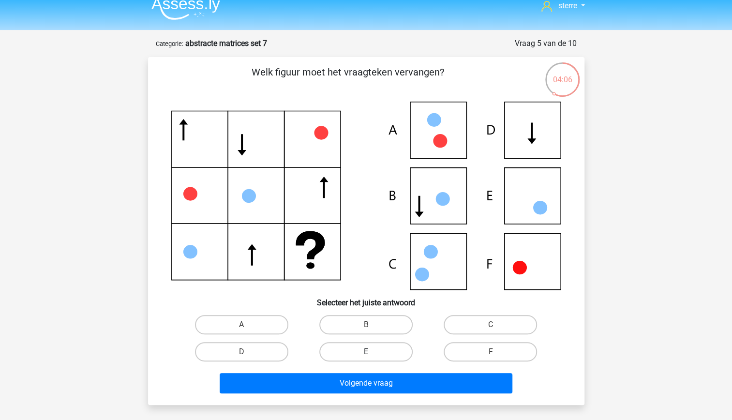
radio input "true"
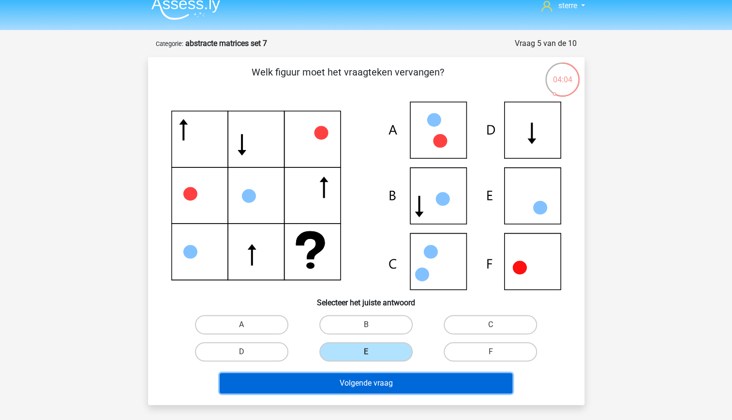
click at [406, 375] on button "Volgende vraag" at bounding box center [366, 383] width 293 height 20
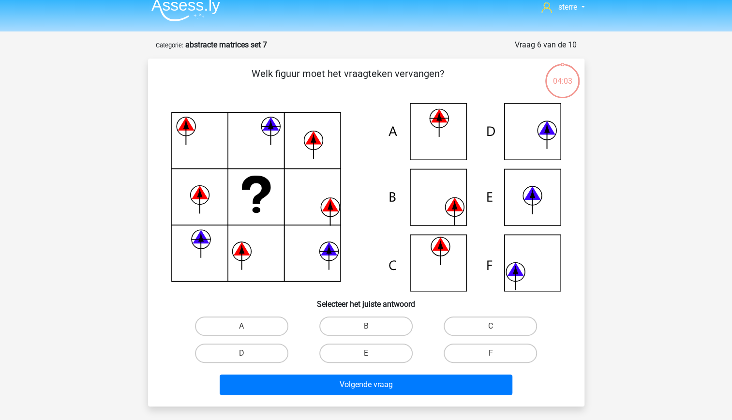
scroll to position [6, 0]
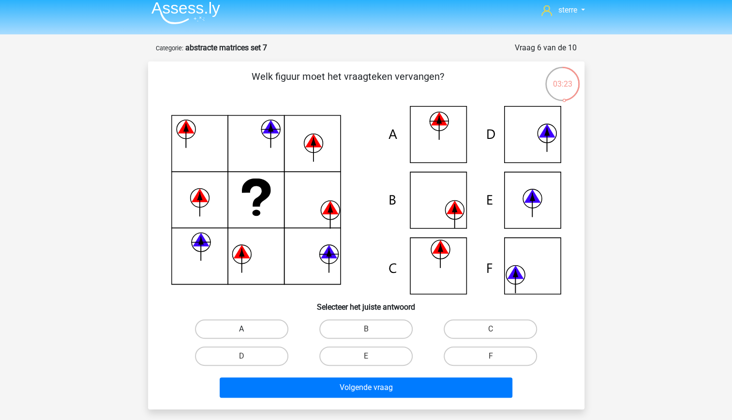
click at [266, 326] on label "A" at bounding box center [241, 328] width 93 height 19
click at [248, 329] on input "A" at bounding box center [244, 332] width 6 height 6
radio input "true"
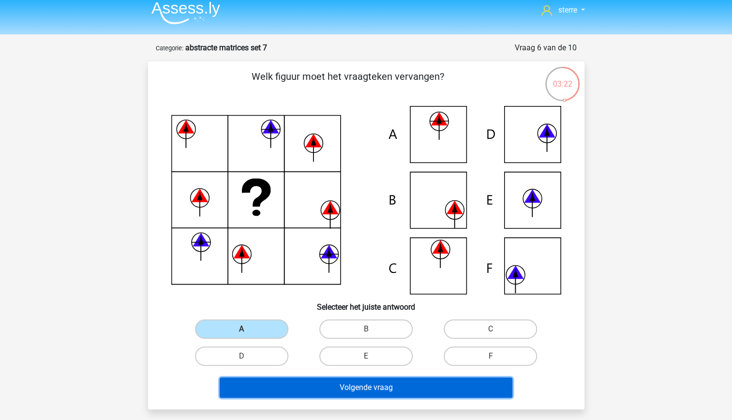
click at [357, 383] on button "Volgende vraag" at bounding box center [366, 387] width 293 height 20
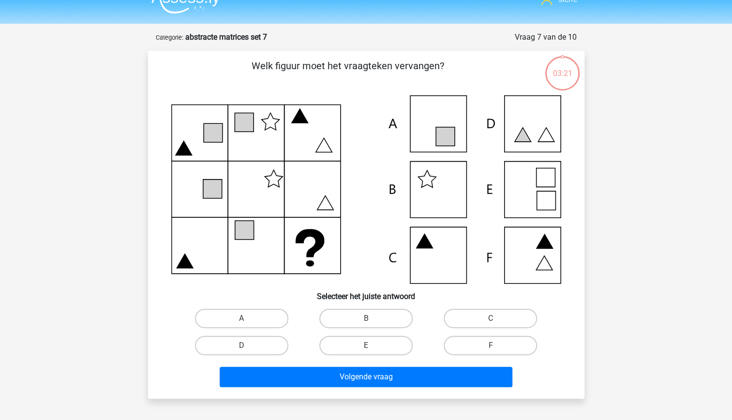
scroll to position [16, 0]
click at [491, 324] on input "C" at bounding box center [494, 322] width 6 height 6
radio input "true"
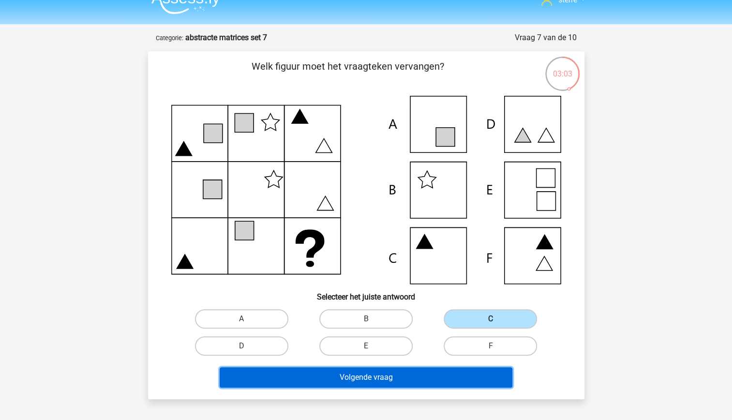
click at [429, 387] on button "Volgende vraag" at bounding box center [366, 377] width 293 height 20
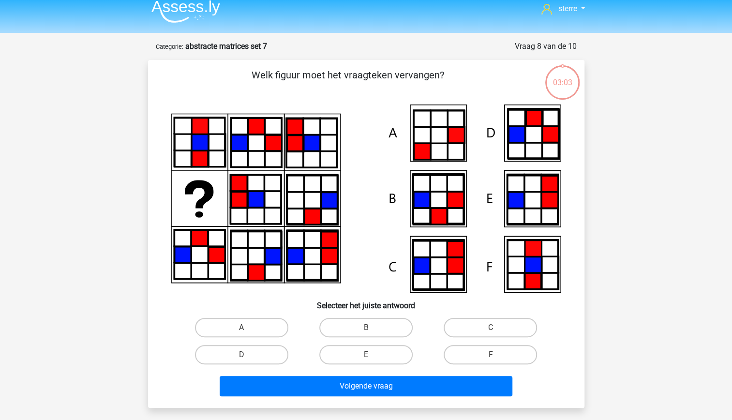
scroll to position [6, 0]
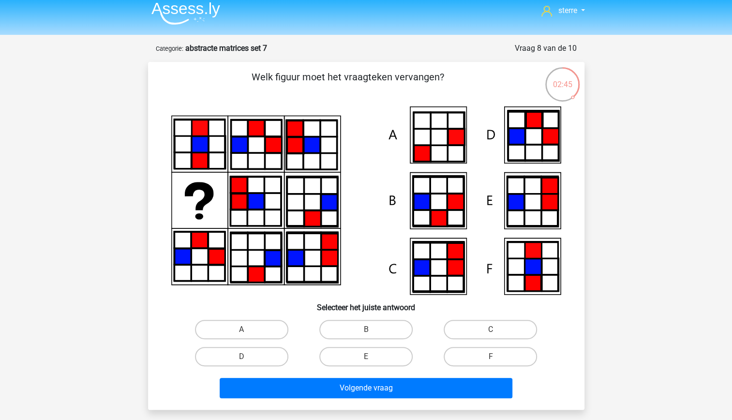
click at [199, 196] on icon at bounding box center [366, 200] width 390 height 188
click at [376, 356] on label "E" at bounding box center [365, 356] width 93 height 19
click at [372, 357] on input "E" at bounding box center [369, 360] width 6 height 6
radio input "true"
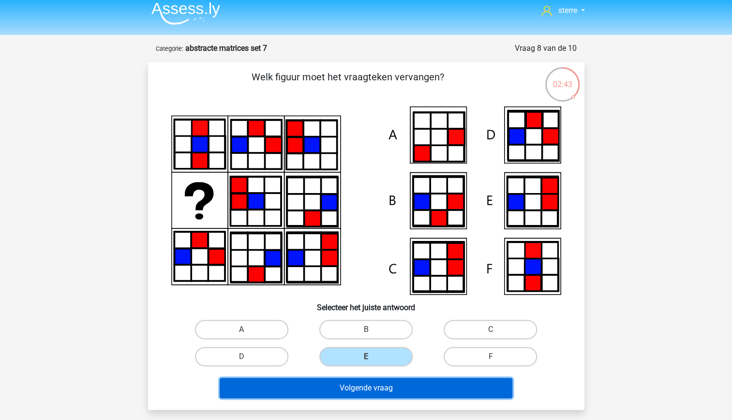
click at [398, 387] on button "Volgende vraag" at bounding box center [366, 388] width 293 height 20
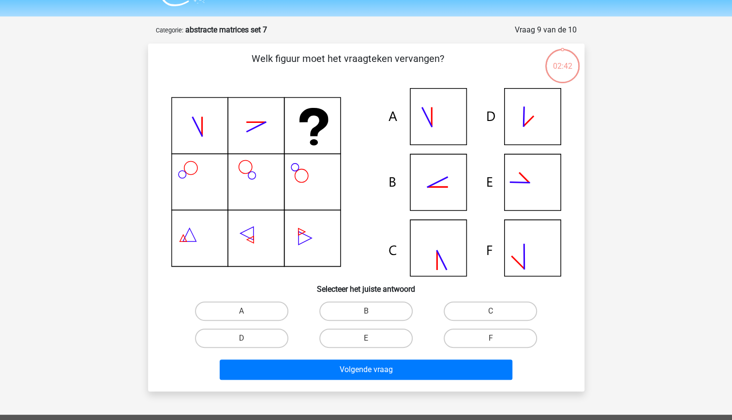
scroll to position [24, 0]
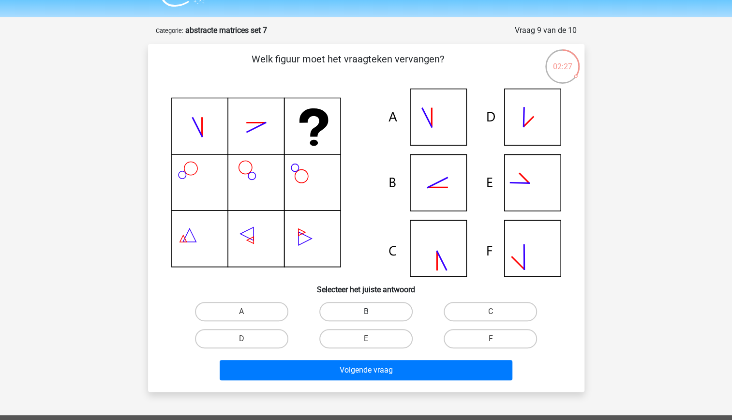
click at [361, 305] on label "B" at bounding box center [365, 311] width 93 height 19
click at [366, 312] on input "B" at bounding box center [369, 315] width 6 height 6
radio input "true"
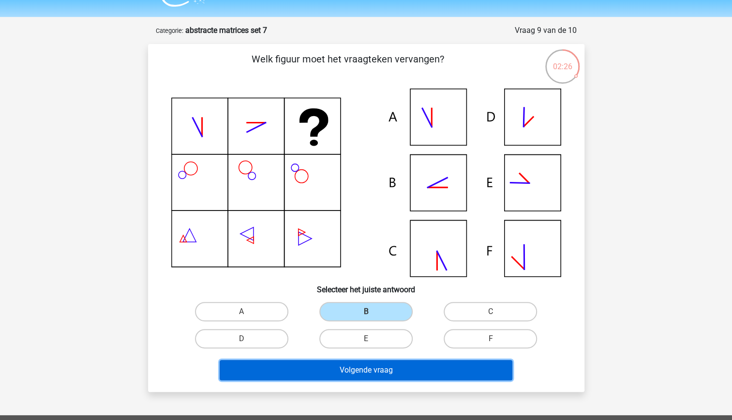
click at [396, 370] on button "Volgende vraag" at bounding box center [366, 370] width 293 height 20
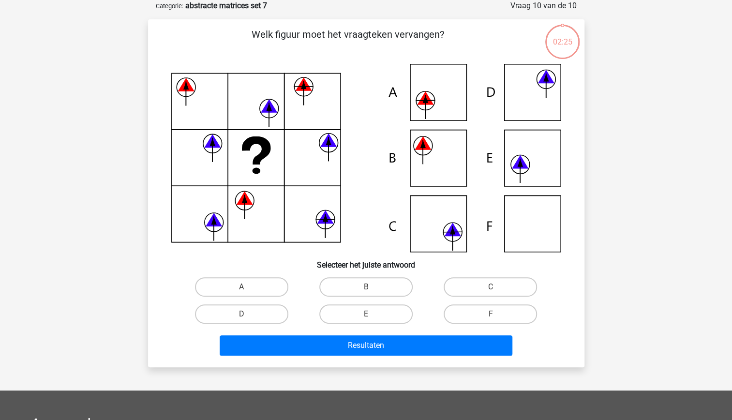
scroll to position [18, 0]
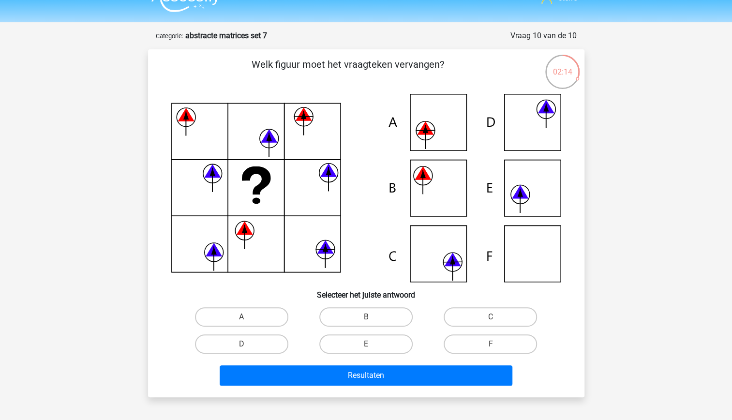
click at [274, 173] on icon at bounding box center [366, 188] width 390 height 188
click at [273, 211] on icon at bounding box center [366, 188] width 390 height 188
click at [477, 313] on label "C" at bounding box center [490, 316] width 93 height 19
click at [491, 317] on input "C" at bounding box center [494, 320] width 6 height 6
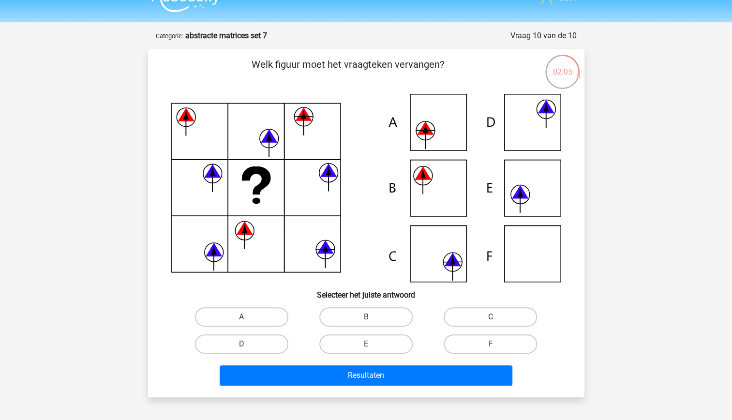
radio input "true"
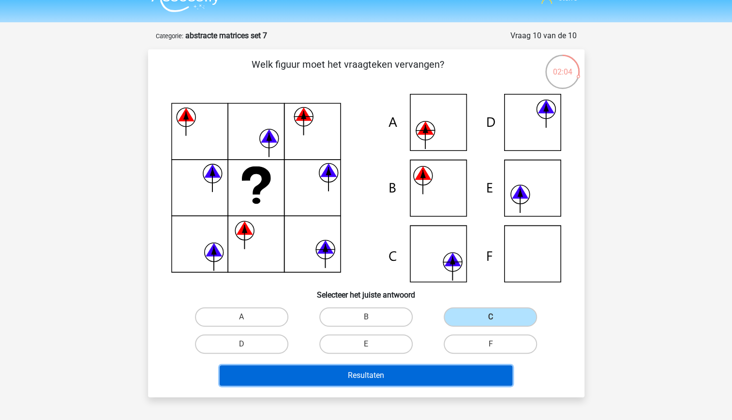
click at [417, 377] on button "Resultaten" at bounding box center [366, 375] width 293 height 20
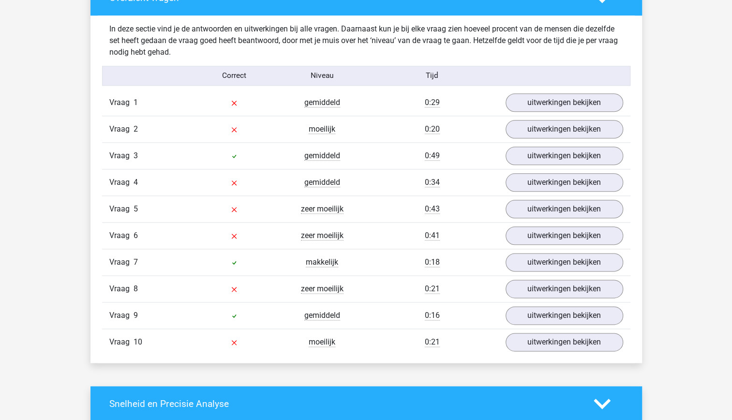
scroll to position [577, 0]
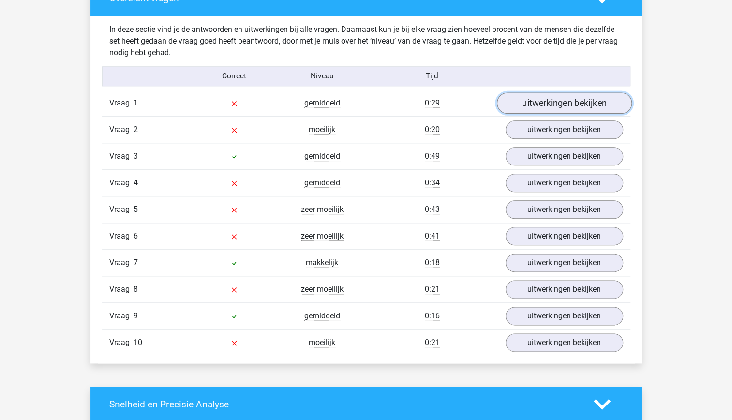
click at [571, 102] on link "uitwerkingen bekijken" at bounding box center [563, 102] width 135 height 21
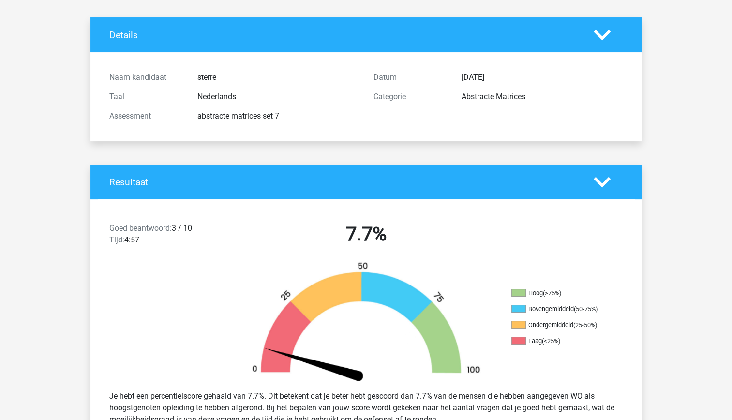
scroll to position [0, 0]
